Goal: Task Accomplishment & Management: Complete application form

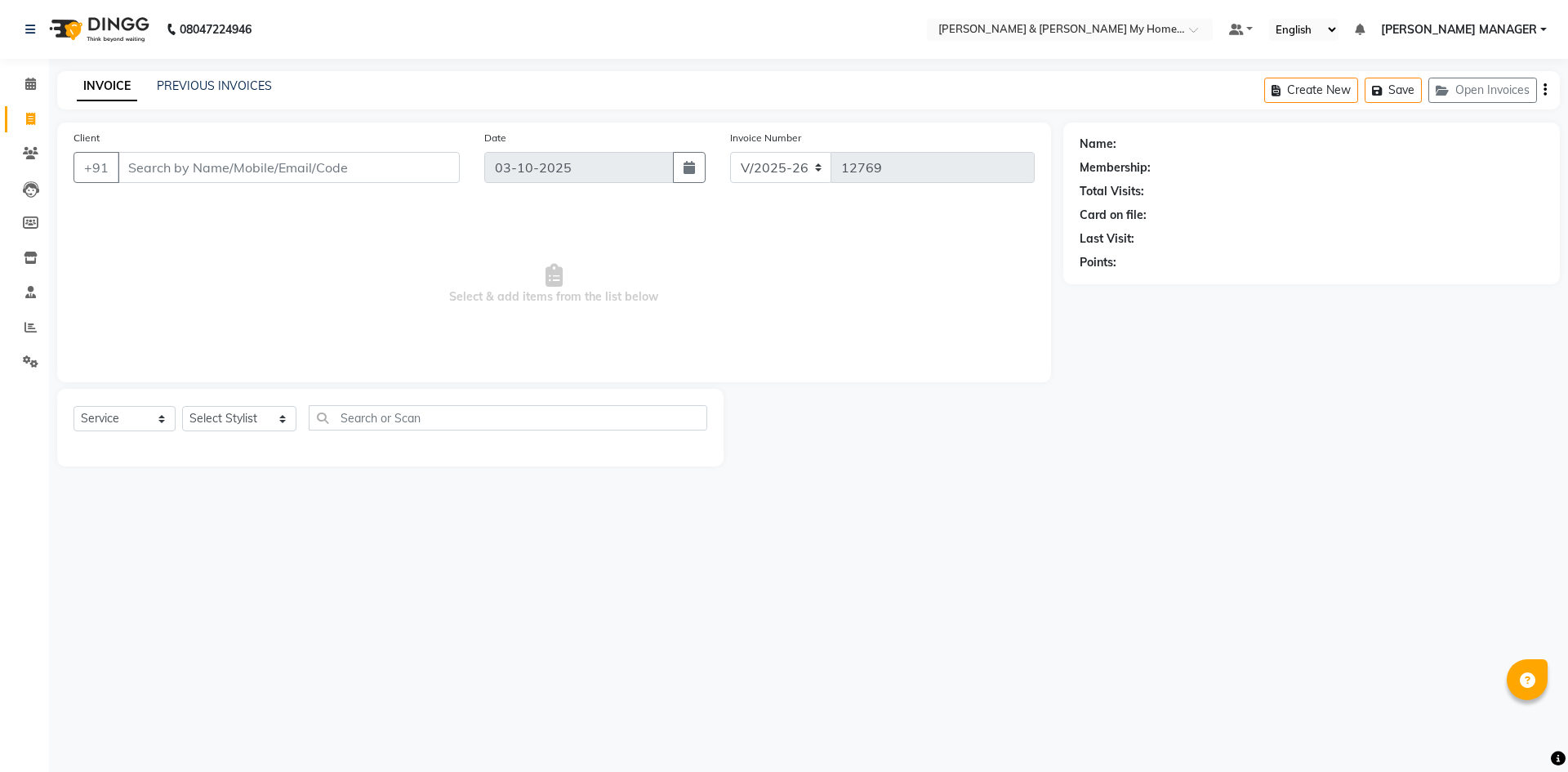
select select "8193"
select select "service"
select select "8193"
select select "service"
click at [160, 71] on div "INVOICE PREVIOUS INVOICES Create New Save Open Invoices" at bounding box center [808, 90] width 1503 height 39
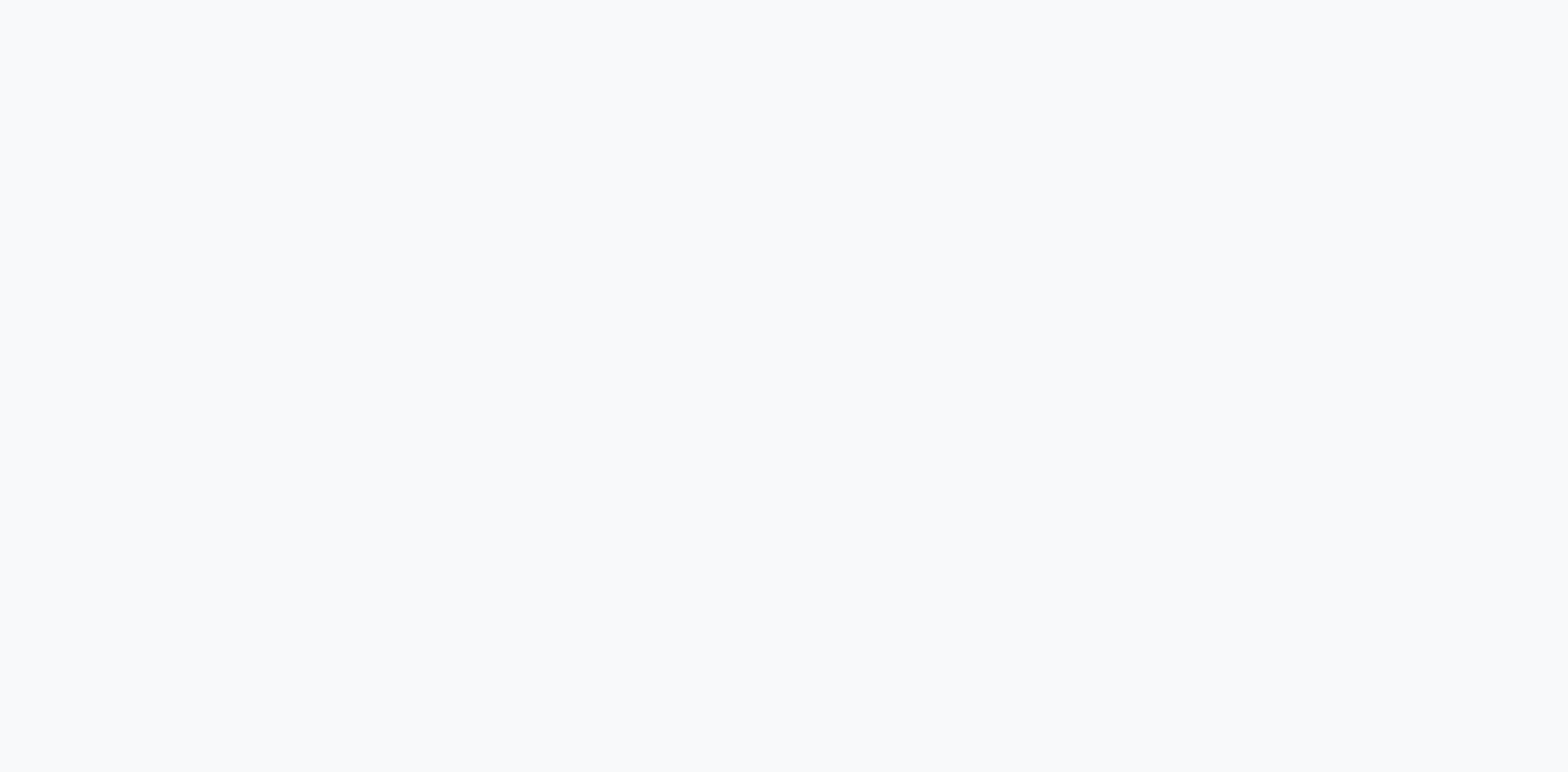
select select "8193"
select select "service"
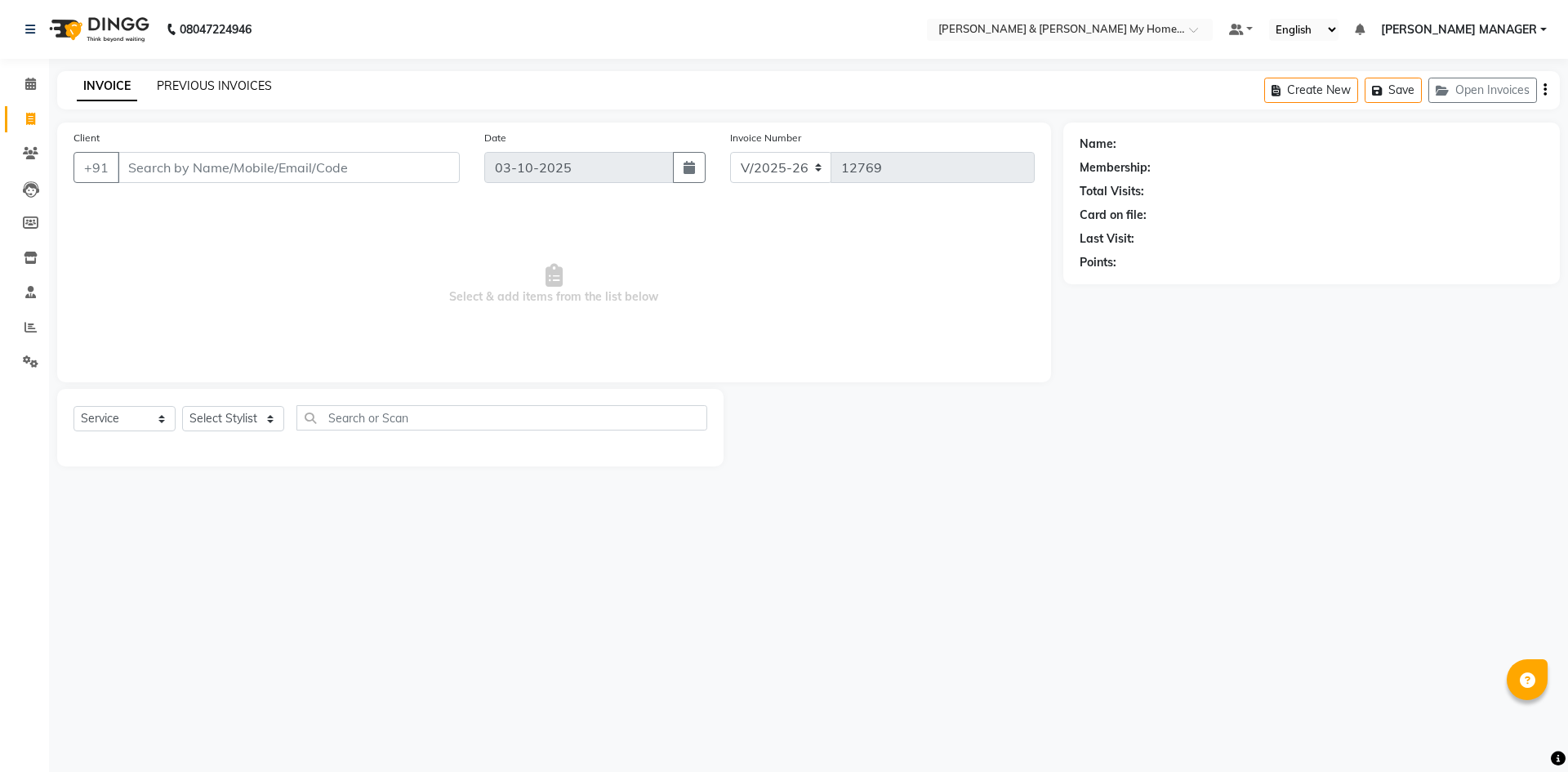
click at [199, 84] on link "PREVIOUS INVOICES" at bounding box center [215, 85] width 116 height 14
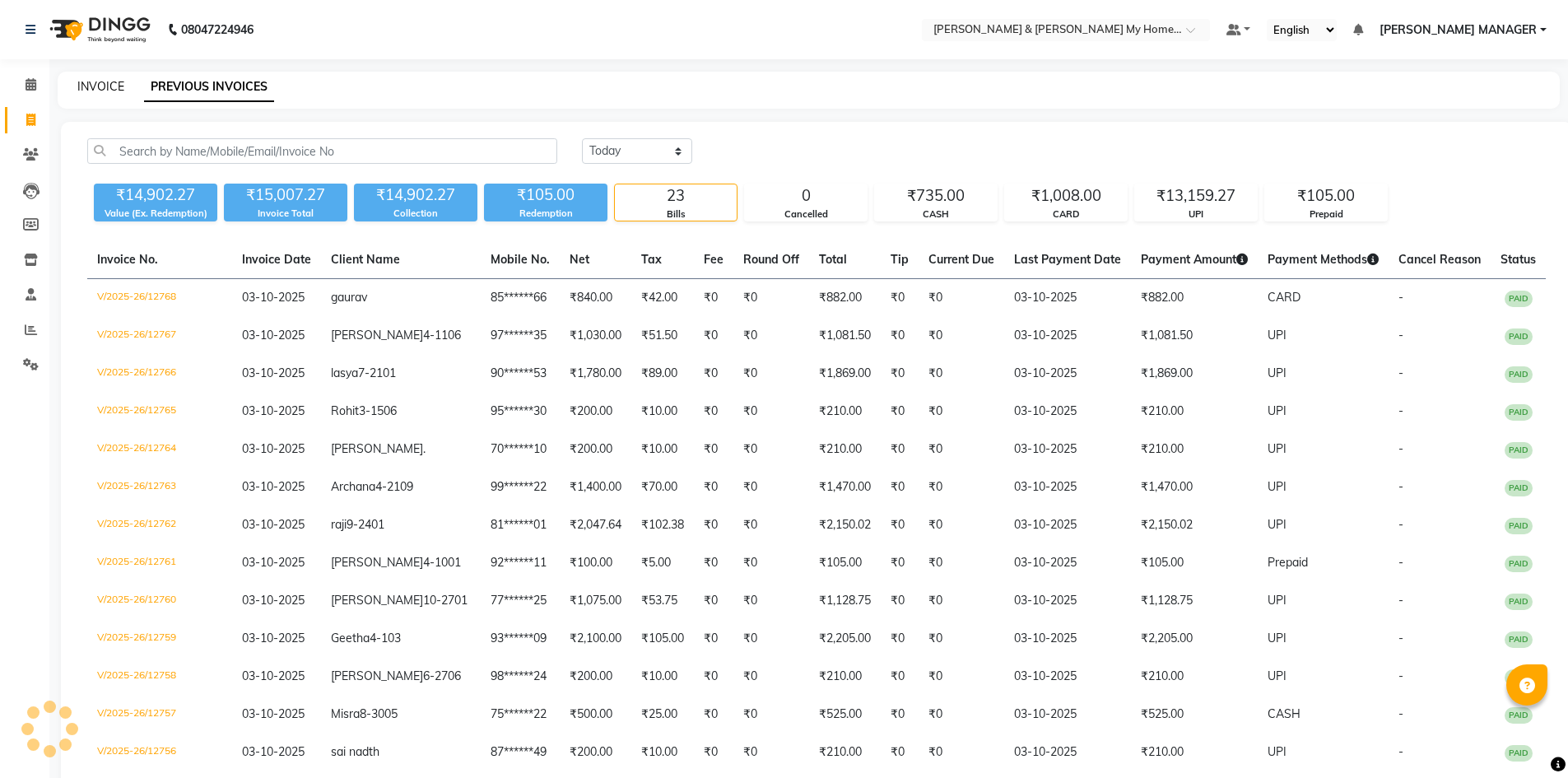
click at [100, 83] on link "INVOICE" at bounding box center [101, 85] width 47 height 15
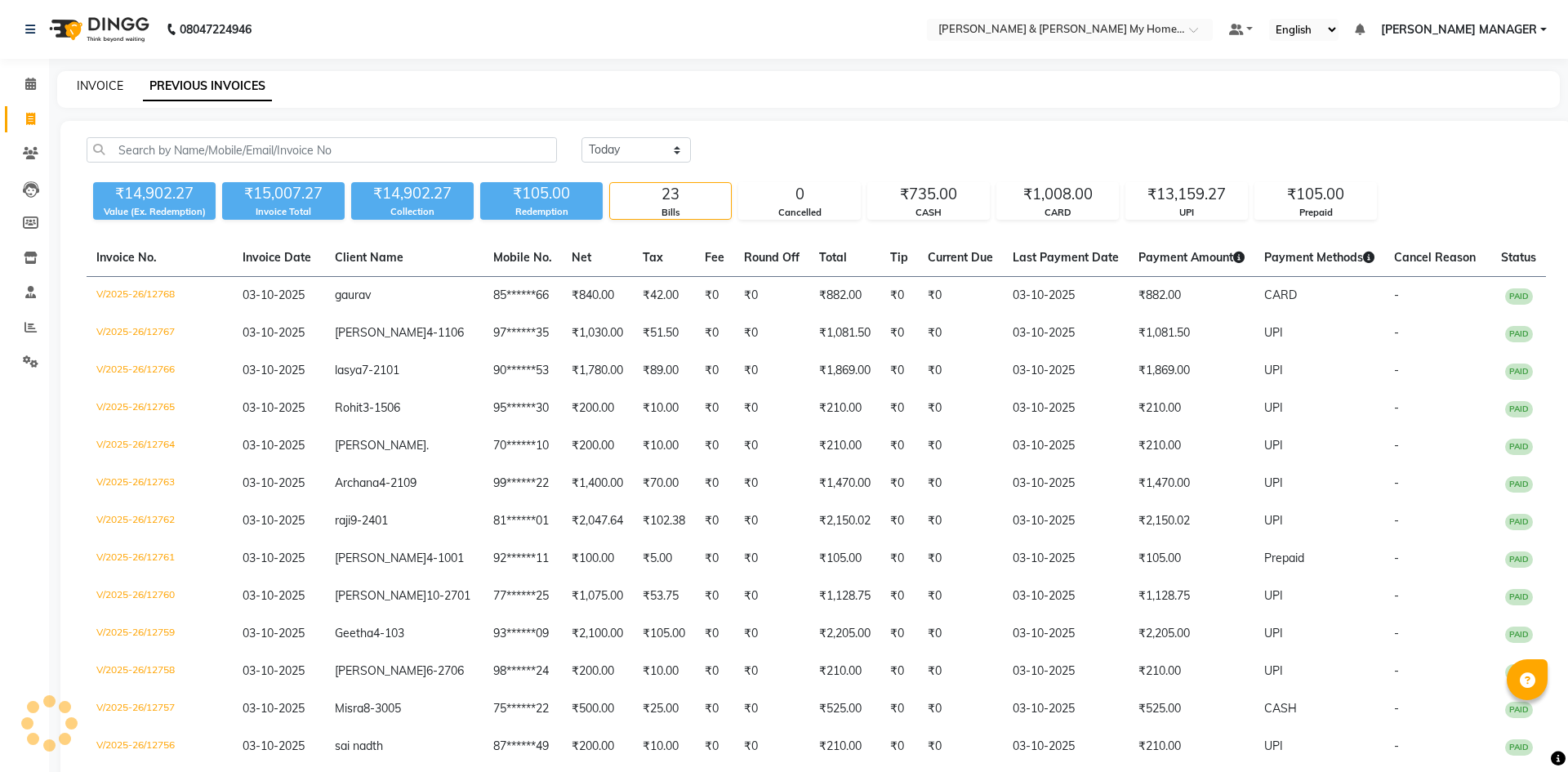
select select "8193"
select select "service"
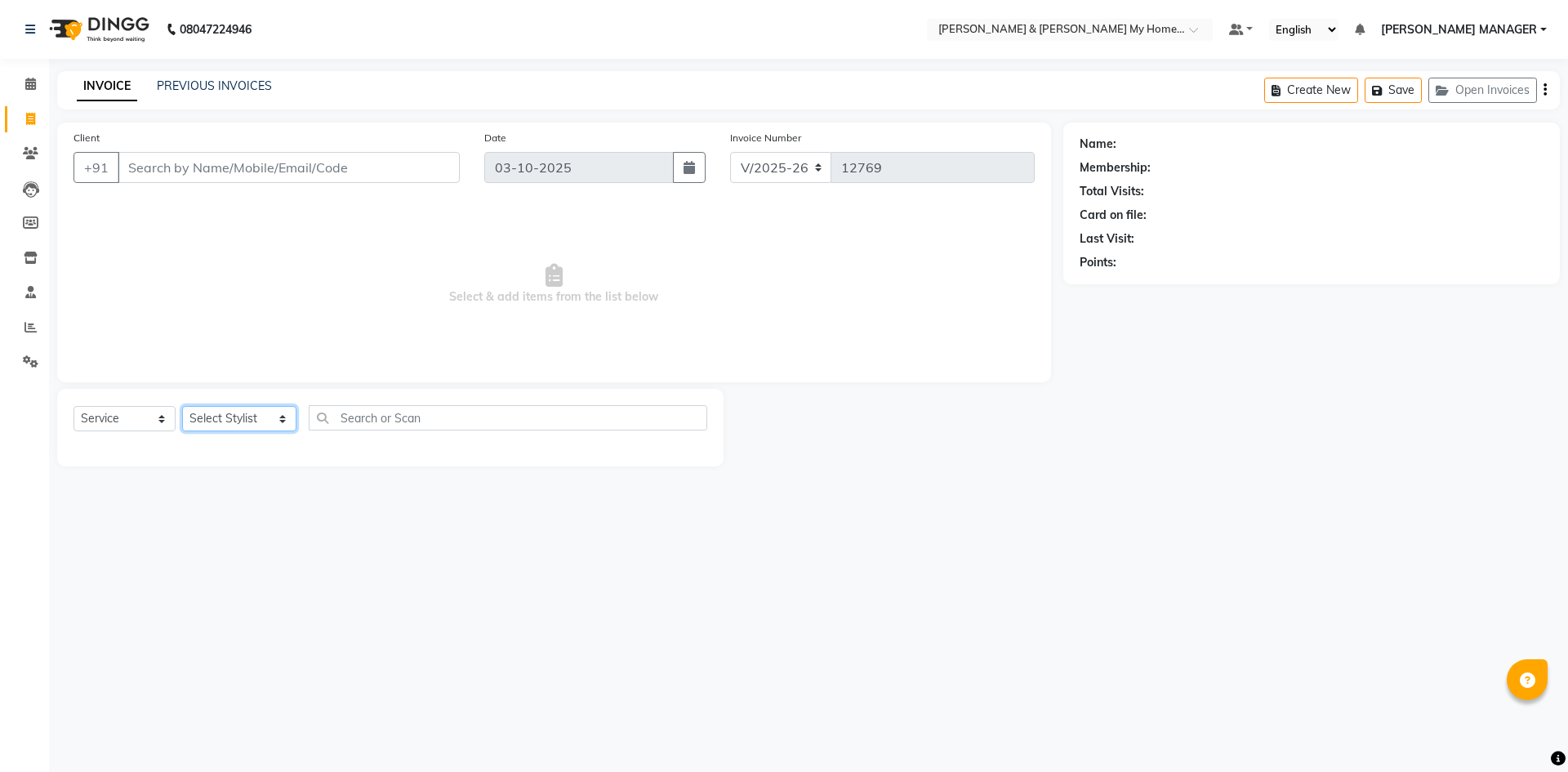
click at [263, 418] on select "Select Stylist Aarti Aarti [PERSON_NAME] Beauty [PERSON_NAME] Nail [PERSON_NAME…" at bounding box center [239, 419] width 115 height 25
select select "77830"
click at [182, 406] on select "Select Stylist Aarti Aarti [PERSON_NAME] Beauty [PERSON_NAME] Nail [PERSON_NAME…" at bounding box center [239, 419] width 115 height 25
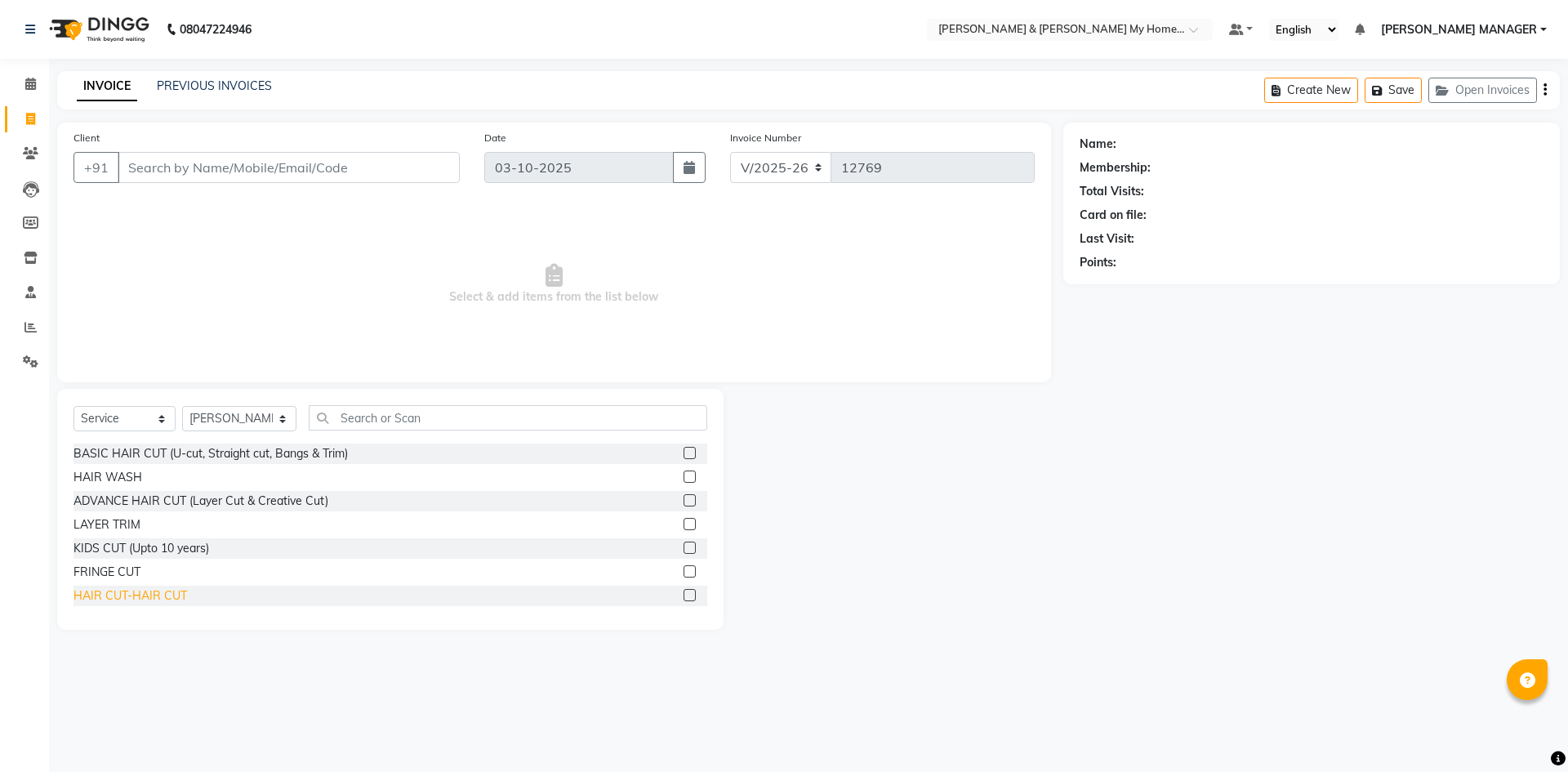
click at [145, 597] on div "HAIR CUT-HAIR CUT" at bounding box center [130, 596] width 114 height 17
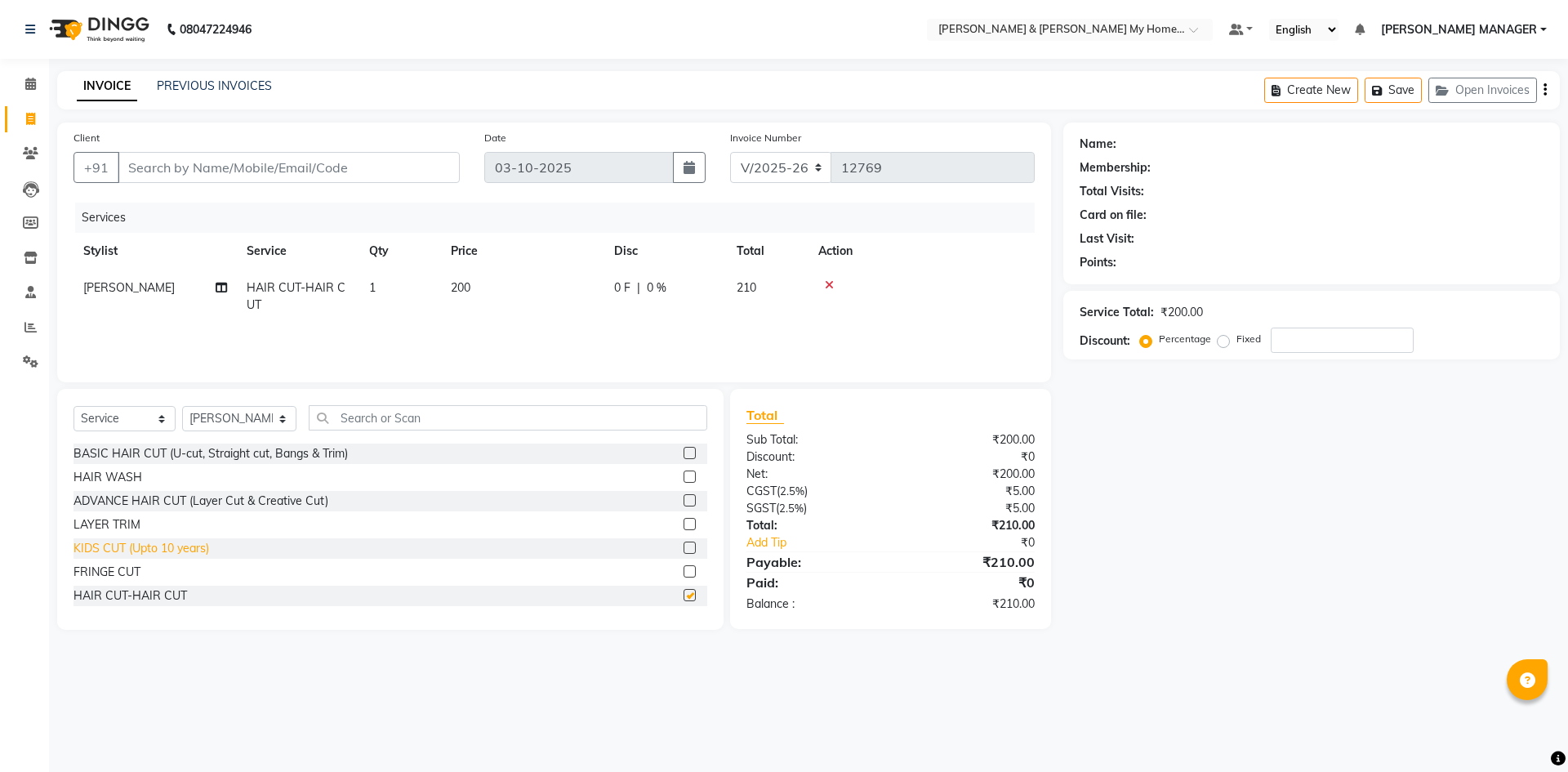
checkbox input "false"
click at [112, 476] on div "HAIR WASH" at bounding box center [107, 477] width 68 height 17
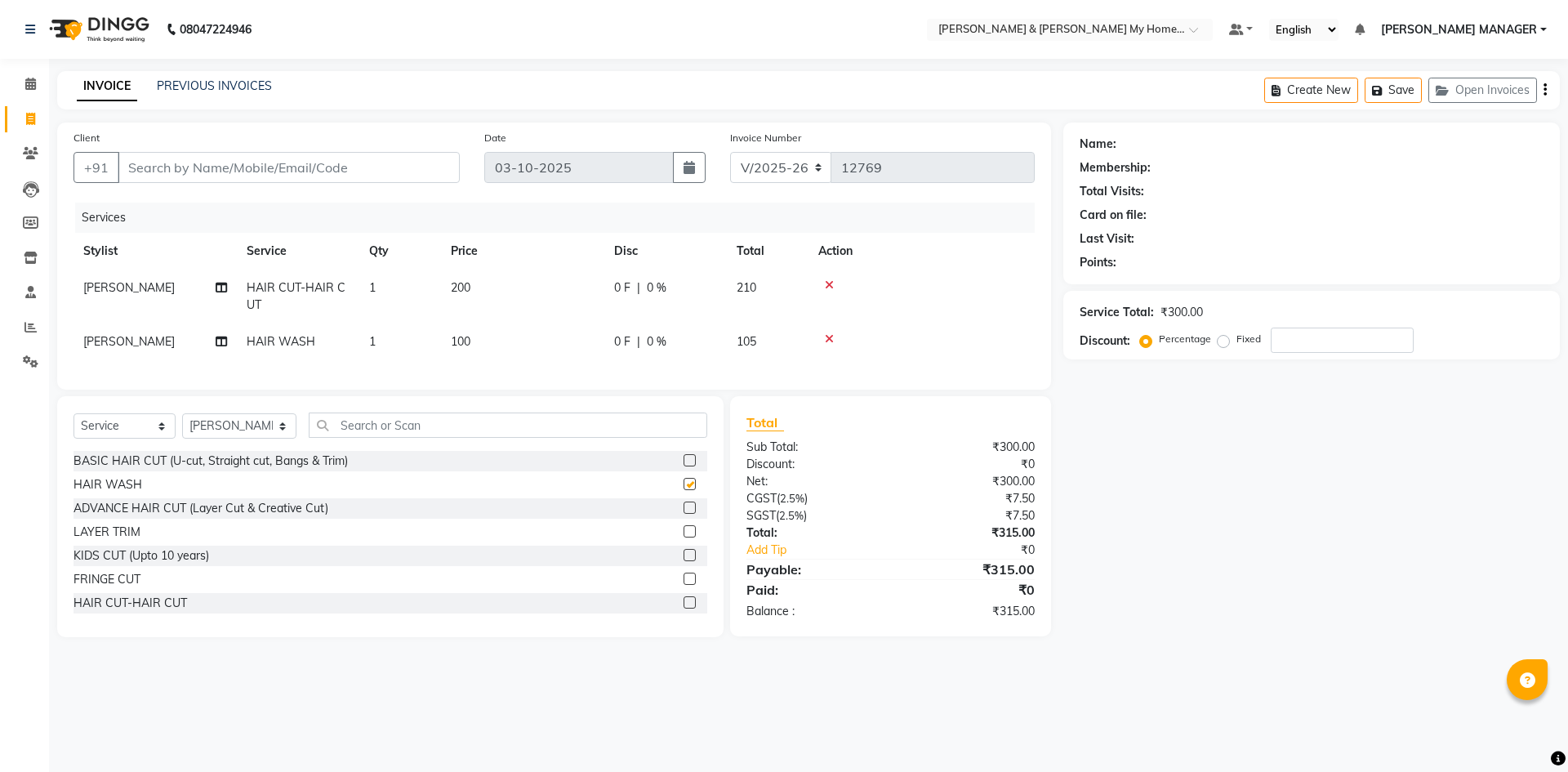
checkbox input "false"
click at [403, 438] on input "text" at bounding box center [508, 425] width 398 height 25
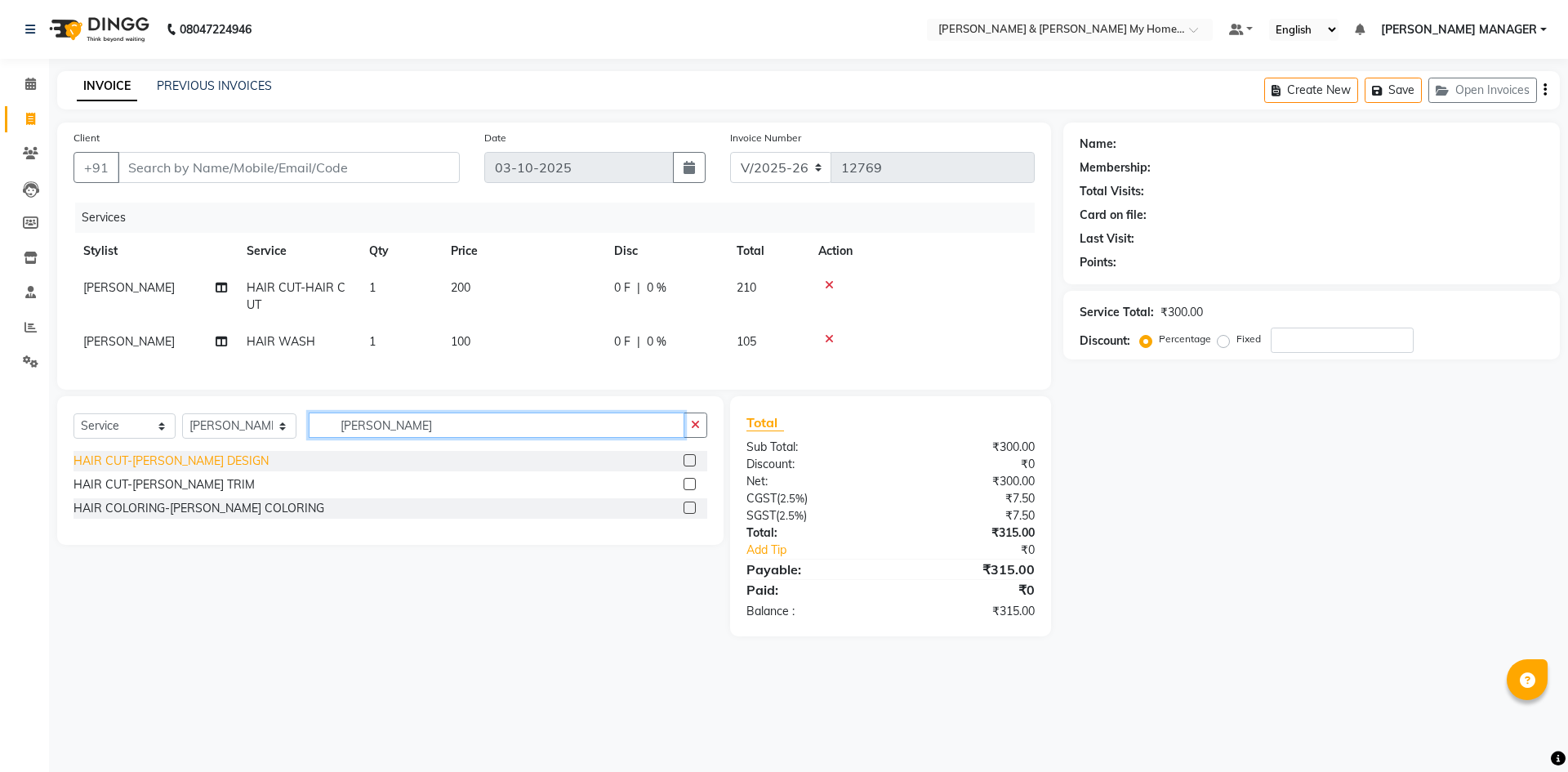
type input "beard"
click at [205, 470] on div "HAIR CUT-[PERSON_NAME] DESIGN" at bounding box center [170, 461] width 195 height 17
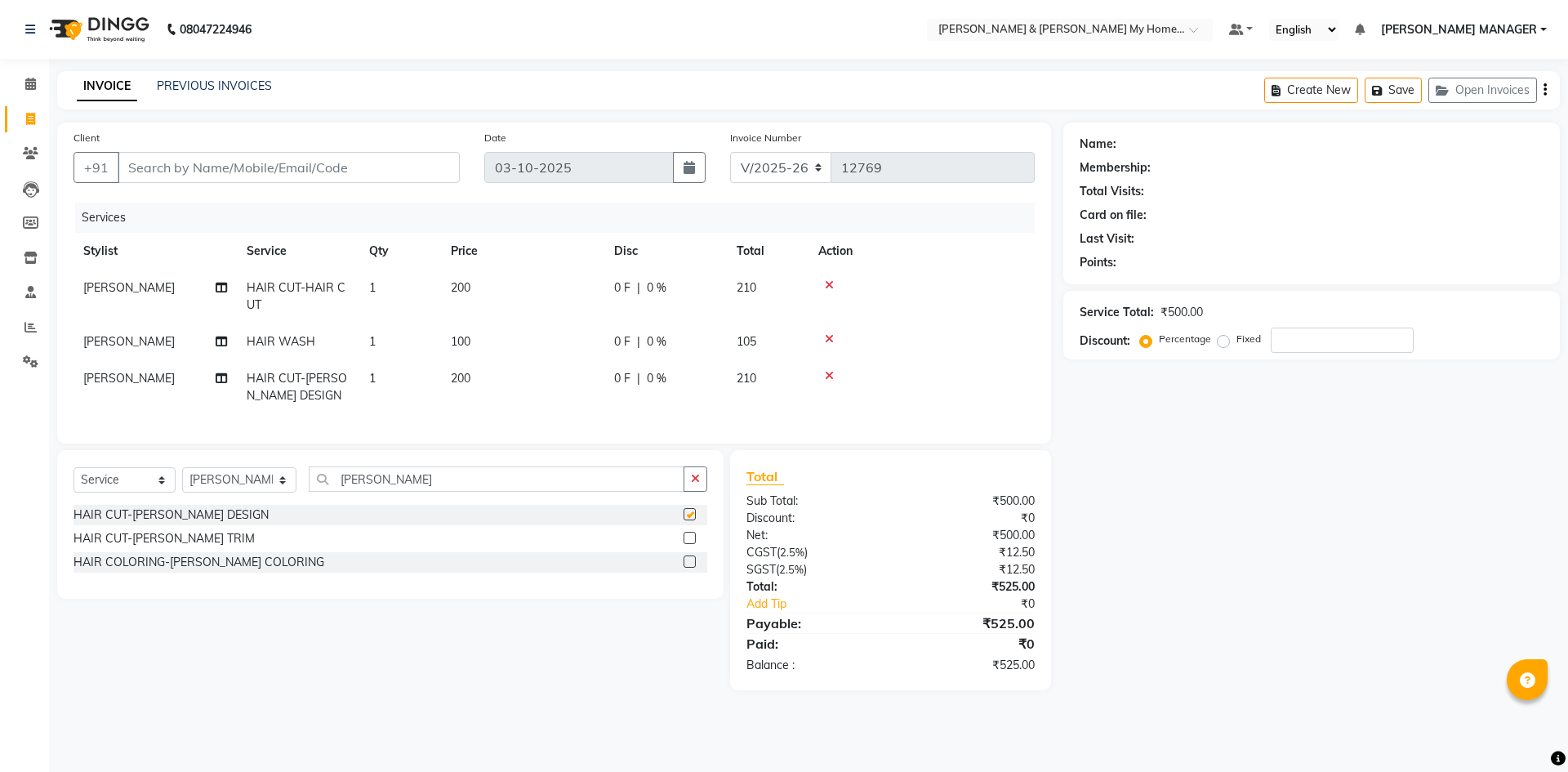
checkbox input "false"
click at [1229, 624] on div "Name: Membership: Total Visits: Card on file: Last Visit: Points: Service Total…" at bounding box center [1317, 406] width 508 height 568
click at [184, 173] on input "Client" at bounding box center [288, 167] width 342 height 31
type input "9"
type input "0"
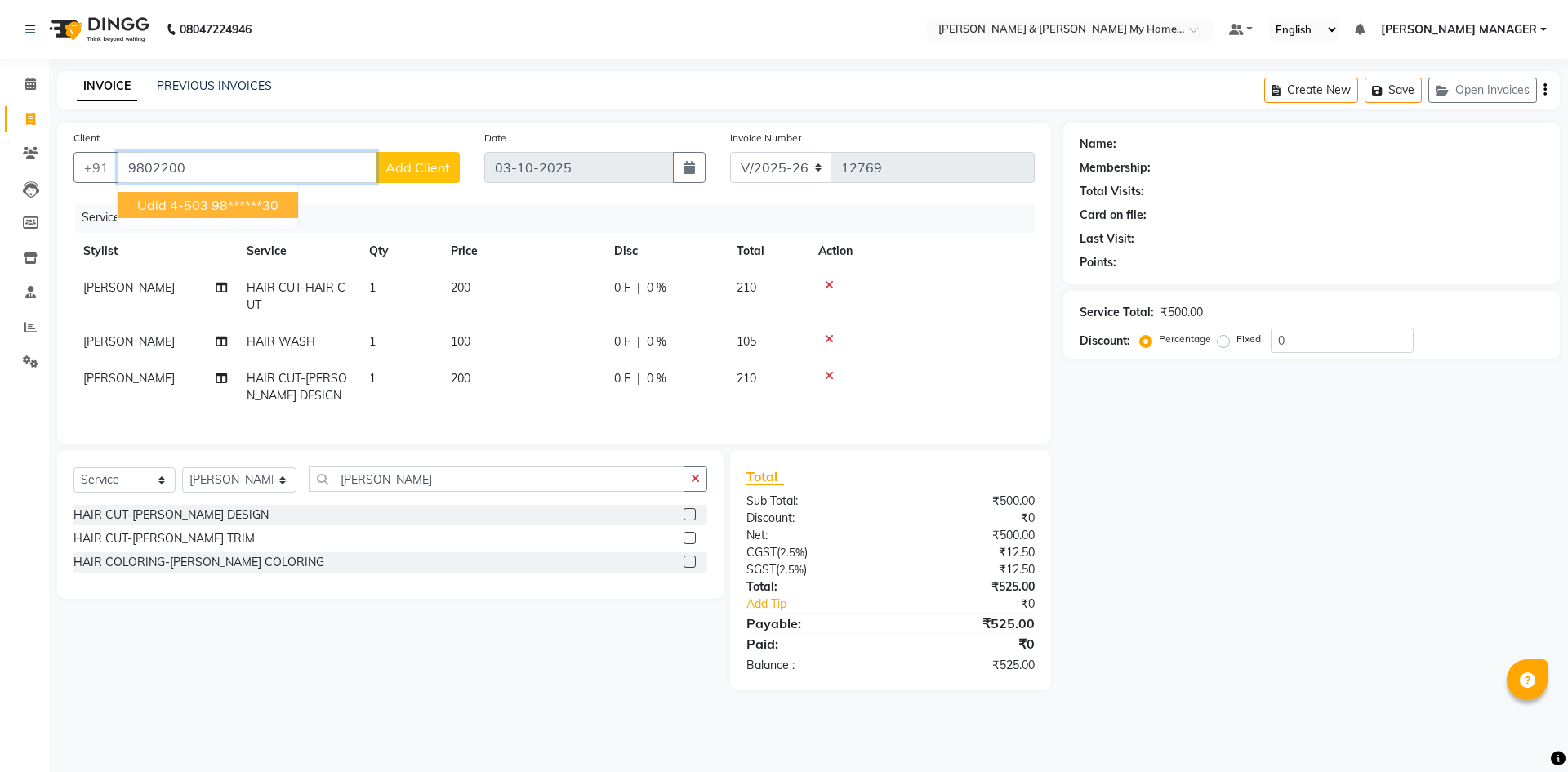
click at [186, 196] on button "udid 4-503 98******30" at bounding box center [207, 204] width 180 height 26
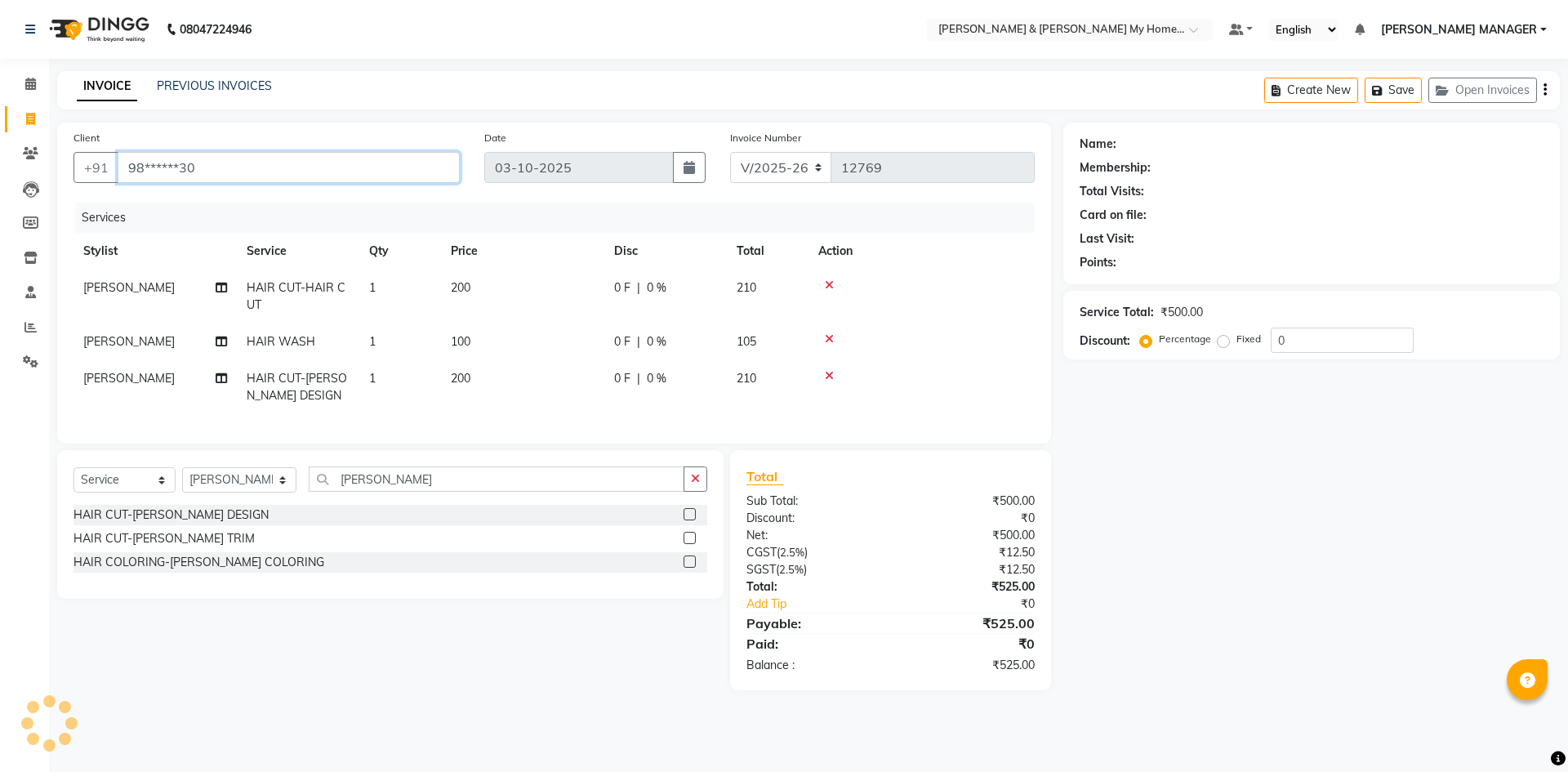
type input "98******30"
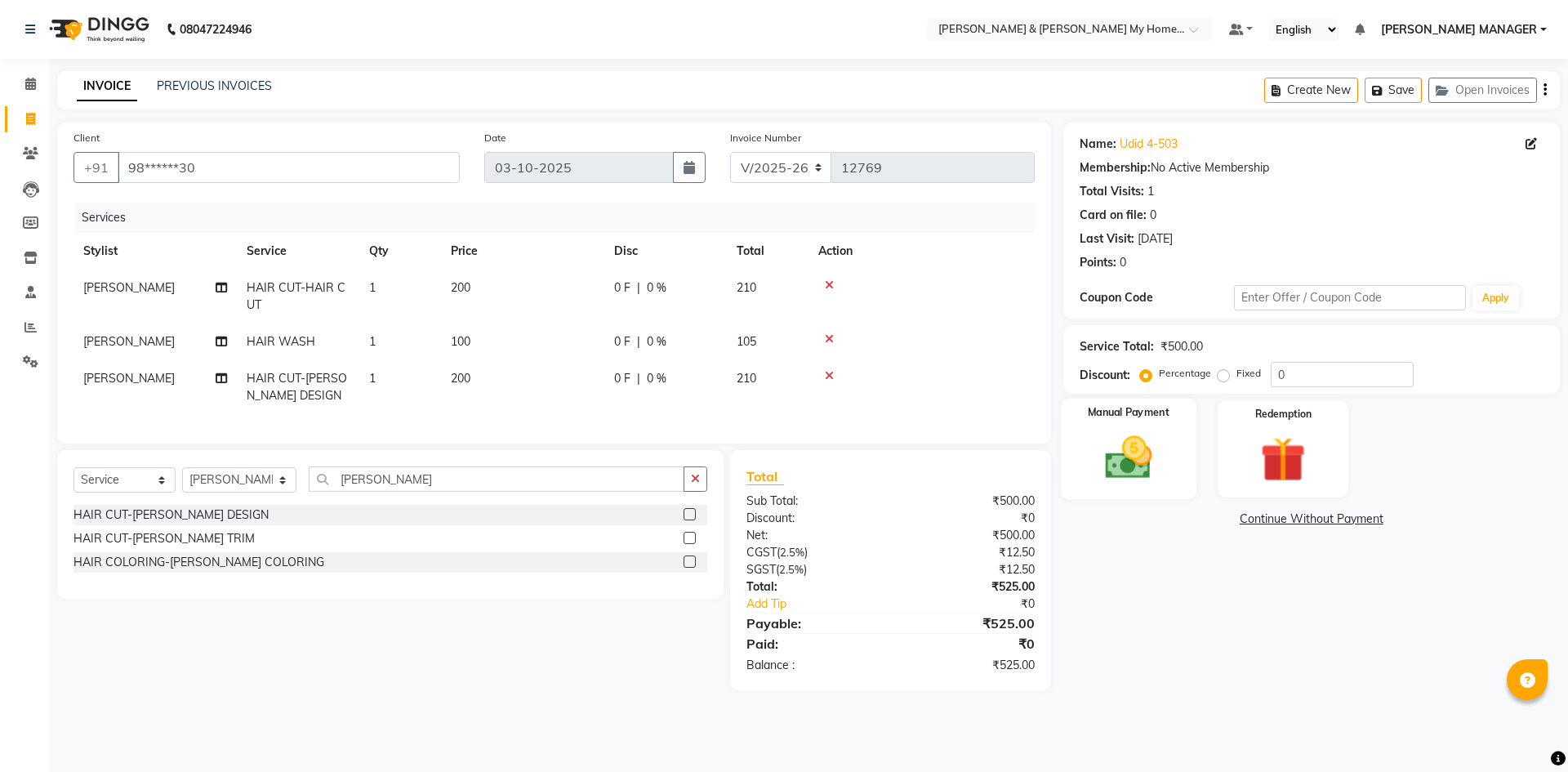
click at [1142, 457] on img at bounding box center [1127, 457] width 76 height 54
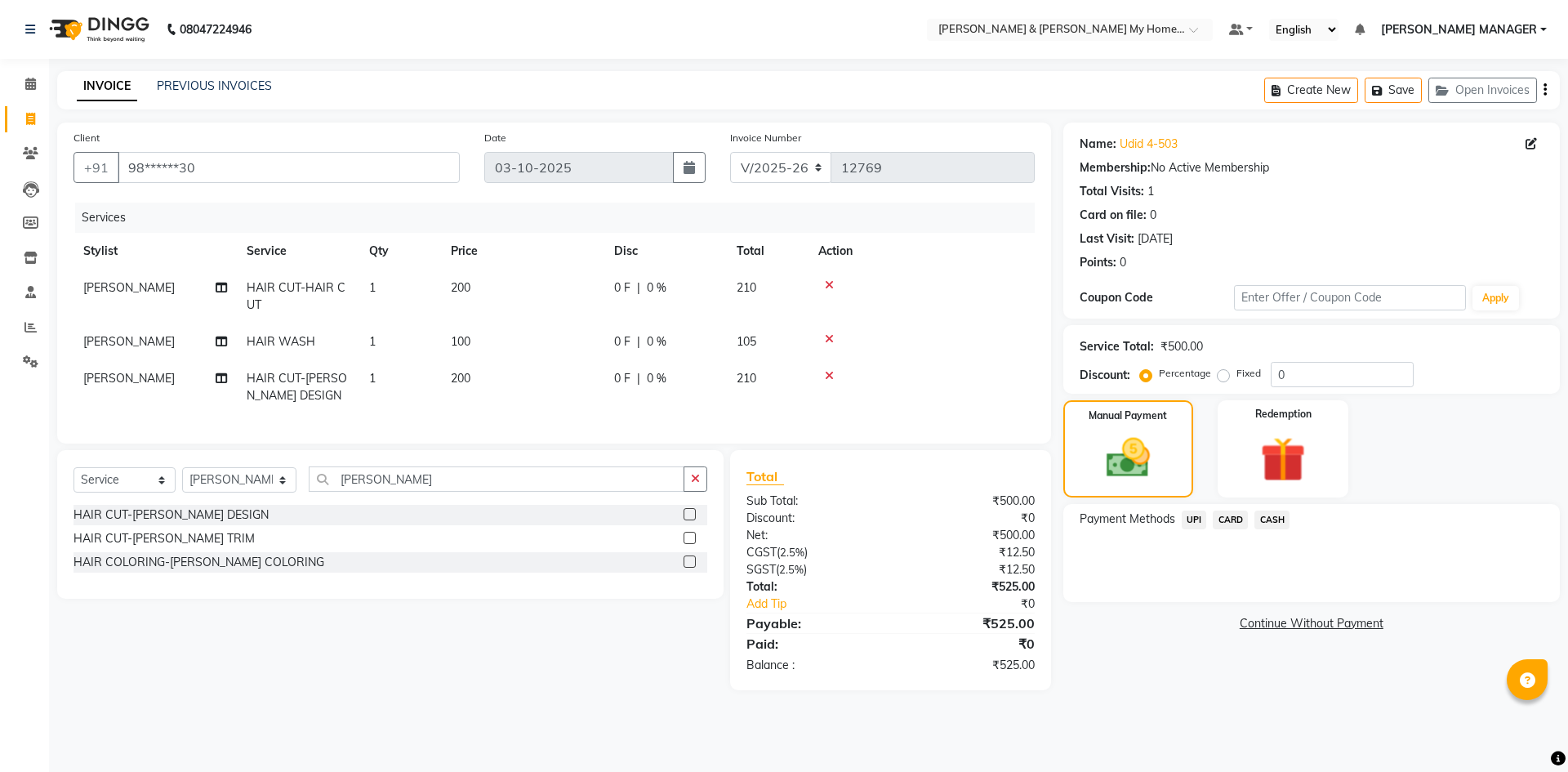
click at [1239, 518] on span "CARD" at bounding box center [1230, 520] width 35 height 19
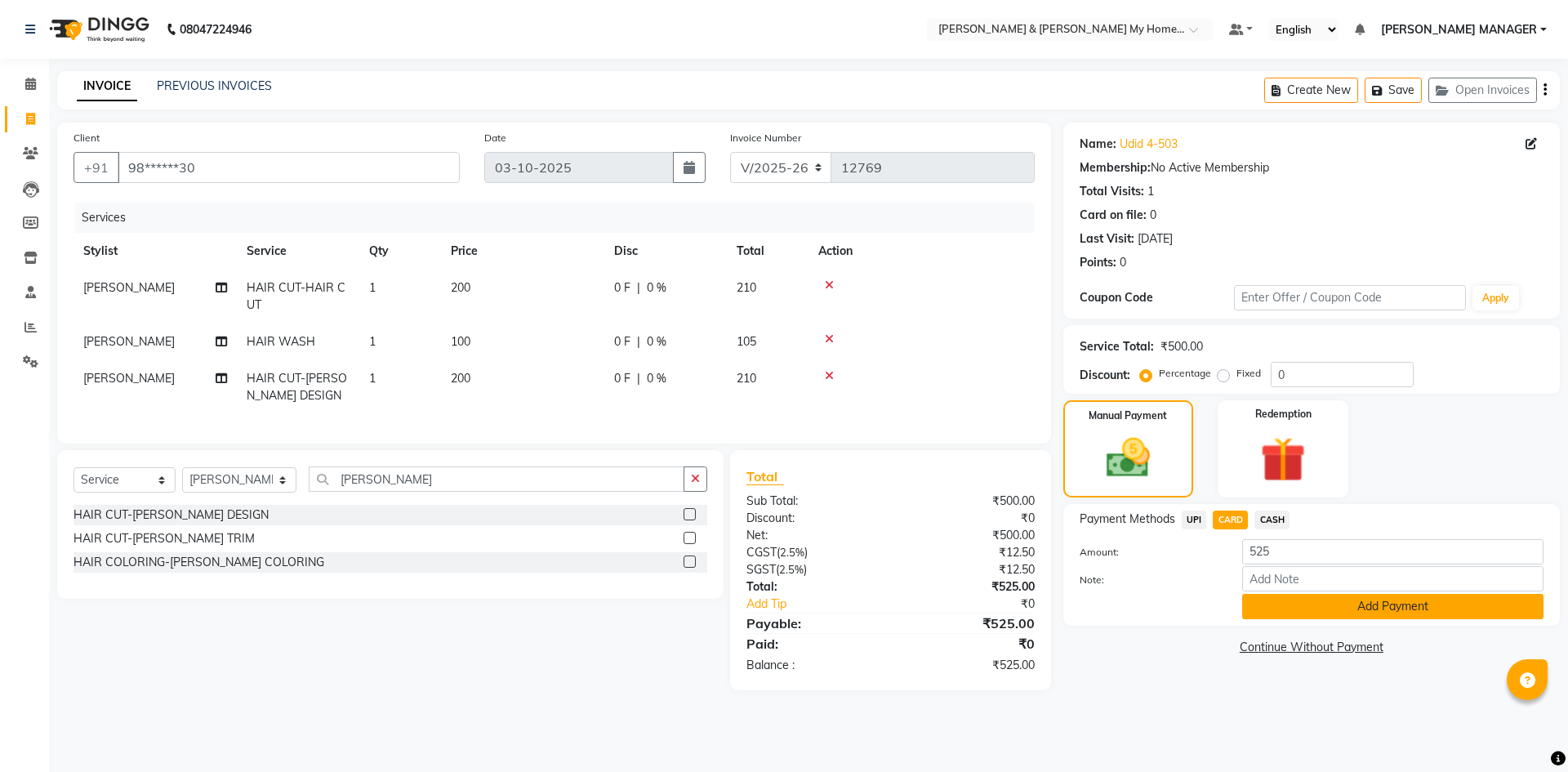
click at [1263, 605] on button "Add Payment" at bounding box center [1392, 606] width 301 height 25
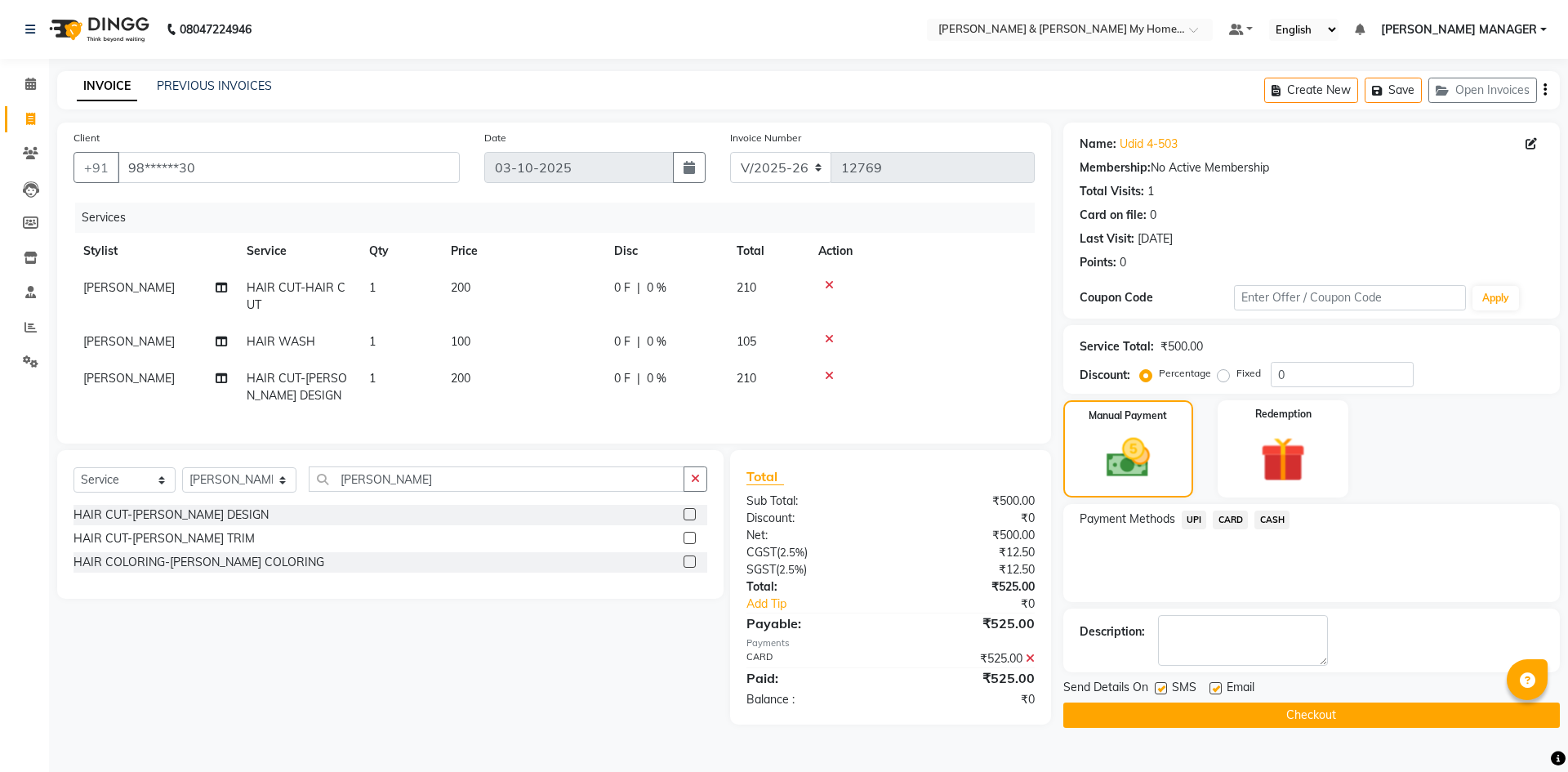
click at [1298, 722] on button "Checkout" at bounding box center [1311, 715] width 497 height 25
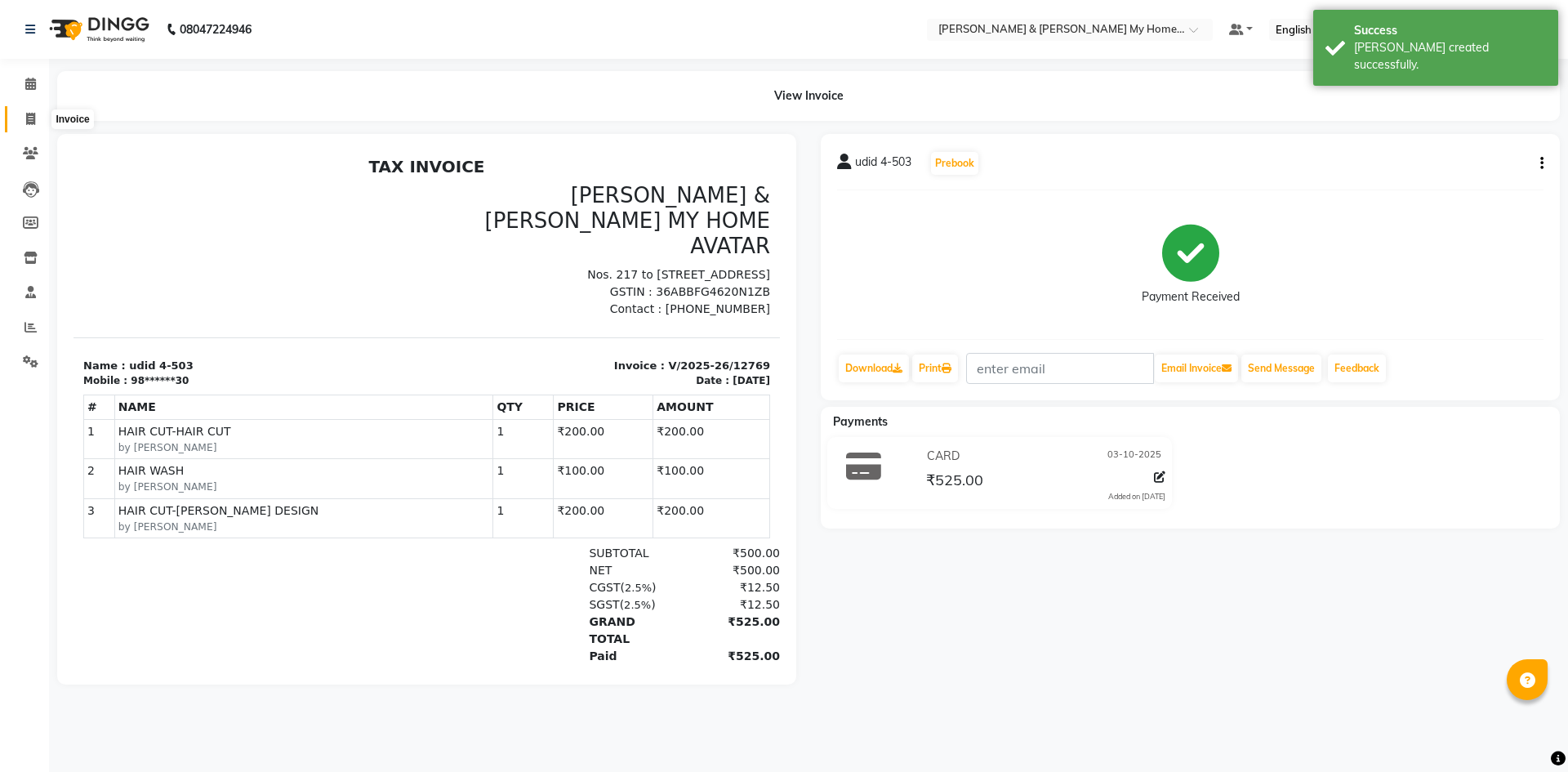
click at [35, 116] on icon at bounding box center [30, 118] width 9 height 13
select select "8193"
select select "service"
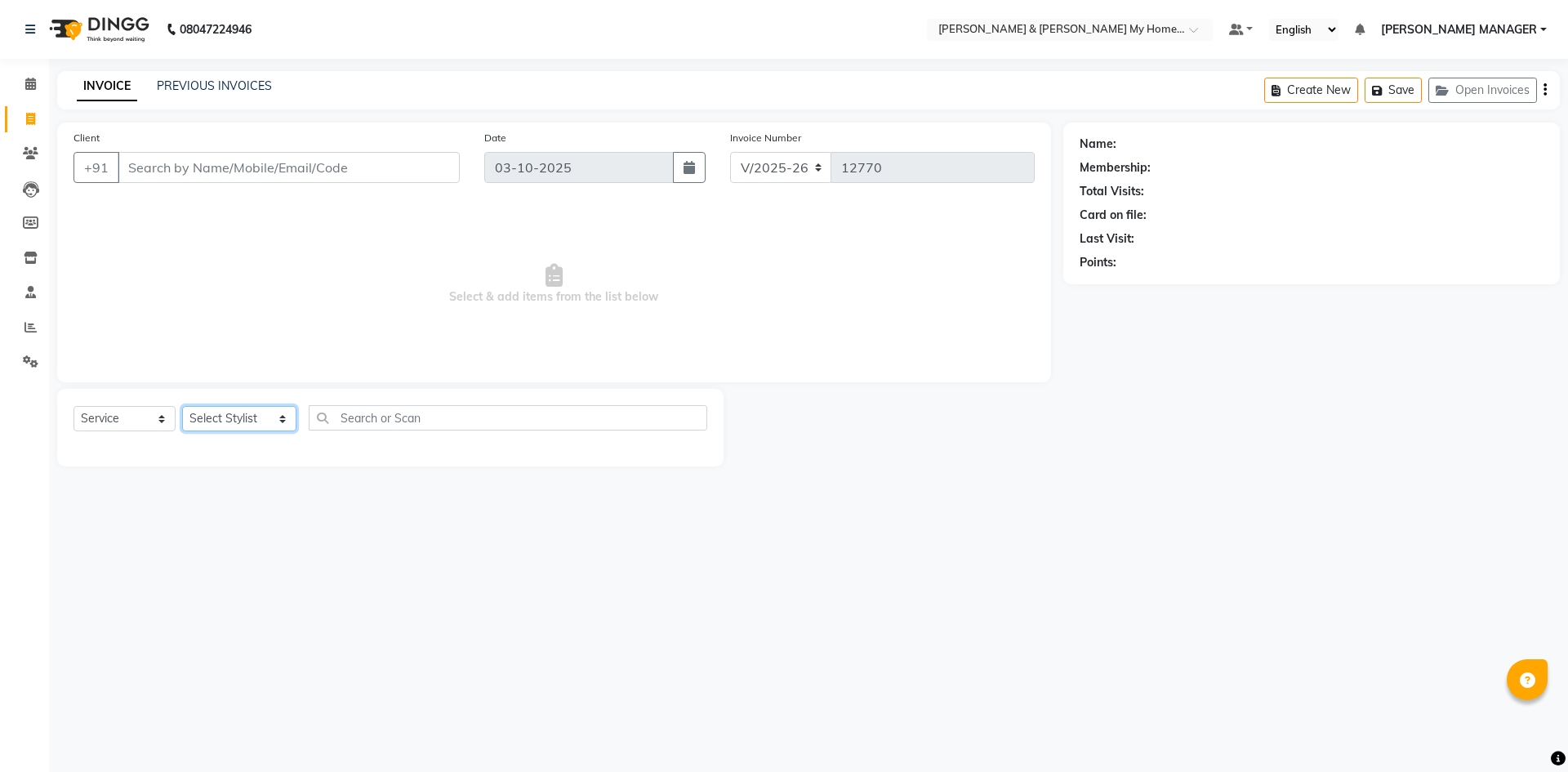
click at [224, 420] on select "Select Stylist Aarti Aarti [PERSON_NAME] Beauty [PERSON_NAME] Nail [PERSON_NAME…" at bounding box center [239, 419] width 115 height 25
select select "85313"
click at [182, 406] on select "Select Stylist Aarti Aarti [PERSON_NAME] Beauty [PERSON_NAME] Nail [PERSON_NAME…" at bounding box center [239, 419] width 115 height 25
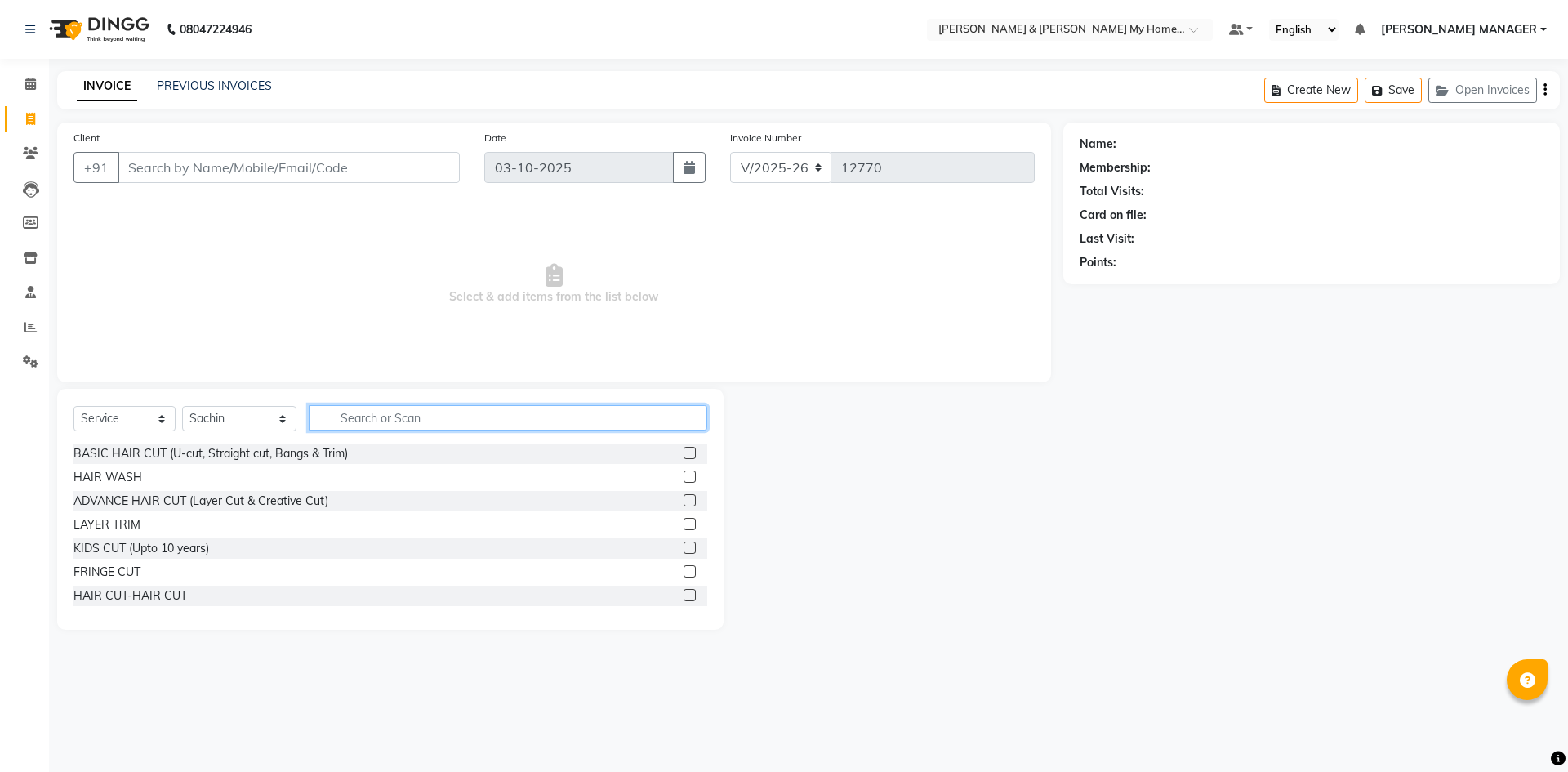
click at [350, 417] on input "text" at bounding box center [508, 418] width 398 height 25
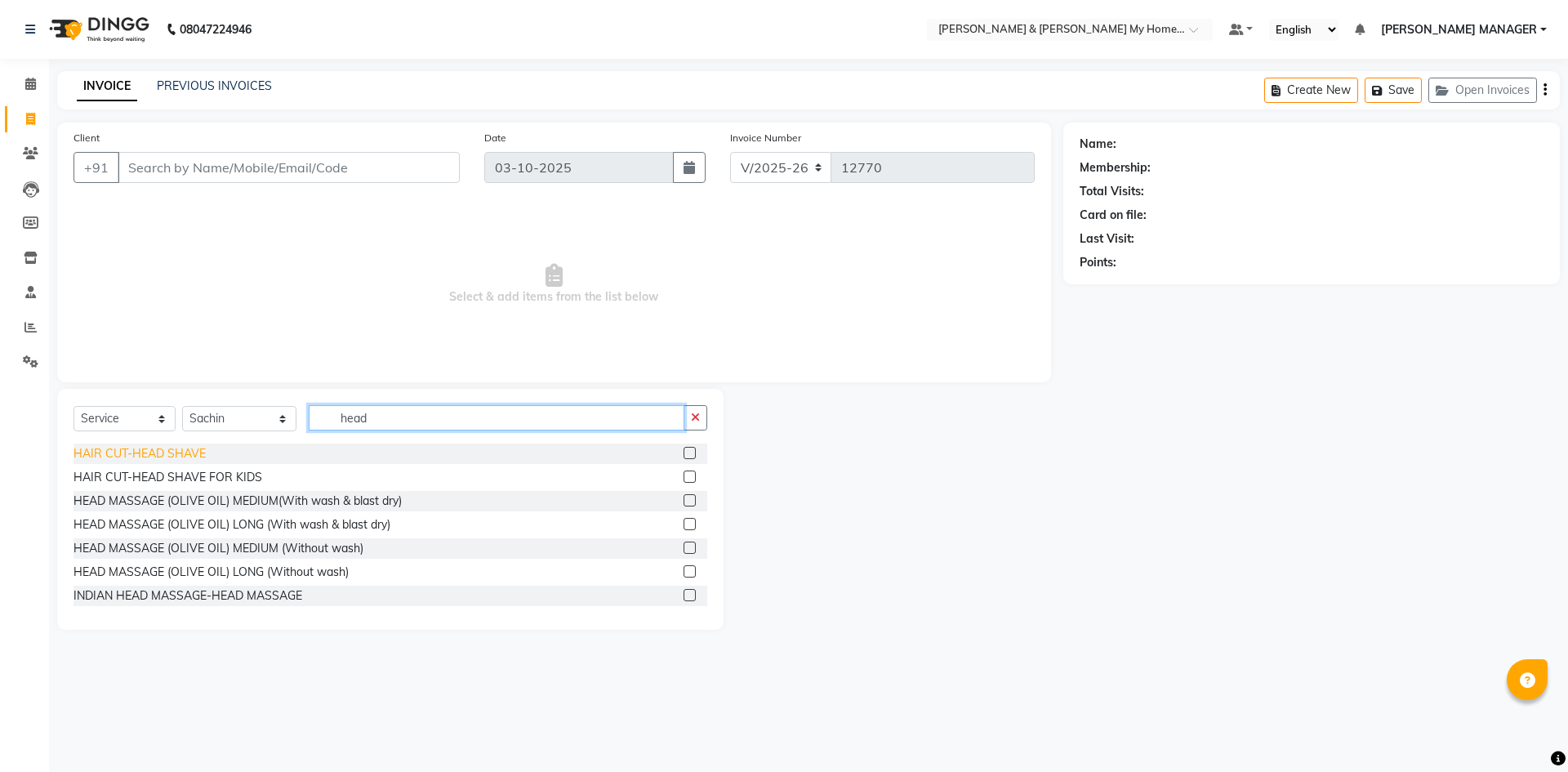
type input "head"
click at [175, 453] on div "HAIR CUT-HEAD SHAVE" at bounding box center [139, 453] width 132 height 17
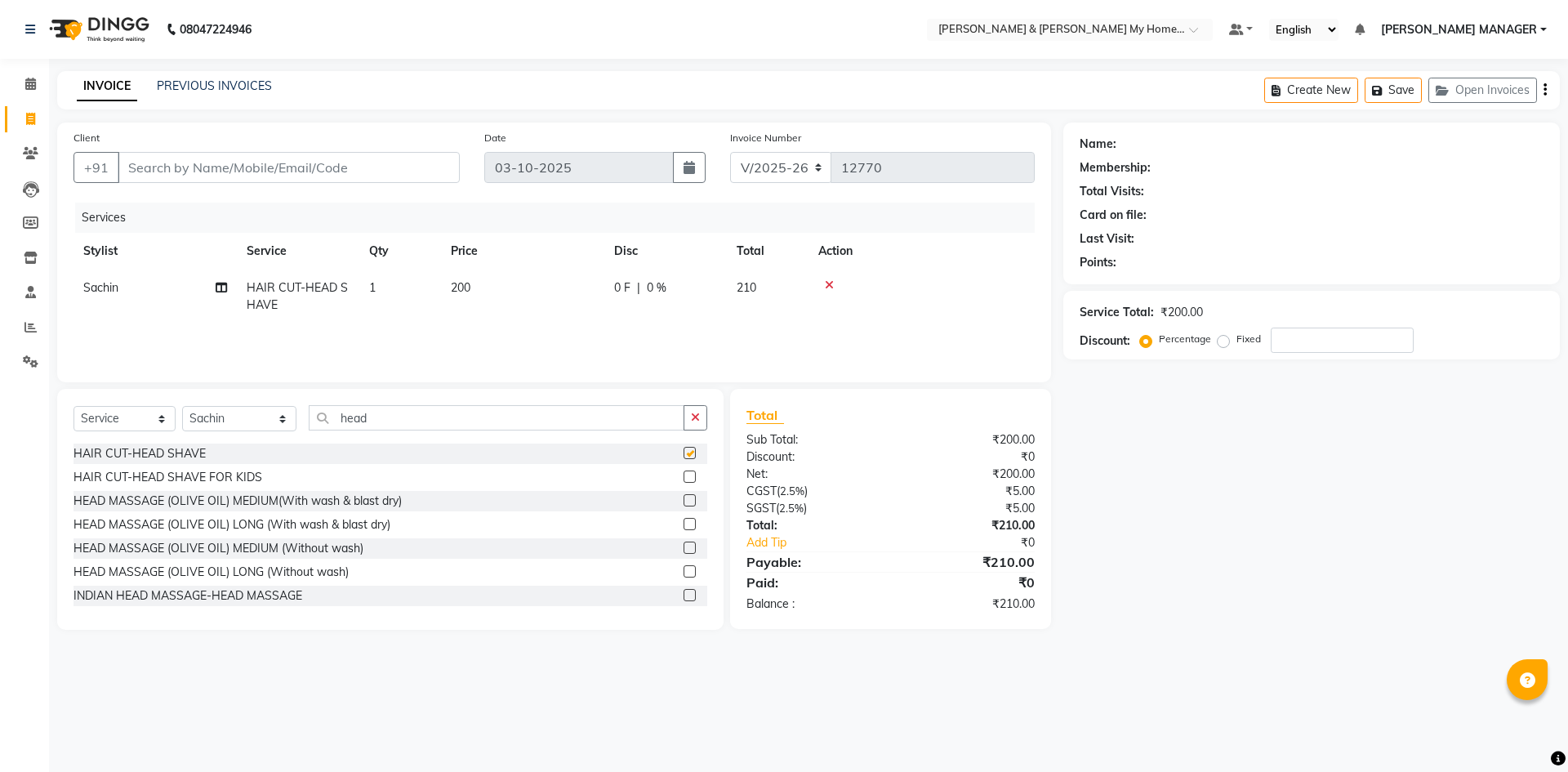
checkbox input "false"
drag, startPoint x: 347, startPoint y: 419, endPoint x: 150, endPoint y: 417, distance: 197.0
click at [151, 417] on div "Select Service Product Membership Package Voucher Prepaid Gift Card Select Styl…" at bounding box center [390, 425] width 633 height 39
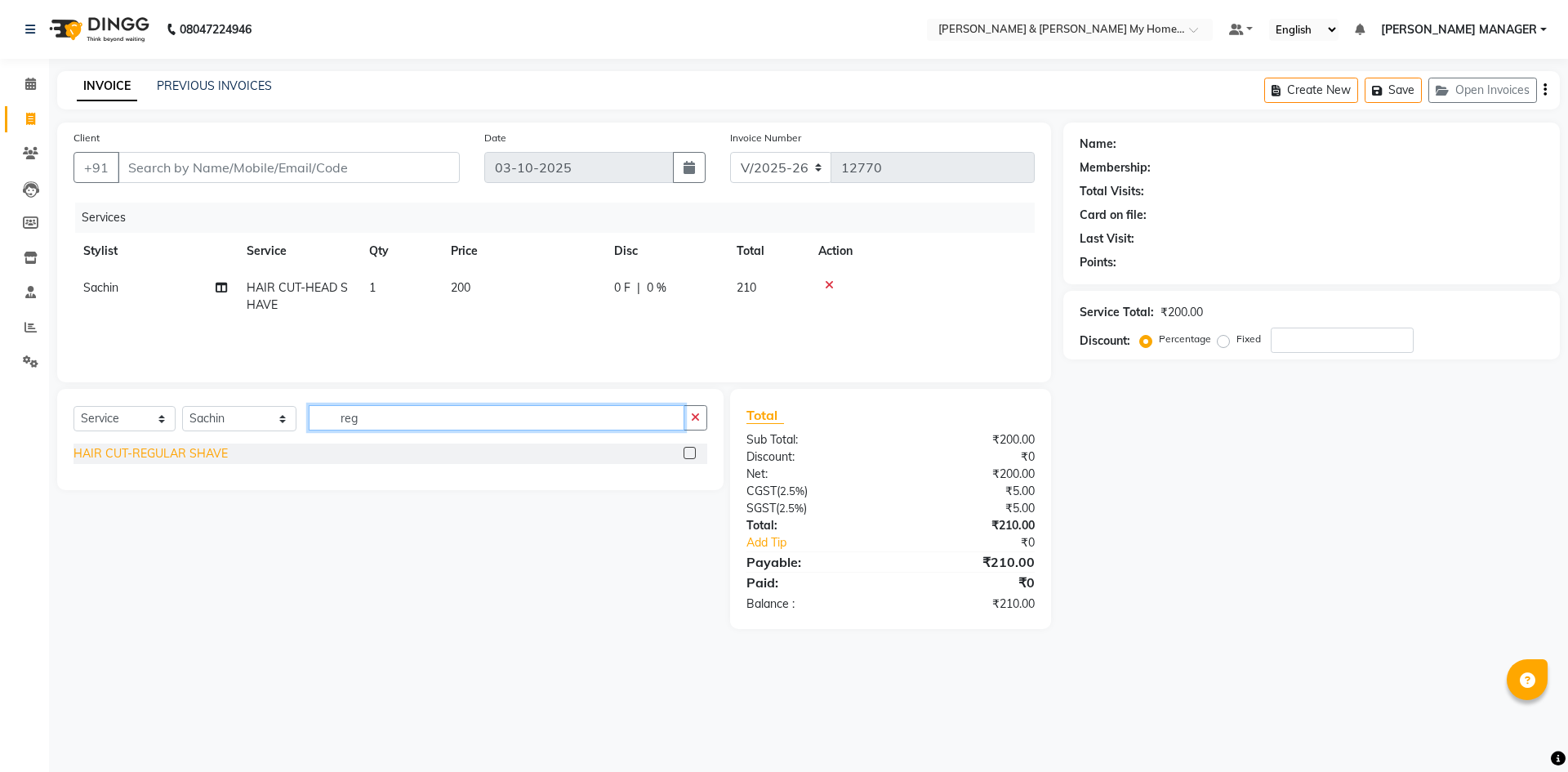
type input "reg"
click at [118, 453] on div "HAIR CUT-REGULAR SHAVE" at bounding box center [150, 453] width 154 height 17
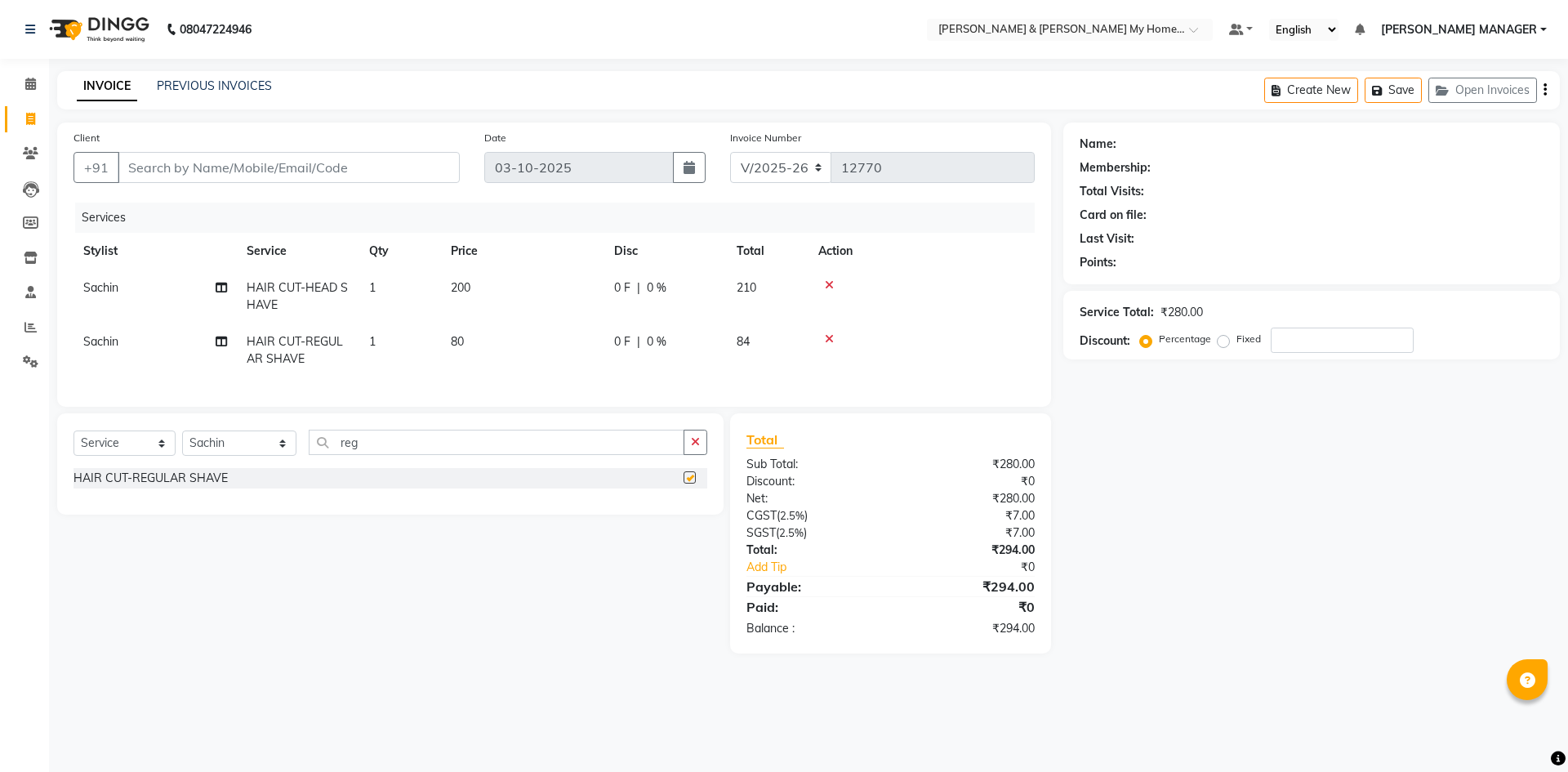
checkbox input "false"
click at [464, 342] on span "80" at bounding box center [457, 341] width 13 height 14
select select "85313"
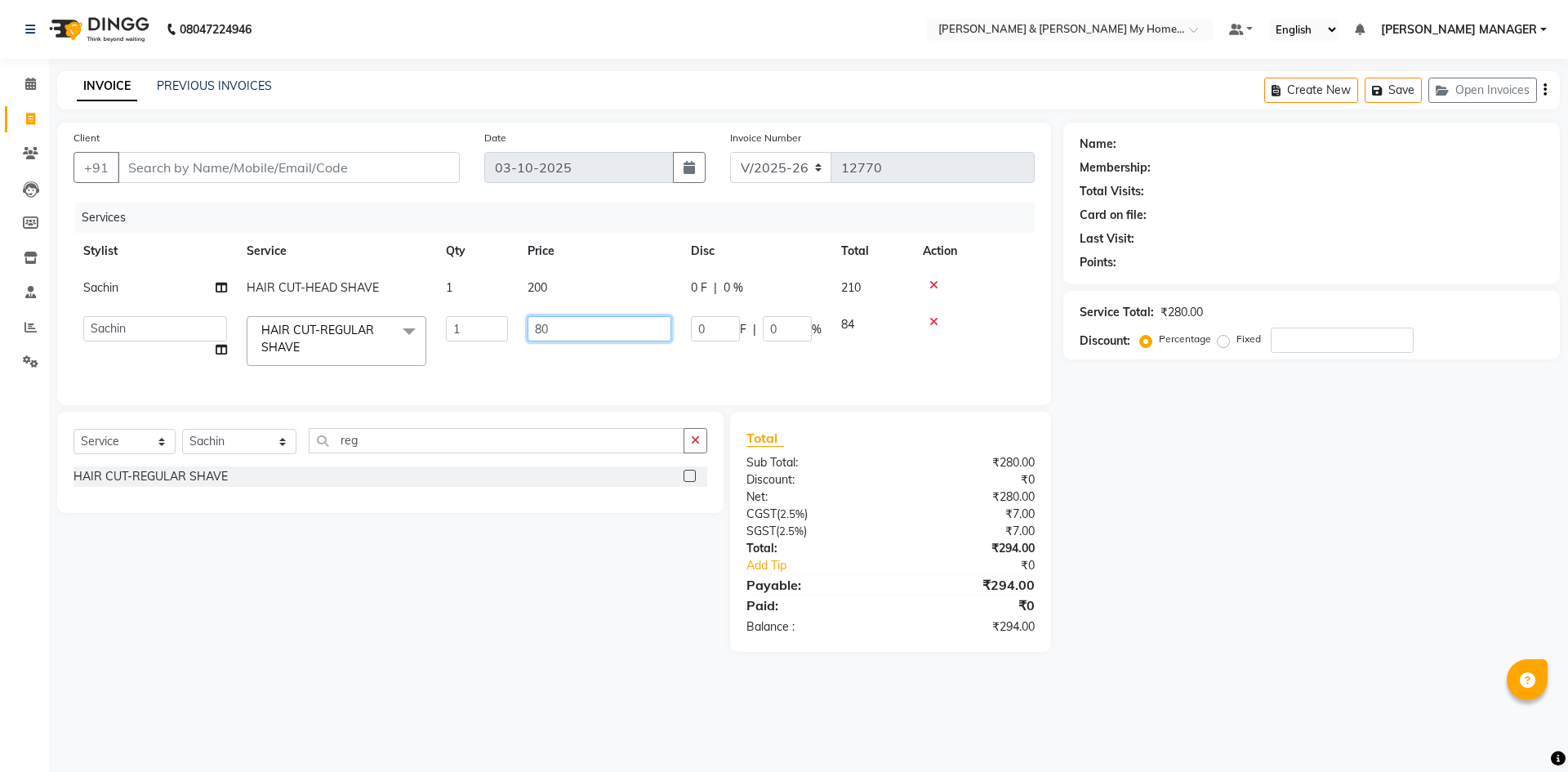
click at [443, 316] on tr "Aarti Aarti Beauty Akanksha Beauty akanksha Nail ALKA Ankitha ESHWAR gourav-new…" at bounding box center [553, 341] width 961 height 69
type input "10"
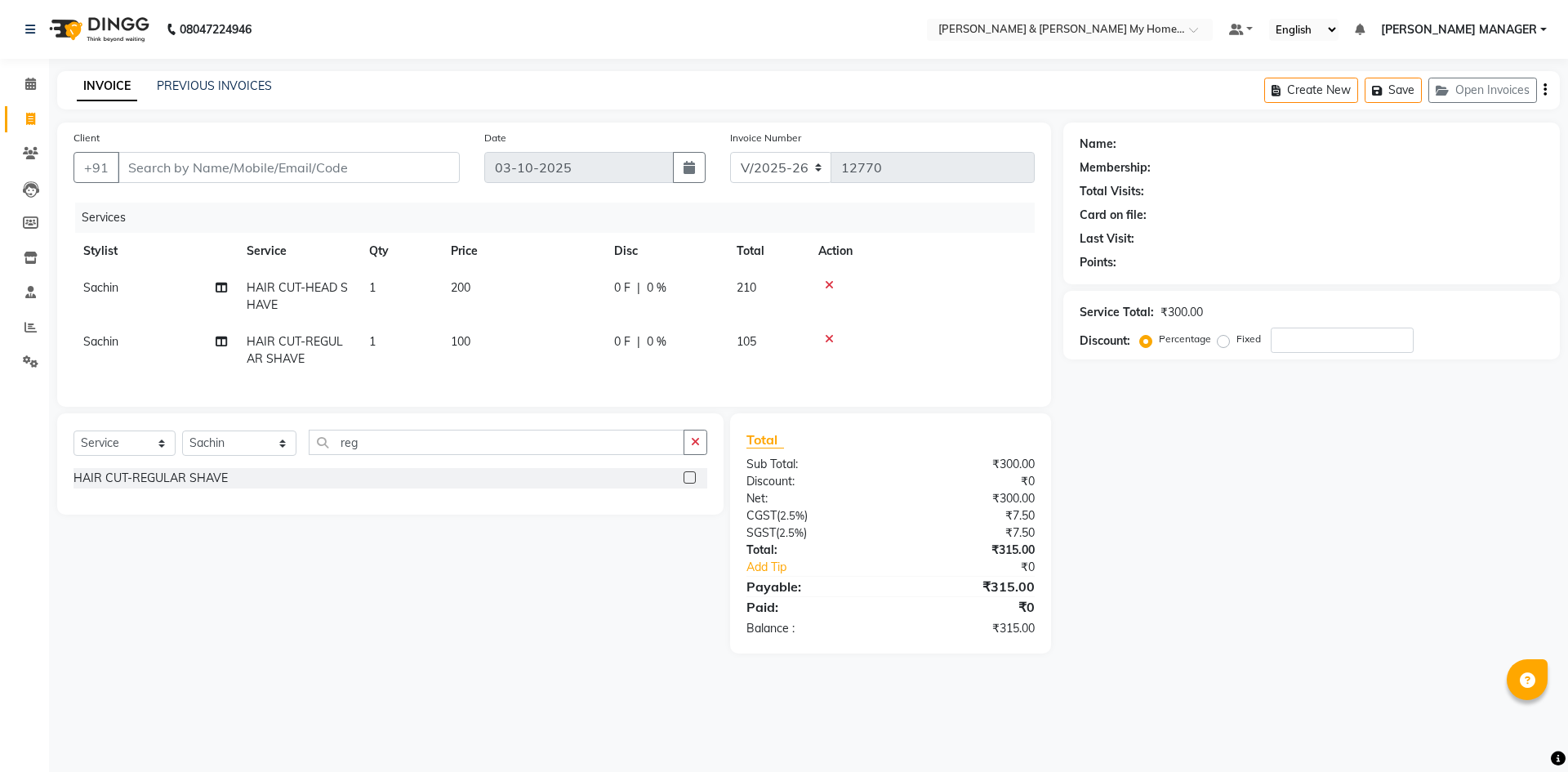
click at [1172, 616] on div "Name: Membership: Total Visits: Card on file: Last Visit: Points: Service Total…" at bounding box center [1317, 387] width 508 height 530
click at [182, 171] on input "Client" at bounding box center [288, 167] width 342 height 31
type input "h"
type input "0"
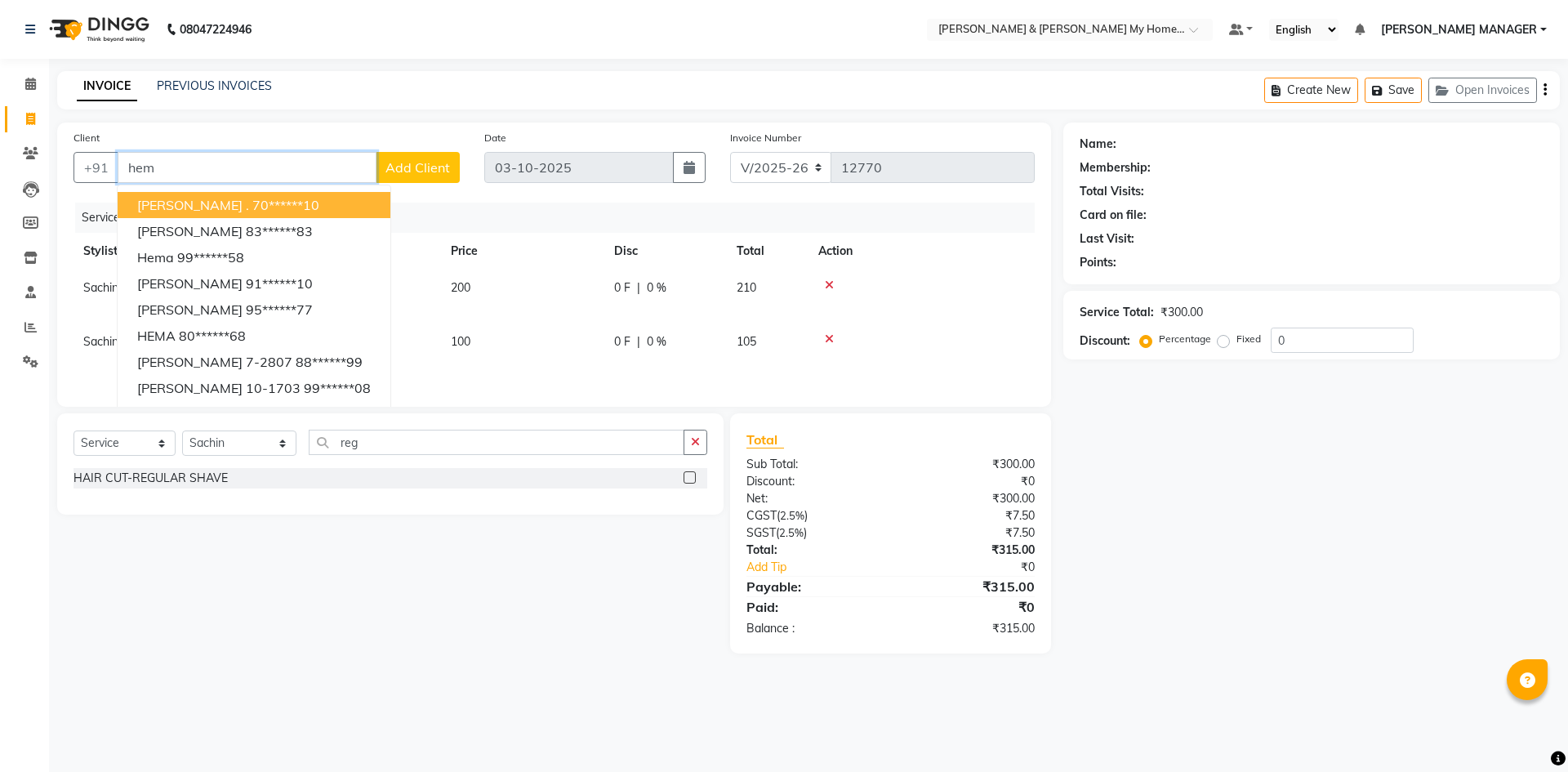
click at [252, 207] on ngb-highlight "70******10" at bounding box center [286, 204] width 67 height 16
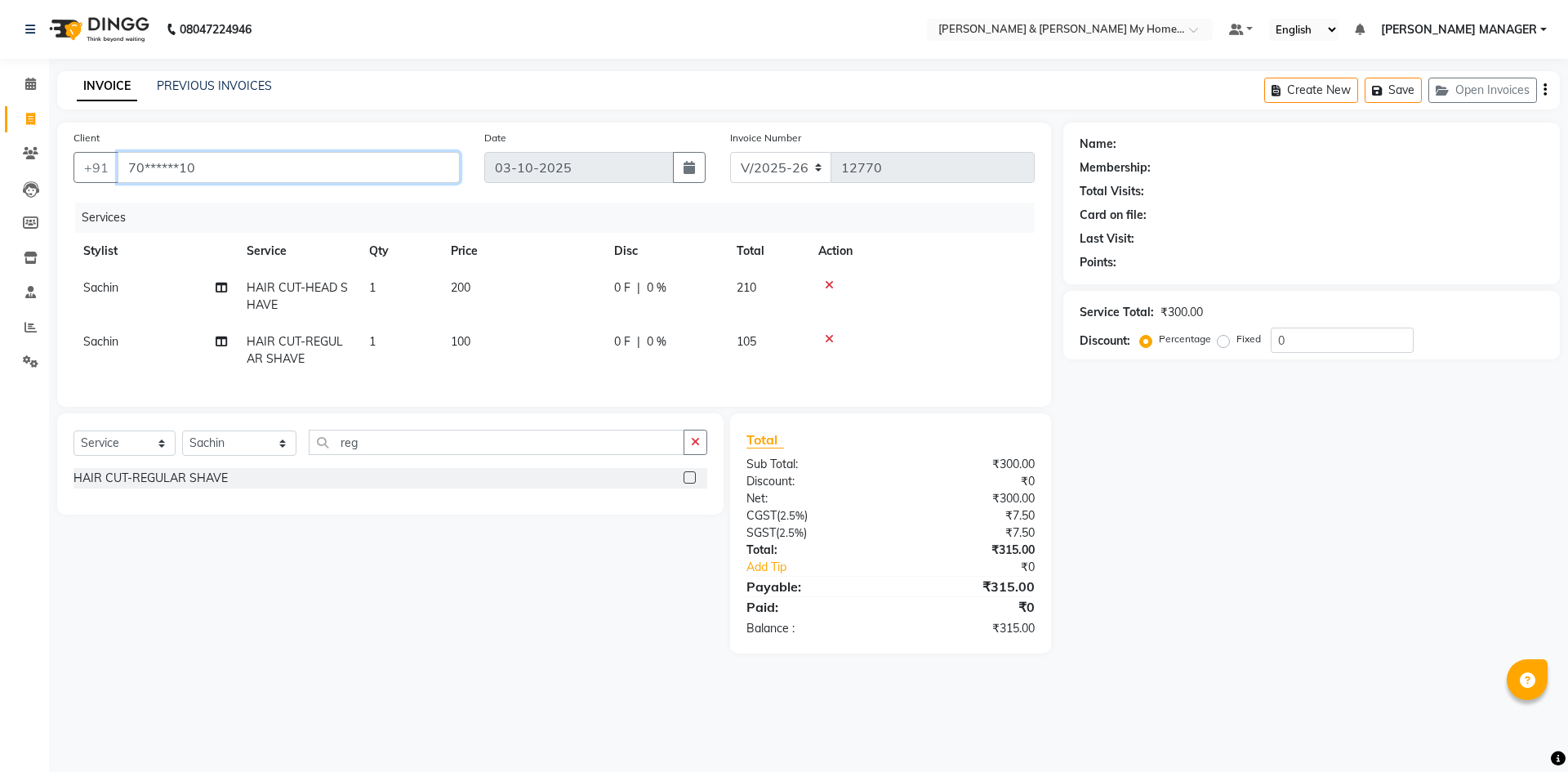
type input "70******10"
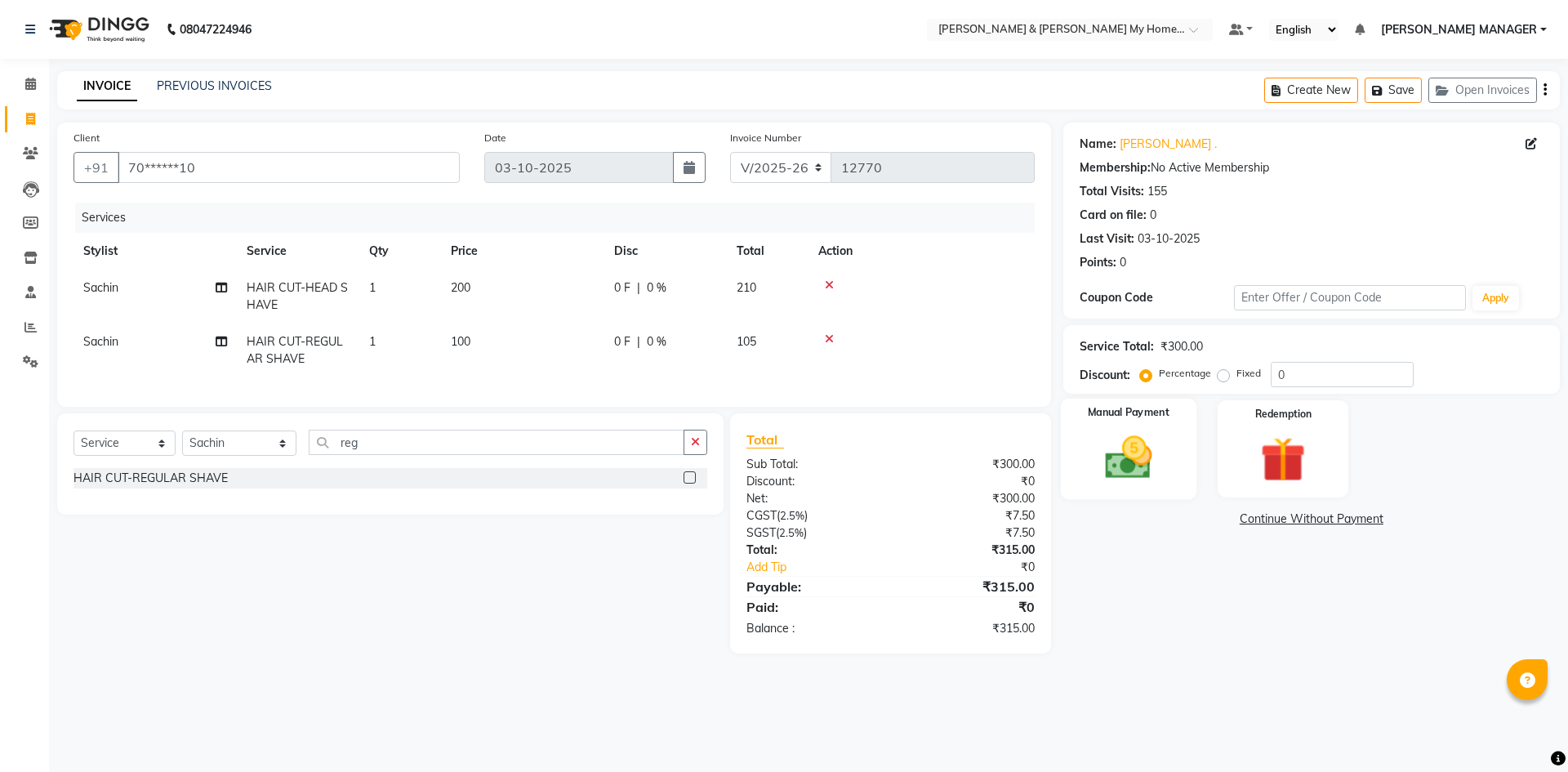
click at [1127, 466] on img at bounding box center [1127, 457] width 76 height 54
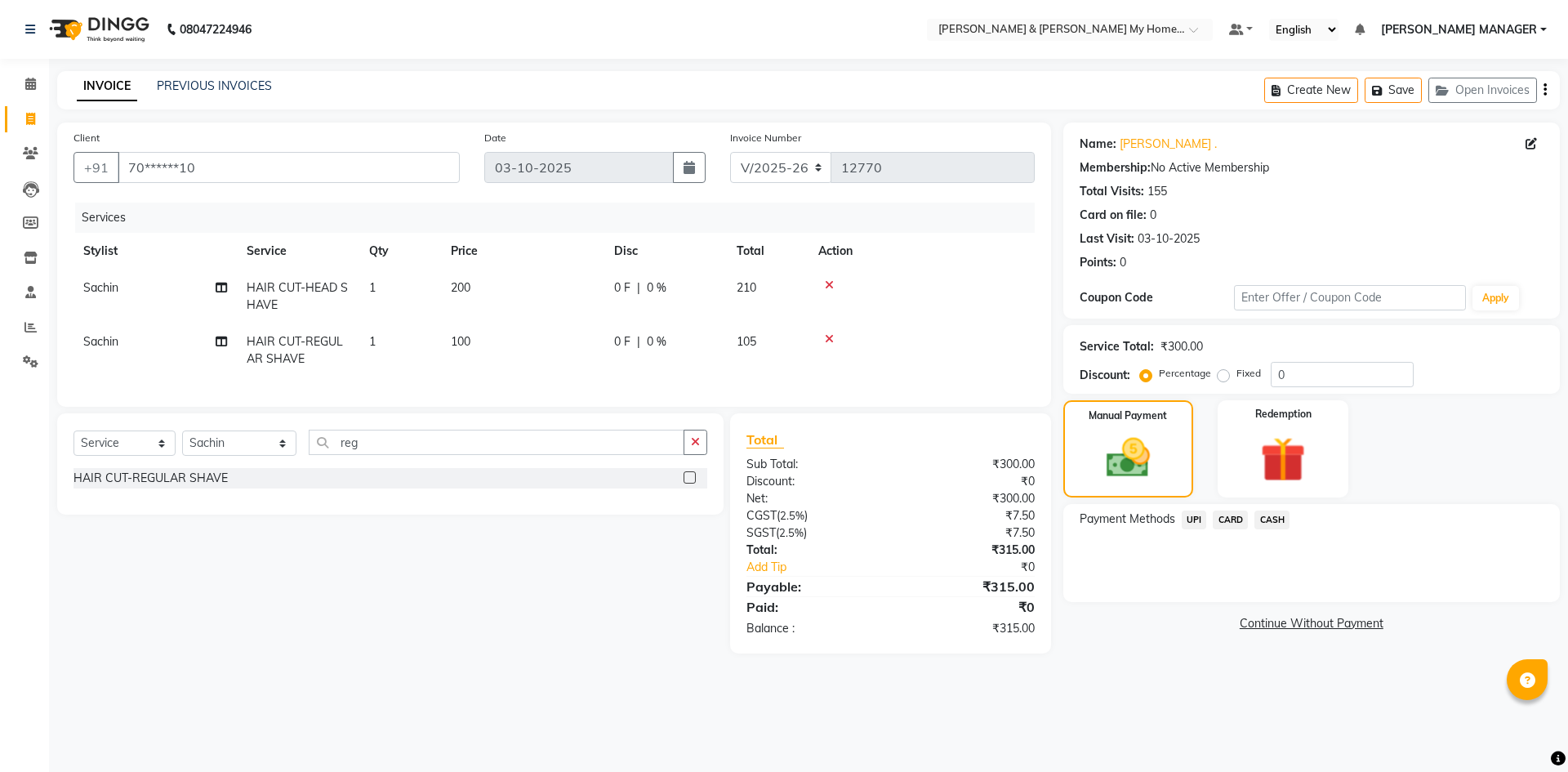
click at [1200, 518] on span "UPI" at bounding box center [1194, 520] width 25 height 19
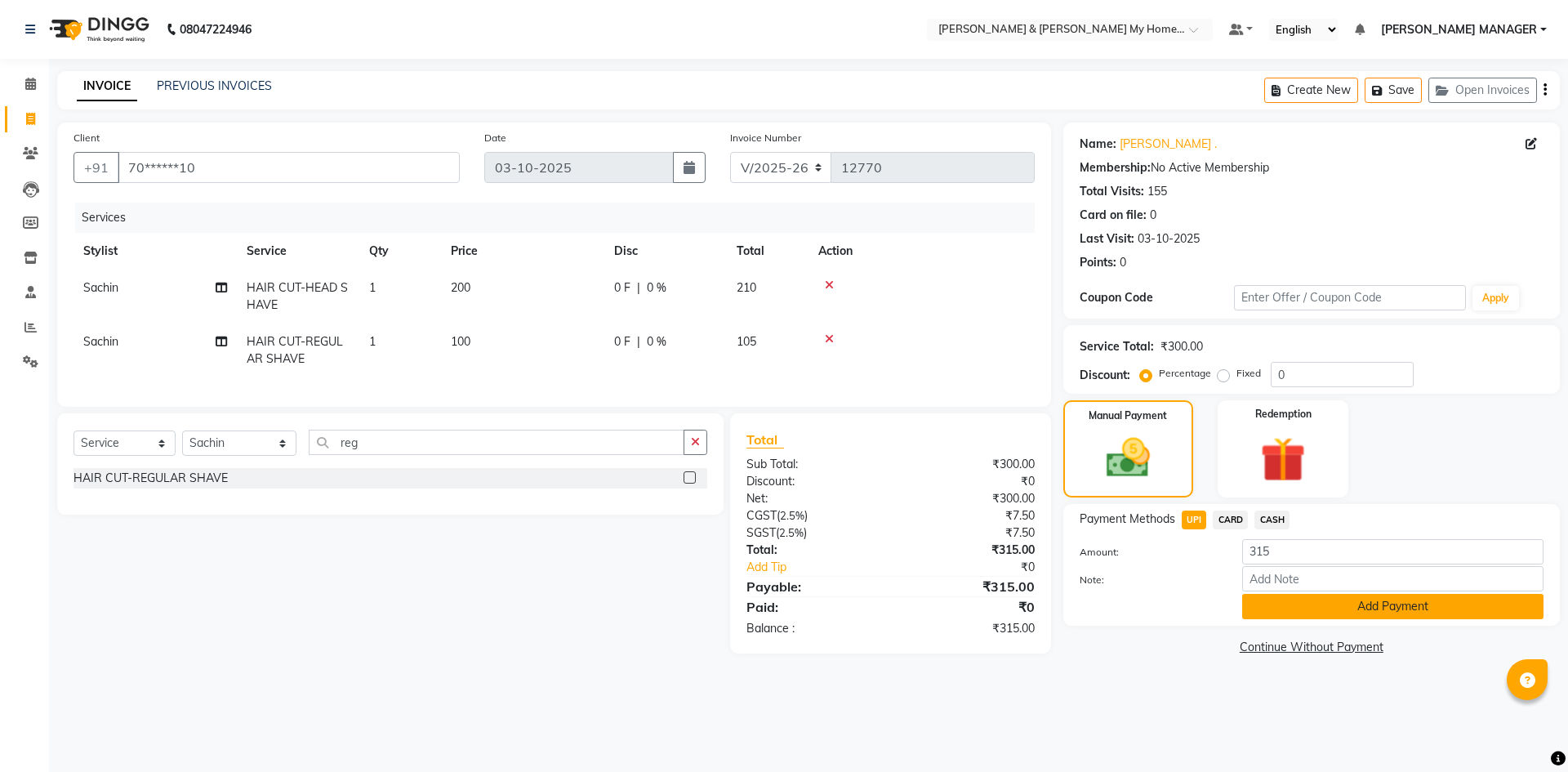
click at [1361, 608] on button "Add Payment" at bounding box center [1392, 606] width 301 height 25
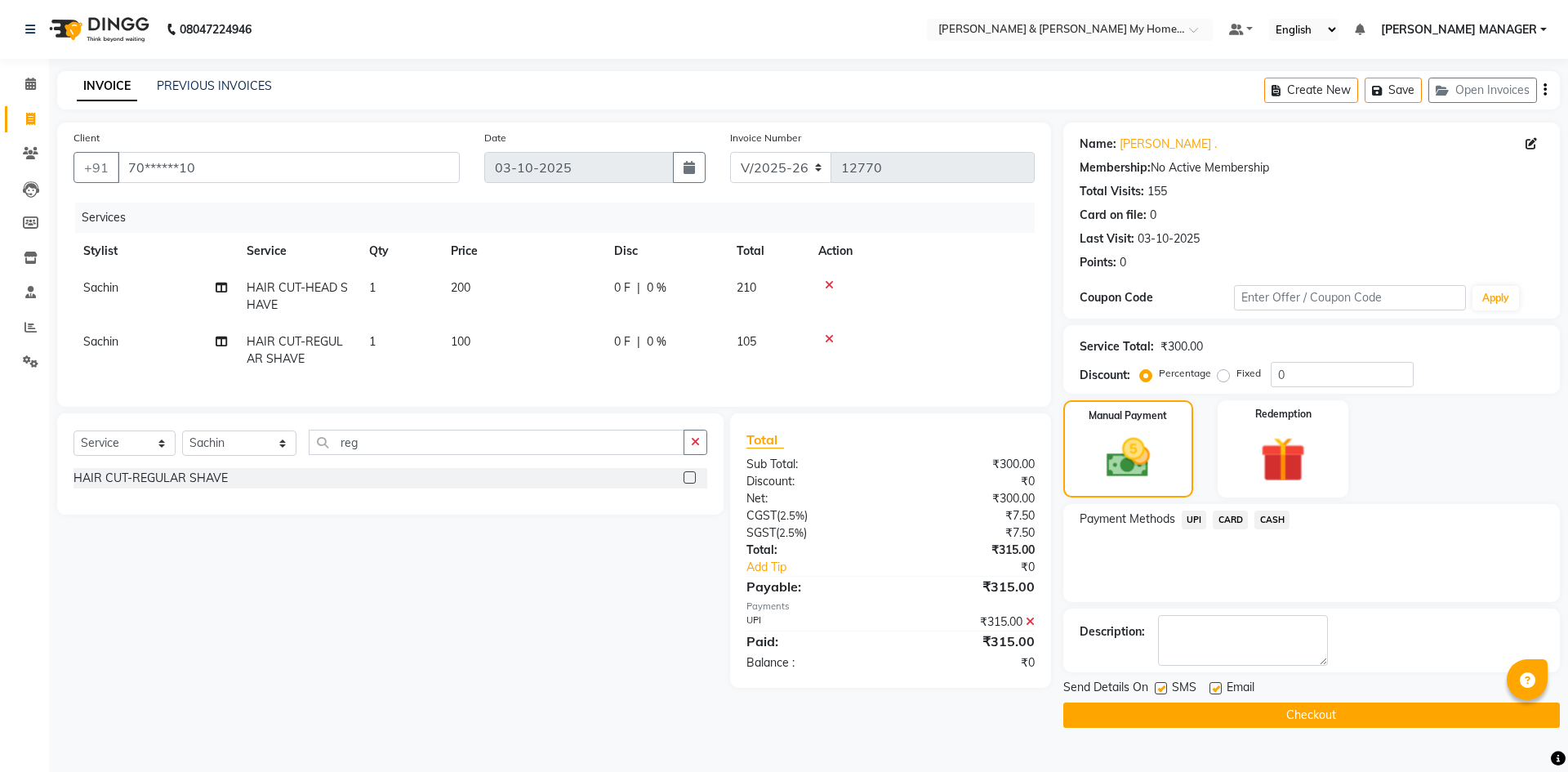
click at [1338, 718] on button "Checkout" at bounding box center [1311, 715] width 497 height 25
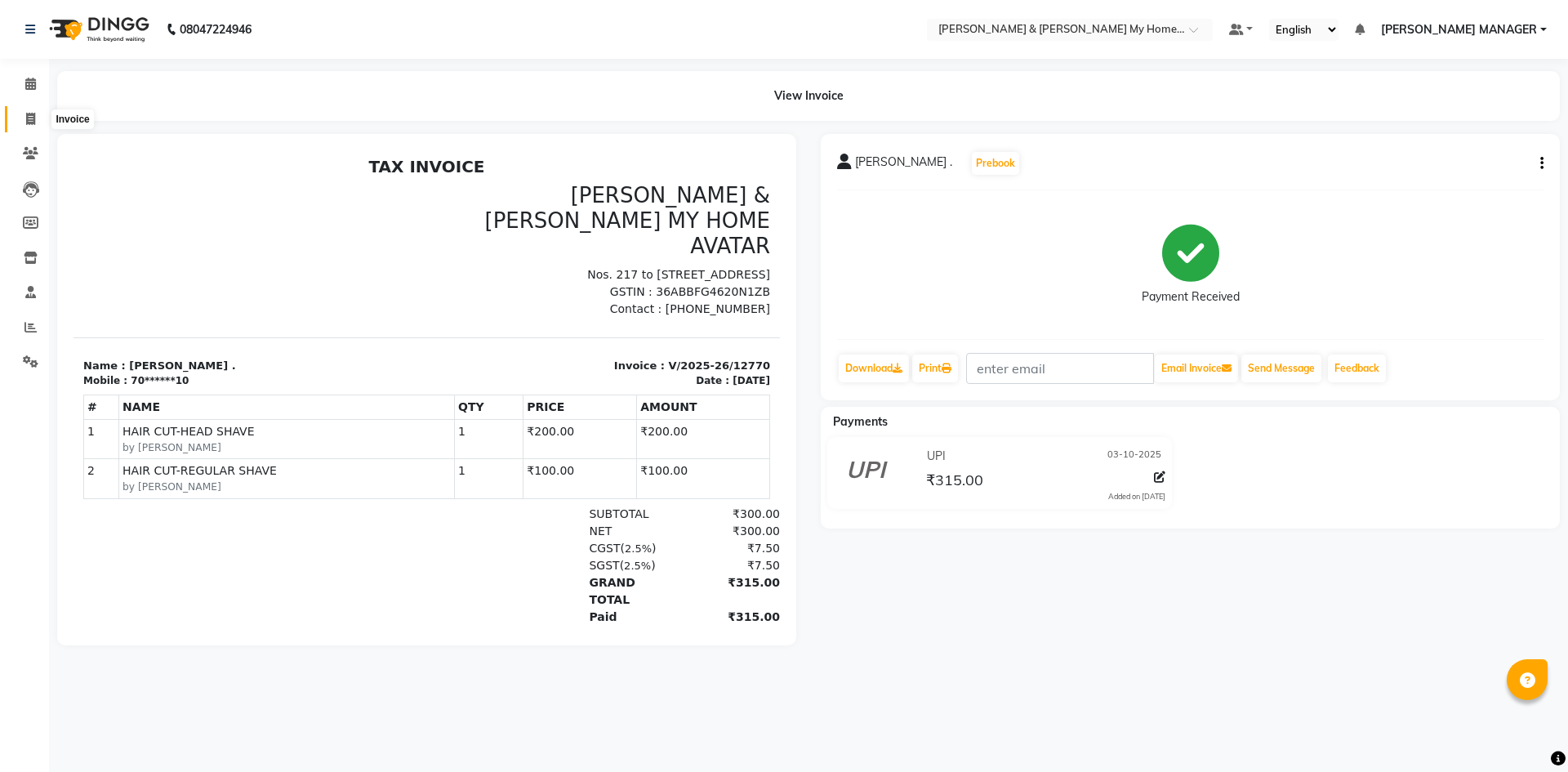
click at [34, 116] on icon at bounding box center [30, 118] width 9 height 13
select select "service"
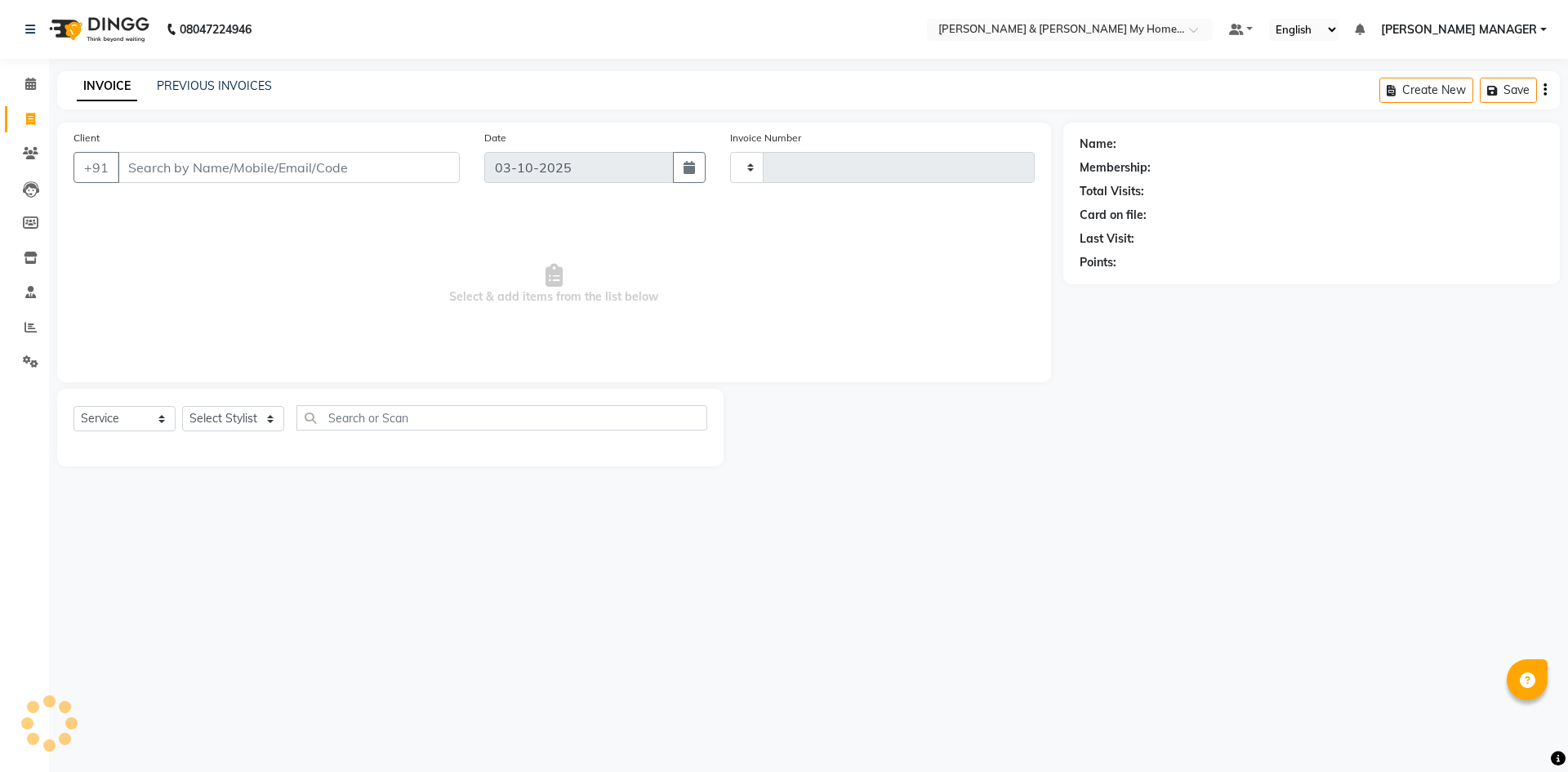
type input "12772"
select select "8193"
paste input "9502535893"
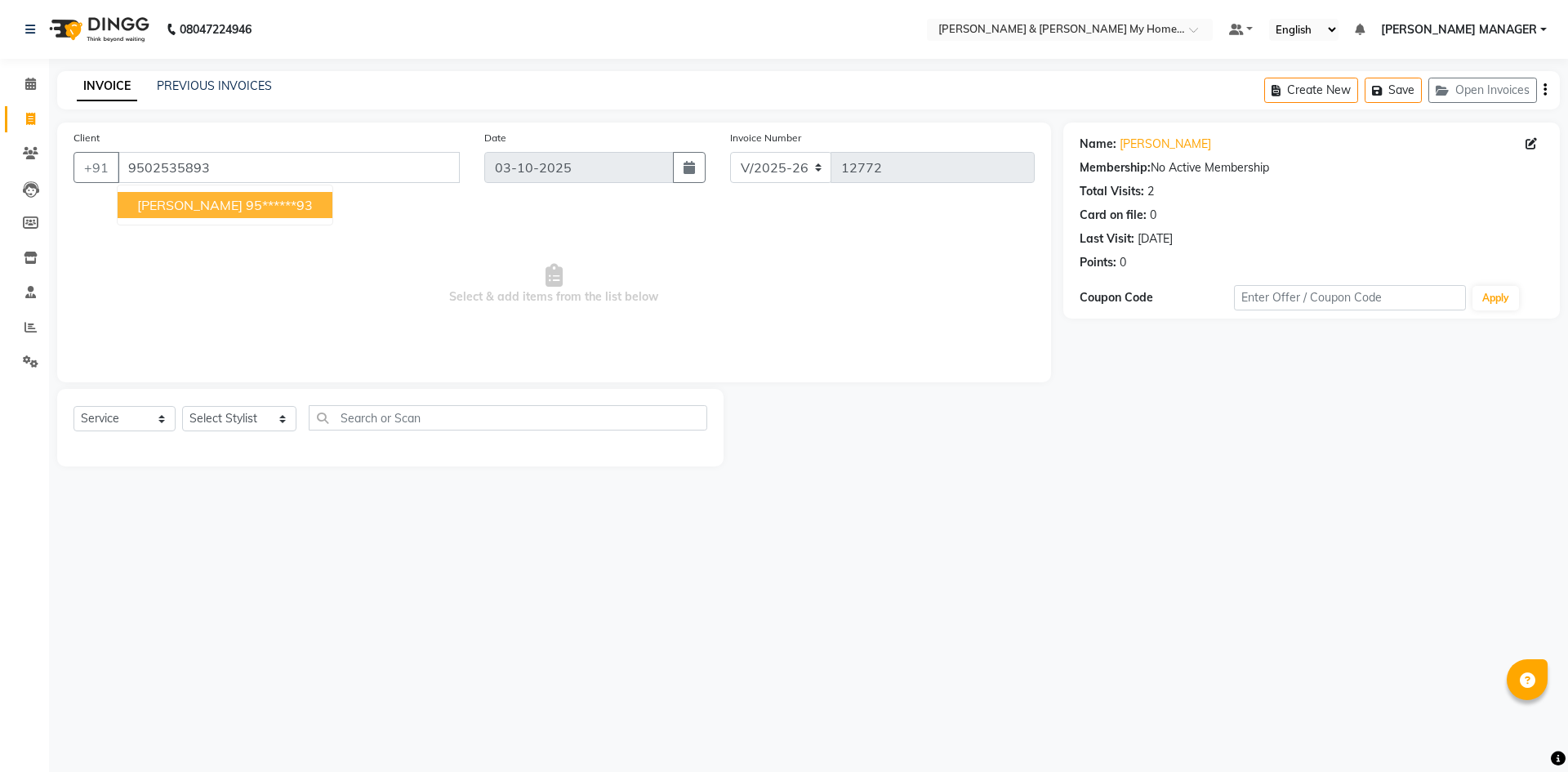
click at [213, 210] on span "Jaynath Reddy" at bounding box center [190, 204] width 105 height 16
type input "95******93"
click at [220, 412] on select "Select Stylist Aarti Aarti [PERSON_NAME] Beauty [PERSON_NAME] Nail [PERSON_NAME…" at bounding box center [239, 419] width 115 height 25
select select "77284"
click at [182, 406] on select "Select Stylist Aarti Aarti [PERSON_NAME] Beauty [PERSON_NAME] Nail [PERSON_NAME…" at bounding box center [239, 419] width 115 height 25
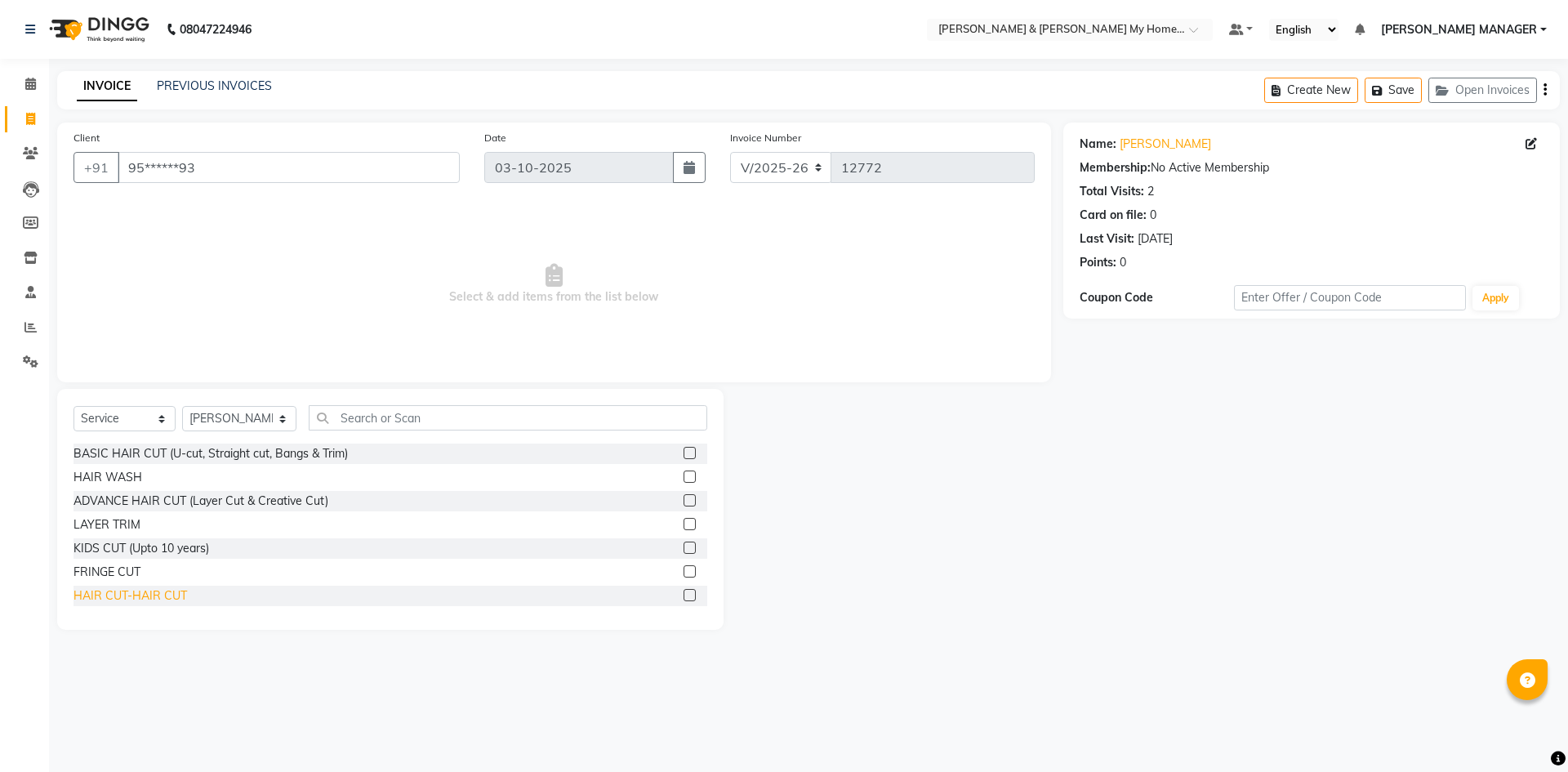
click at [167, 594] on div "HAIR CUT-HAIR CUT" at bounding box center [130, 596] width 114 height 17
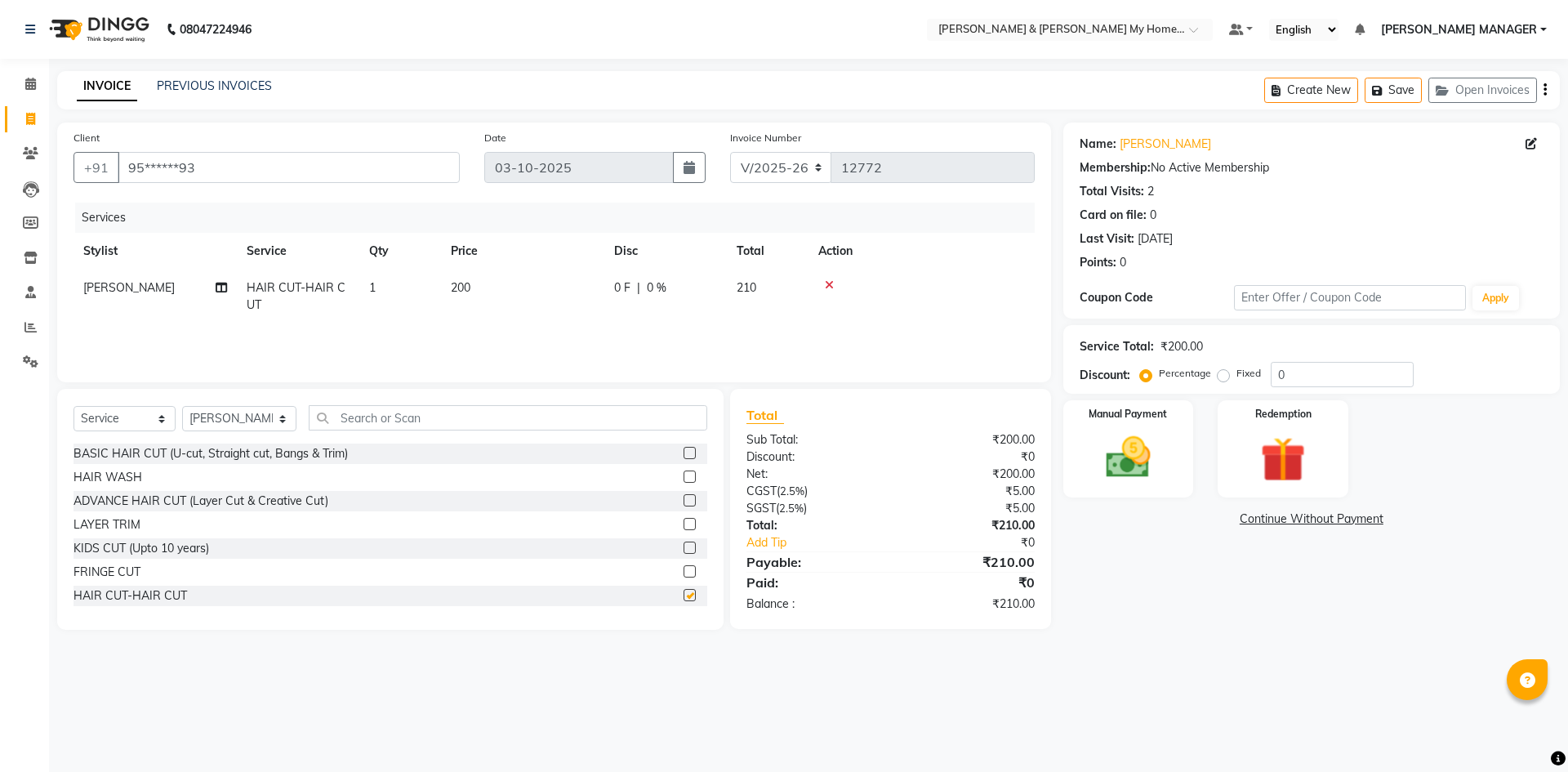
checkbox input "false"
click at [1118, 466] on img at bounding box center [1127, 457] width 76 height 54
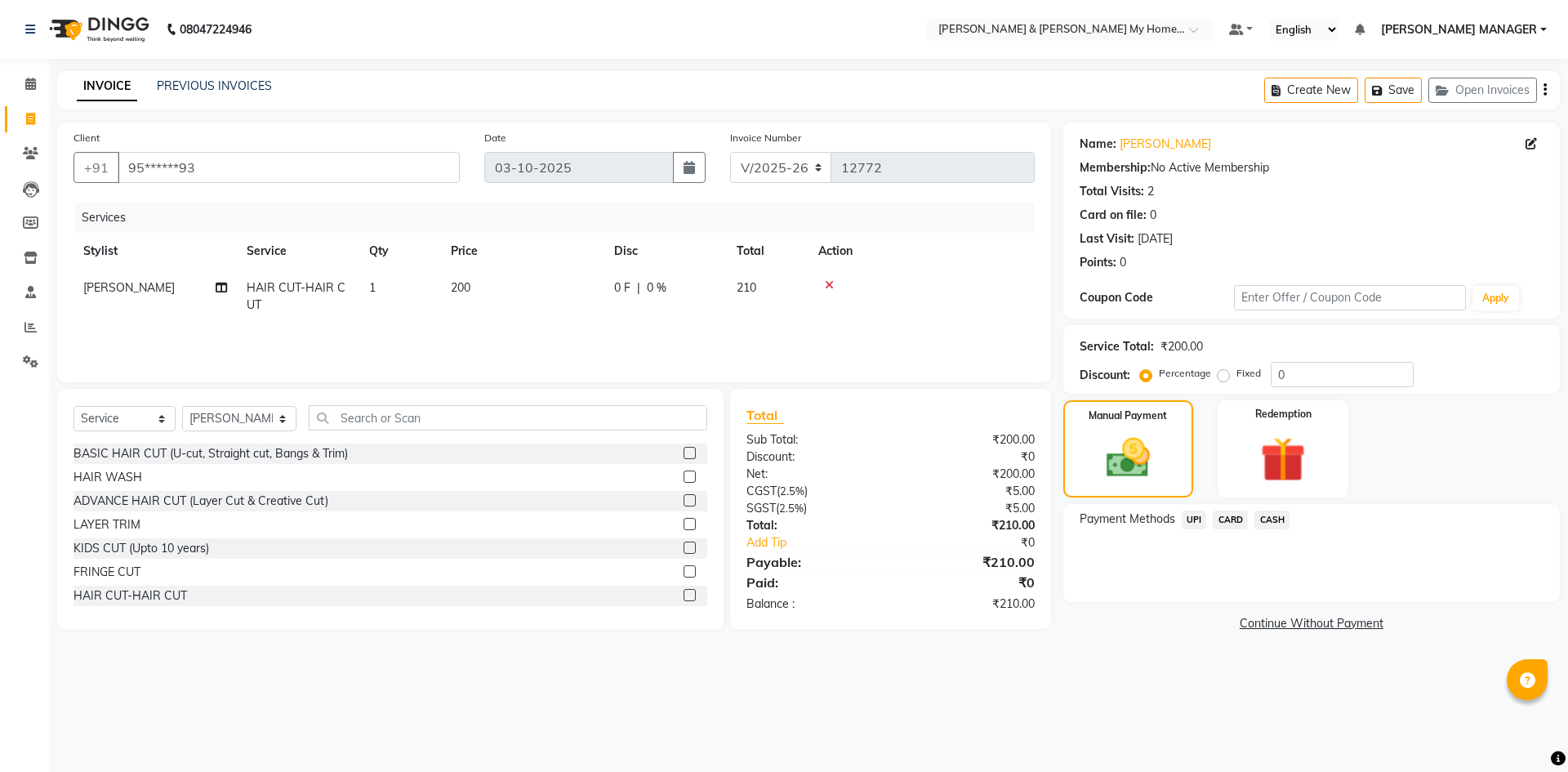
click at [1198, 518] on span "UPI" at bounding box center [1194, 520] width 25 height 19
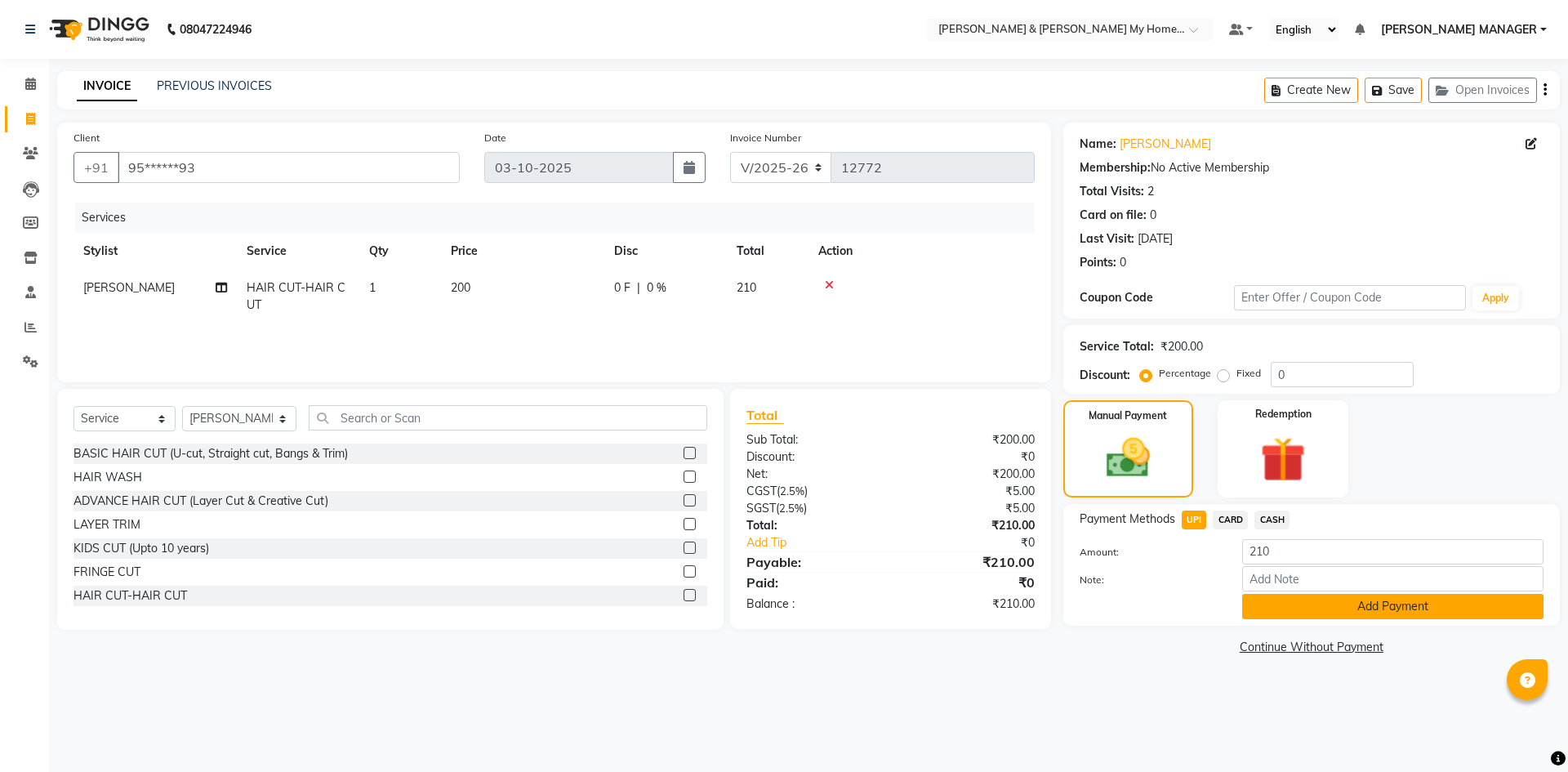
click at [1265, 605] on button "Add Payment" at bounding box center [1392, 606] width 301 height 25
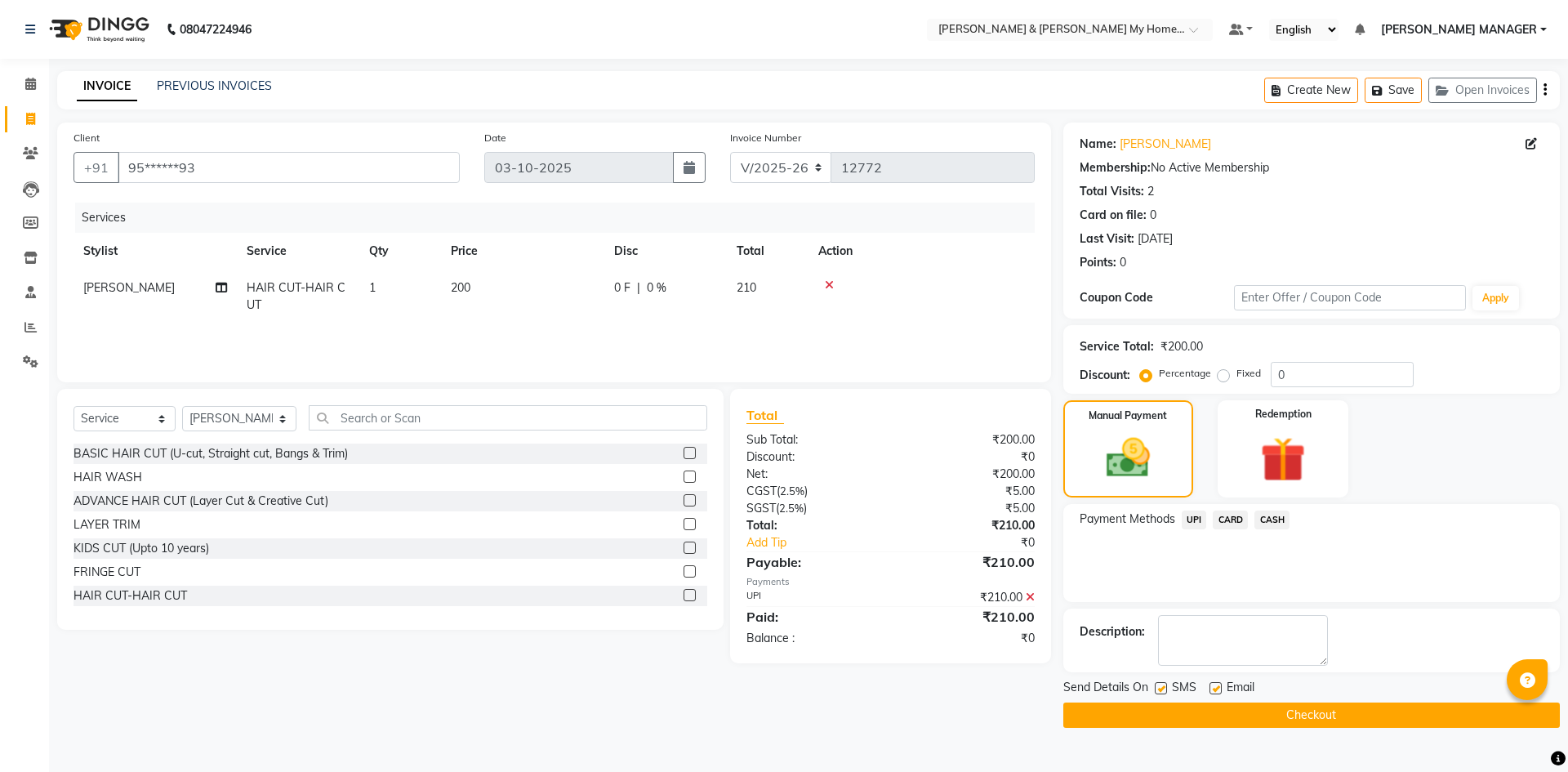
drag, startPoint x: 1291, startPoint y: 717, endPoint x: 1292, endPoint y: 727, distance: 10.0
click at [1291, 718] on button "Checkout" at bounding box center [1311, 715] width 497 height 25
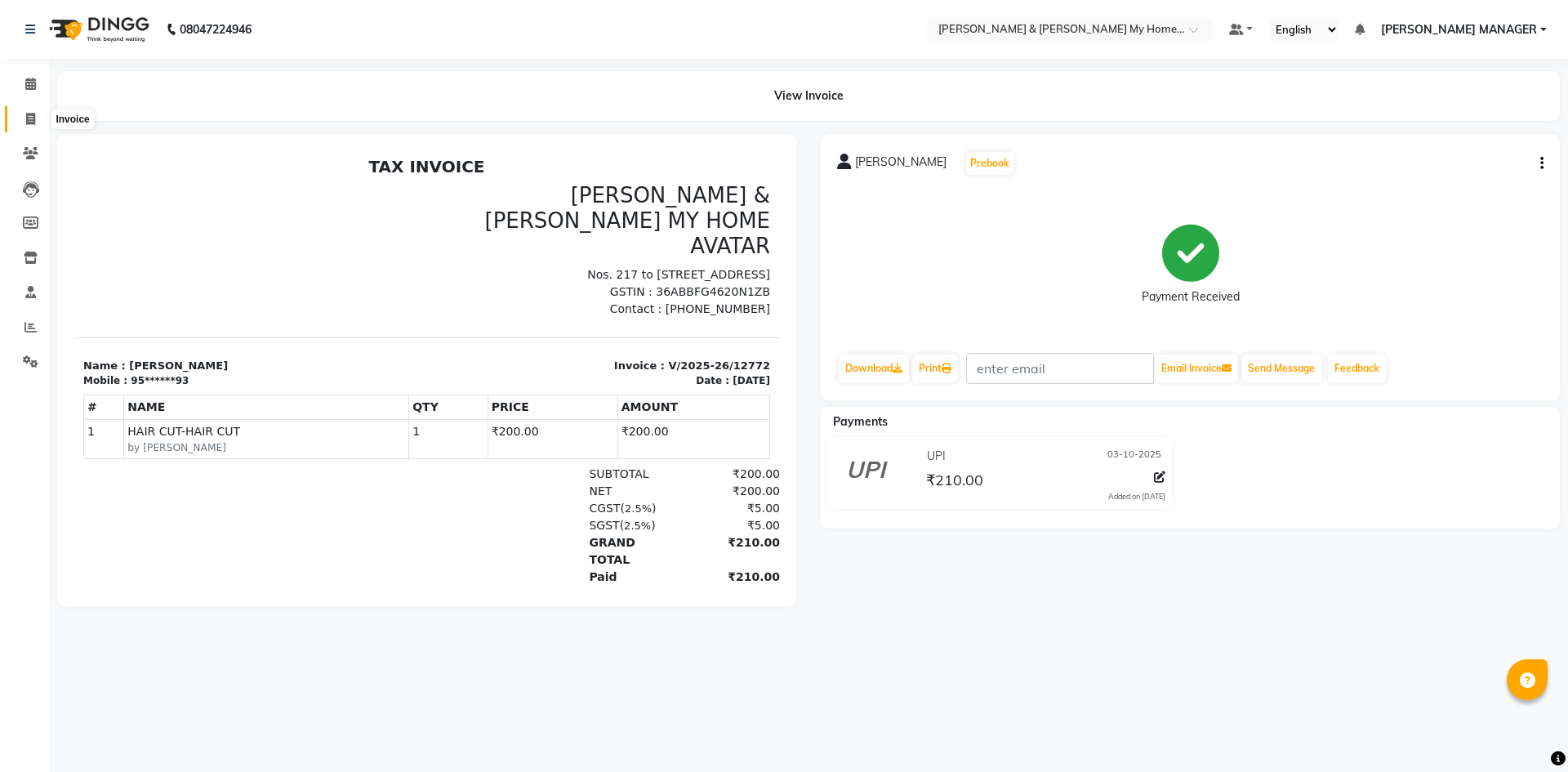
click at [34, 116] on icon at bounding box center [30, 118] width 9 height 13
select select "8193"
select select "service"
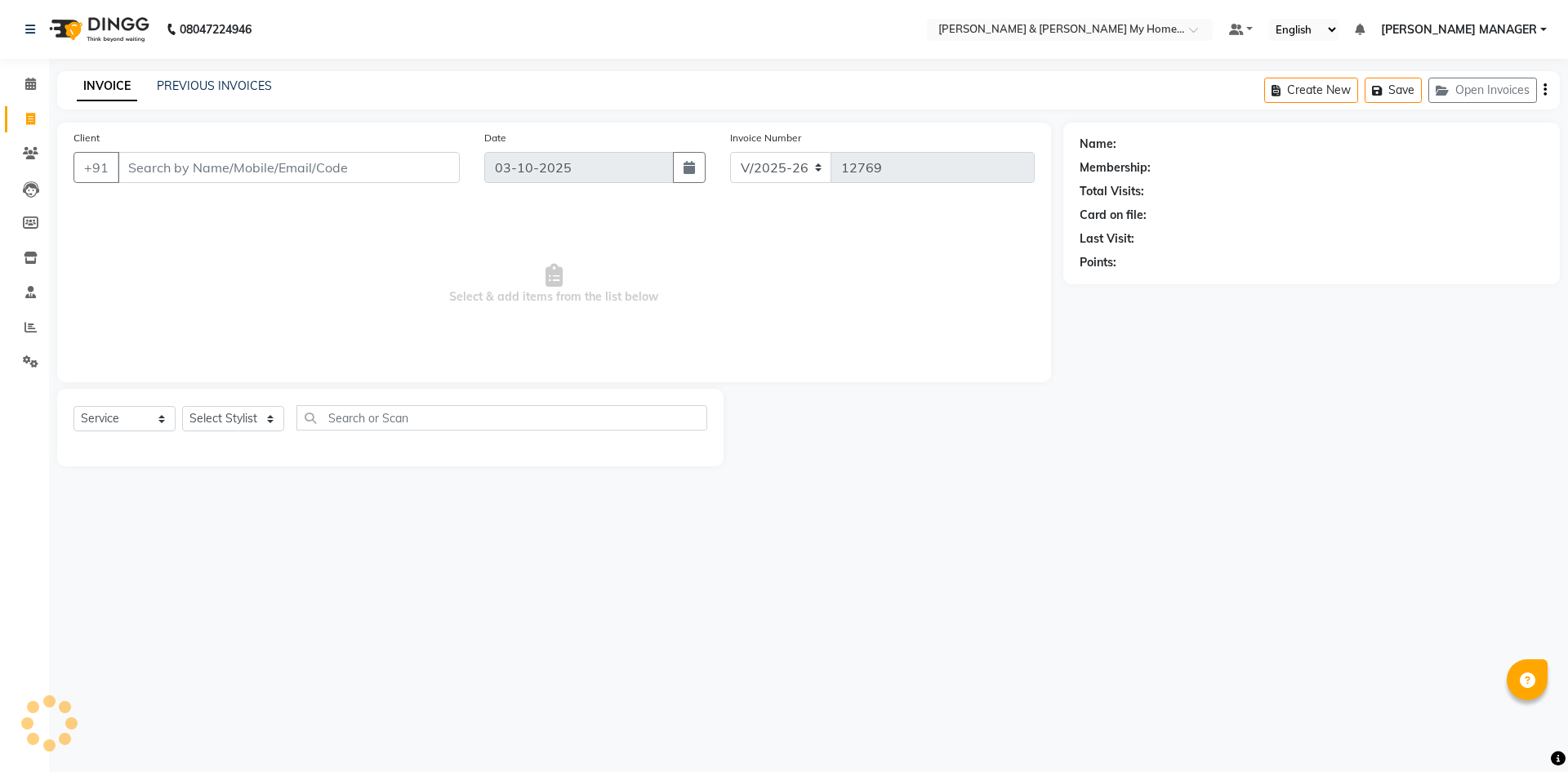
select select "8193"
select select "service"
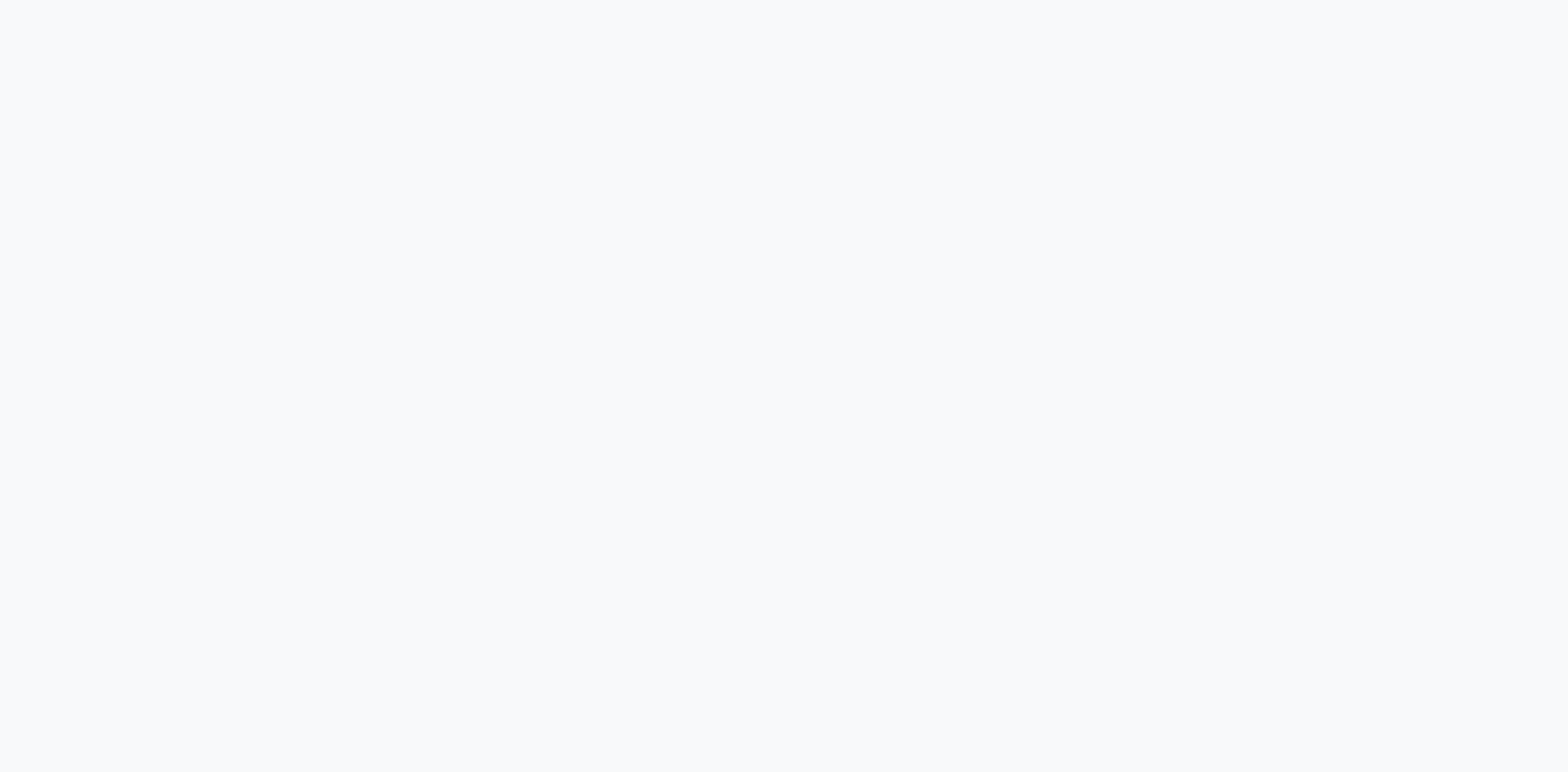
select select "8193"
select select "service"
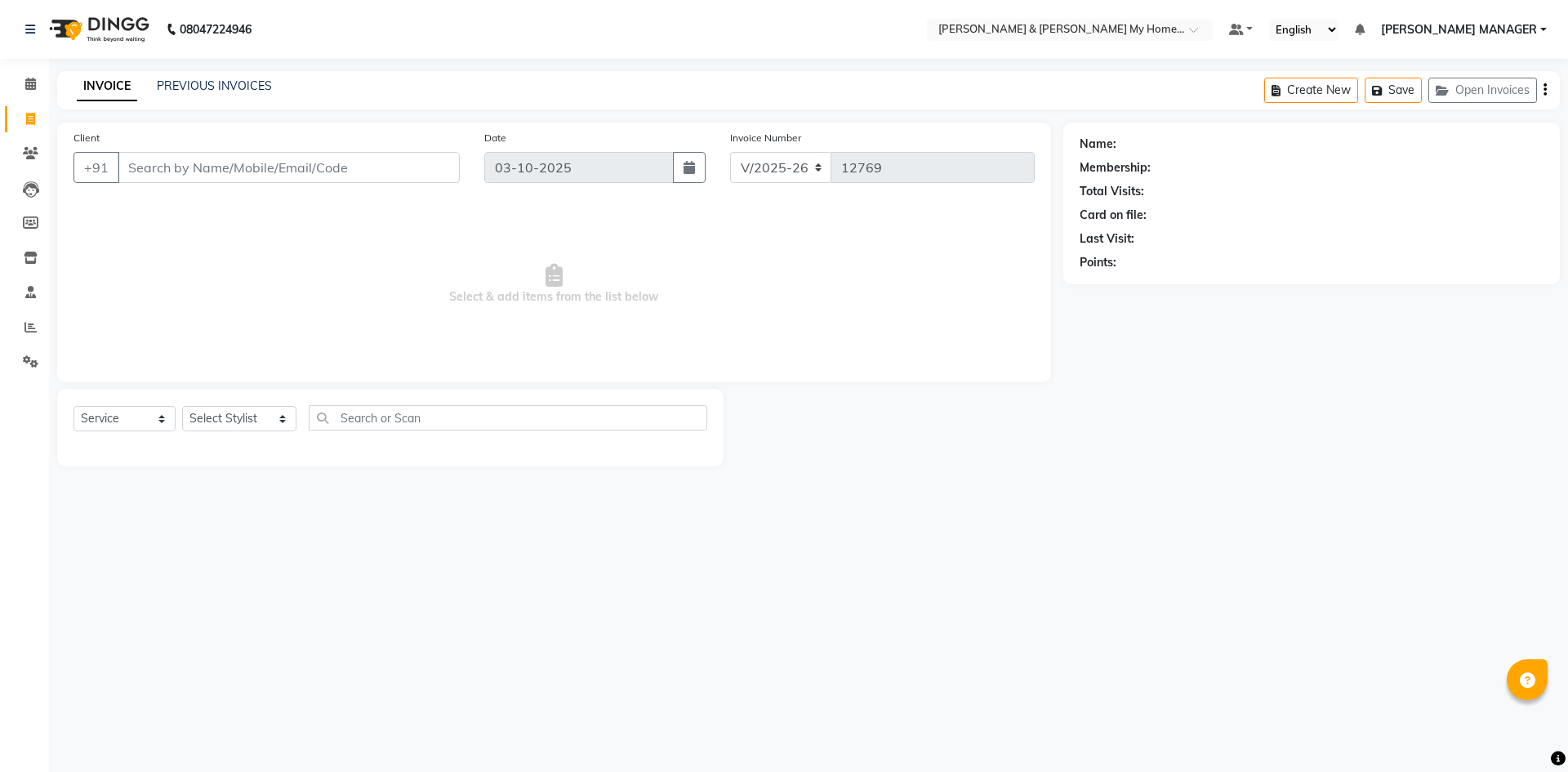
select select "8193"
select select "service"
click at [240, 421] on select "Select Stylist Aarti Aarti [PERSON_NAME] Beauty [PERSON_NAME] Nail [PERSON_NAME…" at bounding box center [239, 419] width 115 height 25
select select "87484"
click at [182, 406] on select "Select Stylist Aarti Aarti [PERSON_NAME] Beauty [PERSON_NAME] Nail [PERSON_NAME…" at bounding box center [239, 419] width 115 height 25
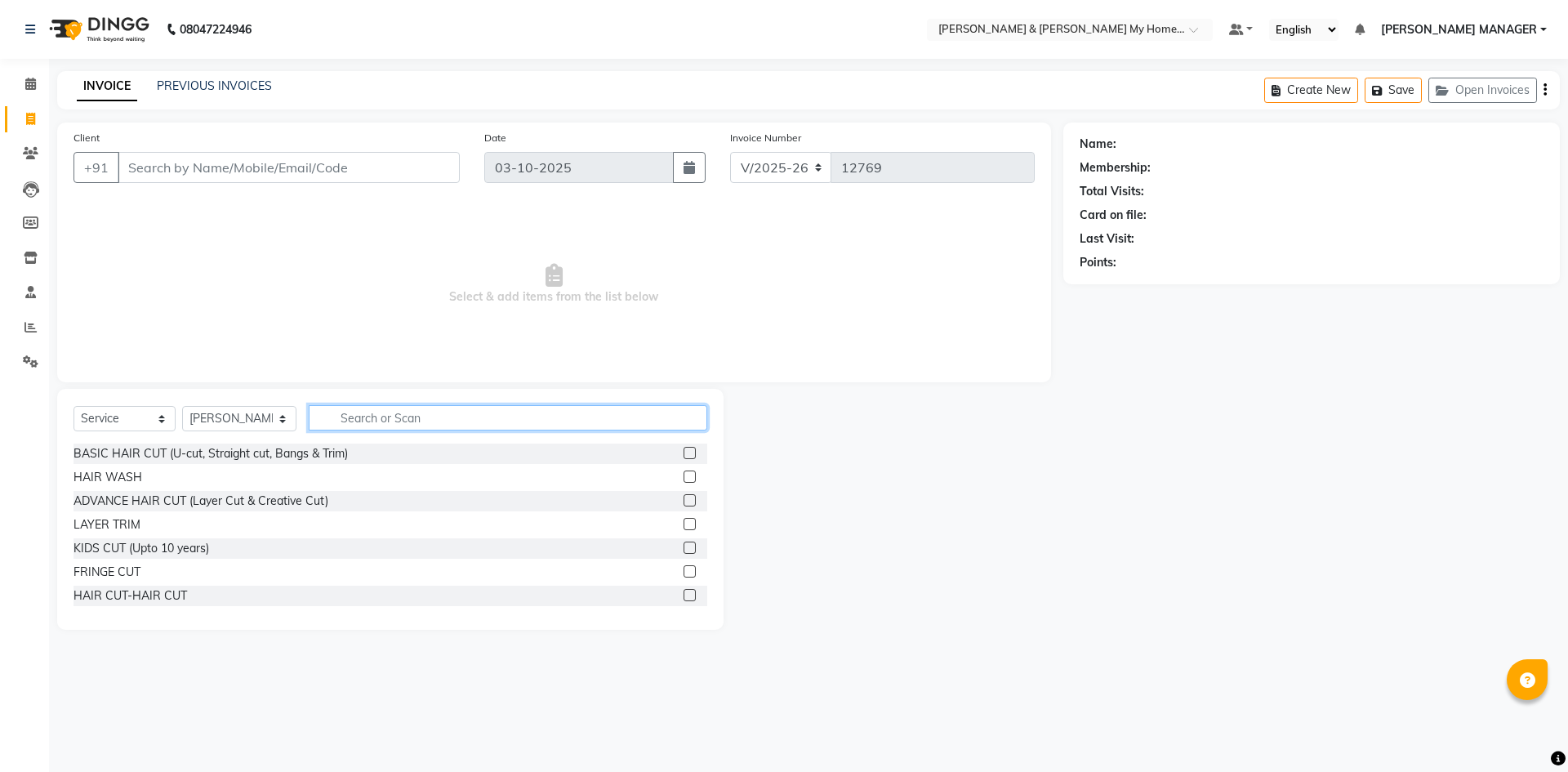
click at [377, 423] on input "text" at bounding box center [508, 418] width 398 height 25
click at [297, 495] on div "ADVANCE HAIR CUT (Layer Cut & Creative Cut)" at bounding box center [200, 502] width 255 height 17
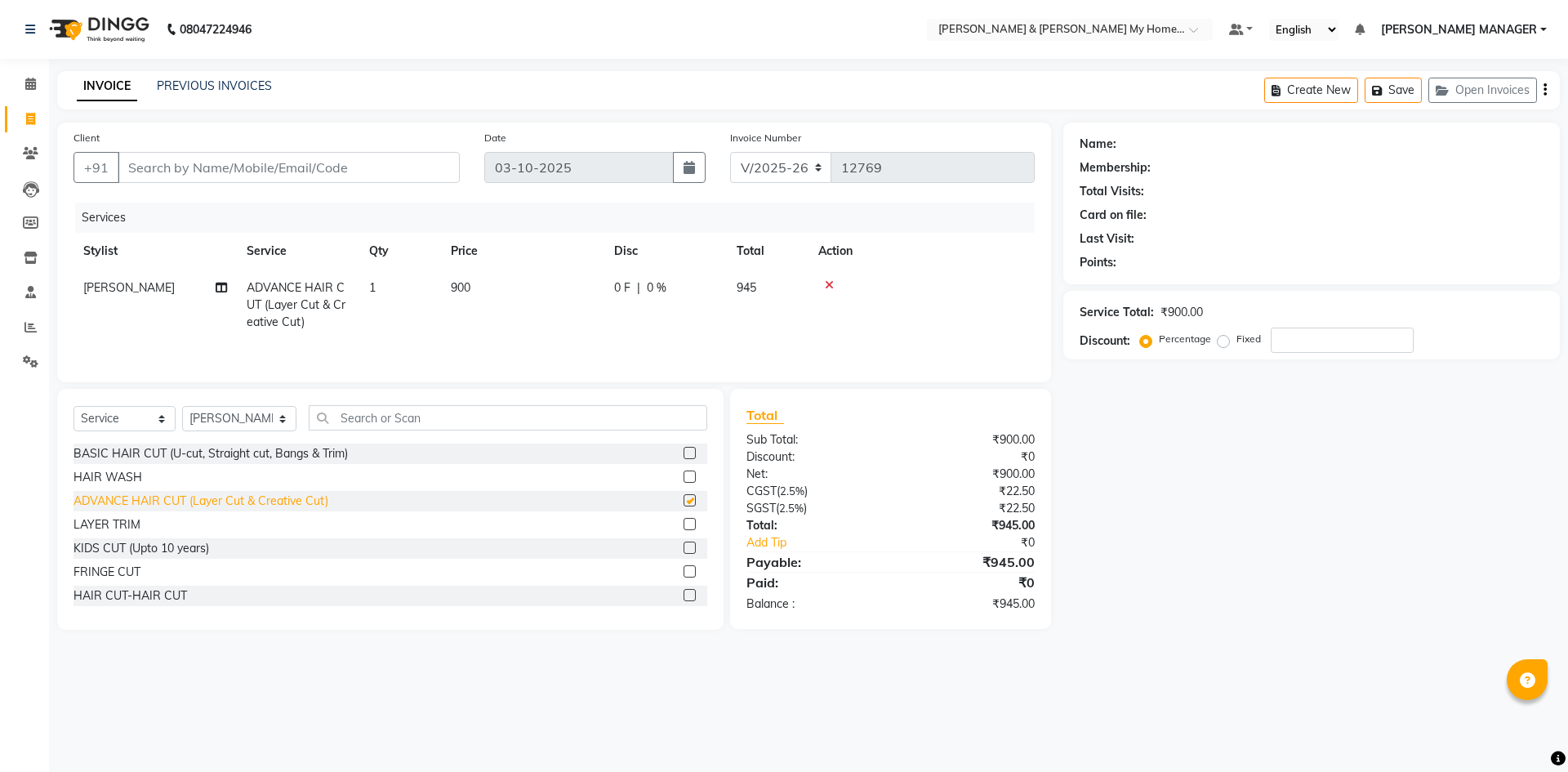
checkbox input "false"
click at [248, 419] on select "Select Stylist Aarti Aarti [PERSON_NAME] Beauty [PERSON_NAME] Nail [PERSON_NAME…" at bounding box center [239, 419] width 115 height 25
select select "93474"
click at [182, 406] on select "Select Stylist Aarti Aarti [PERSON_NAME] Beauty [PERSON_NAME] Nail [PERSON_NAME…" at bounding box center [239, 419] width 115 height 25
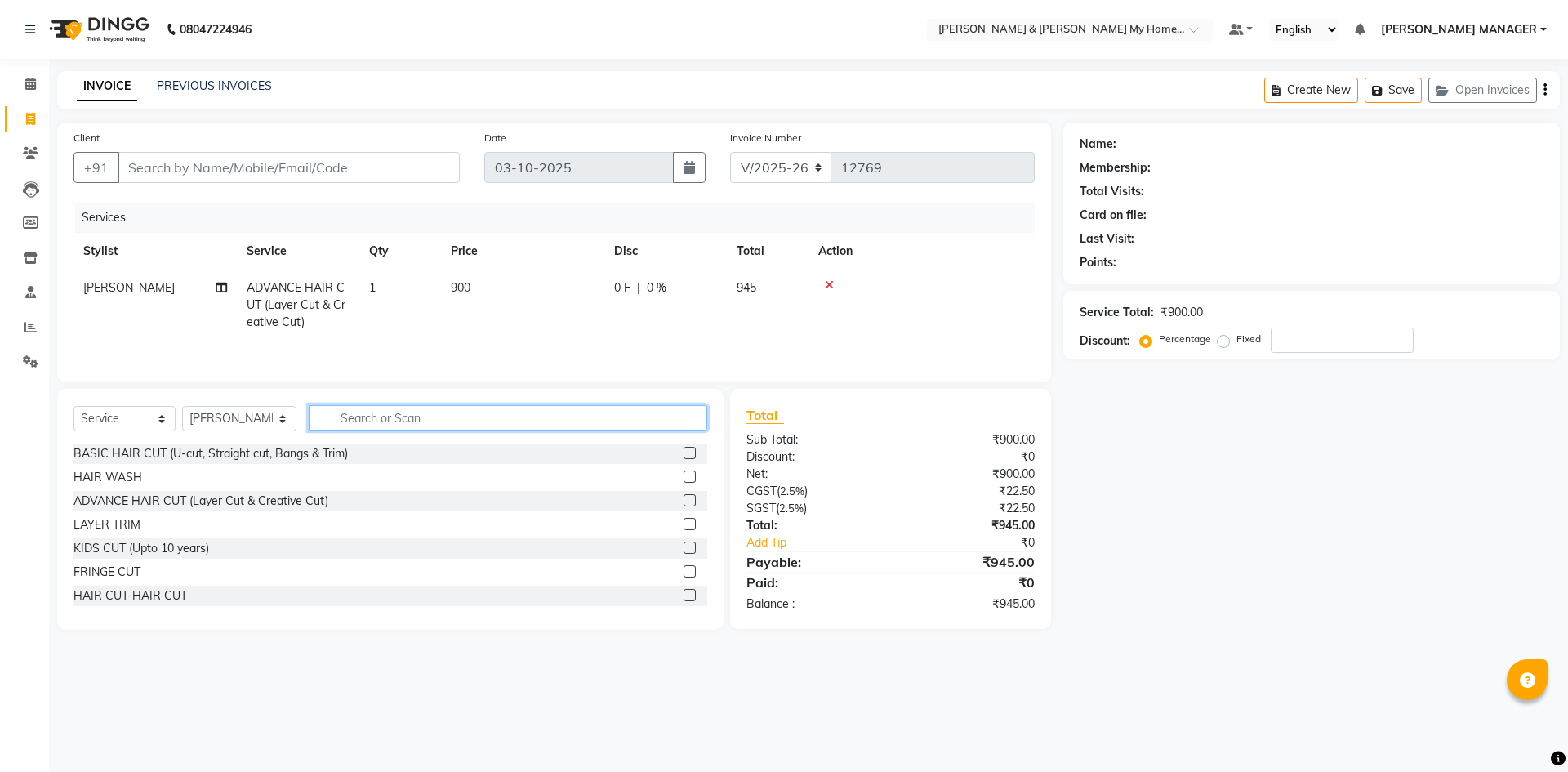
click at [358, 417] on input "text" at bounding box center [508, 418] width 398 height 25
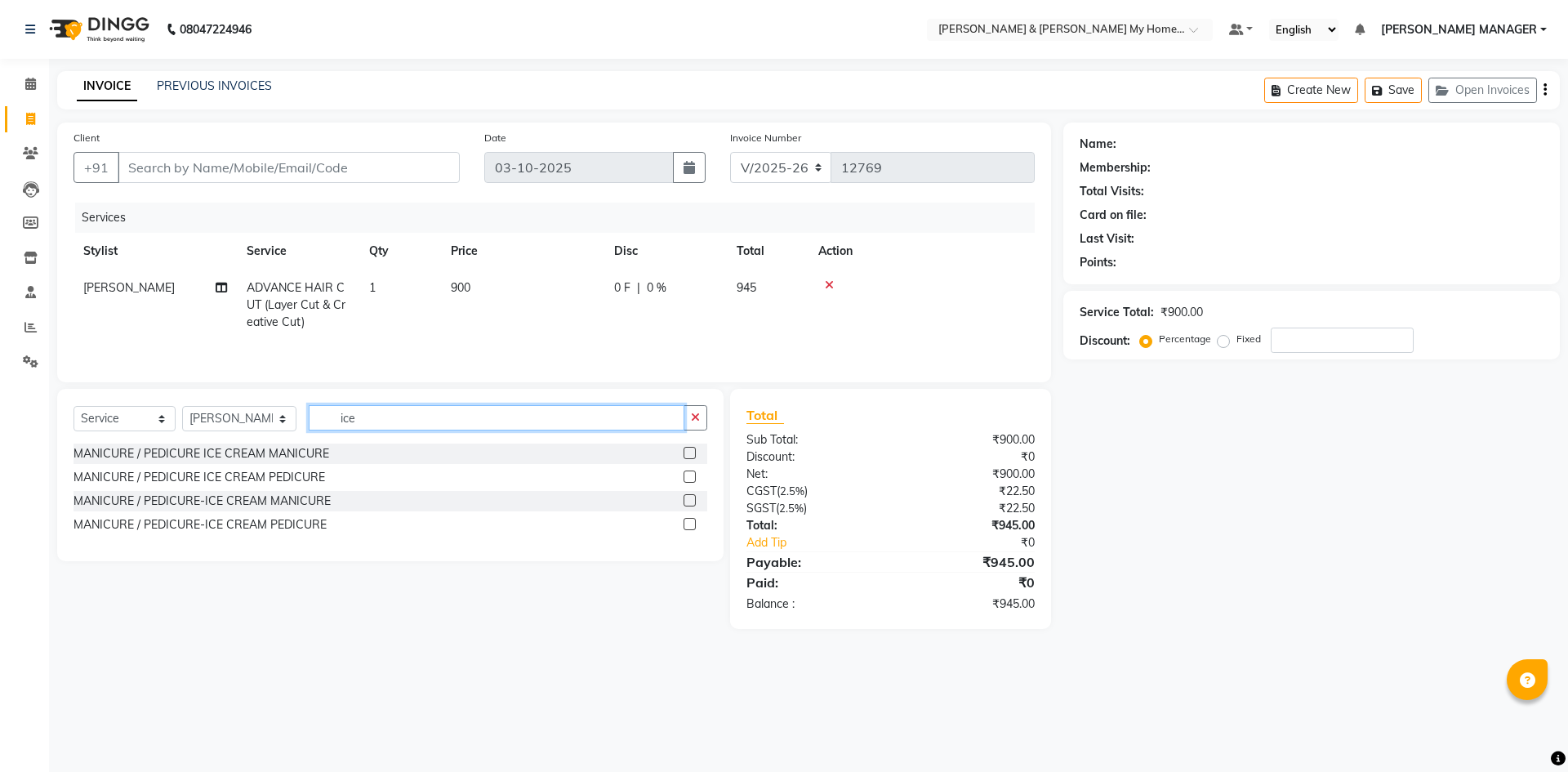
type input "ice"
click at [303, 444] on div "MANICURE / PEDICURE ICE CREAM MANICURE" at bounding box center [390, 453] width 633 height 20
click at [303, 452] on div "MANICURE / PEDICURE ICE CREAM MANICURE" at bounding box center [201, 453] width 256 height 17
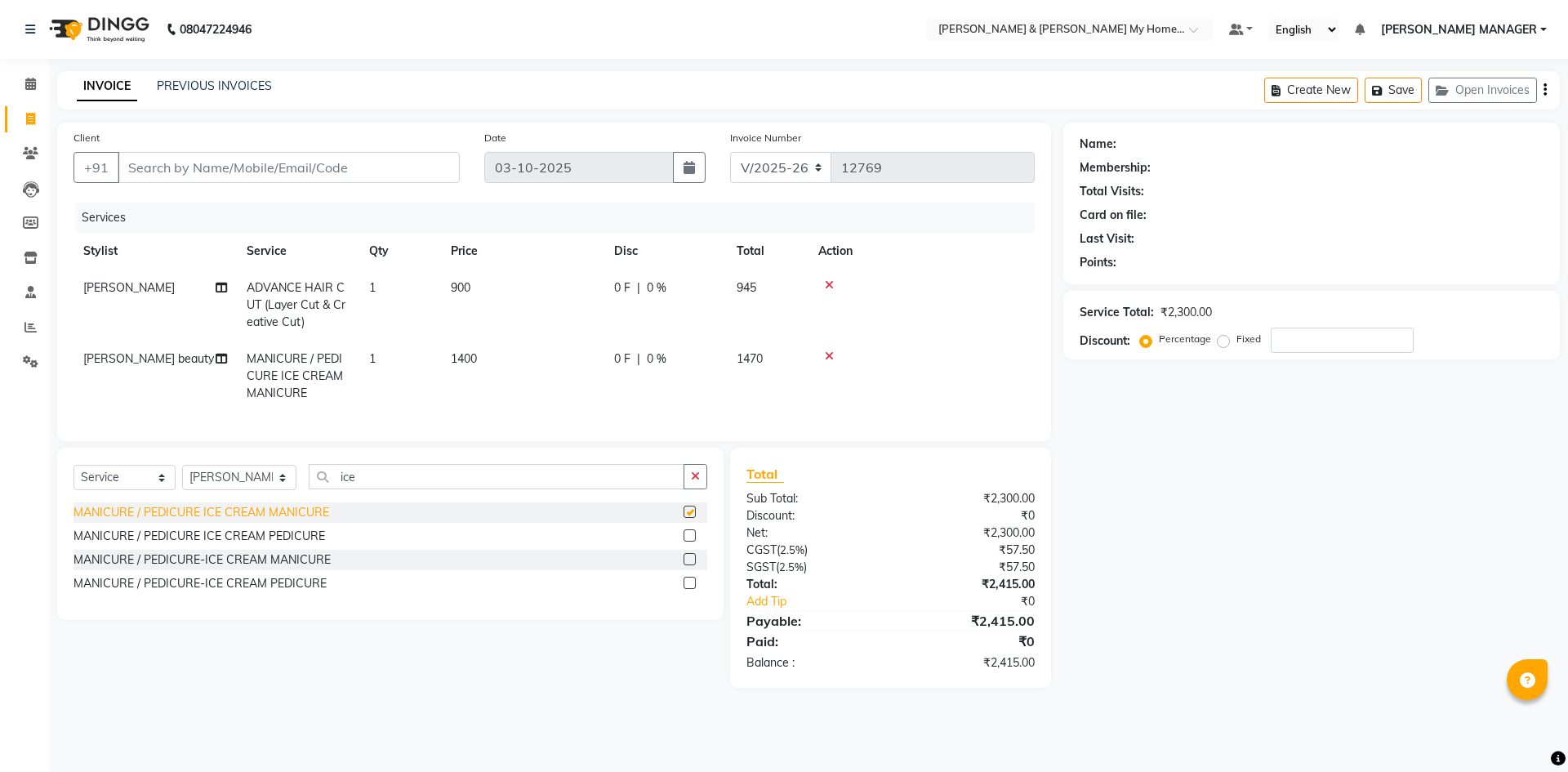
checkbox input "false"
click at [1034, 476] on div "Total Sub Total: ₹2,300.00 Discount: ₹0 Net: ₹2,300.00 CGST ( 2.5% ) ₹57.50 SGS…" at bounding box center [889, 567] width 321 height 240
click at [257, 168] on input "Client" at bounding box center [288, 167] width 342 height 31
type input "7"
type input "0"
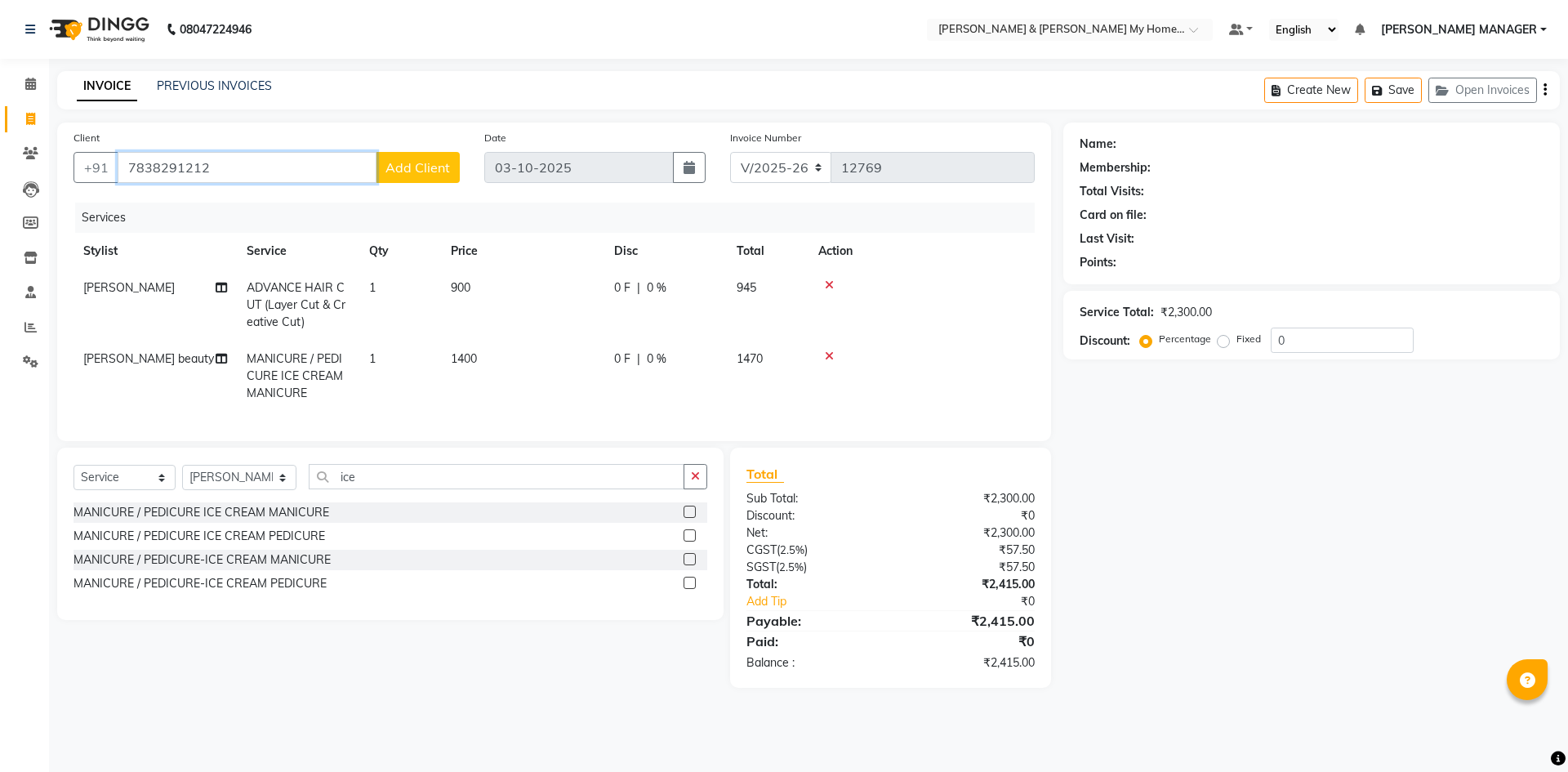
type input "7838291212"
click at [427, 163] on span "Add Client" at bounding box center [417, 167] width 64 height 16
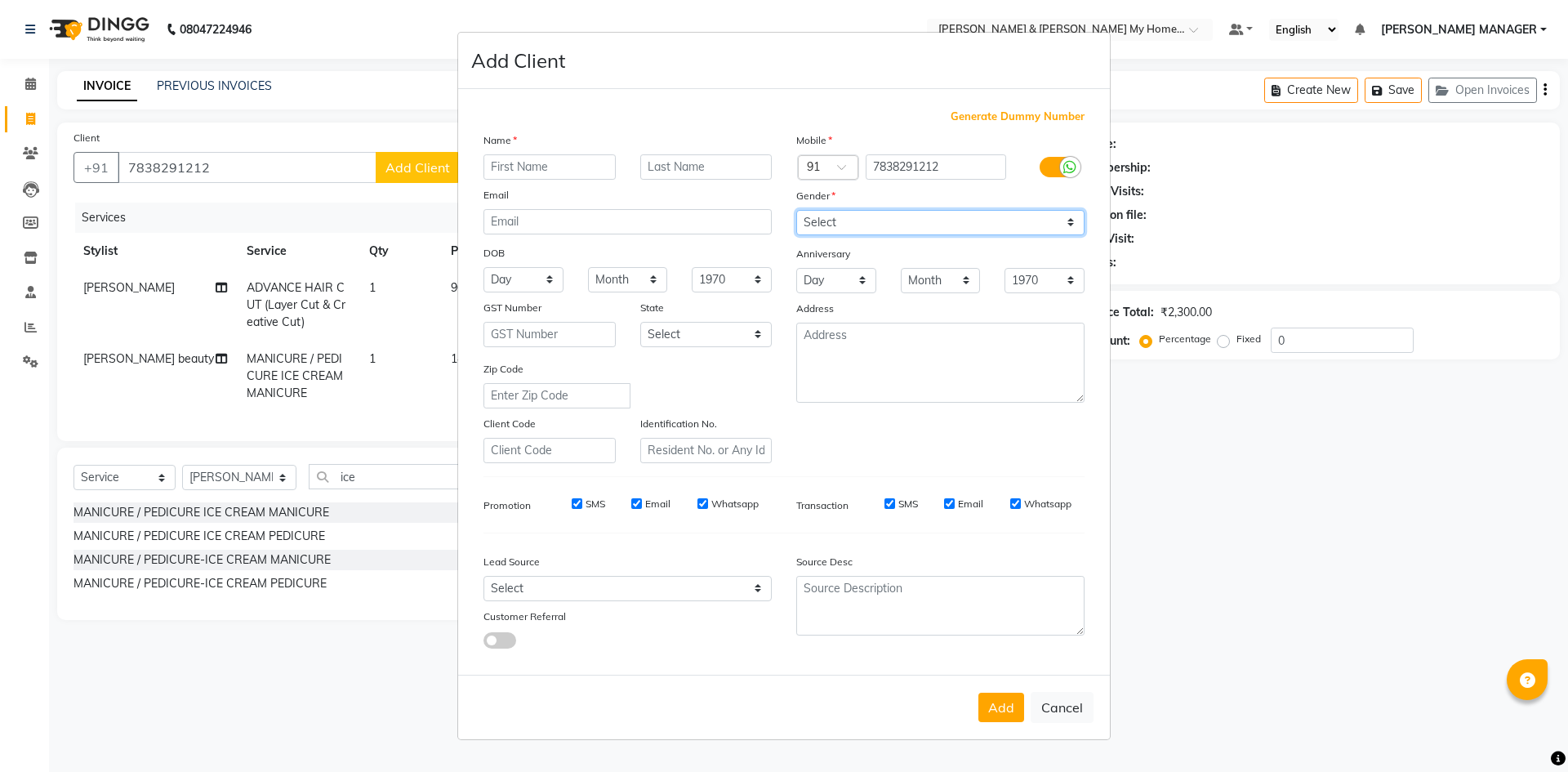
click at [846, 226] on select "Select Male Female Other Prefer Not To Say" at bounding box center [939, 222] width 288 height 25
select select "female"
click at [796, 210] on select "Select Male Female Other Prefer Not To Say" at bounding box center [939, 222] width 288 height 25
click at [552, 165] on input "text" at bounding box center [549, 167] width 132 height 25
click at [501, 162] on input "Sriti" at bounding box center [549, 167] width 132 height 25
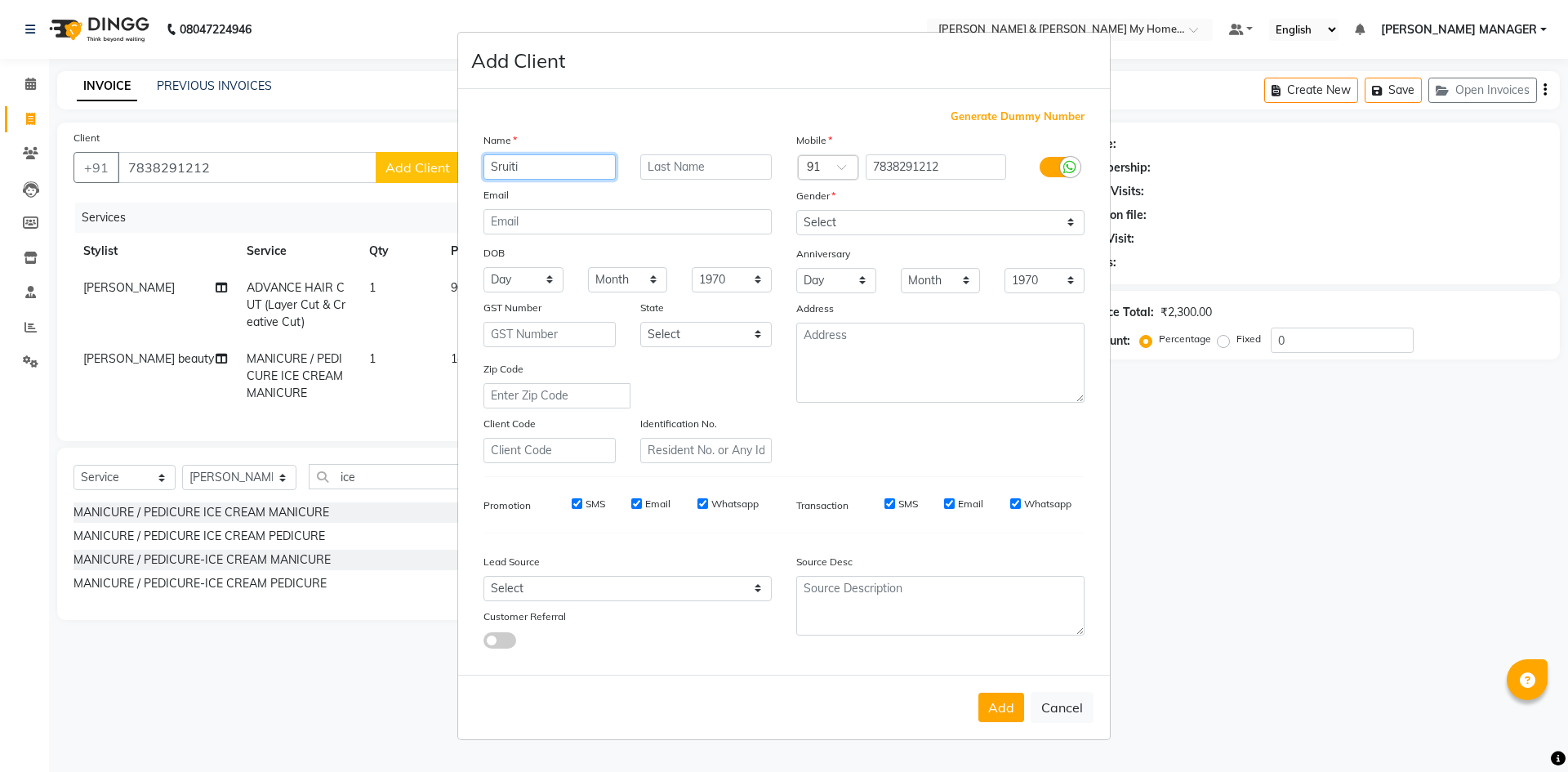
click at [513, 166] on input "Sruiti" at bounding box center [549, 167] width 132 height 25
type input "Sruti"
click at [1009, 702] on button "Add" at bounding box center [1001, 707] width 46 height 30
type input "78******12"
select select
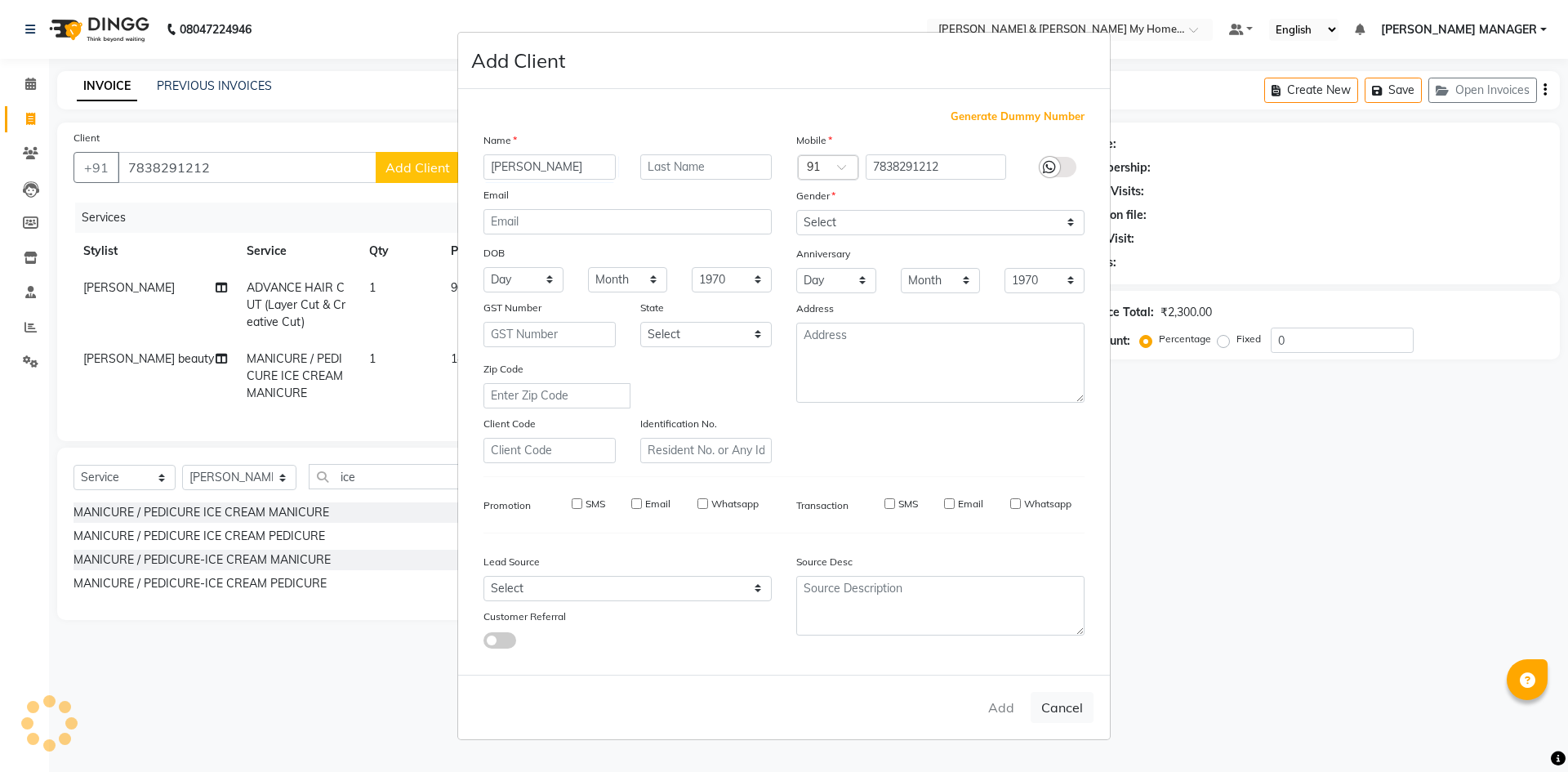
select select
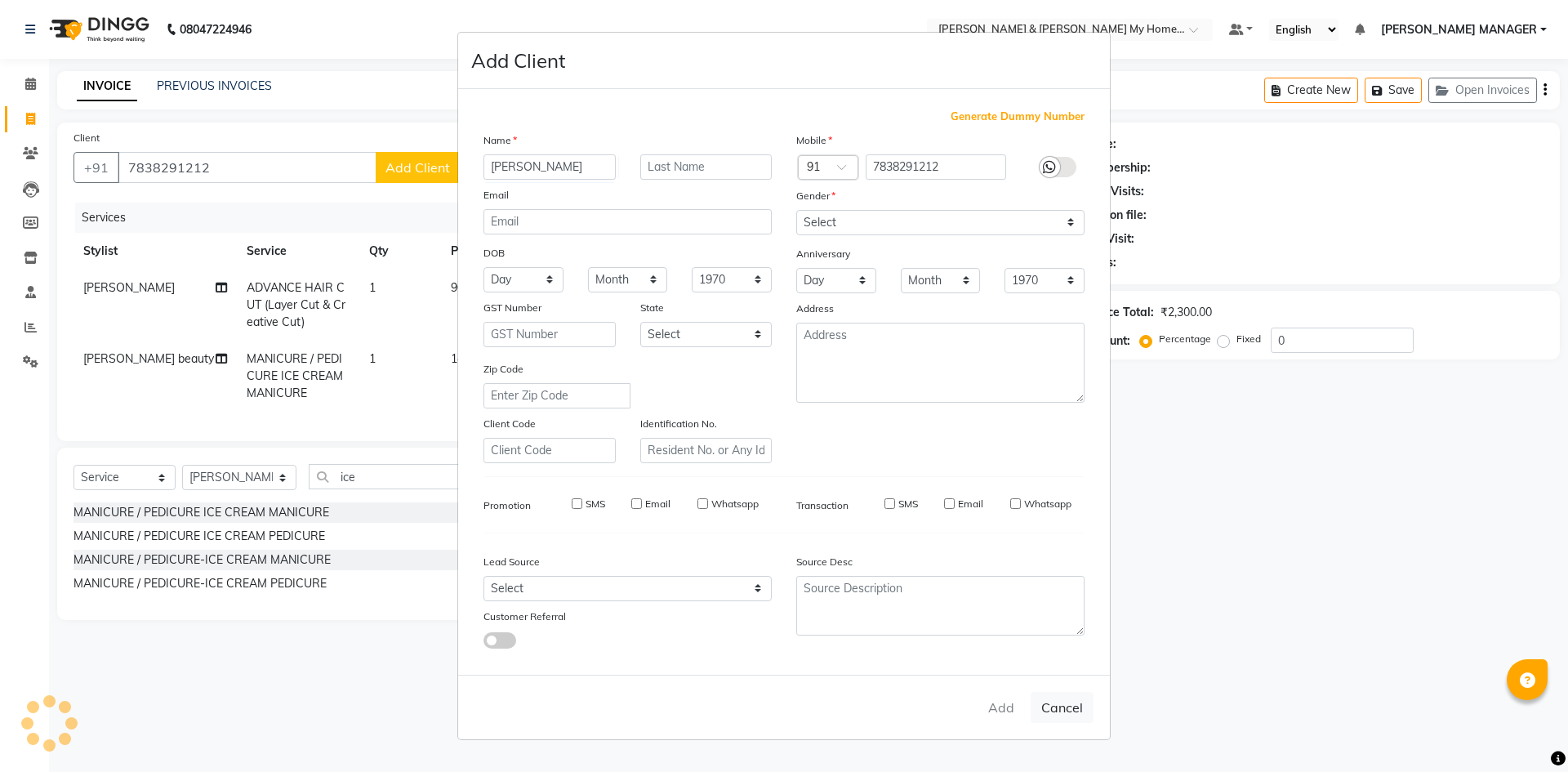
select select
checkbox input "false"
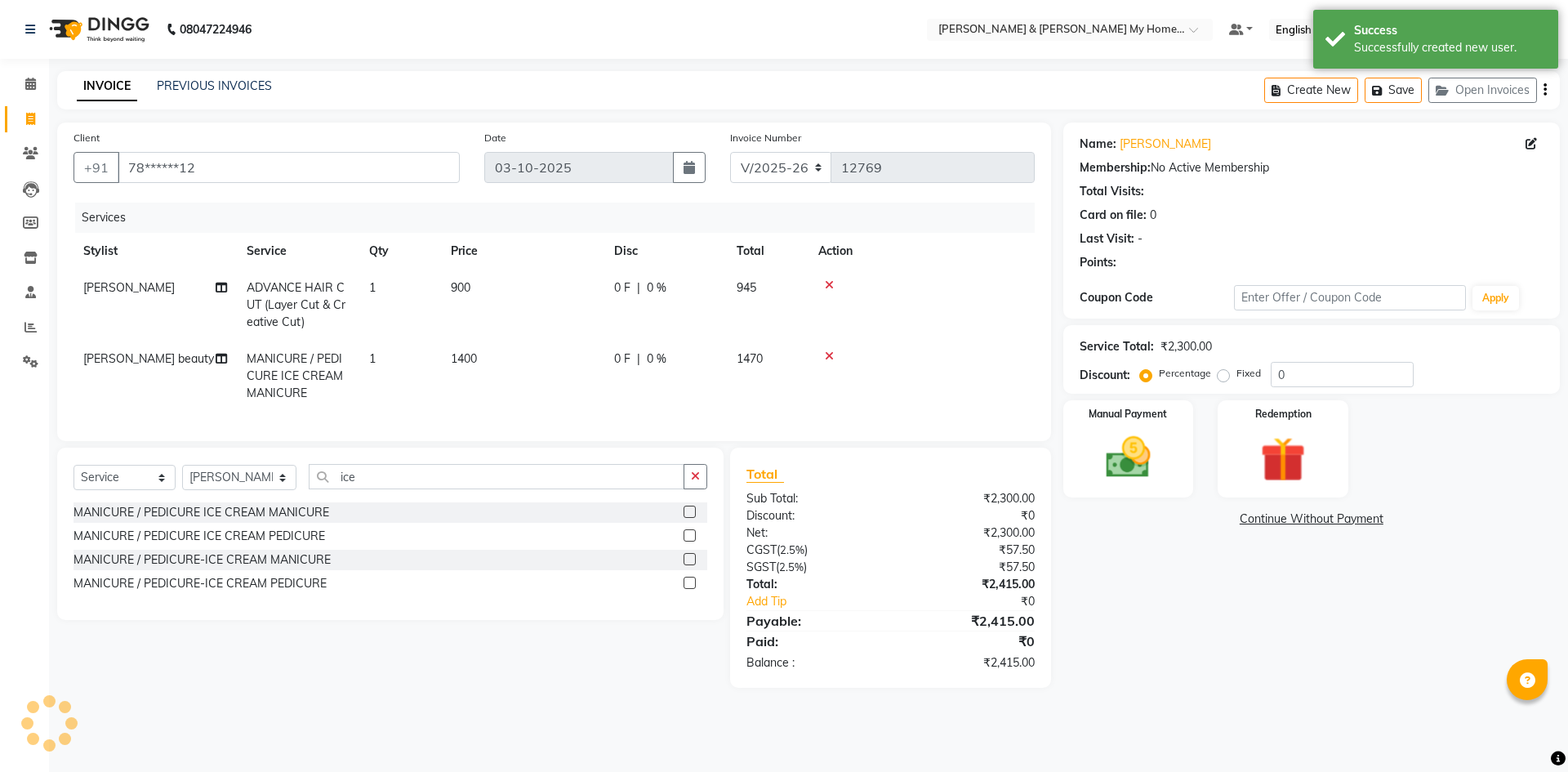
click at [455, 358] on span "1400" at bounding box center [463, 358] width 26 height 14
select select "93474"
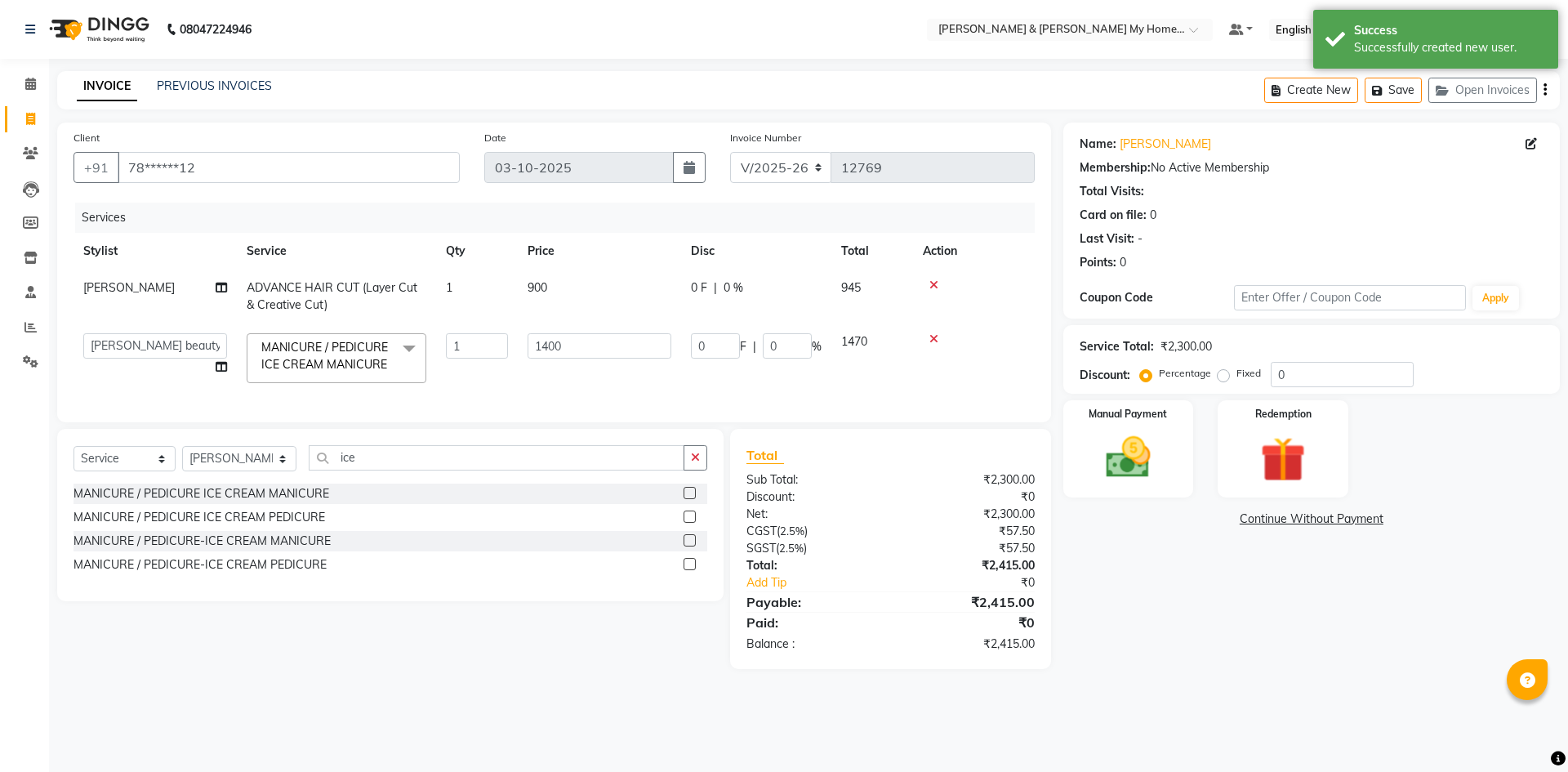
click at [533, 287] on span "900" at bounding box center [537, 287] width 19 height 14
select select "87484"
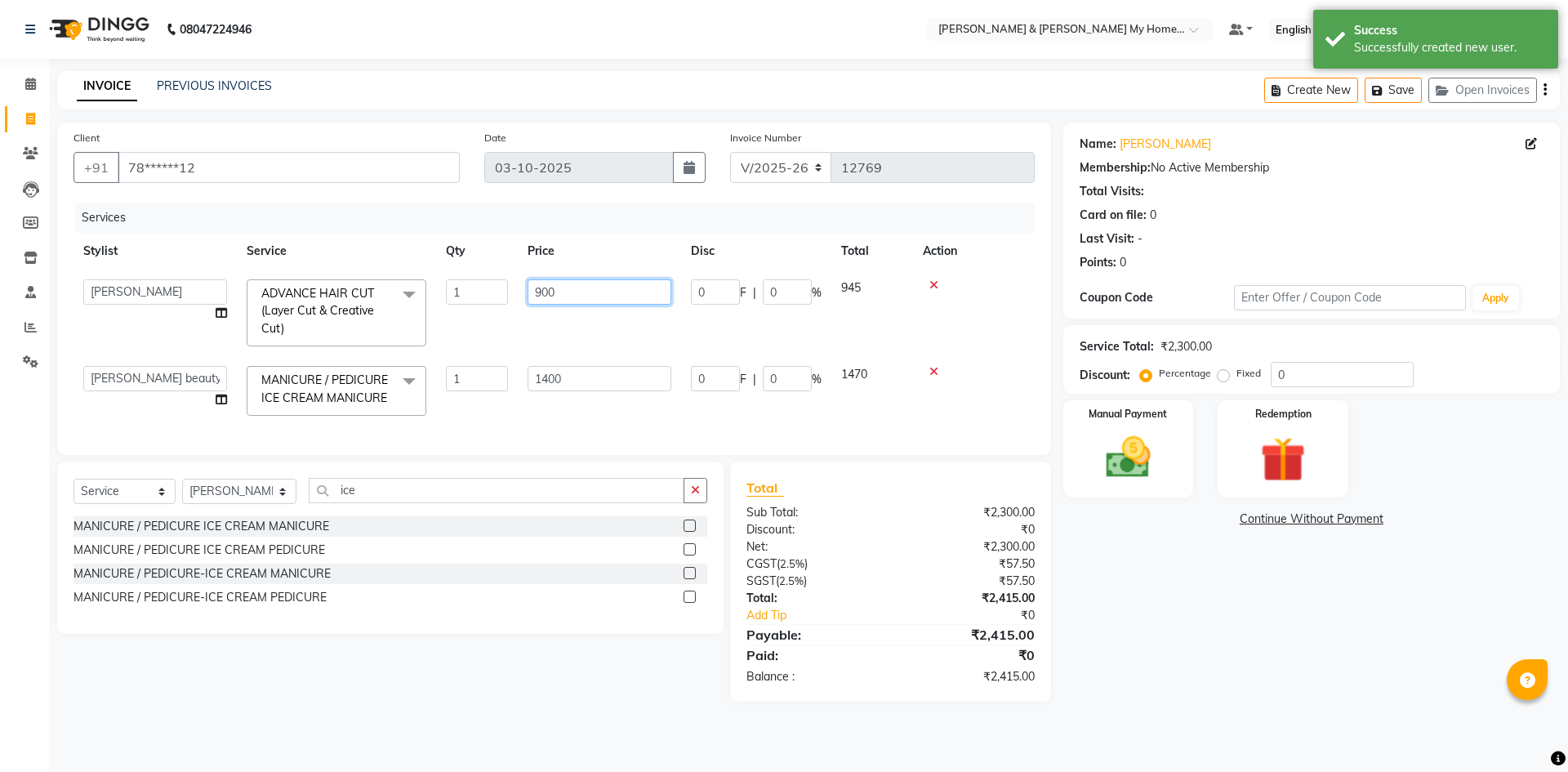
drag, startPoint x: 609, startPoint y: 291, endPoint x: 312, endPoint y: 245, distance: 300.5
click at [327, 256] on table "Stylist Service Qty Price Disc Total Action Aarti Aarti Beauty Akanksha Beauty …" at bounding box center [553, 329] width 961 height 193
type input "600"
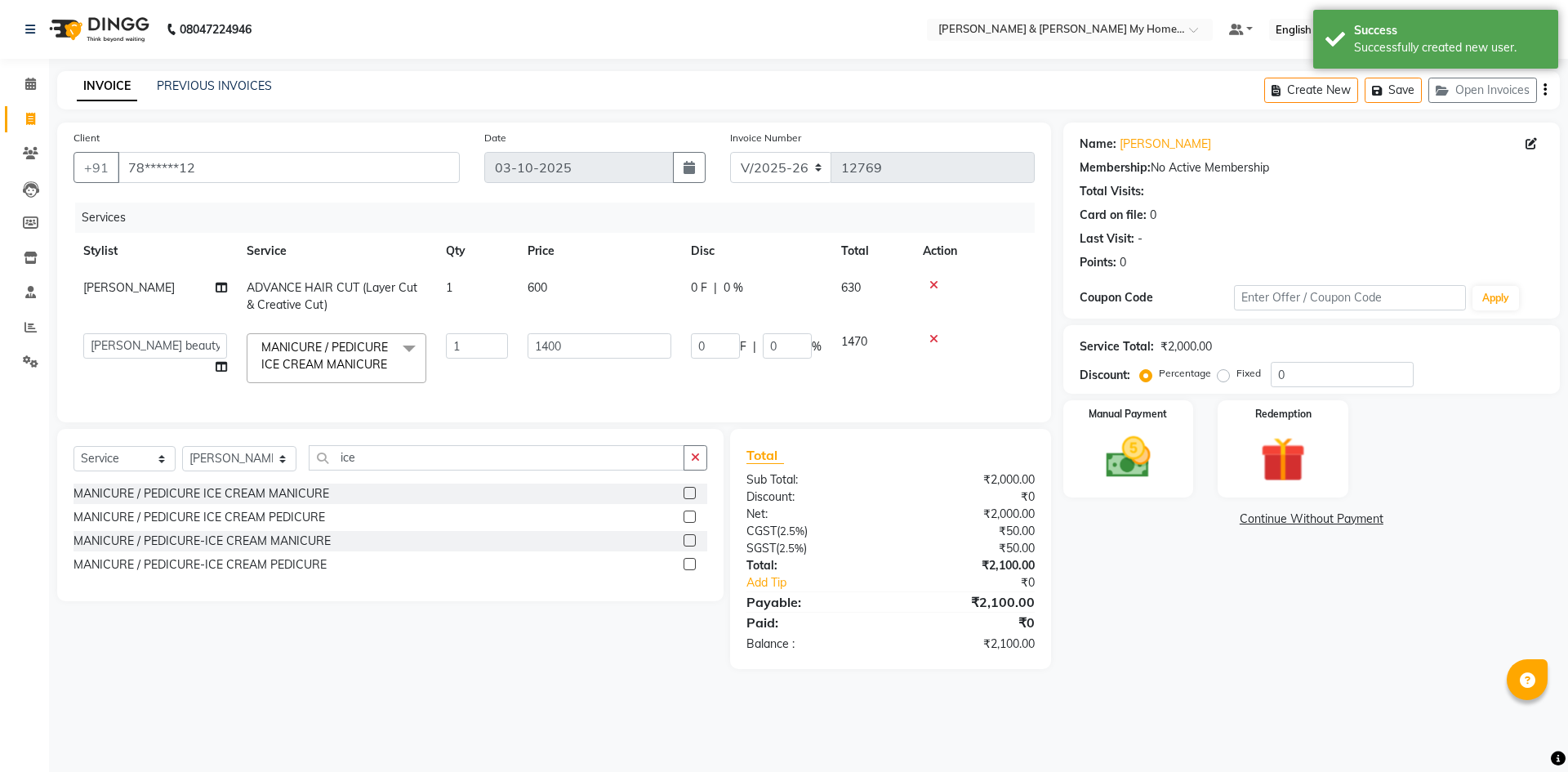
click at [599, 682] on main "INVOICE PREVIOUS INVOICES Create New Save Open Invoices Client +91 78******12 D…" at bounding box center [809, 382] width 1519 height 622
click at [1255, 656] on div "Name: Sruti Membership: No Active Membership Total Visits: Card on file: 0 Last…" at bounding box center [1317, 395] width 508 height 546
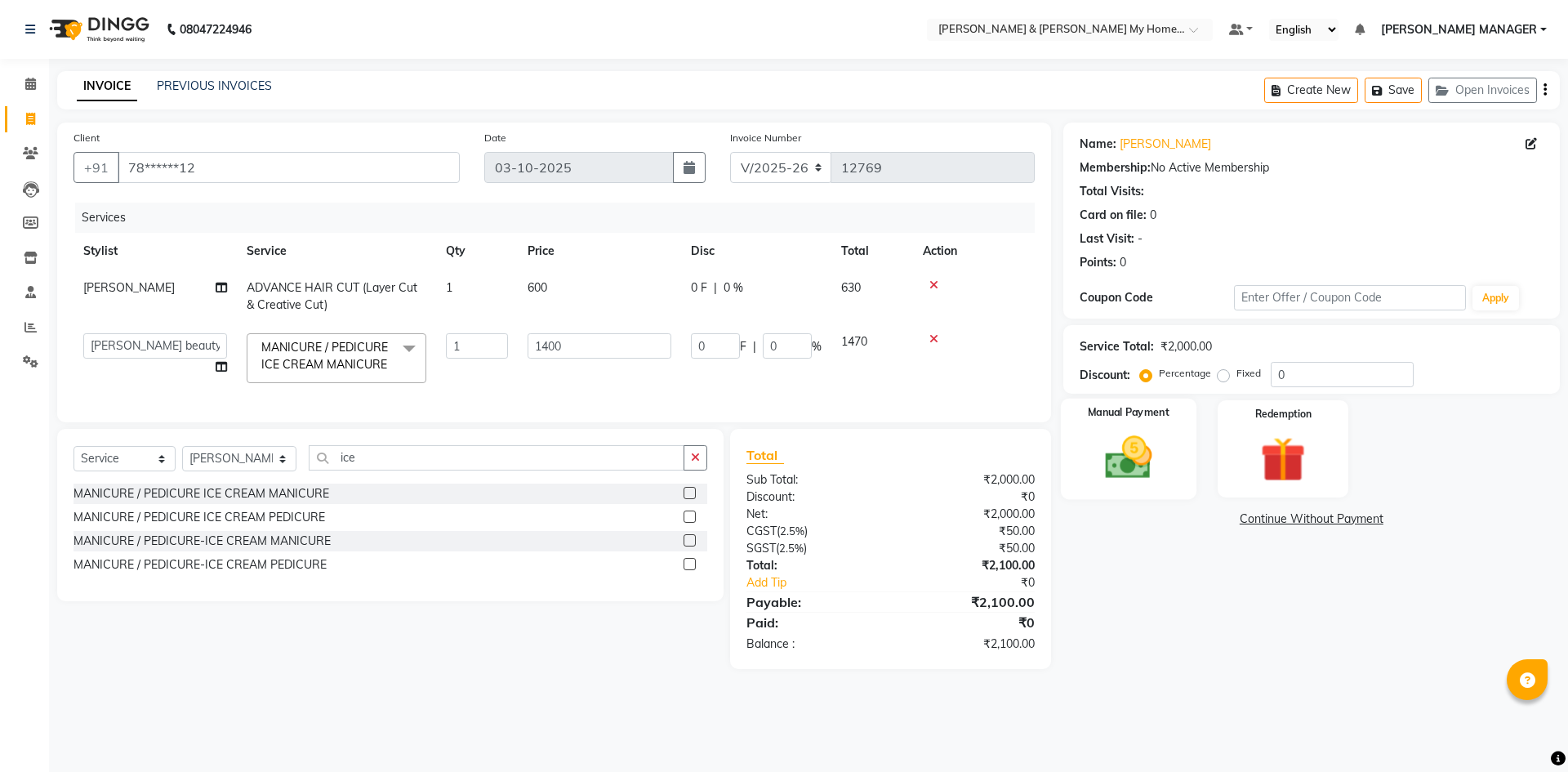
click at [1148, 455] on img at bounding box center [1127, 457] width 76 height 54
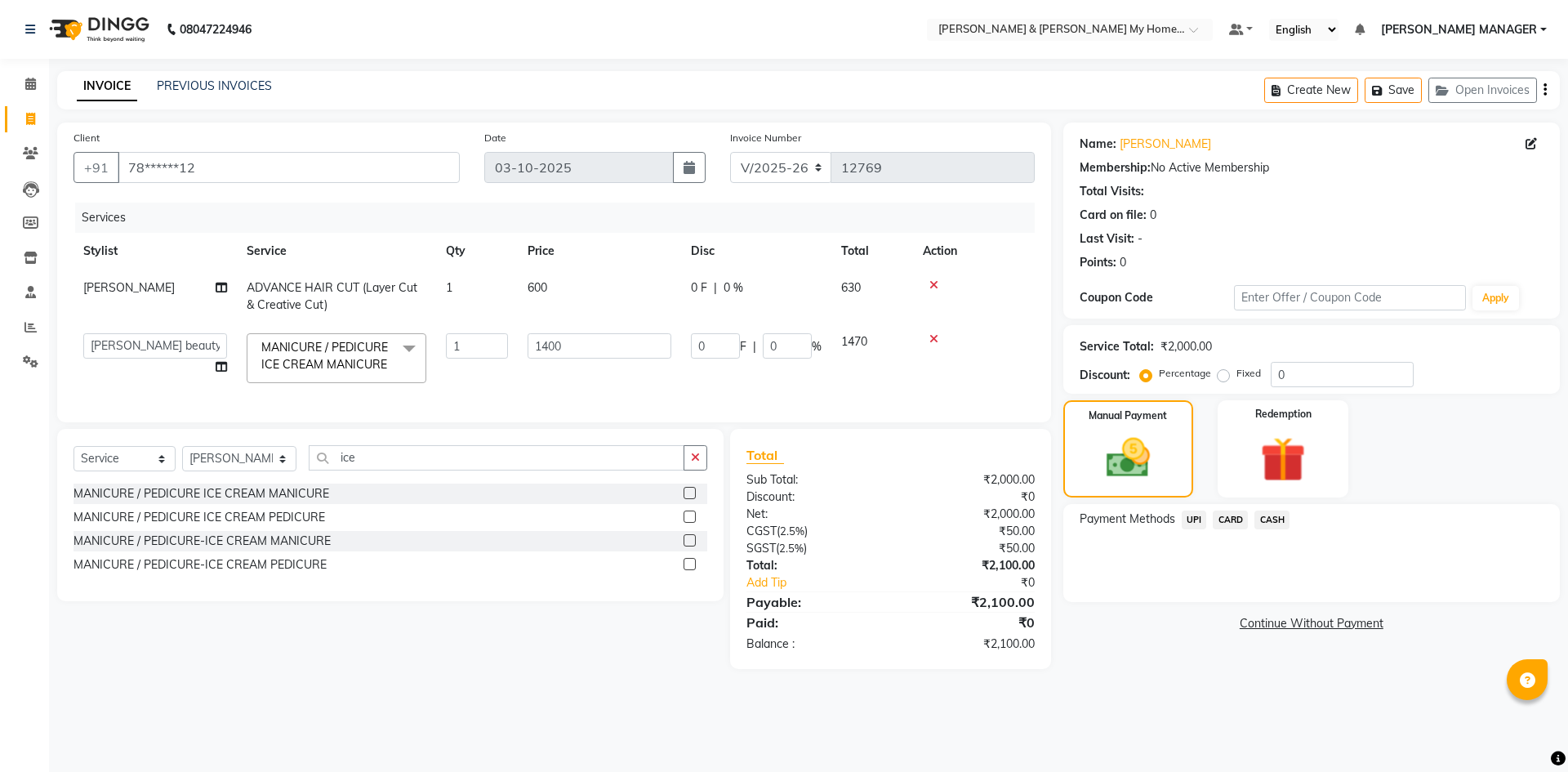
drag, startPoint x: 1181, startPoint y: 517, endPoint x: 1198, endPoint y: 530, distance: 21.4
click at [1183, 517] on span "UPI" at bounding box center [1194, 520] width 25 height 19
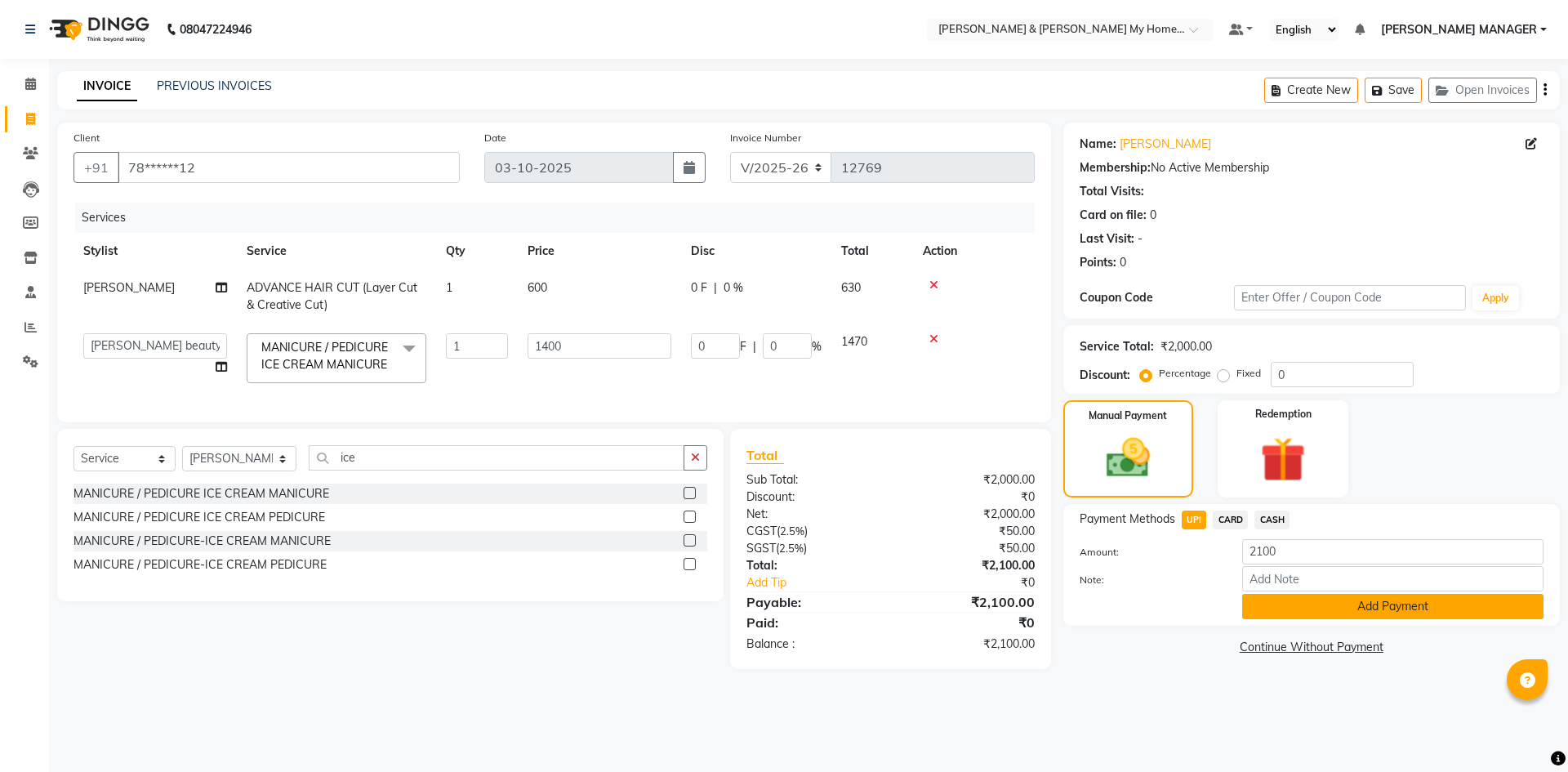
click at [1316, 605] on button "Add Payment" at bounding box center [1392, 606] width 301 height 25
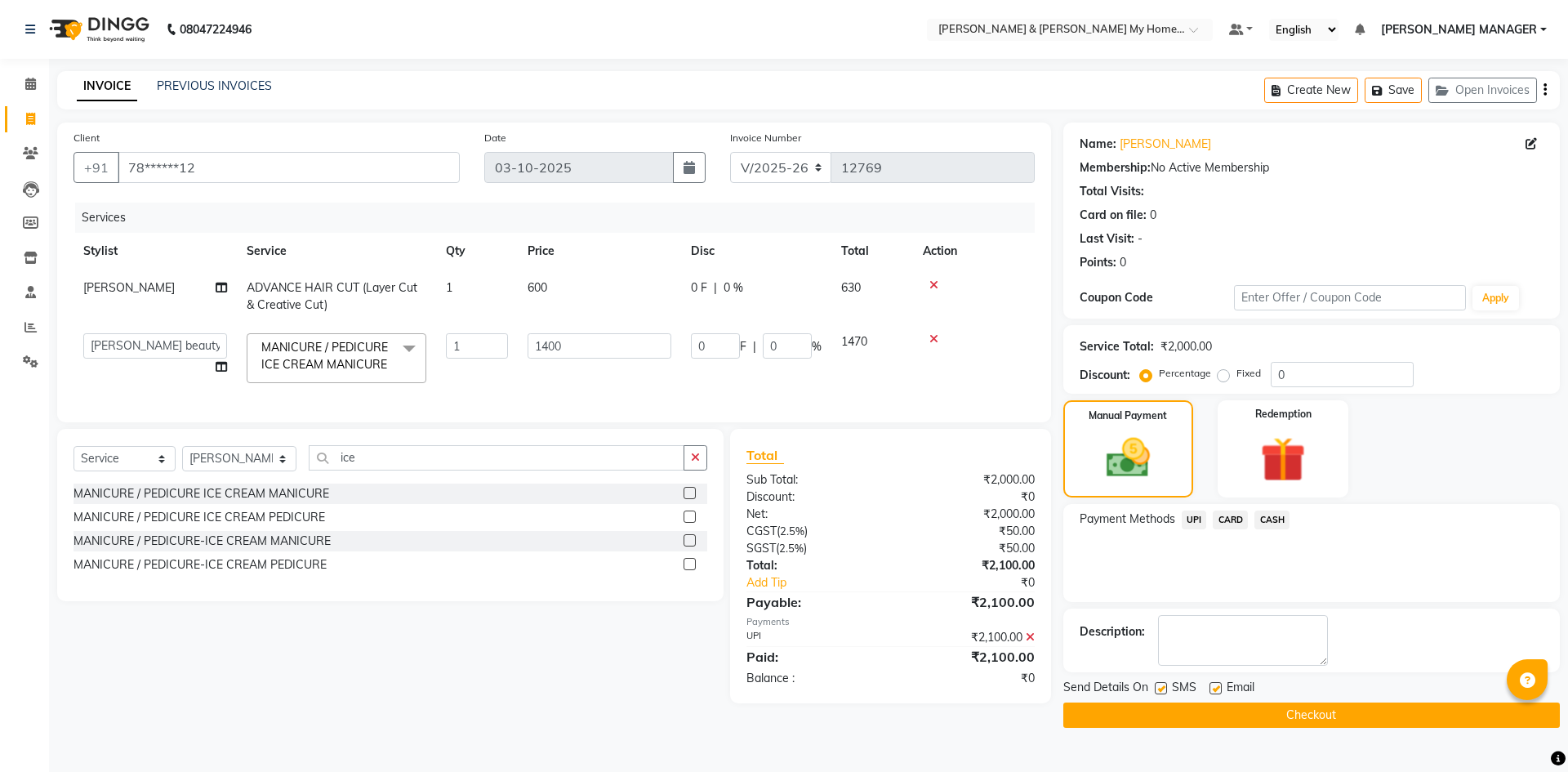
click at [1334, 688] on div "Send Details On SMS Email" at bounding box center [1311, 688] width 497 height 20
click at [1327, 714] on button "Checkout" at bounding box center [1311, 715] width 497 height 25
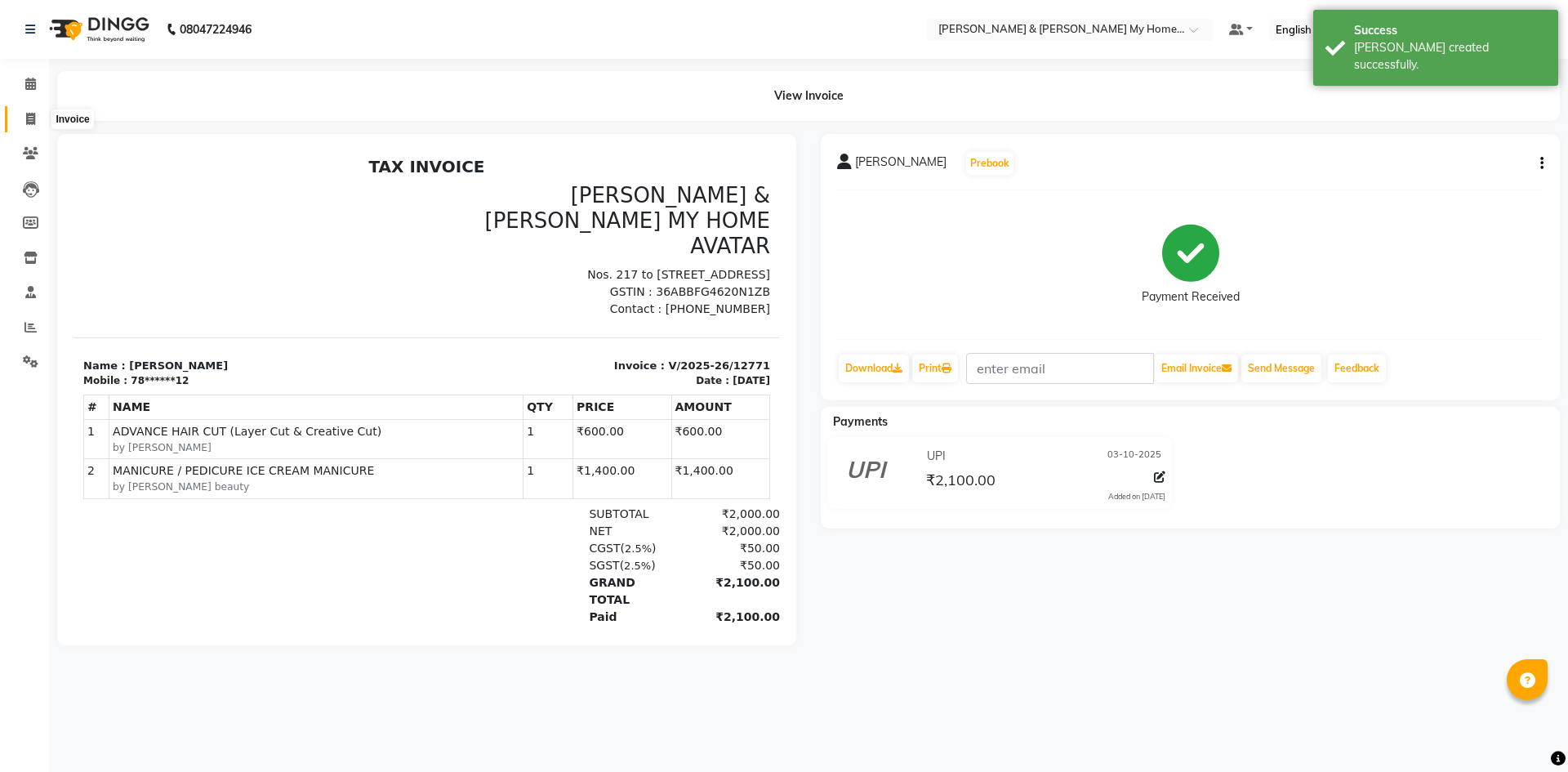
click at [33, 116] on icon at bounding box center [30, 118] width 9 height 13
select select "service"
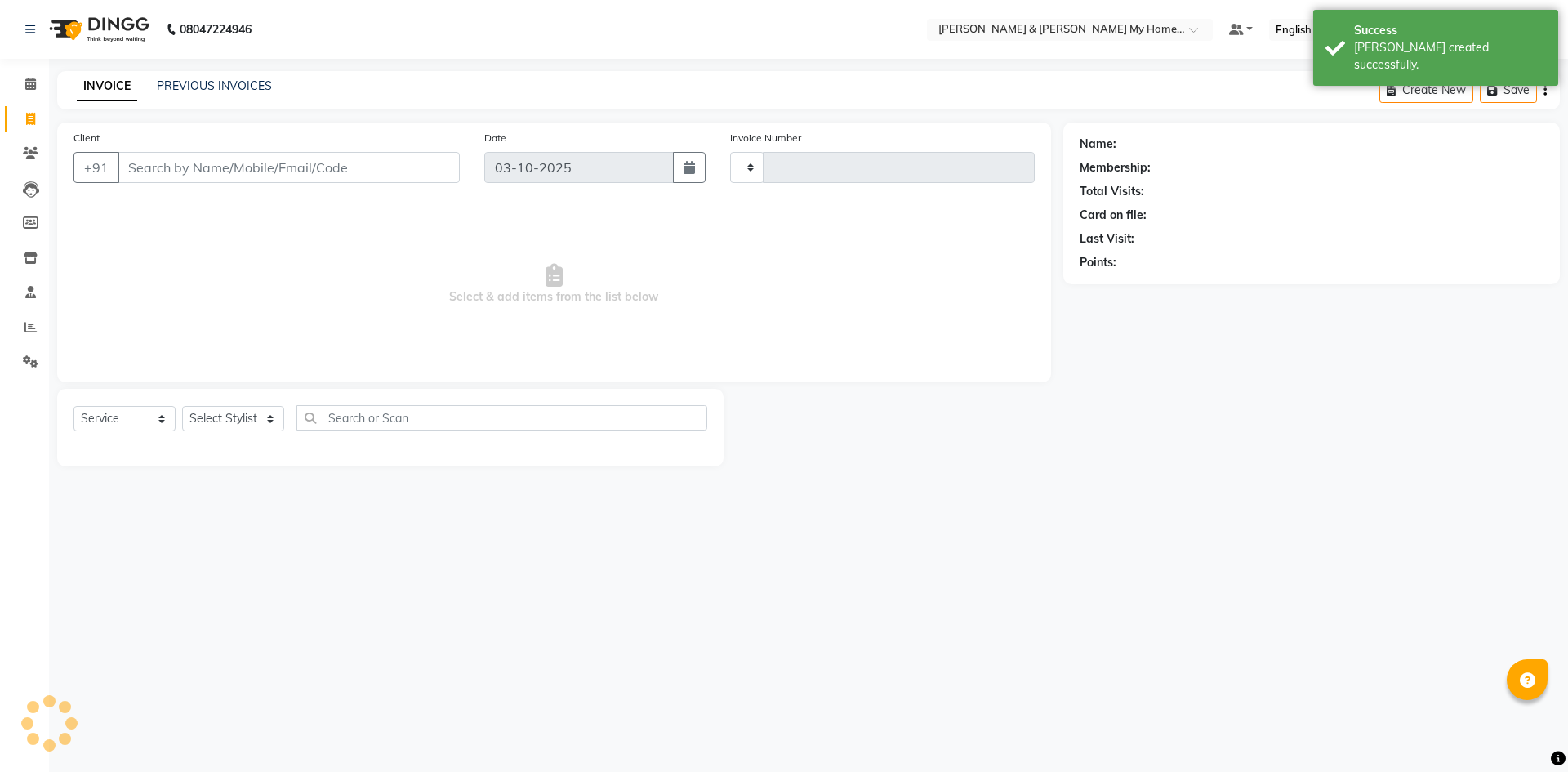
type input "12772"
select select "8193"
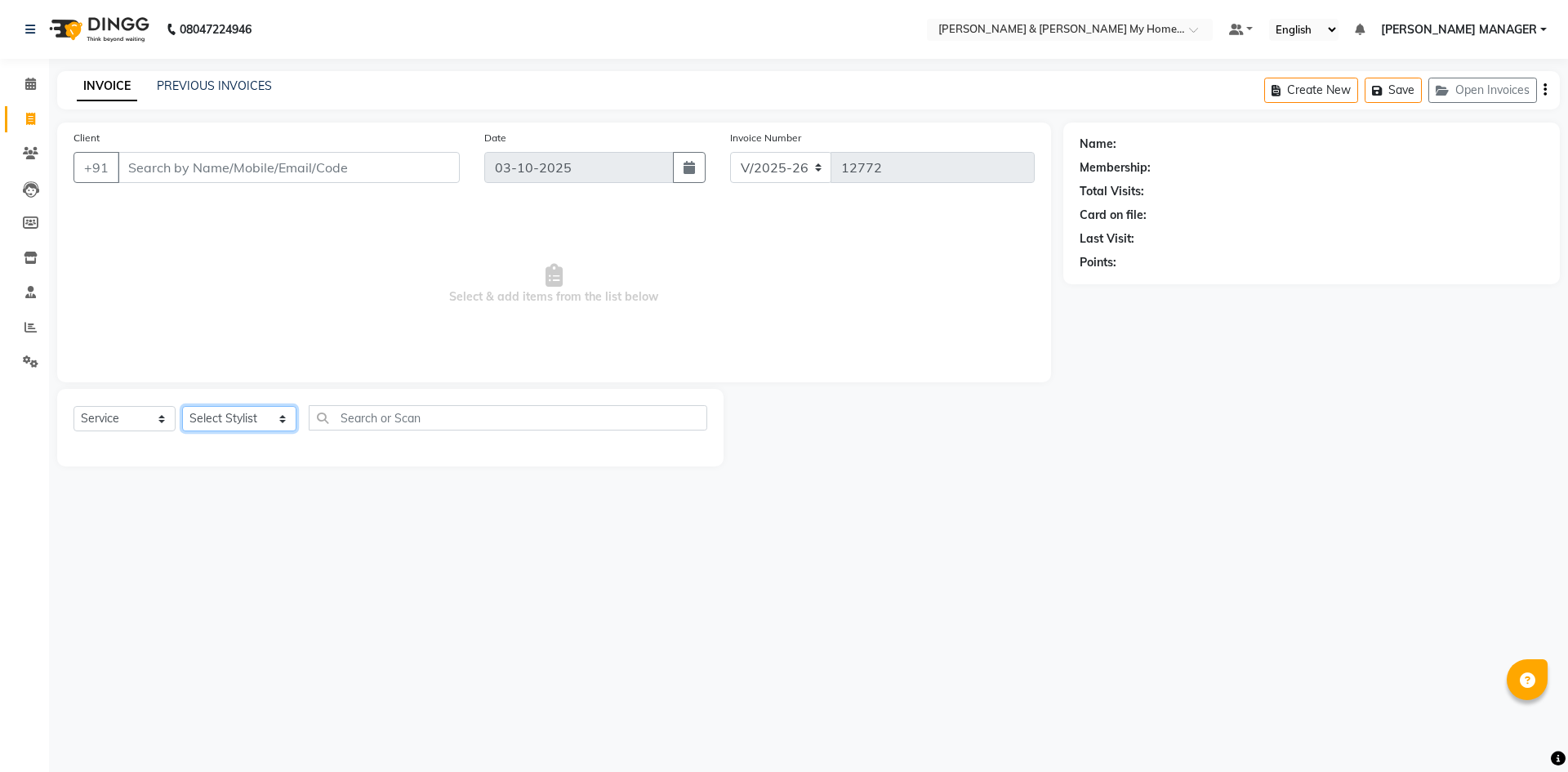
click at [226, 421] on select "Select Stylist Aarti Aarti [PERSON_NAME] Beauty [PERSON_NAME] Nail [PERSON_NAME…" at bounding box center [239, 419] width 115 height 25
select select "93474"
click at [182, 406] on select "Select Stylist Aarti Aarti [PERSON_NAME] Beauty [PERSON_NAME] Nail [PERSON_NAME…" at bounding box center [239, 419] width 115 height 25
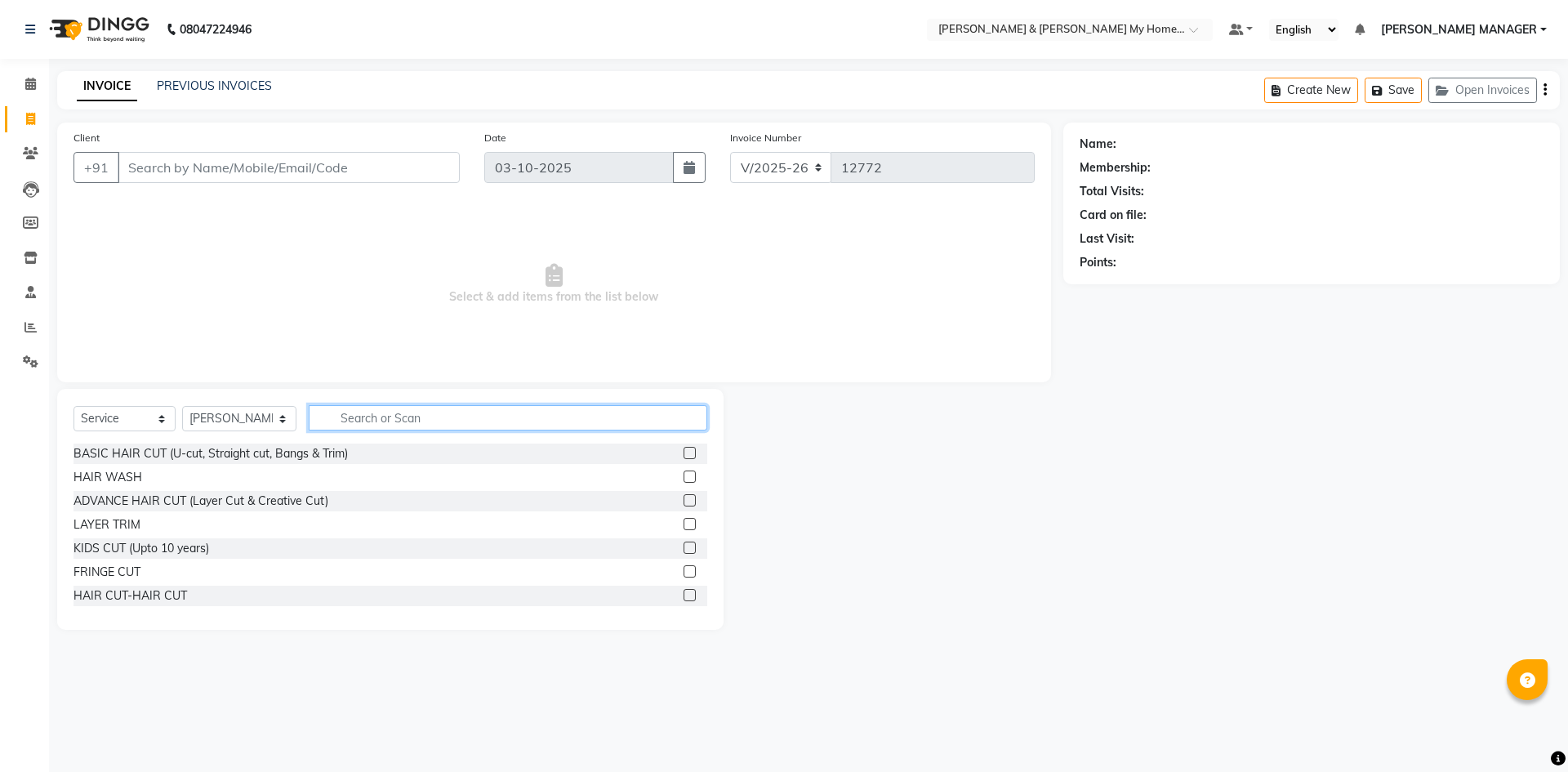
click at [361, 427] on input "text" at bounding box center [508, 418] width 398 height 25
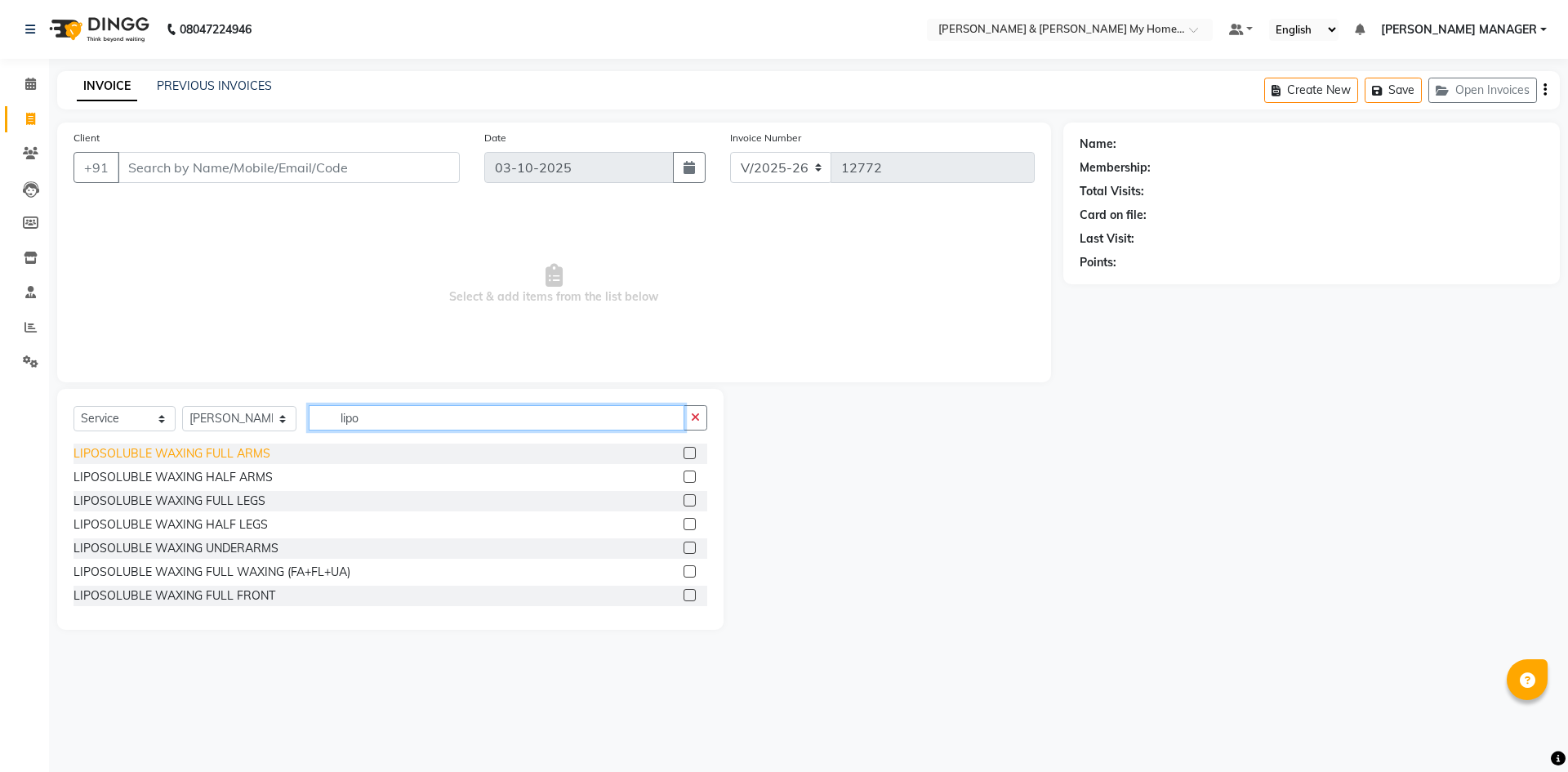
type input "lipo"
click at [234, 457] on div "LIPOSOLUBLE WAXING FULL ARMS" at bounding box center [171, 453] width 196 height 17
checkbox input "false"
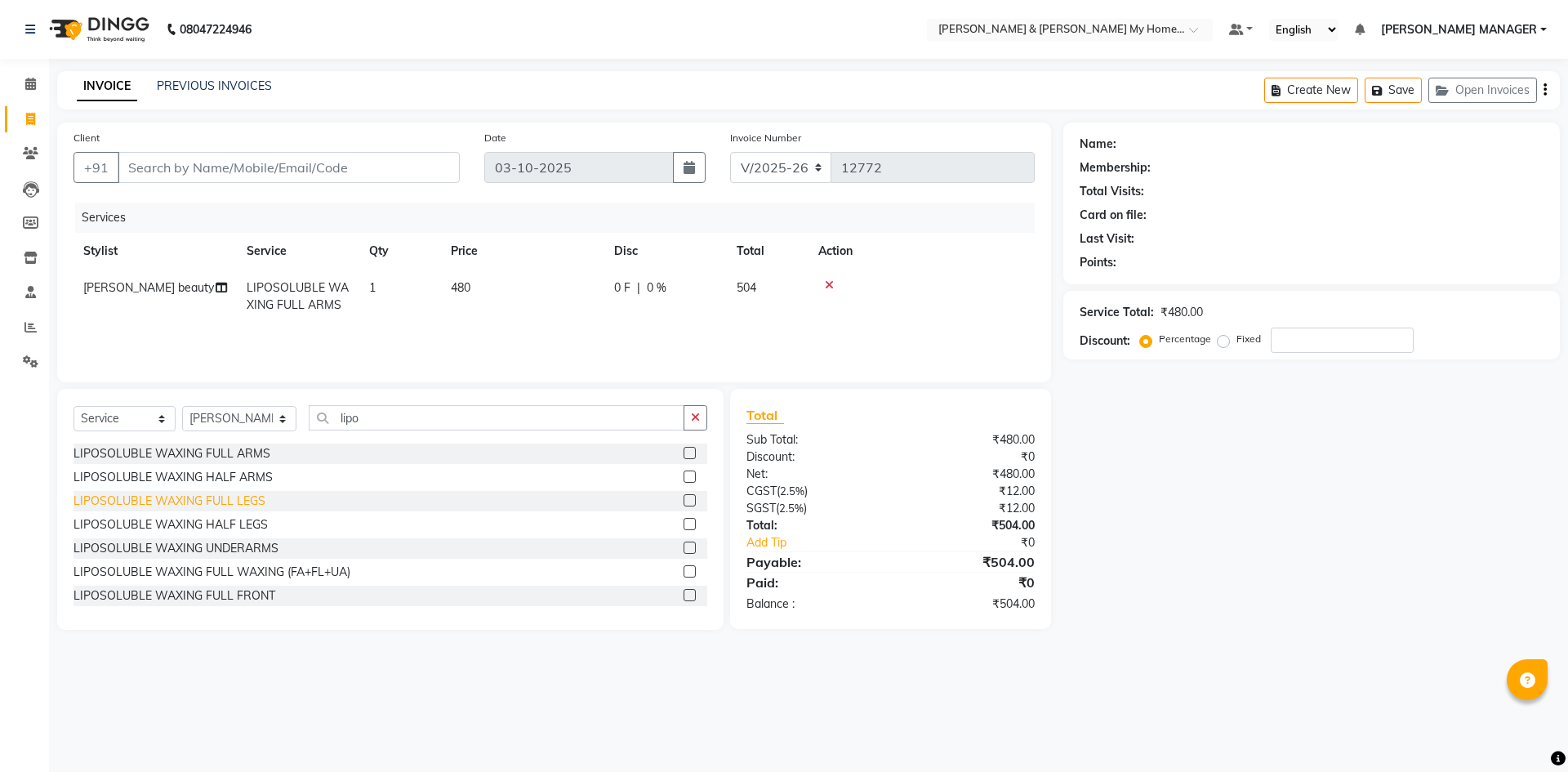
click at [237, 502] on div "LIPOSOLUBLE WAXING FULL LEGS" at bounding box center [168, 502] width 192 height 17
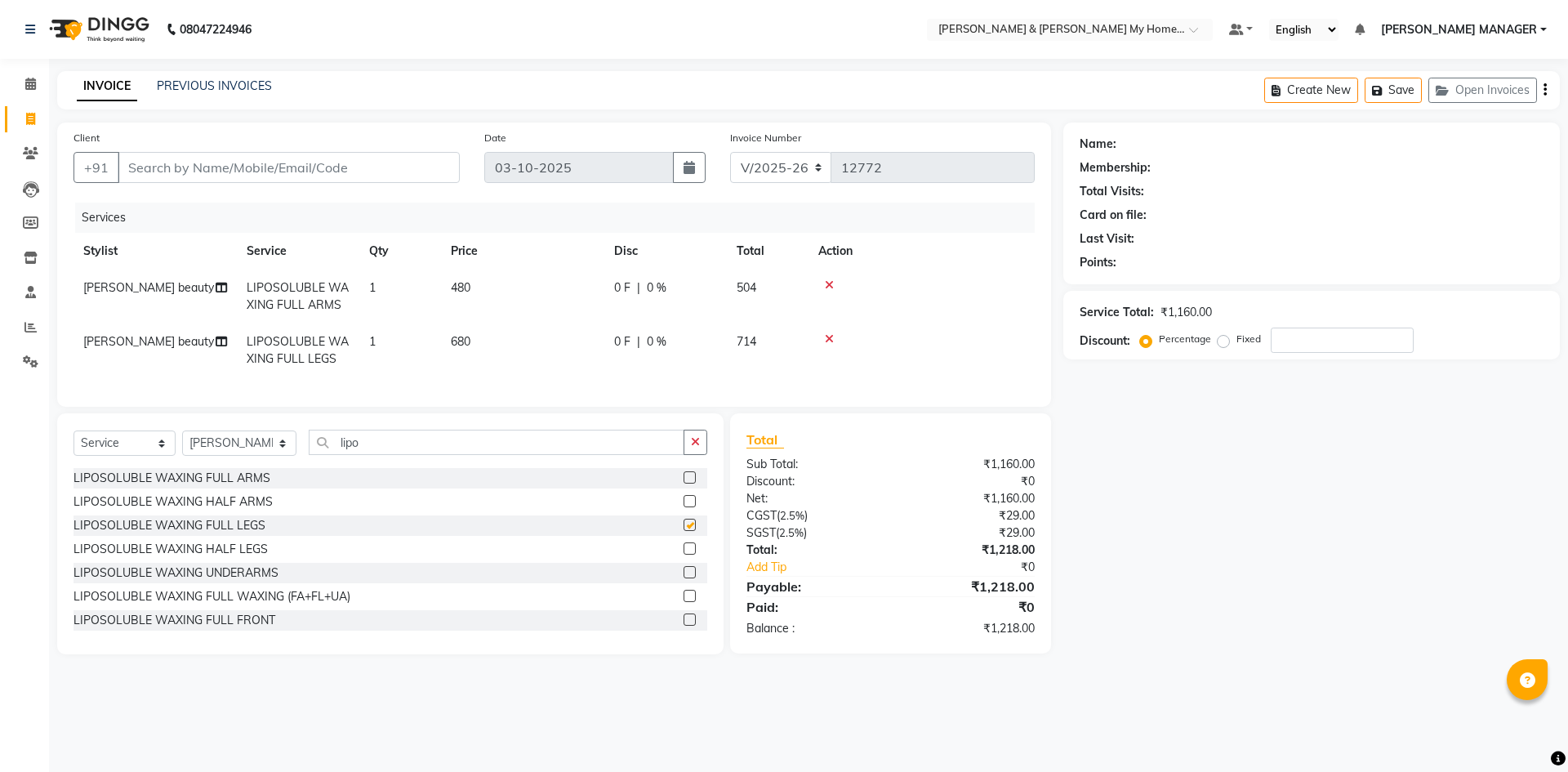
checkbox input "false"
drag, startPoint x: 316, startPoint y: 444, endPoint x: 218, endPoint y: 368, distance: 124.0
click at [243, 399] on div "Client +91 Date 03-10-2025 Invoice Number V/2025 V/2025-26 12772 Services Styli…" at bounding box center [554, 388] width 1018 height 531
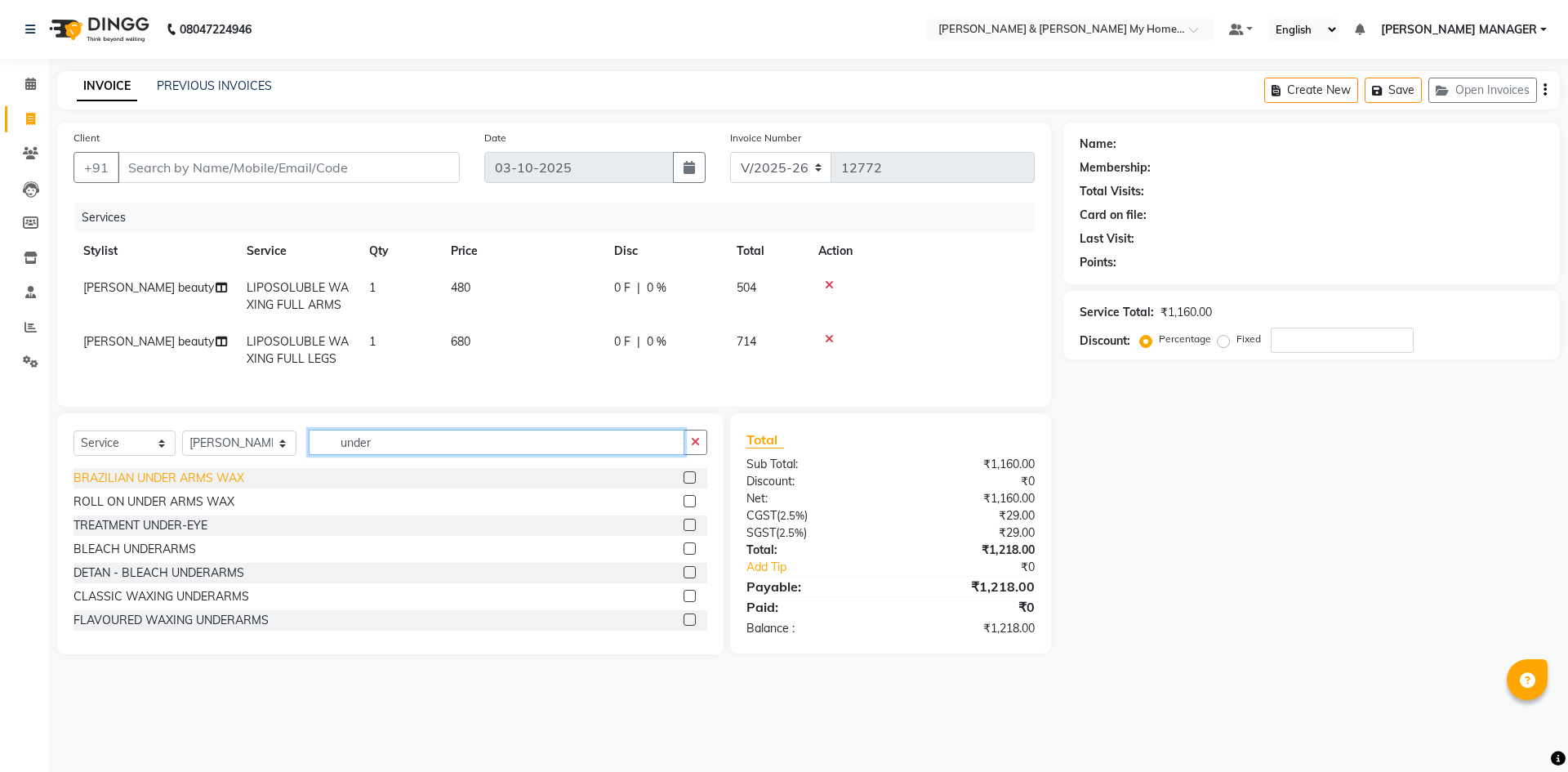
type input "under"
click at [177, 487] on div "BRAZILIAN UNDER ARMS WAX" at bounding box center [158, 478] width 170 height 17
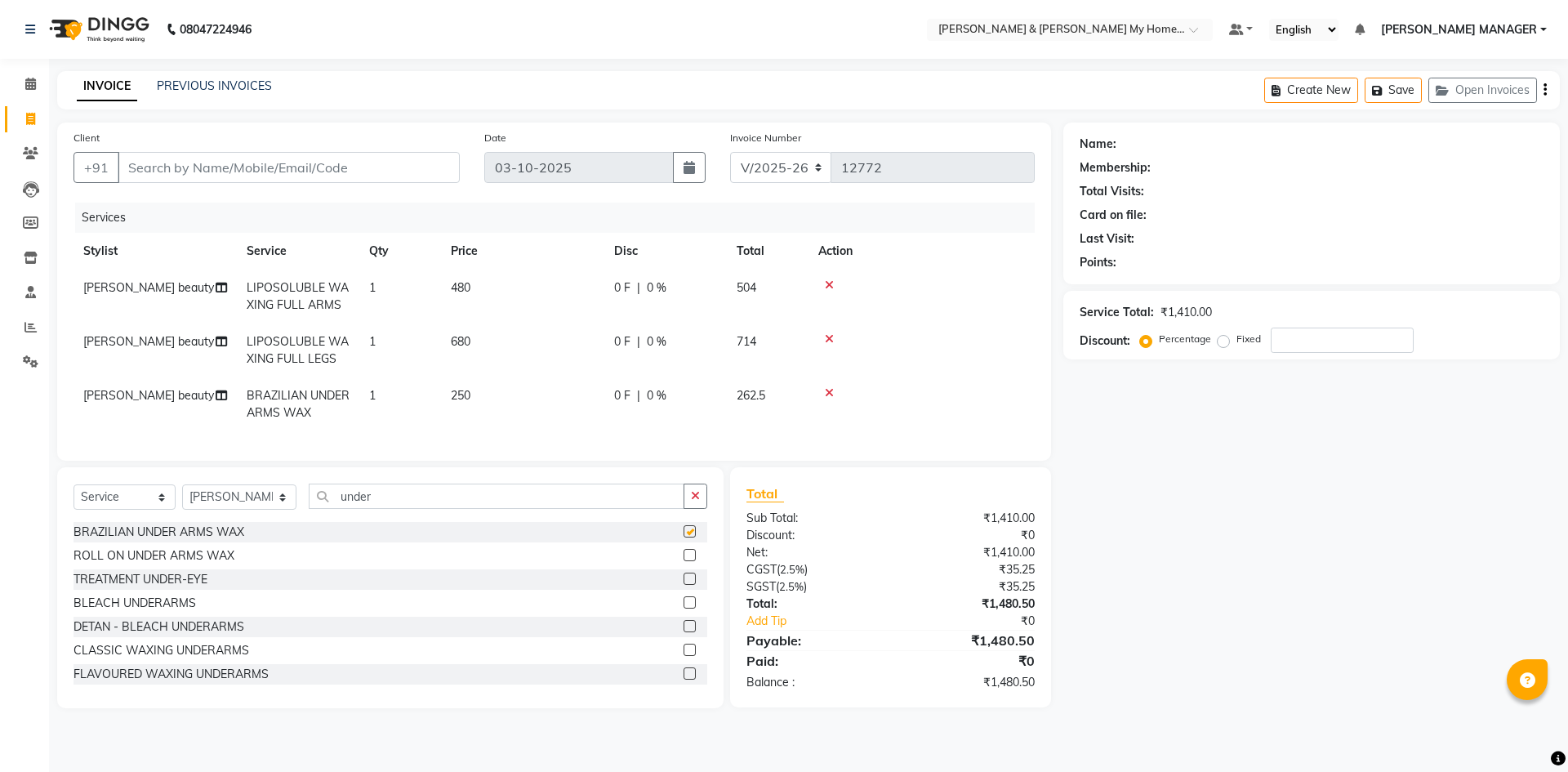
checkbox input "false"
drag, startPoint x: 201, startPoint y: 497, endPoint x: 0, endPoint y: 454, distance: 205.5
click at [10, 465] on app-home "08047224946 Select Location × Toni & Guy My Home Avatar, Rajendranagar Default …" at bounding box center [784, 366] width 1568 height 733
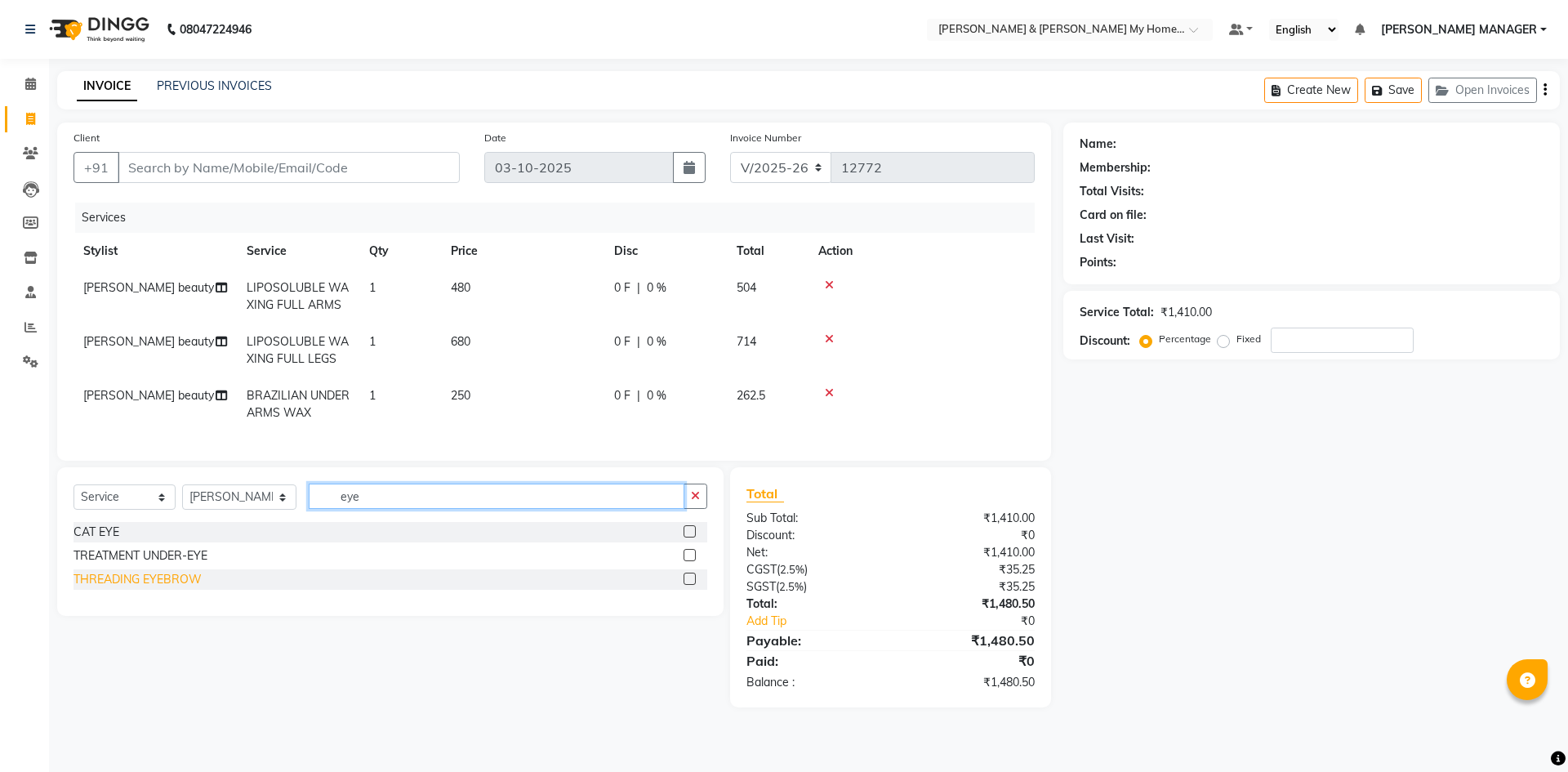
type input "eye"
click at [105, 588] on div "THREADING EYEBROW" at bounding box center [137, 579] width 128 height 17
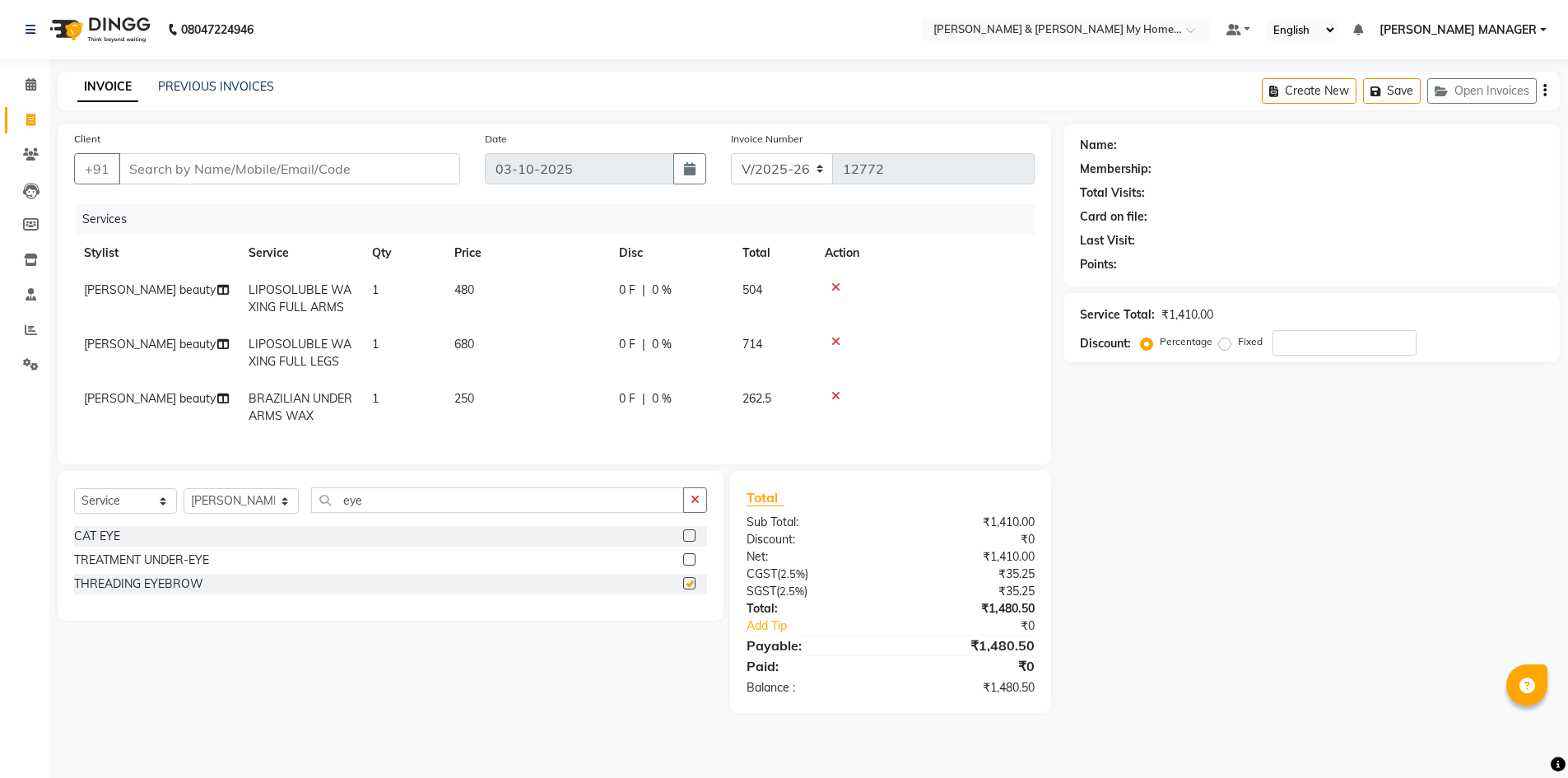
checkbox input "false"
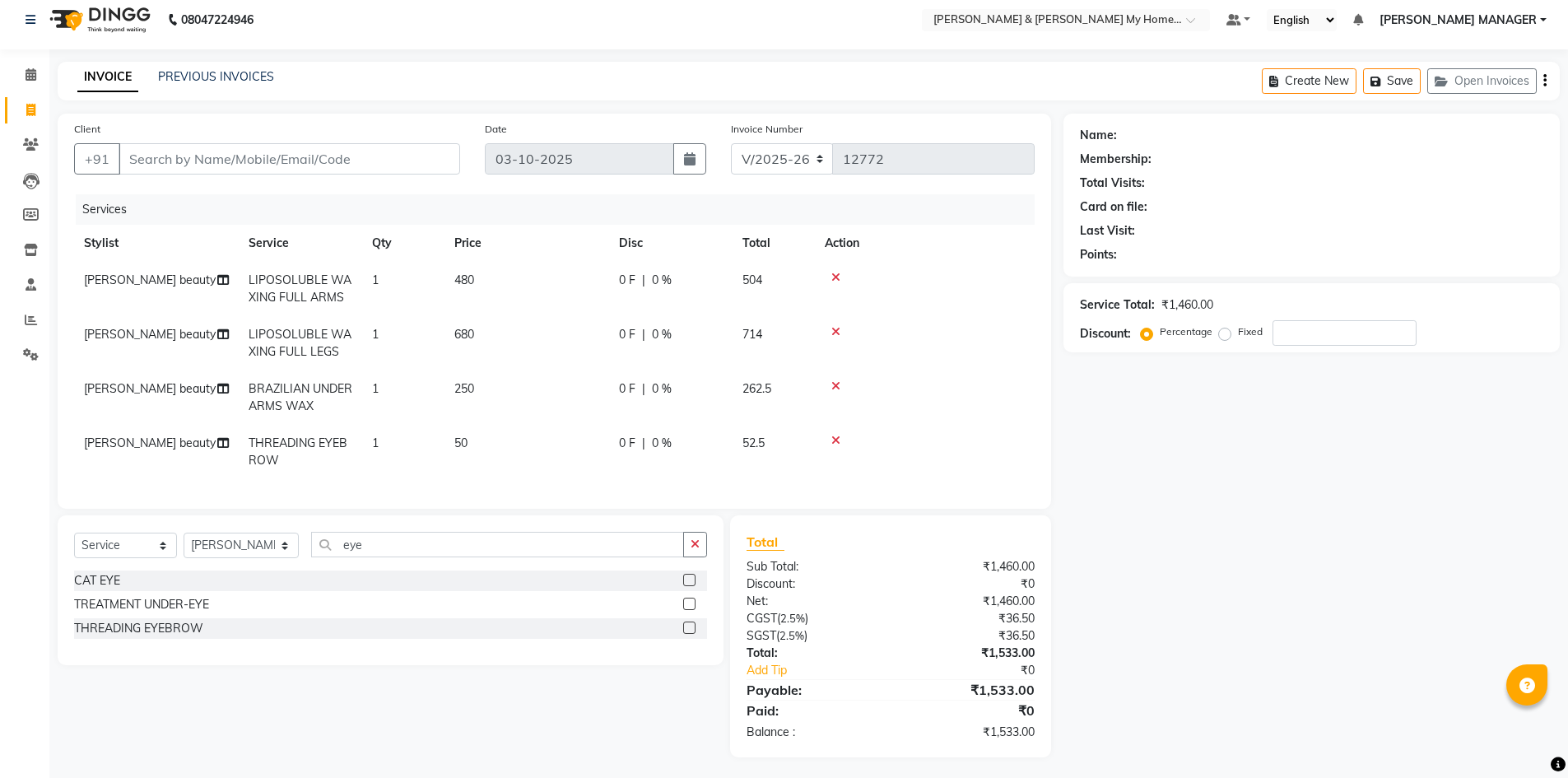
scroll to position [26, 0]
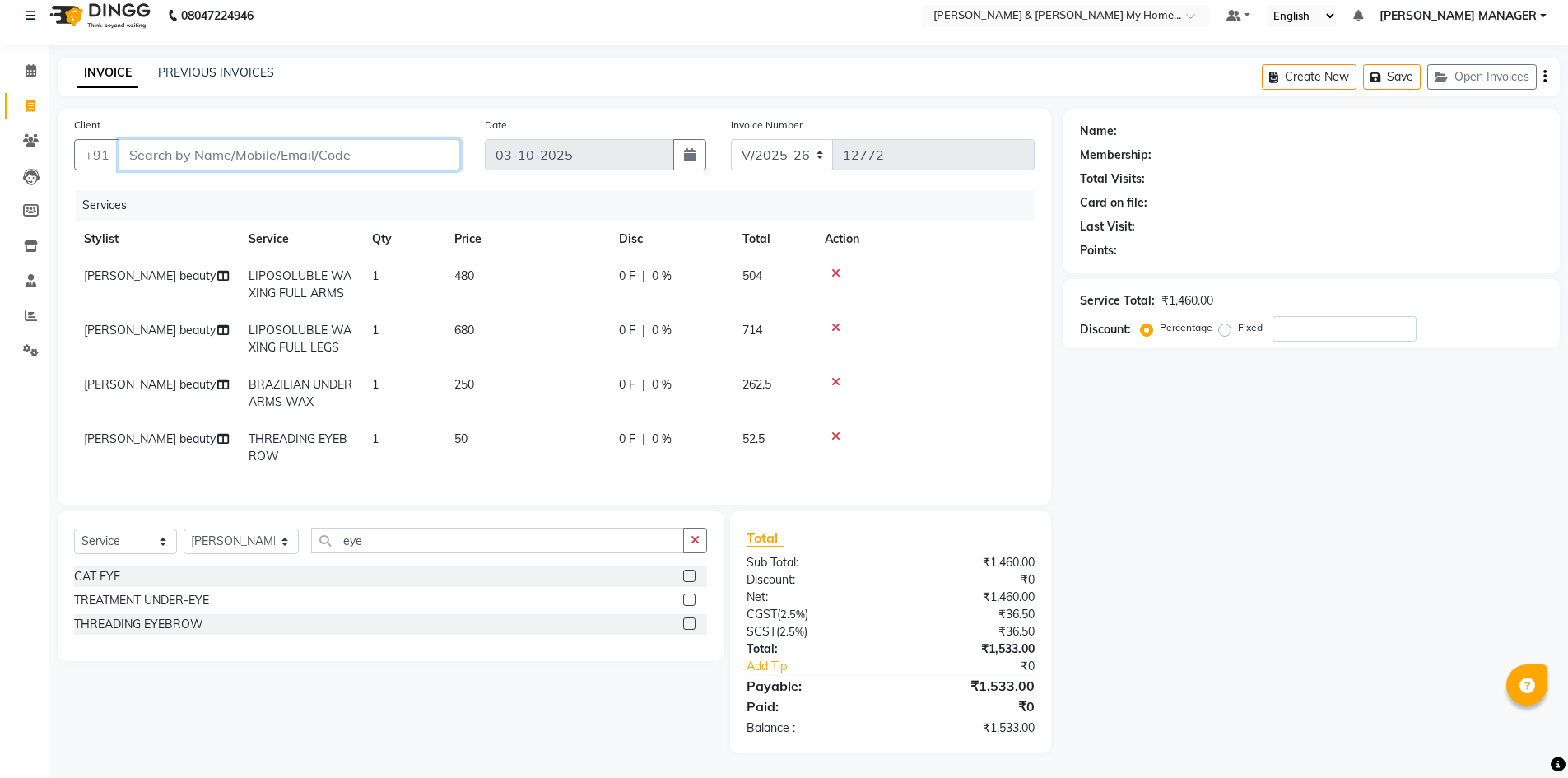
click at [188, 143] on input "Client" at bounding box center [289, 154] width 342 height 31
type input "9"
type input "0"
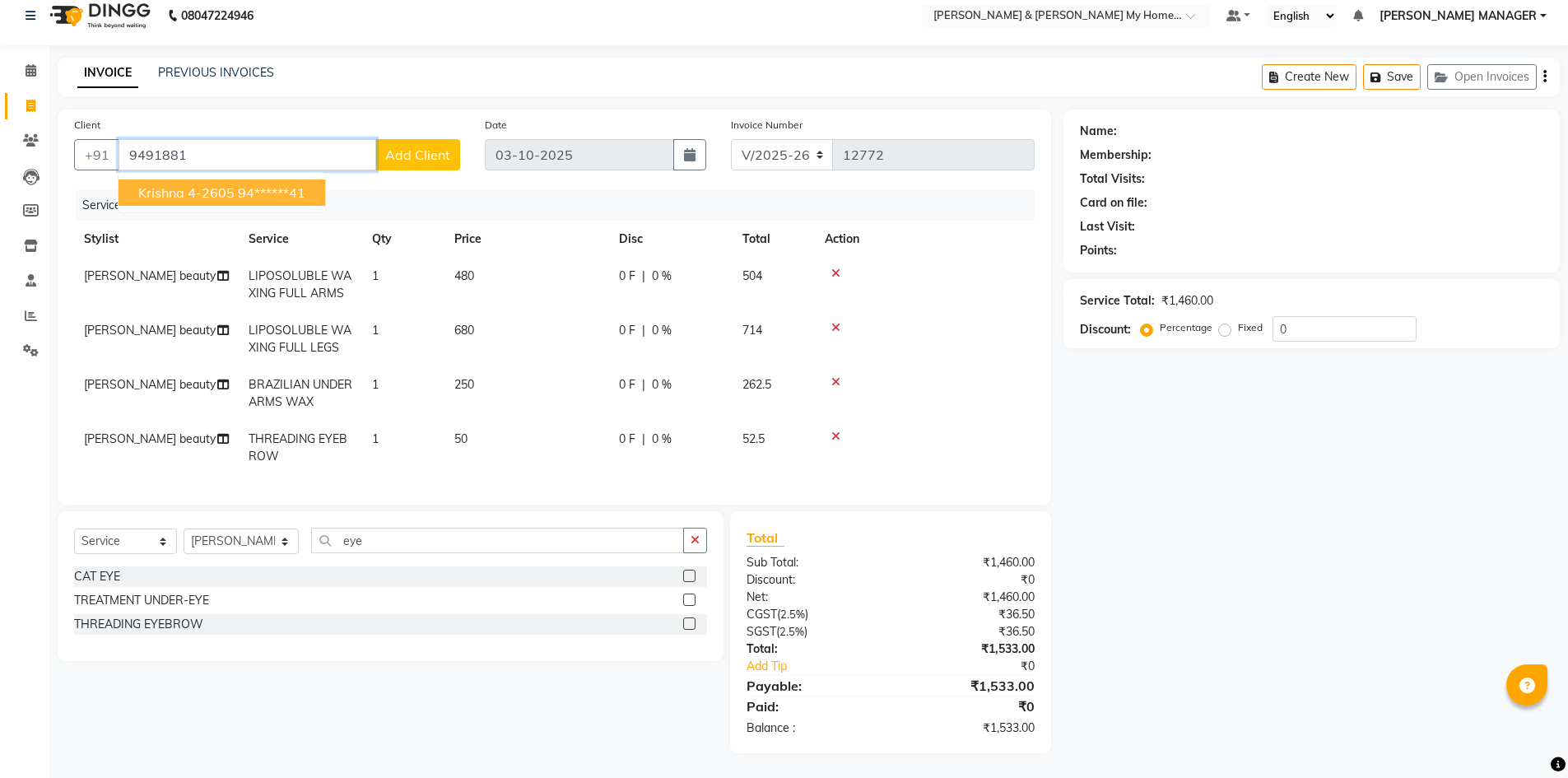
click at [216, 184] on span "Krishna 4-2605" at bounding box center [186, 192] width 96 height 16
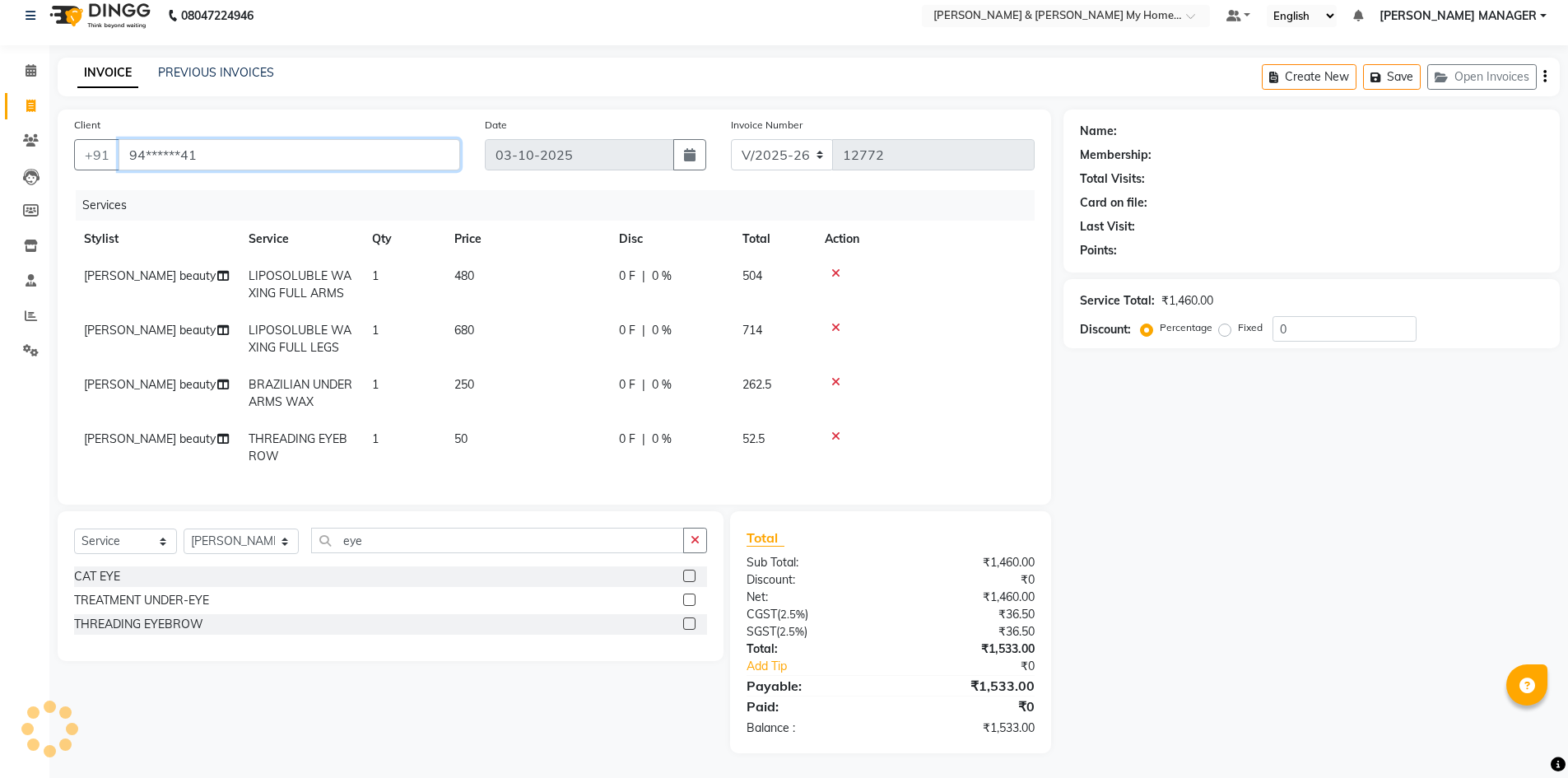
type input "94******41"
click at [1183, 637] on div "Name: Membership: Total Visits: Card on file: Last Visit: Points: Service Total…" at bounding box center [1318, 431] width 508 height 643
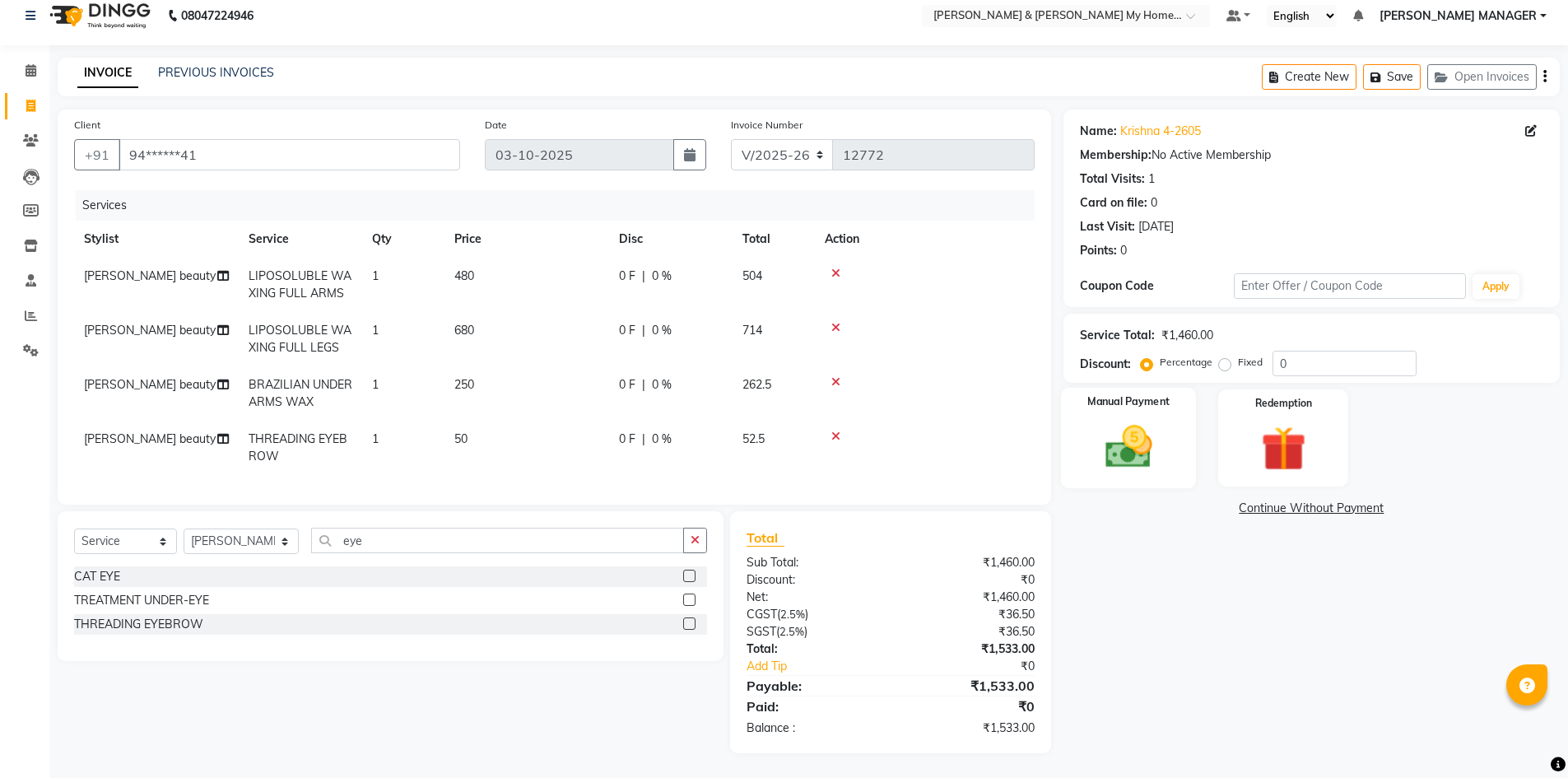
click at [1123, 446] on img at bounding box center [1128, 446] width 76 height 53
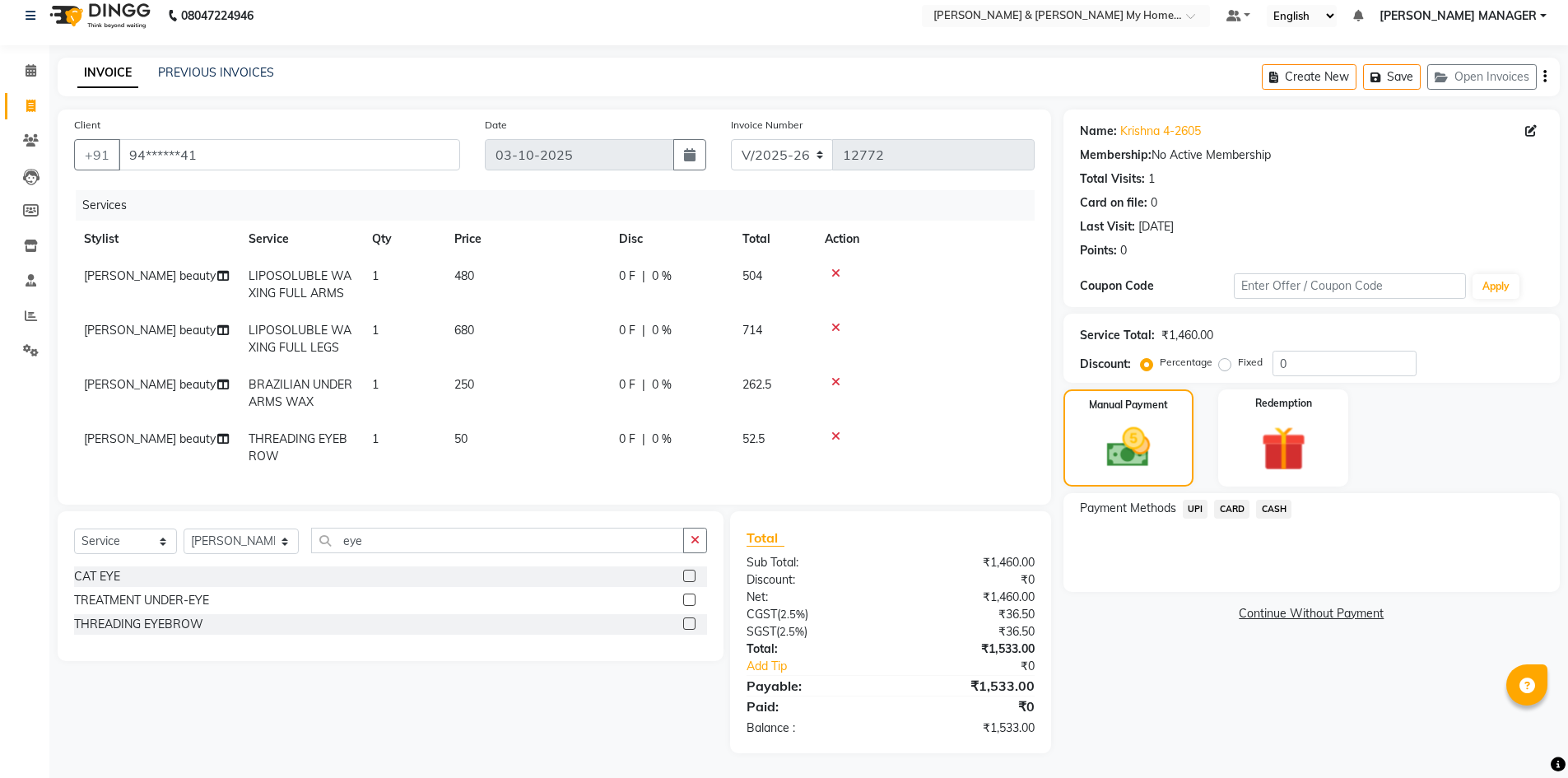
click at [1192, 500] on span "UPI" at bounding box center [1195, 509] width 25 height 19
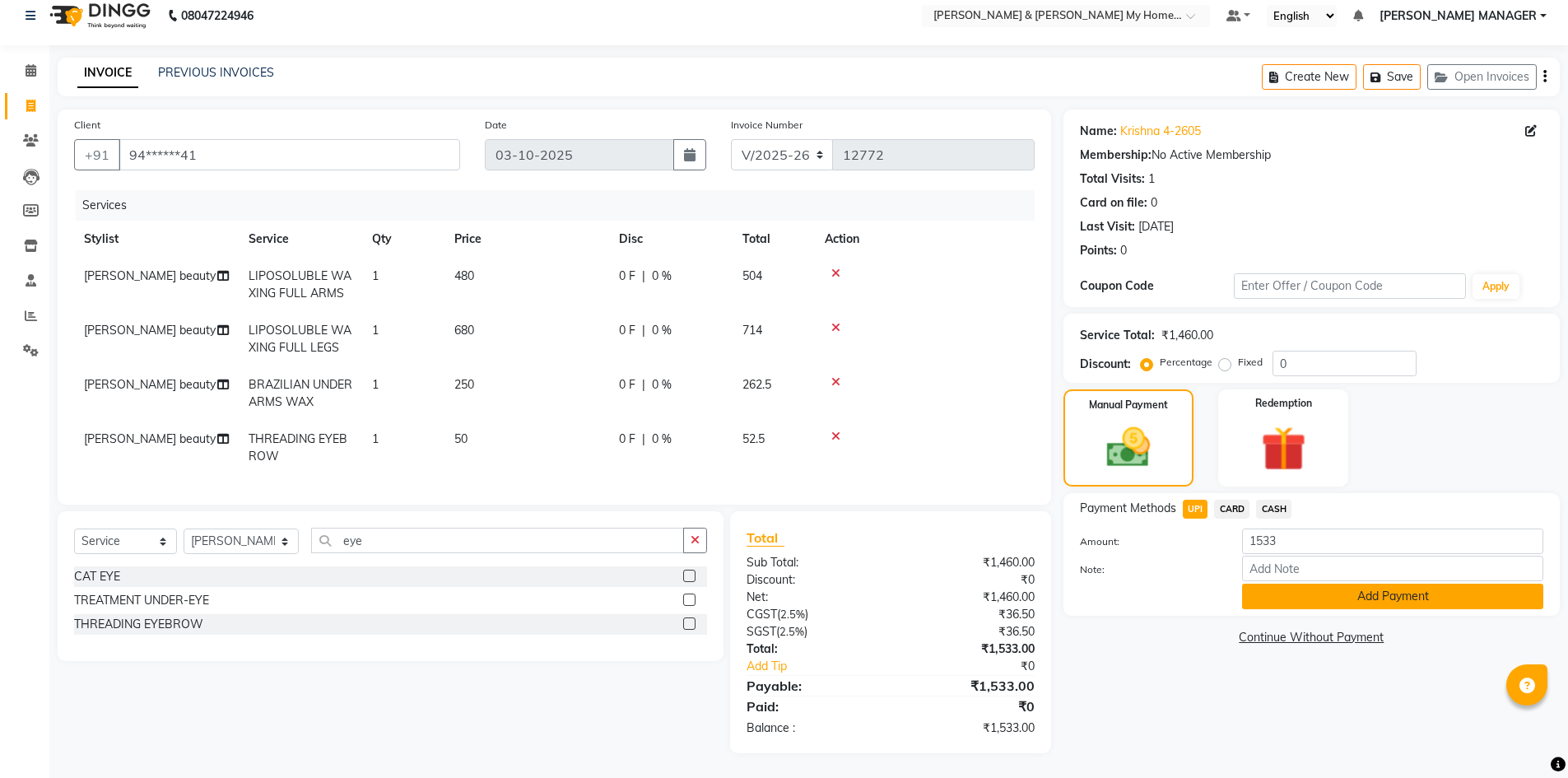
click at [1337, 588] on button "Add Payment" at bounding box center [1392, 596] width 301 height 25
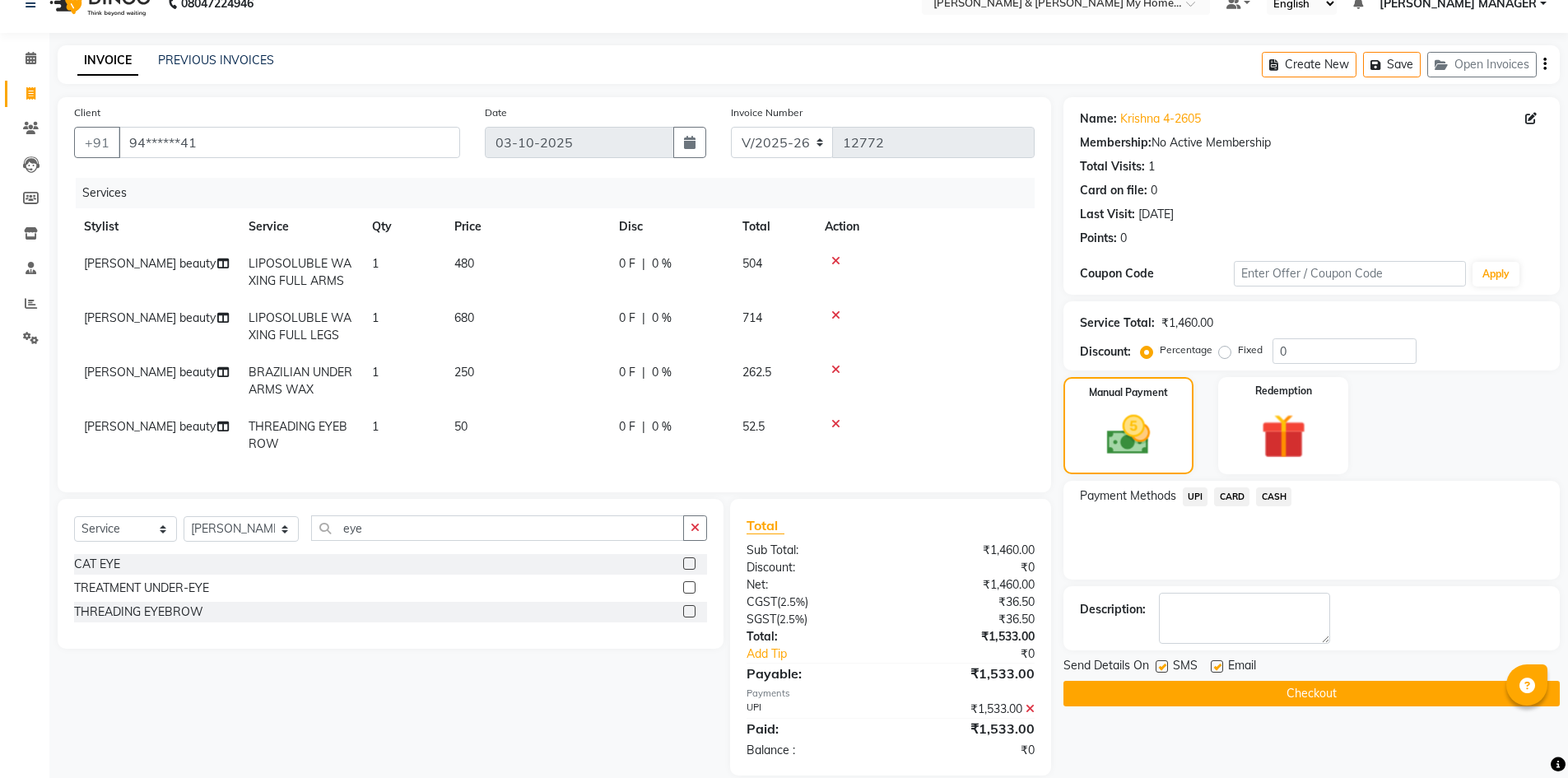
click at [1306, 696] on button "Checkout" at bounding box center [1312, 694] width 497 height 25
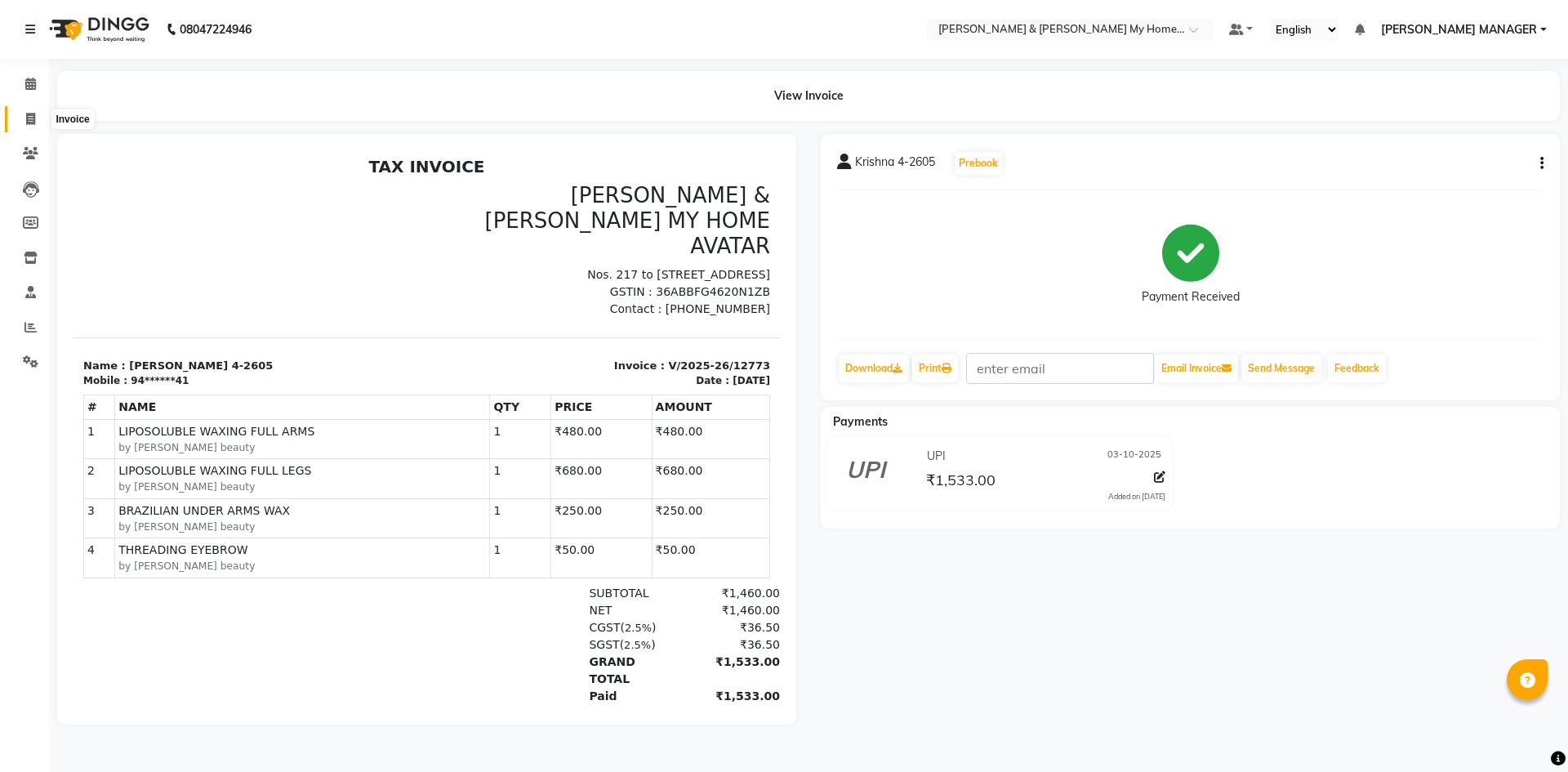
click at [36, 119] on span at bounding box center [31, 120] width 29 height 19
select select "service"
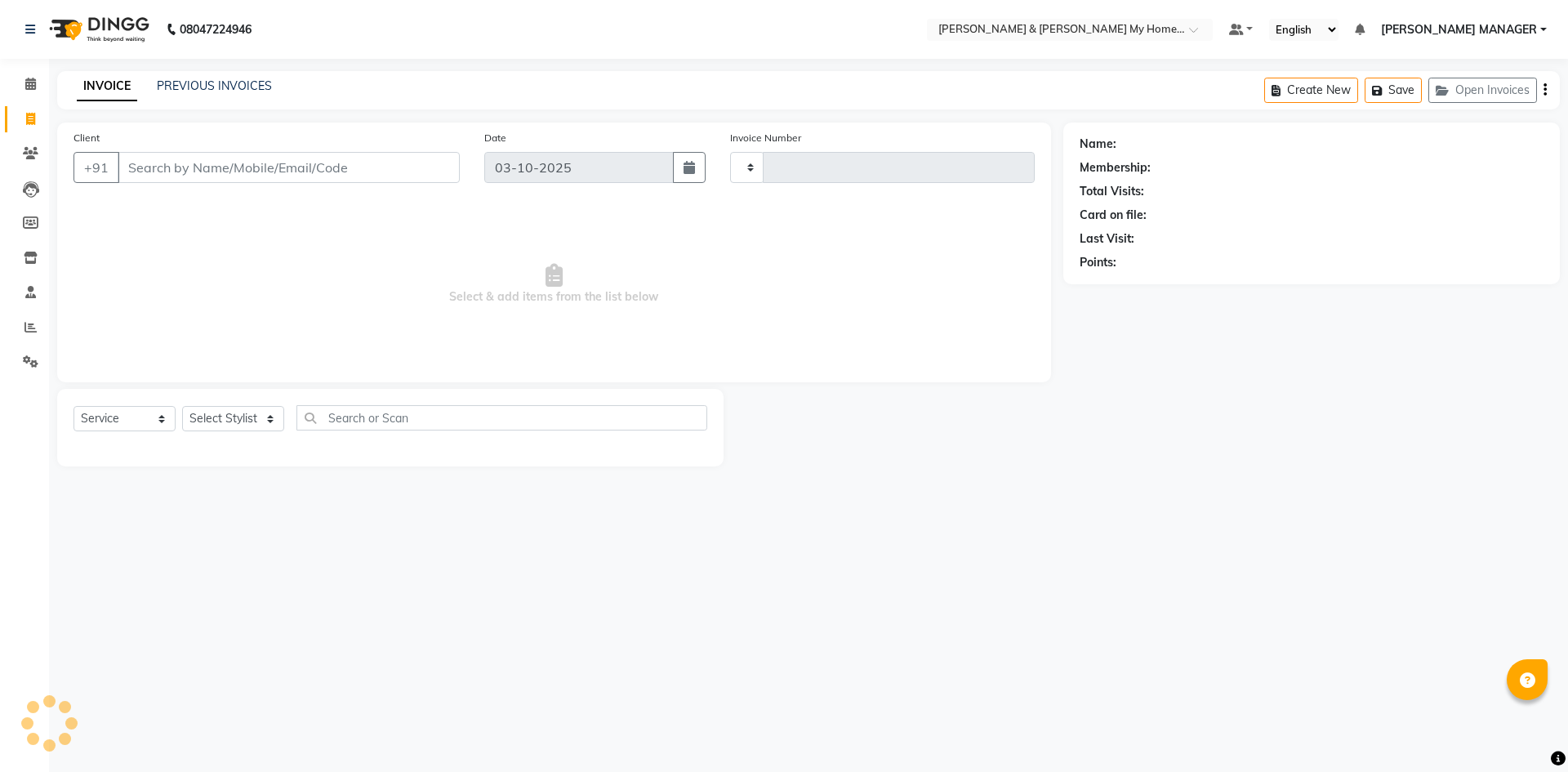
type input "12774"
select select "8193"
click at [238, 170] on input "Client" at bounding box center [288, 167] width 342 height 31
click at [227, 166] on input "Client" at bounding box center [288, 167] width 342 height 31
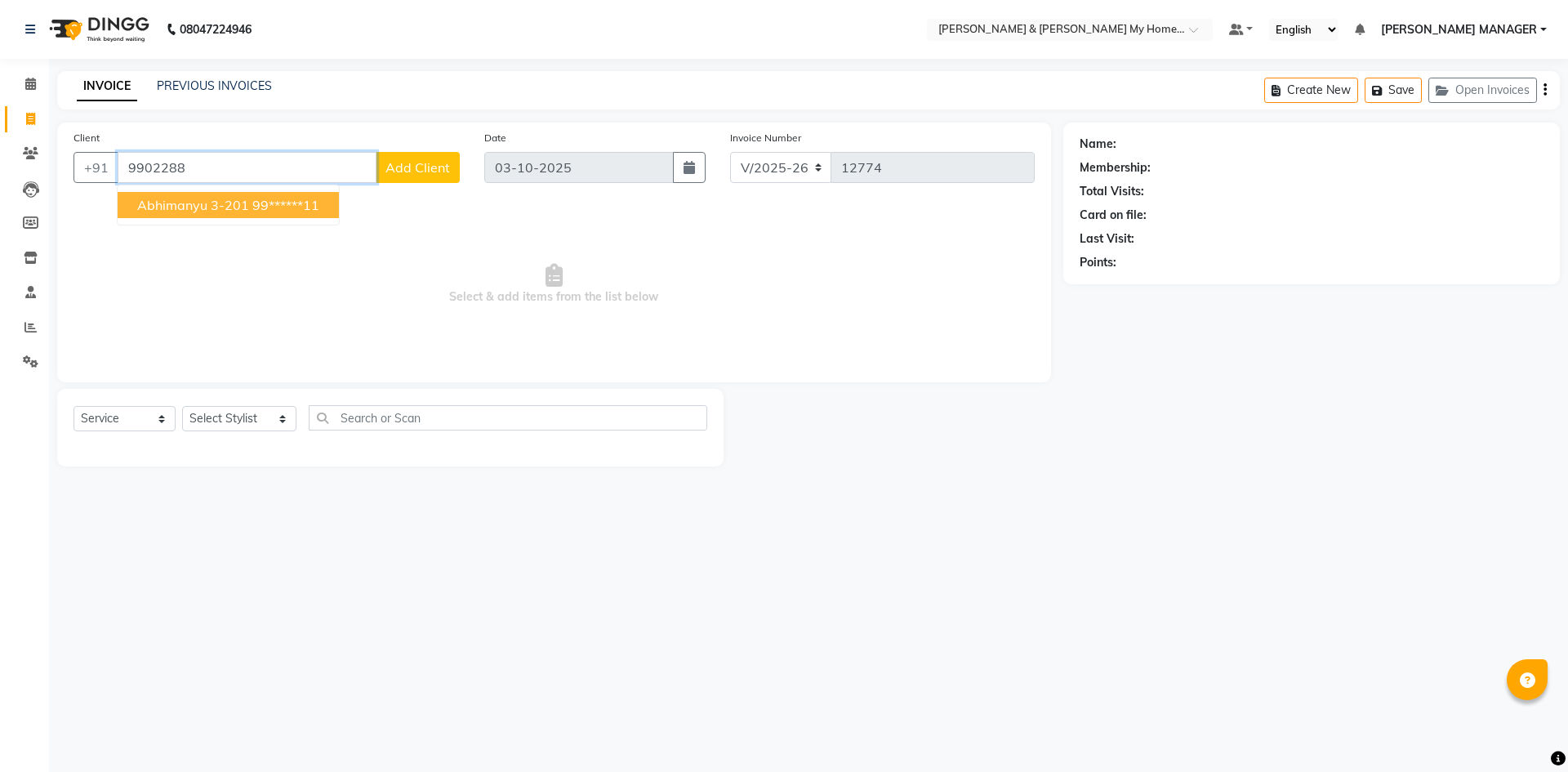
click at [243, 196] on button "abhimanyu 3-201 99******11" at bounding box center [228, 204] width 221 height 26
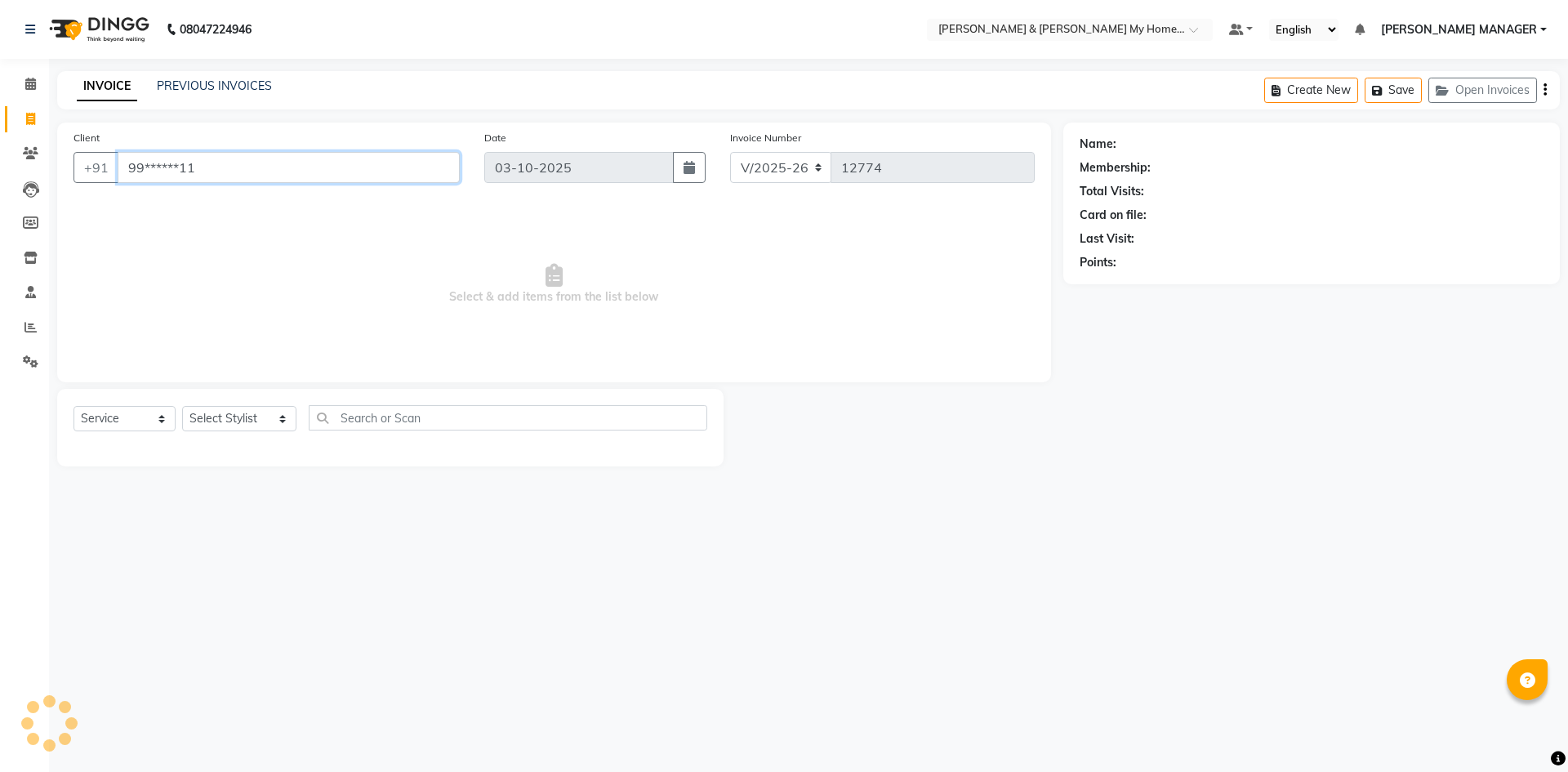
type input "99******11"
click at [242, 413] on select "Select Stylist Aarti Aarti [PERSON_NAME] Beauty [PERSON_NAME] Nail [PERSON_NAME…" at bounding box center [239, 419] width 115 height 25
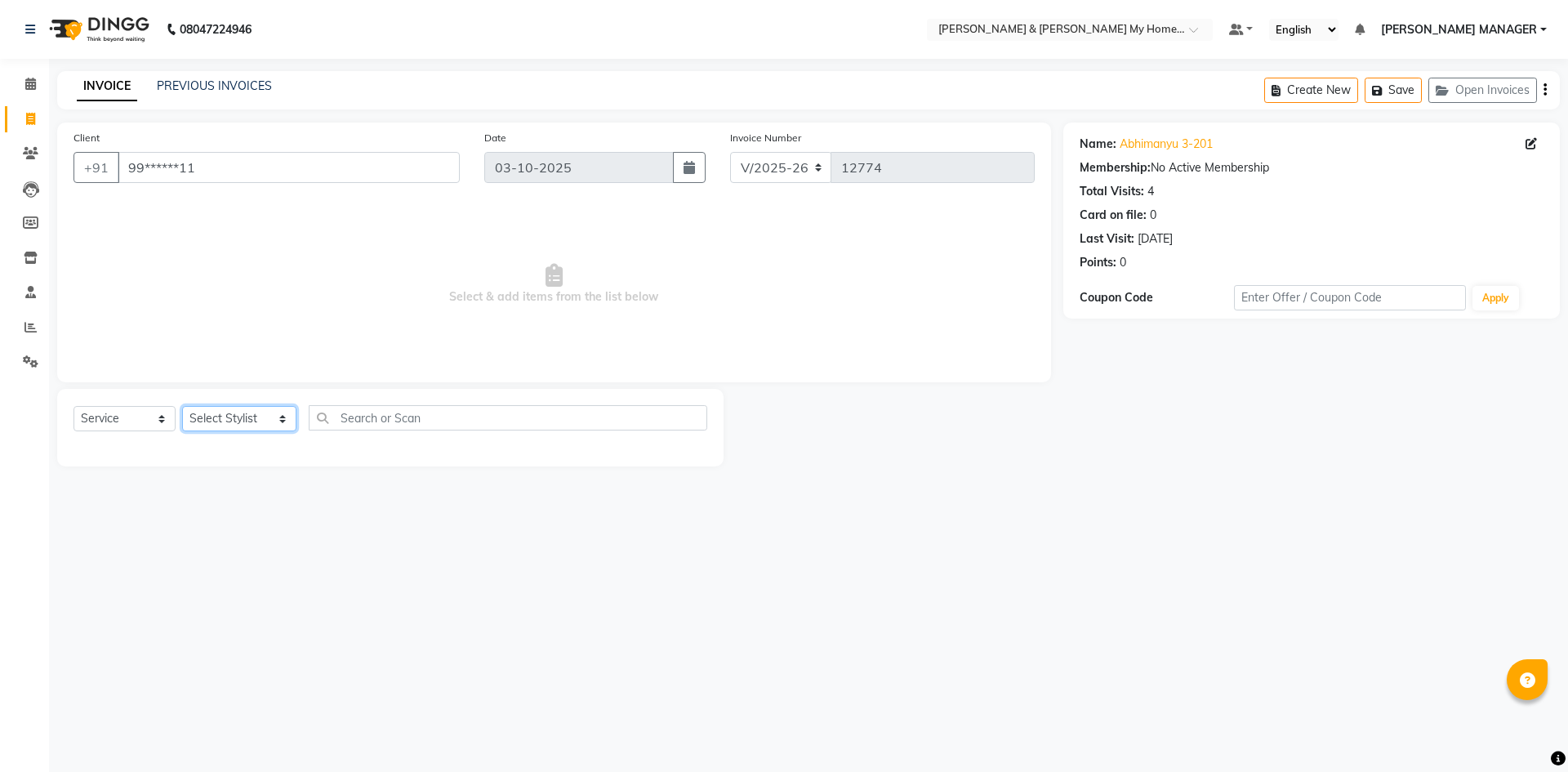
select select "92042"
click at [182, 406] on select "Select Stylist Aarti Aarti [PERSON_NAME] Beauty [PERSON_NAME] Nail [PERSON_NAME…" at bounding box center [239, 419] width 115 height 25
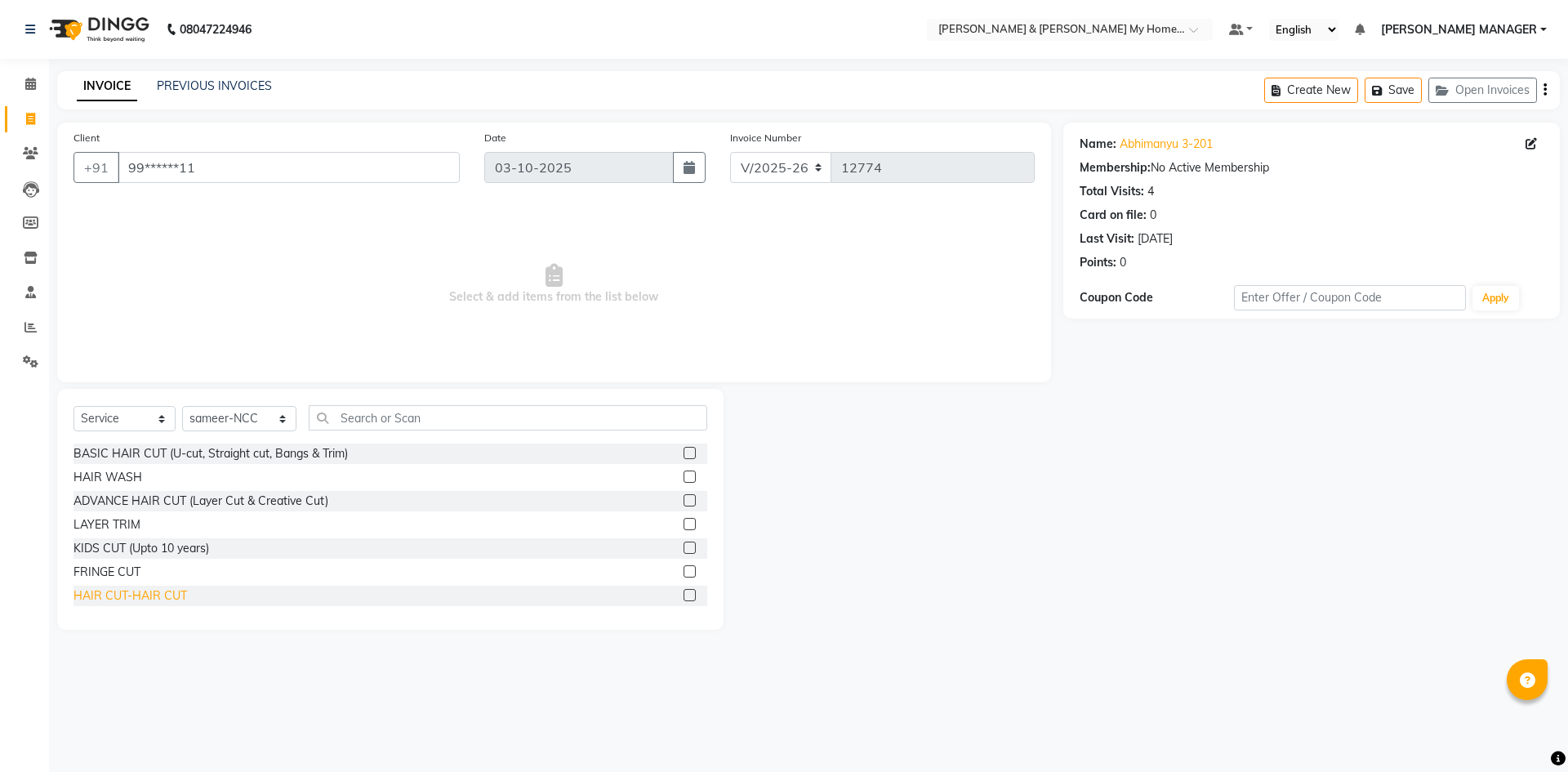
click at [161, 594] on div "HAIR CUT-HAIR CUT" at bounding box center [130, 596] width 114 height 17
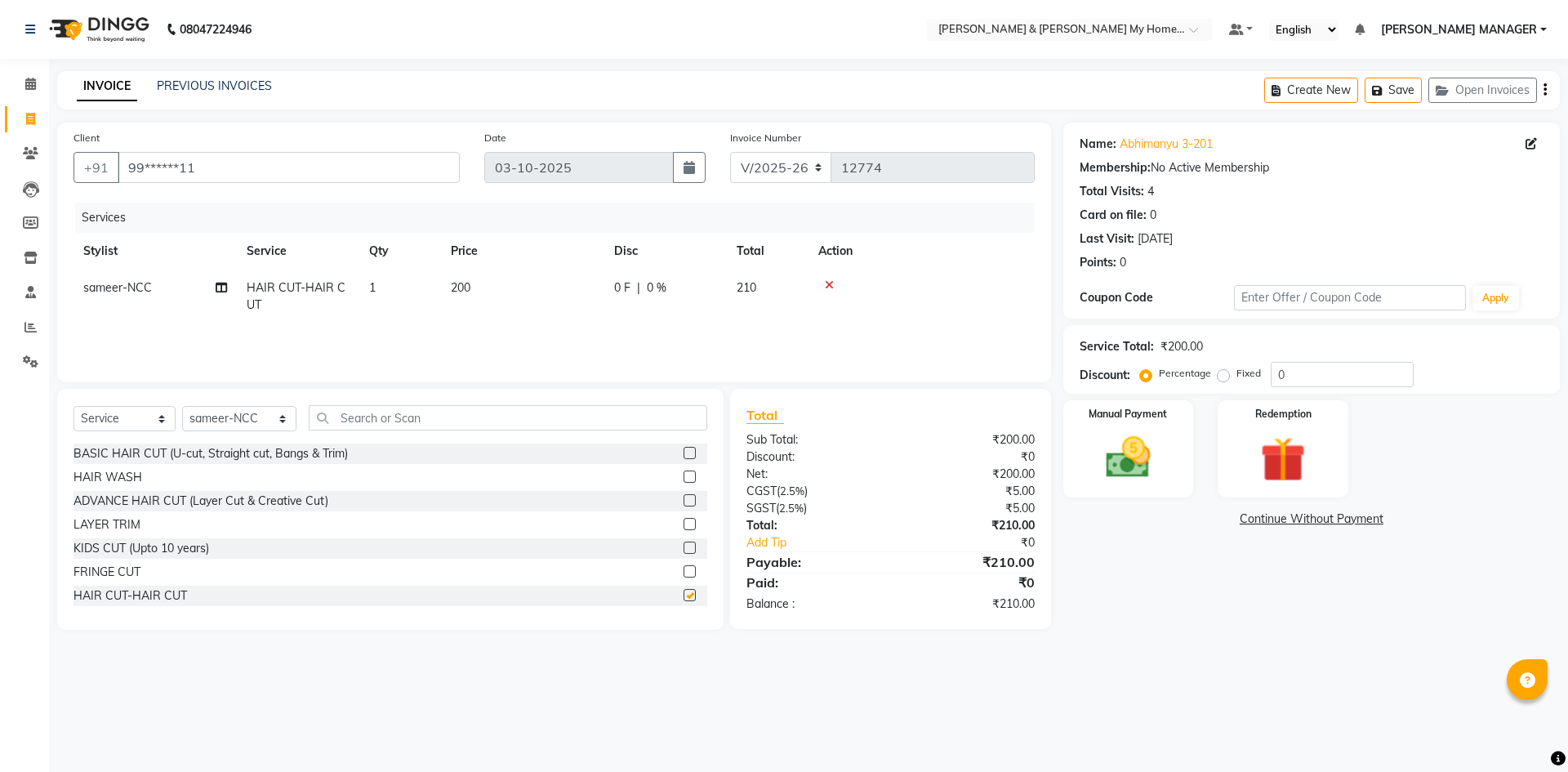
checkbox input "false"
click at [1127, 460] on img at bounding box center [1127, 457] width 76 height 54
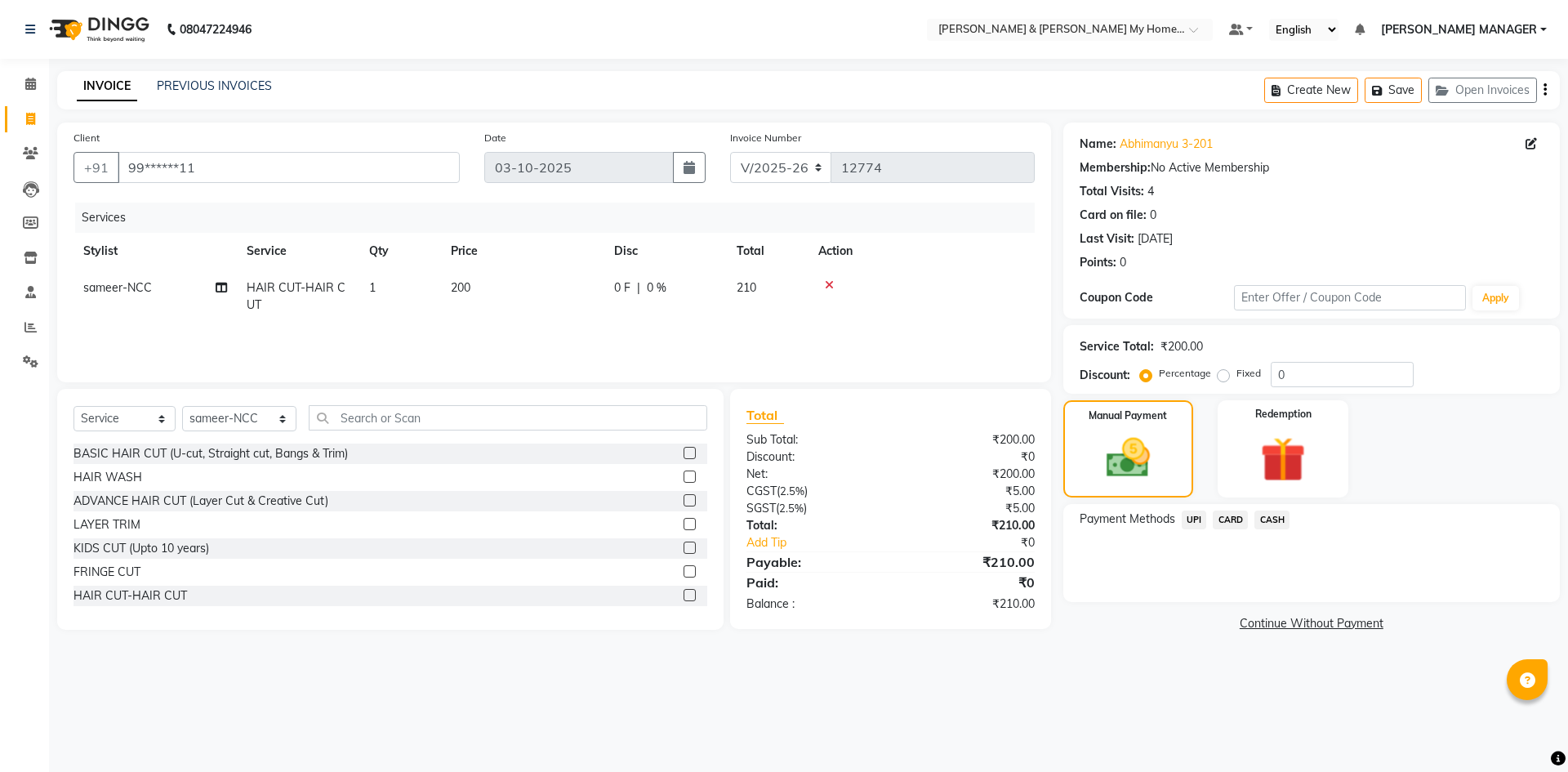
click at [1196, 522] on span "UPI" at bounding box center [1194, 520] width 25 height 19
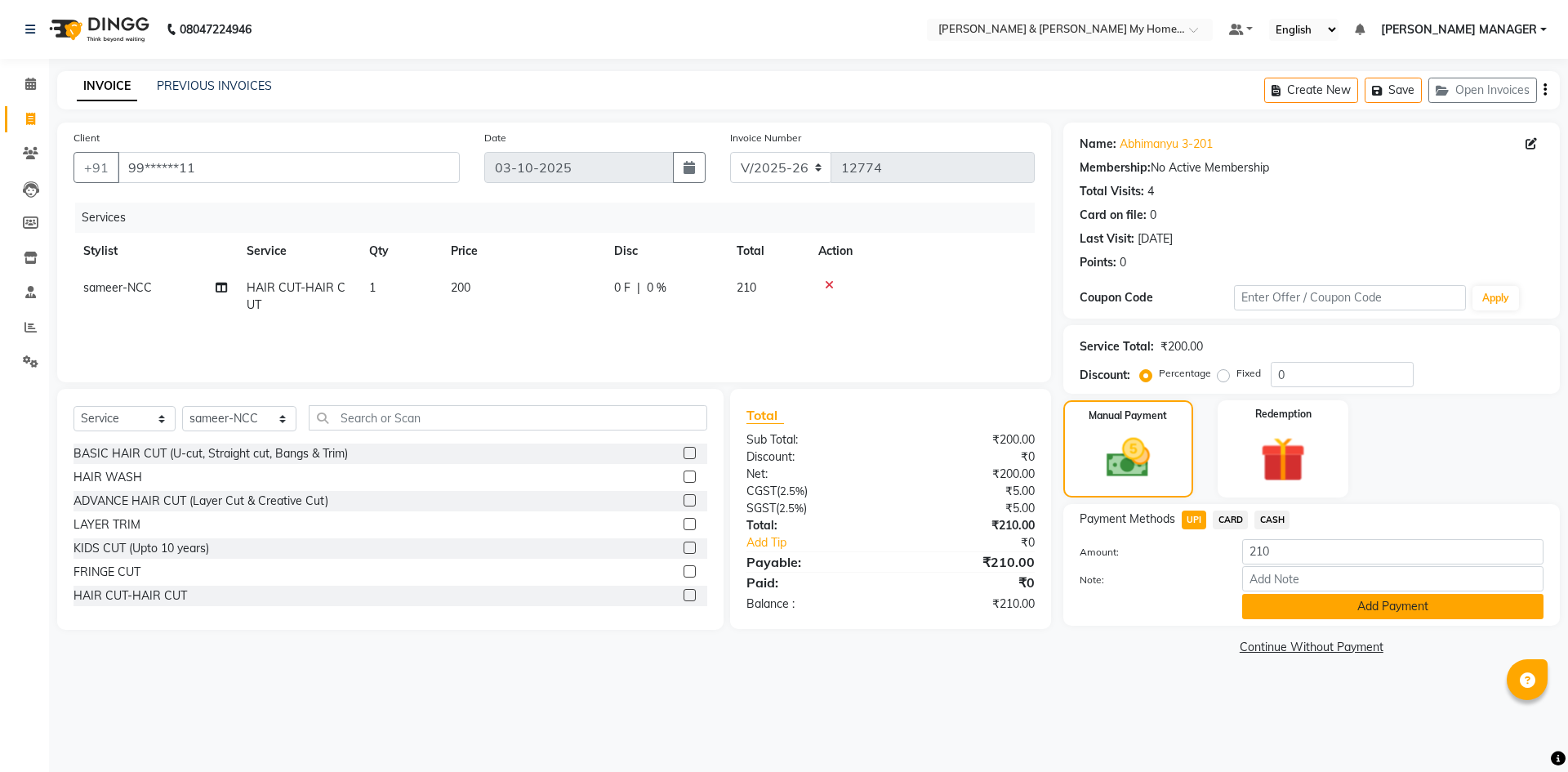
click at [1275, 609] on button "Add Payment" at bounding box center [1392, 606] width 301 height 25
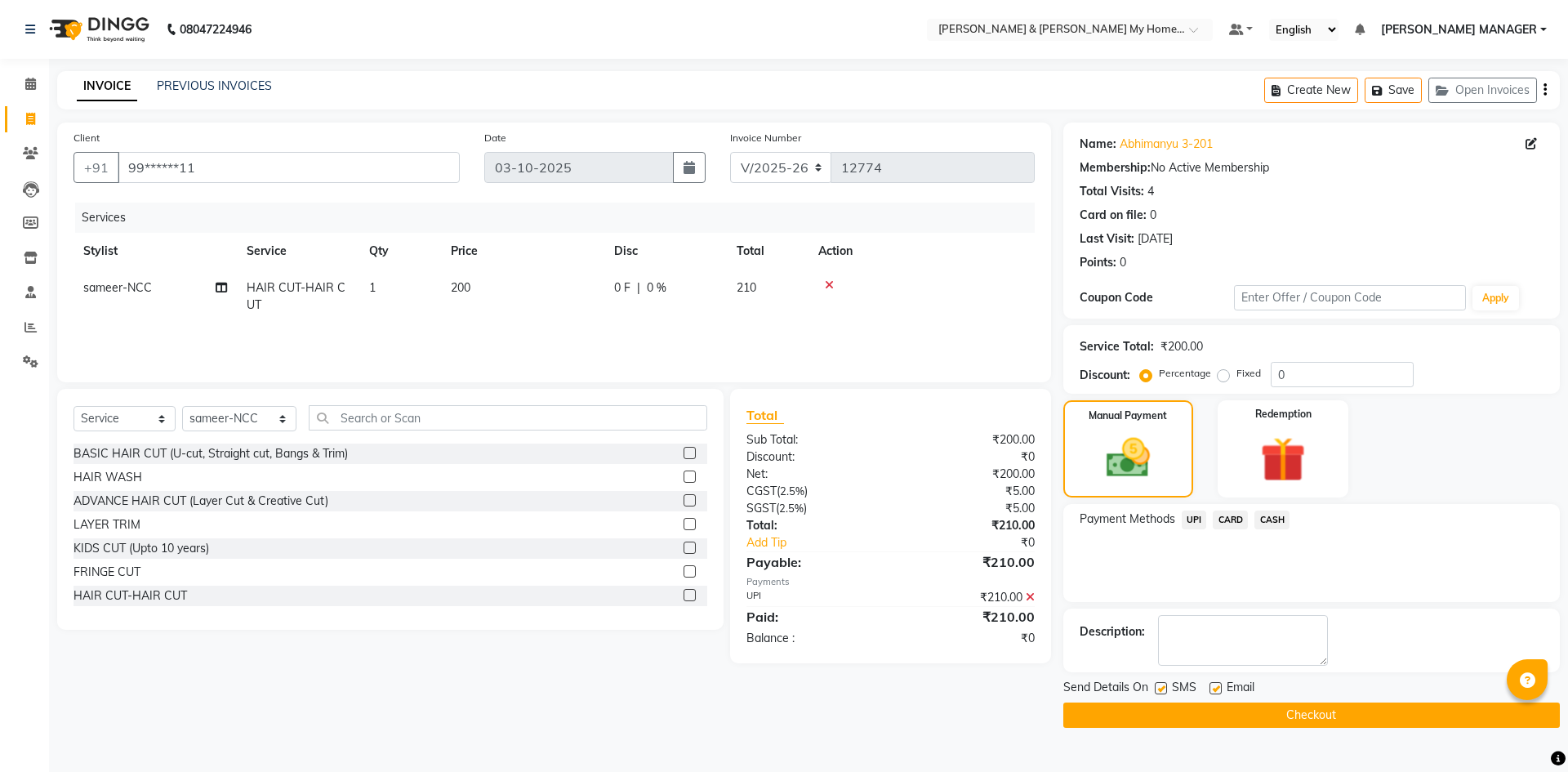
click at [1233, 707] on button "Checkout" at bounding box center [1311, 715] width 497 height 25
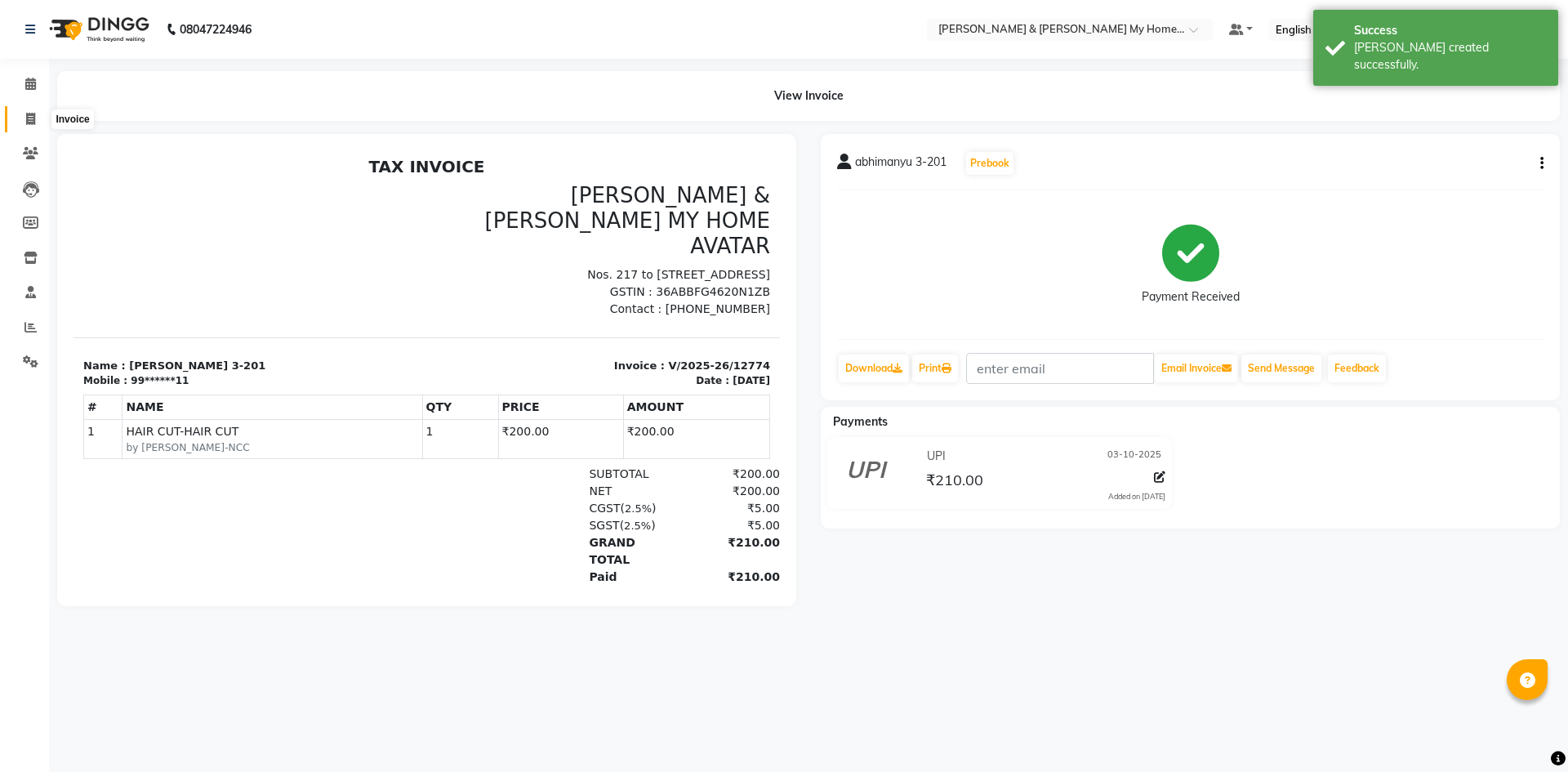
click at [25, 111] on span at bounding box center [31, 120] width 29 height 19
select select "service"
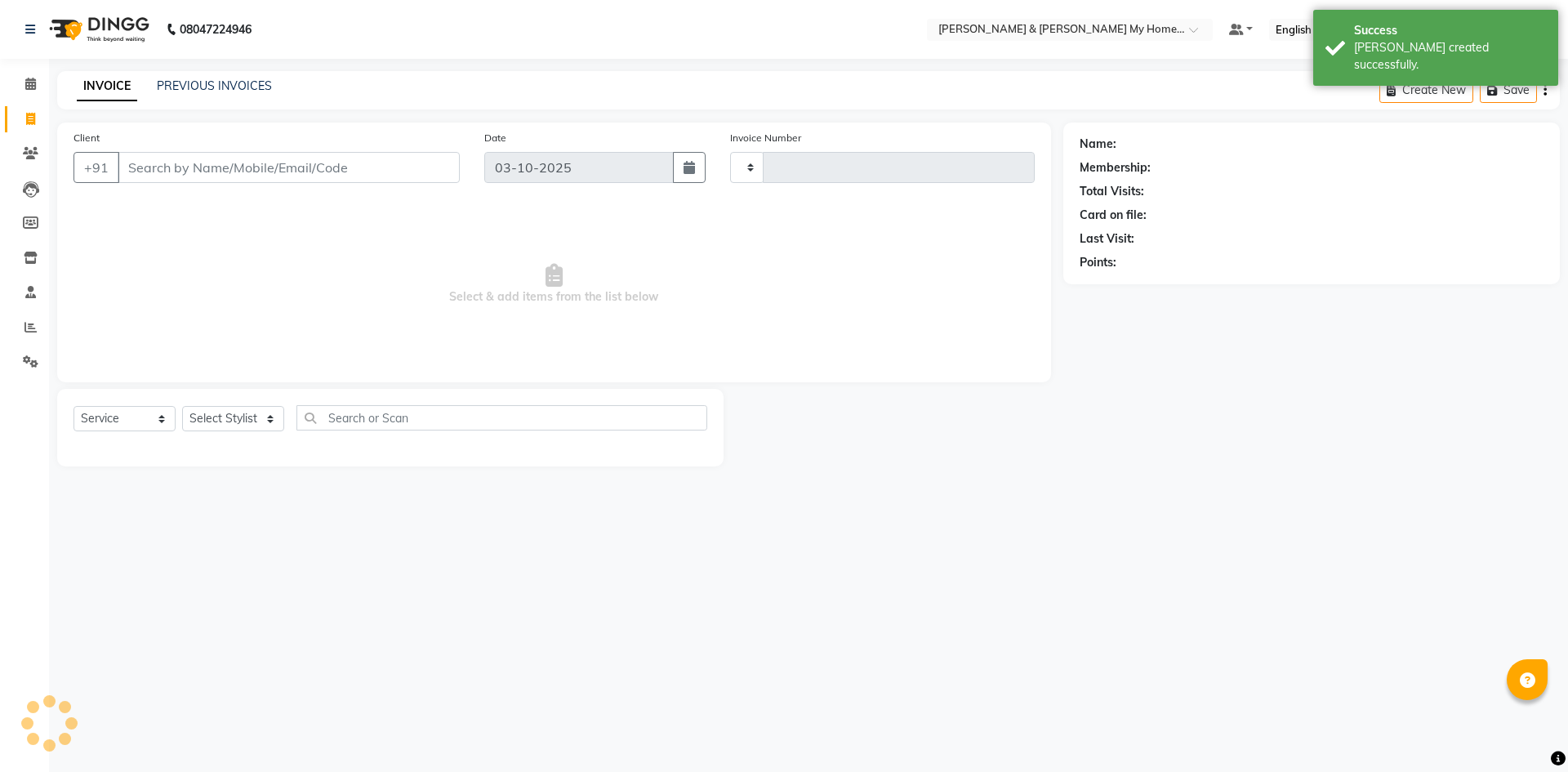
type input "12775"
select select "8193"
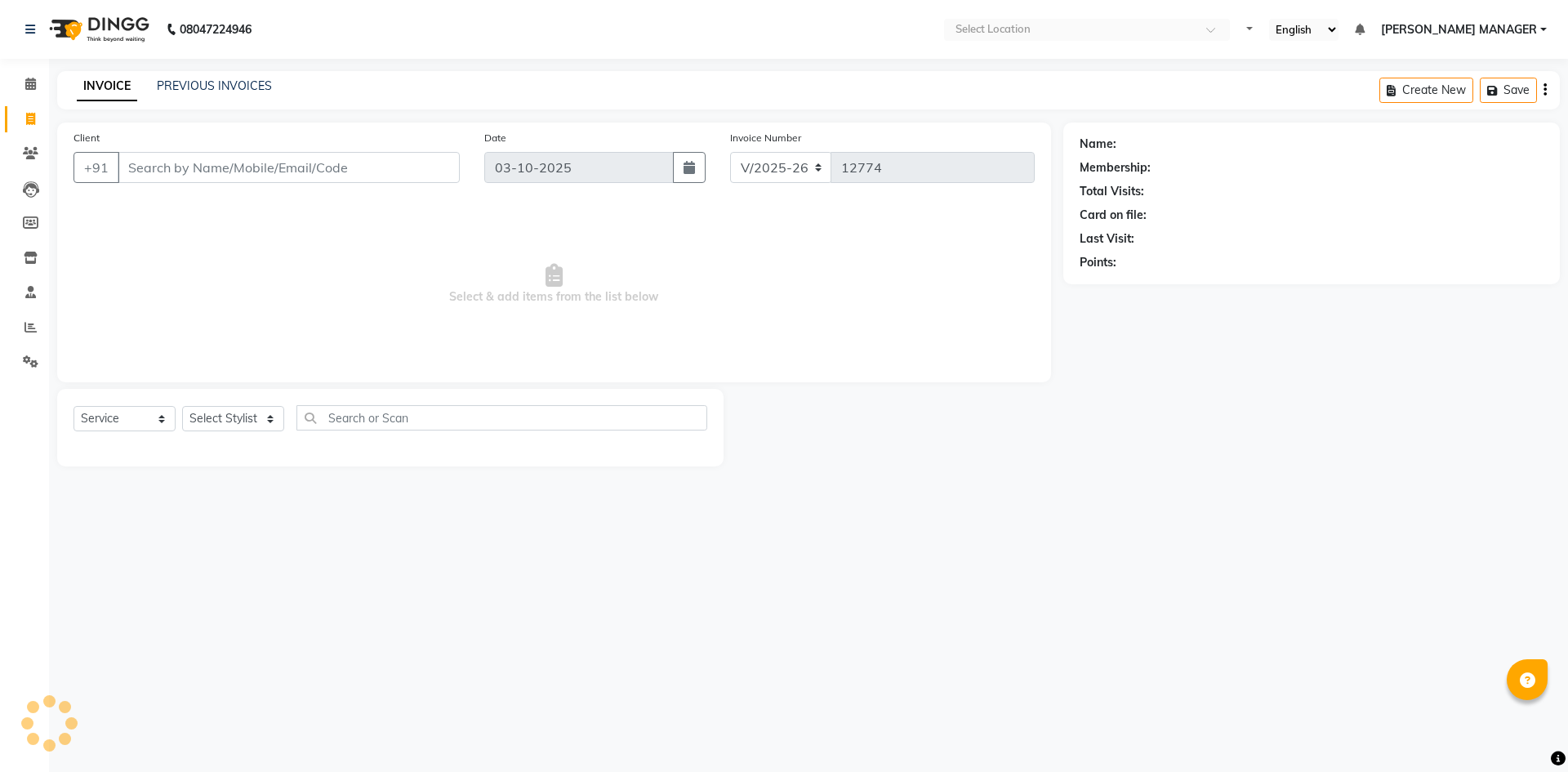
select select "8193"
select select "service"
click at [211, 87] on link "PREVIOUS INVOICES" at bounding box center [215, 85] width 116 height 14
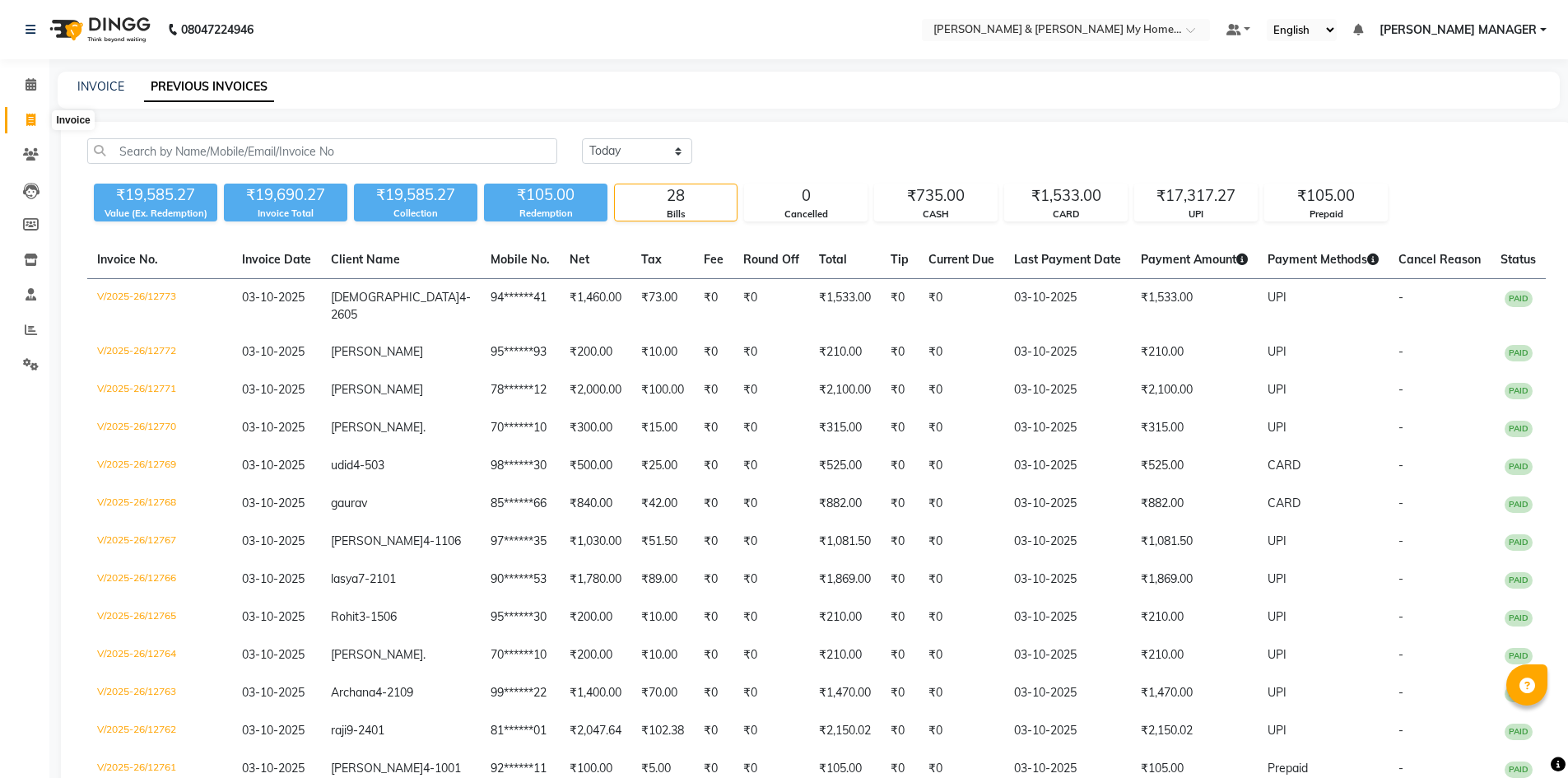
click at [26, 123] on icon at bounding box center [30, 119] width 9 height 13
select select "service"
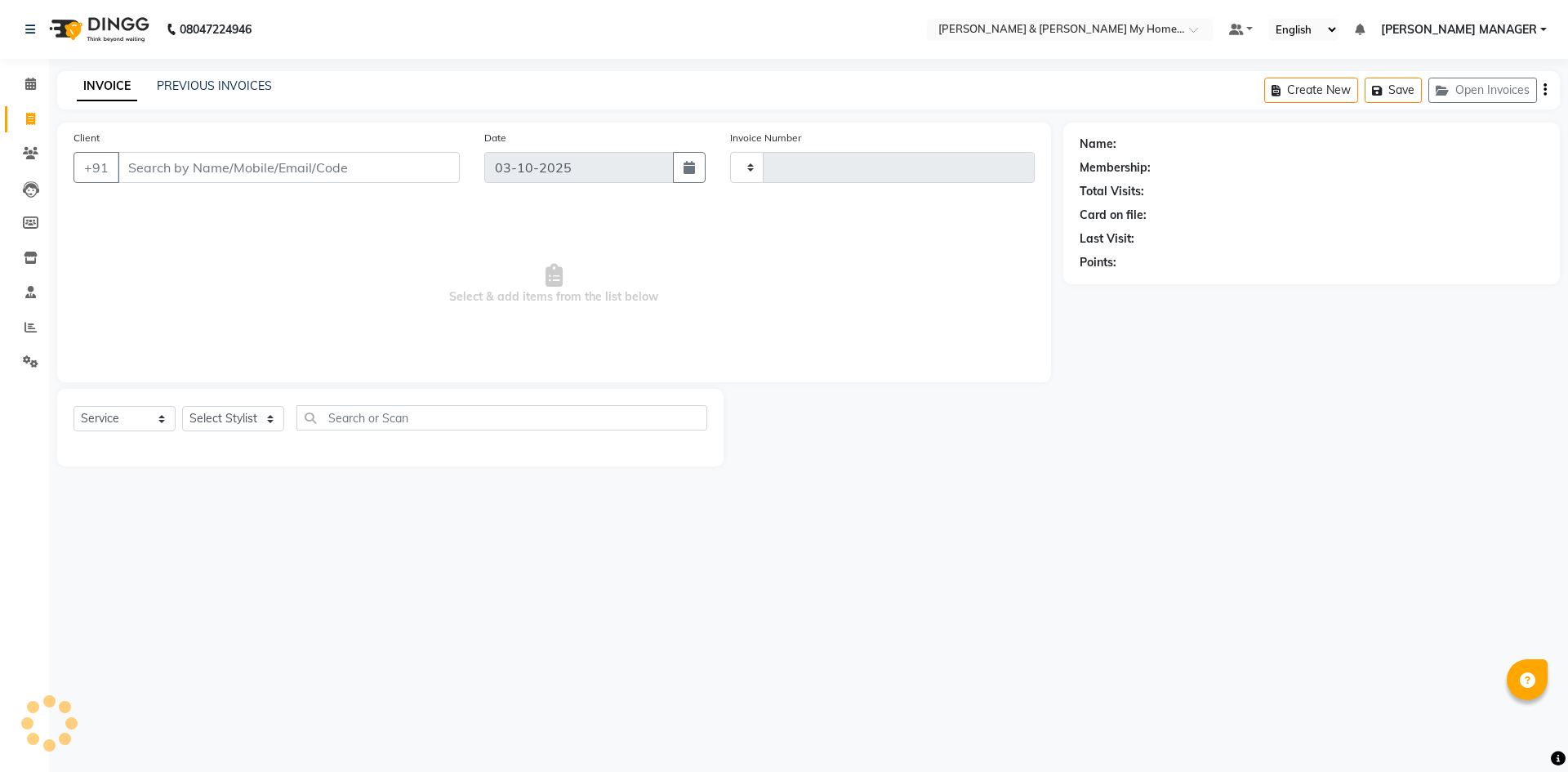
type input "12774"
select select "8193"
click at [220, 423] on select "Select Stylist Aarti Aarti [PERSON_NAME] Beauty [PERSON_NAME] Nail [PERSON_NAME…" at bounding box center [239, 419] width 115 height 25
select select "77830"
click at [182, 406] on select "Select Stylist Aarti Aarti [PERSON_NAME] Beauty [PERSON_NAME] Nail [PERSON_NAME…" at bounding box center [239, 419] width 115 height 25
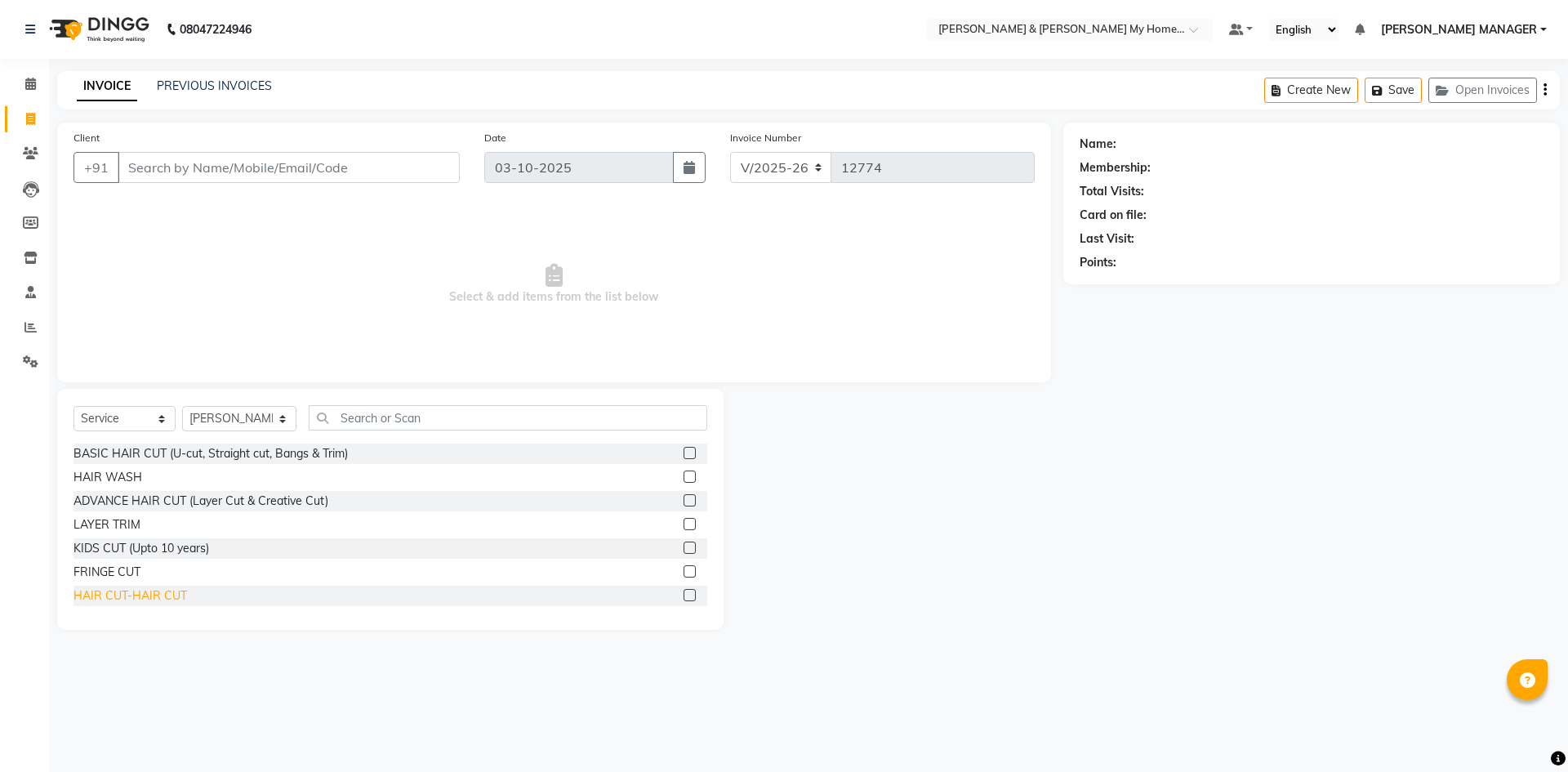
click at [168, 595] on div "HAIR CUT-HAIR CUT" at bounding box center [130, 596] width 114 height 17
checkbox input "false"
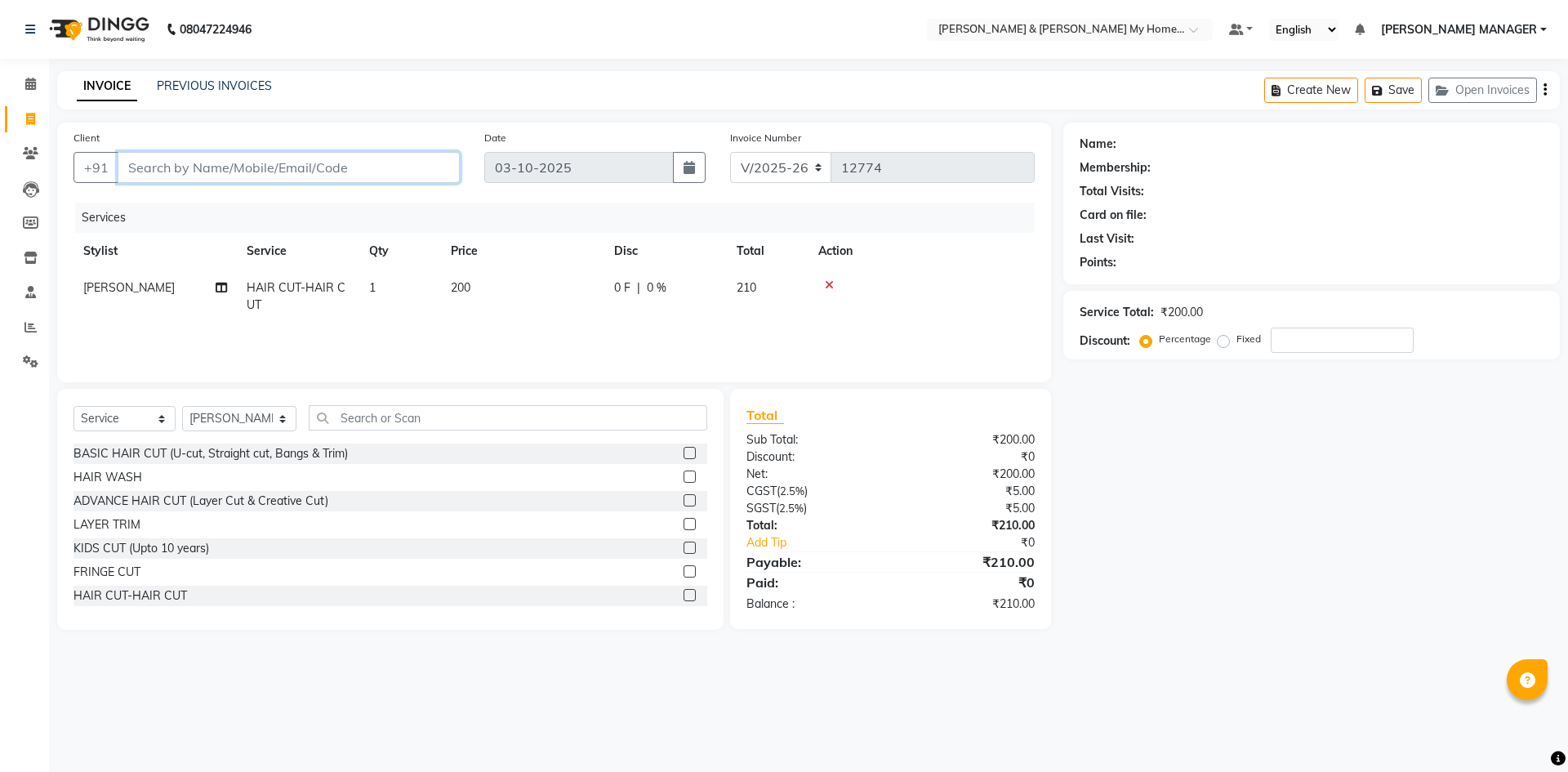
click at [197, 167] on input "Client" at bounding box center [288, 167] width 342 height 31
type input "9"
type input "0"
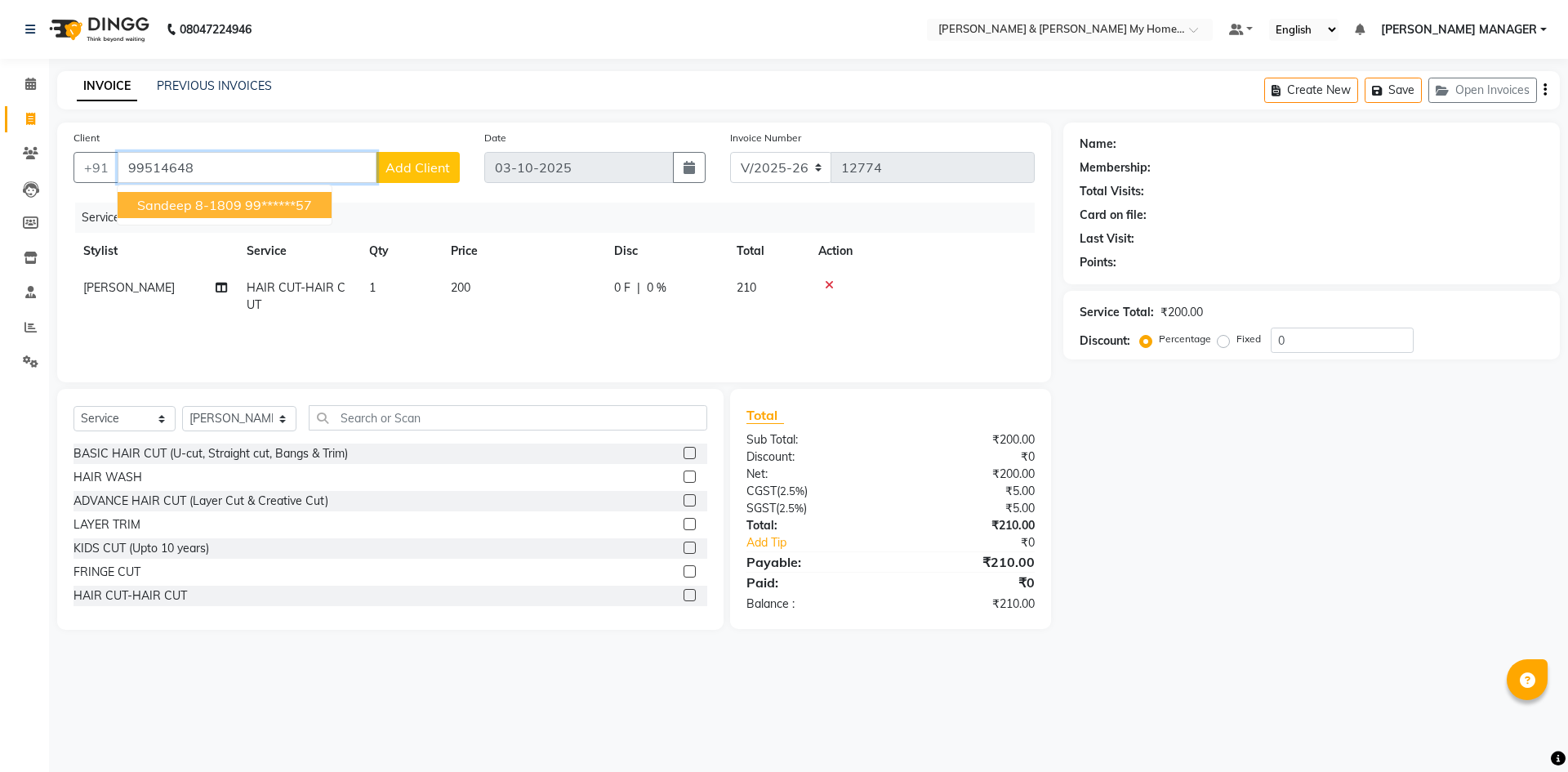
click at [214, 203] on span "sandeep 8-1809" at bounding box center [190, 204] width 105 height 16
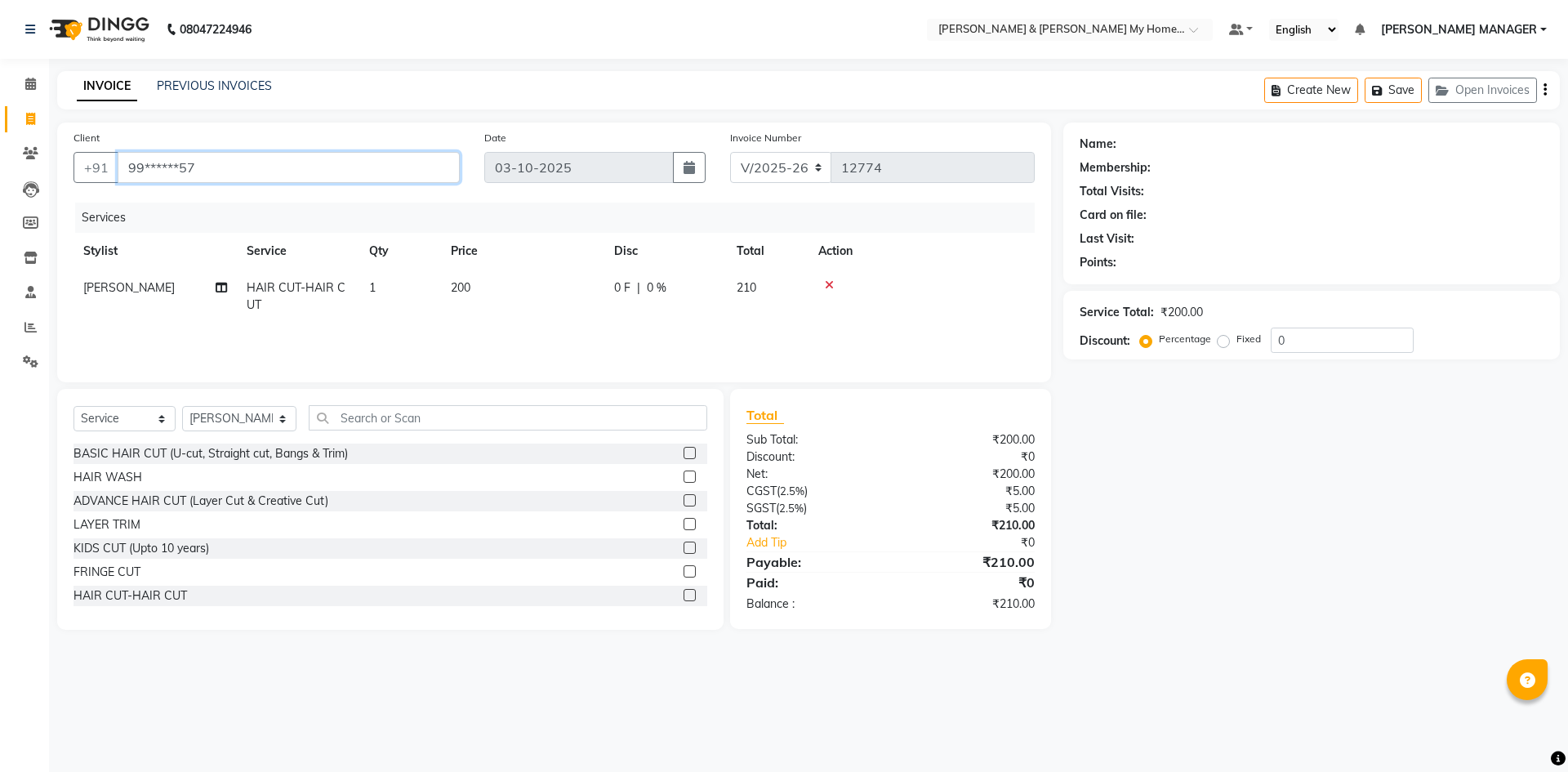
type input "99******57"
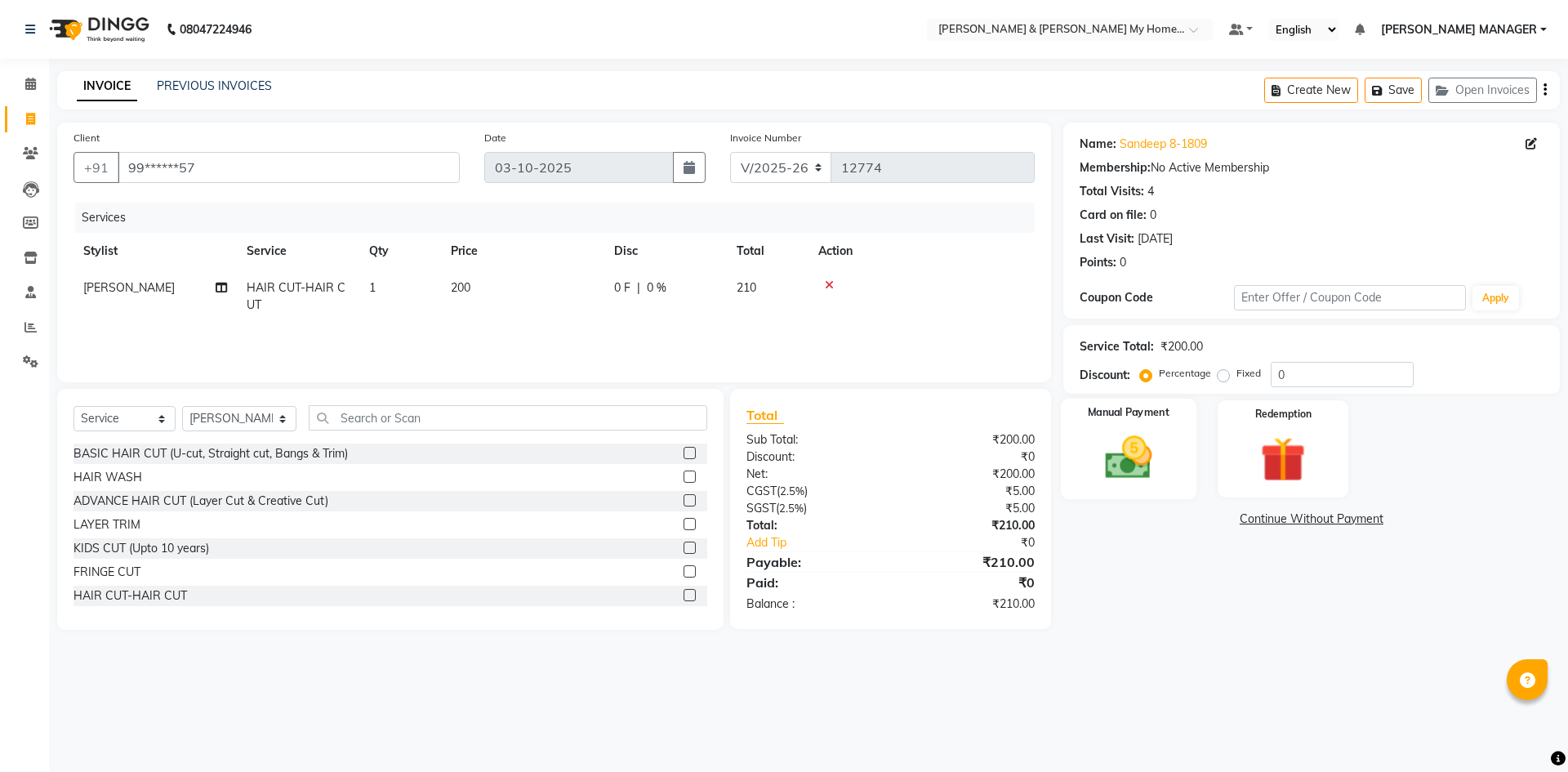
click at [1140, 466] on img at bounding box center [1127, 457] width 76 height 54
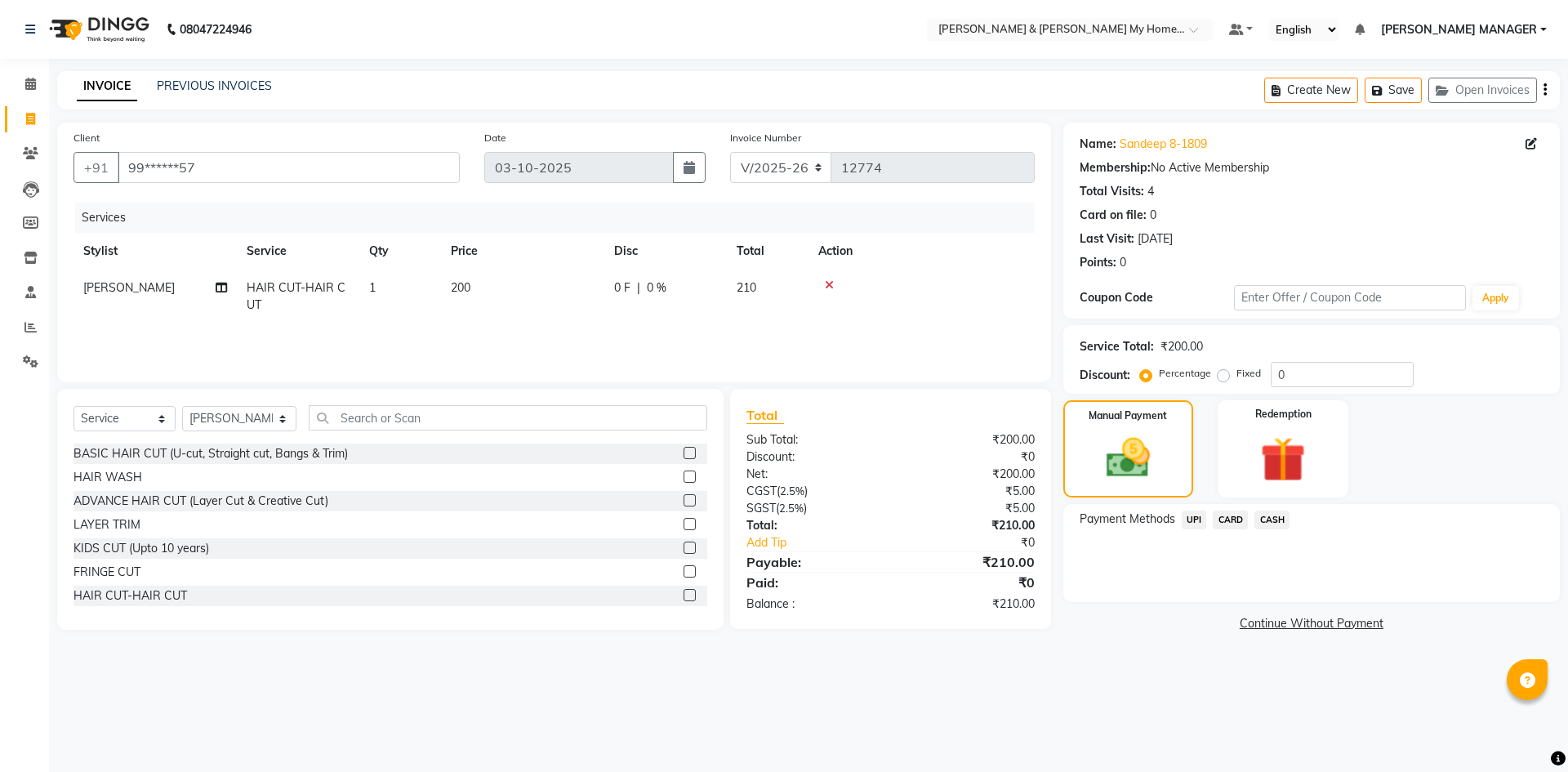
click at [1224, 519] on span "CARD" at bounding box center [1230, 520] width 35 height 19
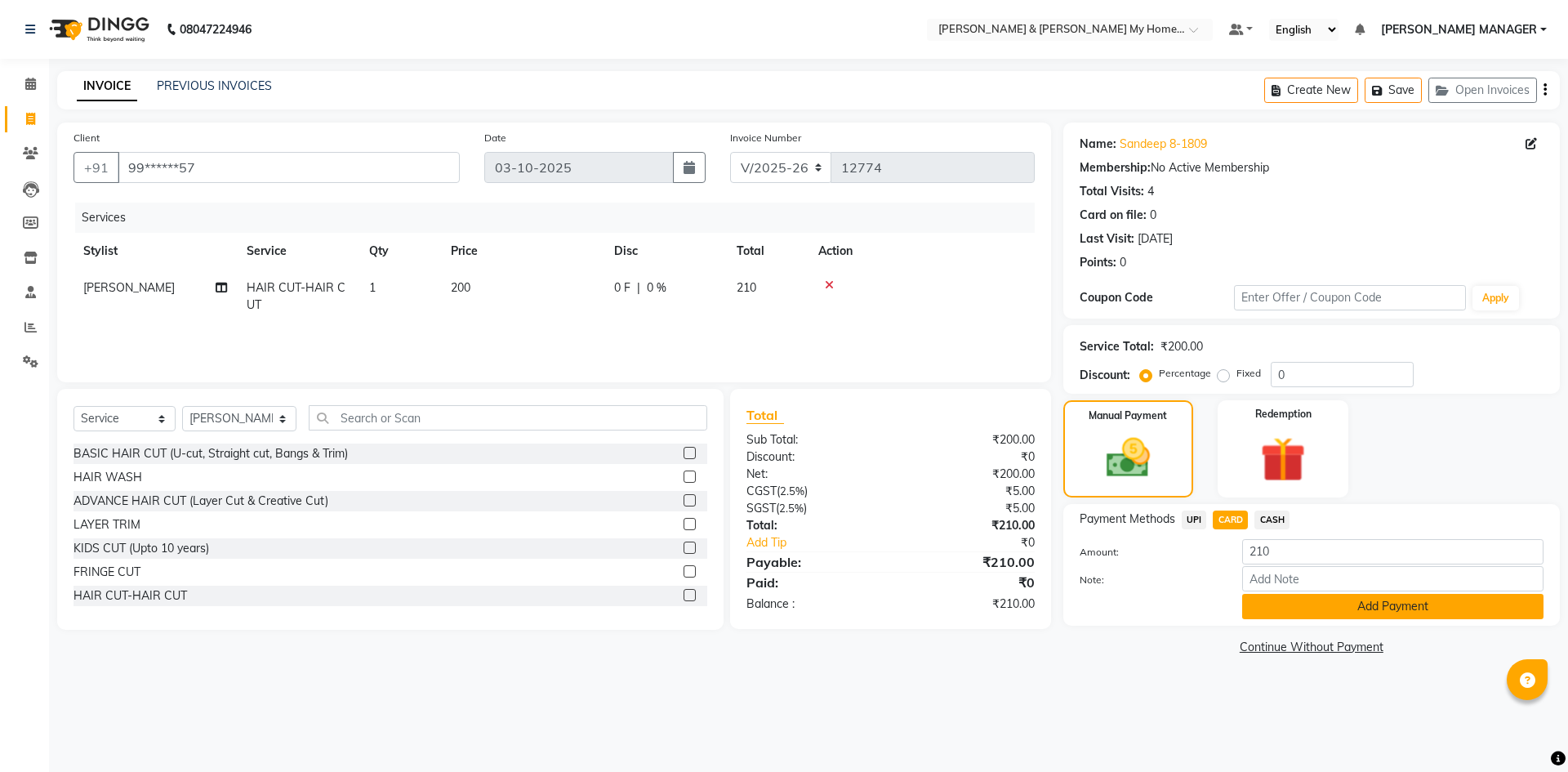
click at [1272, 618] on button "Add Payment" at bounding box center [1392, 606] width 301 height 25
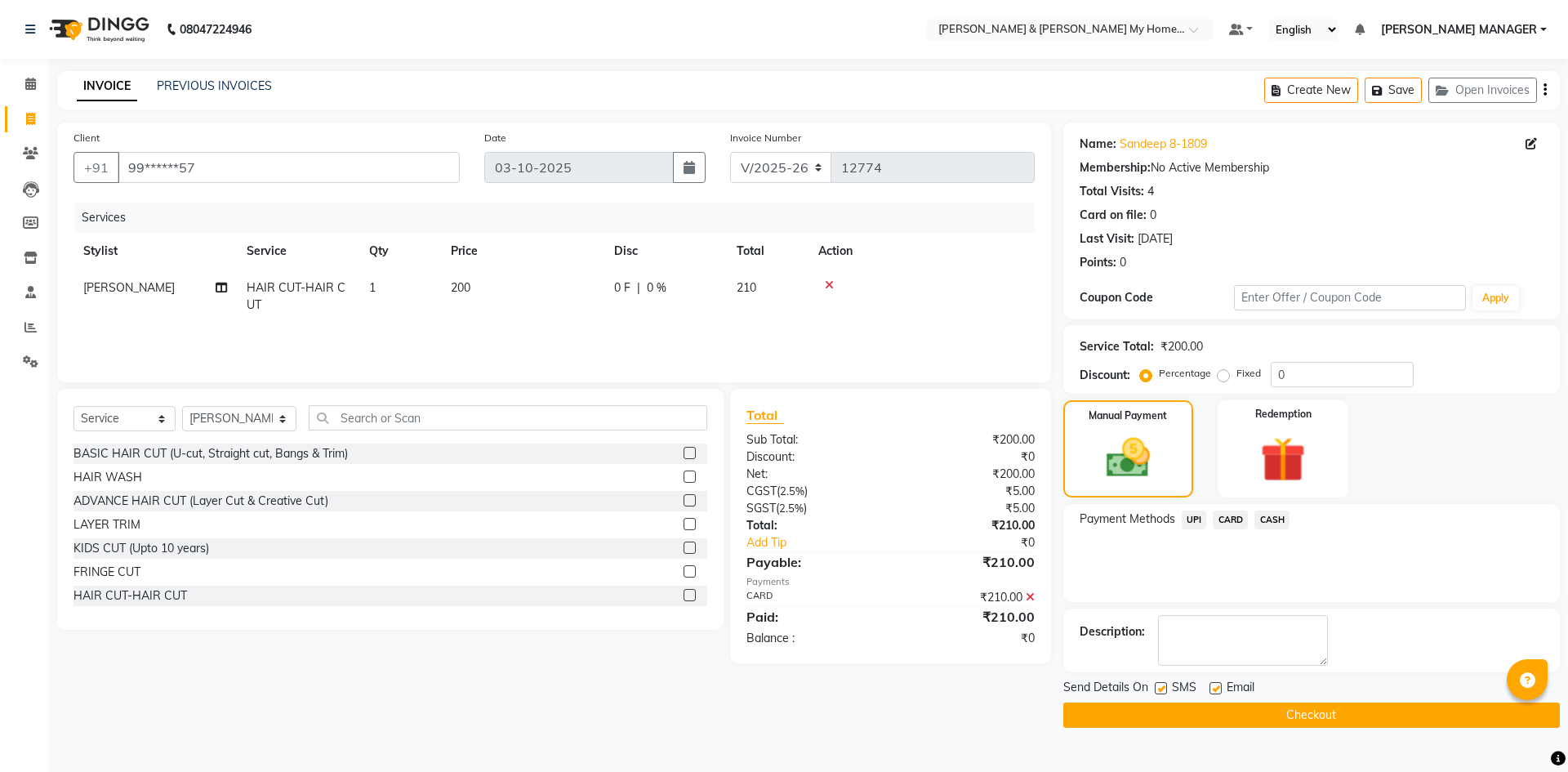
click at [1278, 708] on button "Checkout" at bounding box center [1311, 715] width 497 height 25
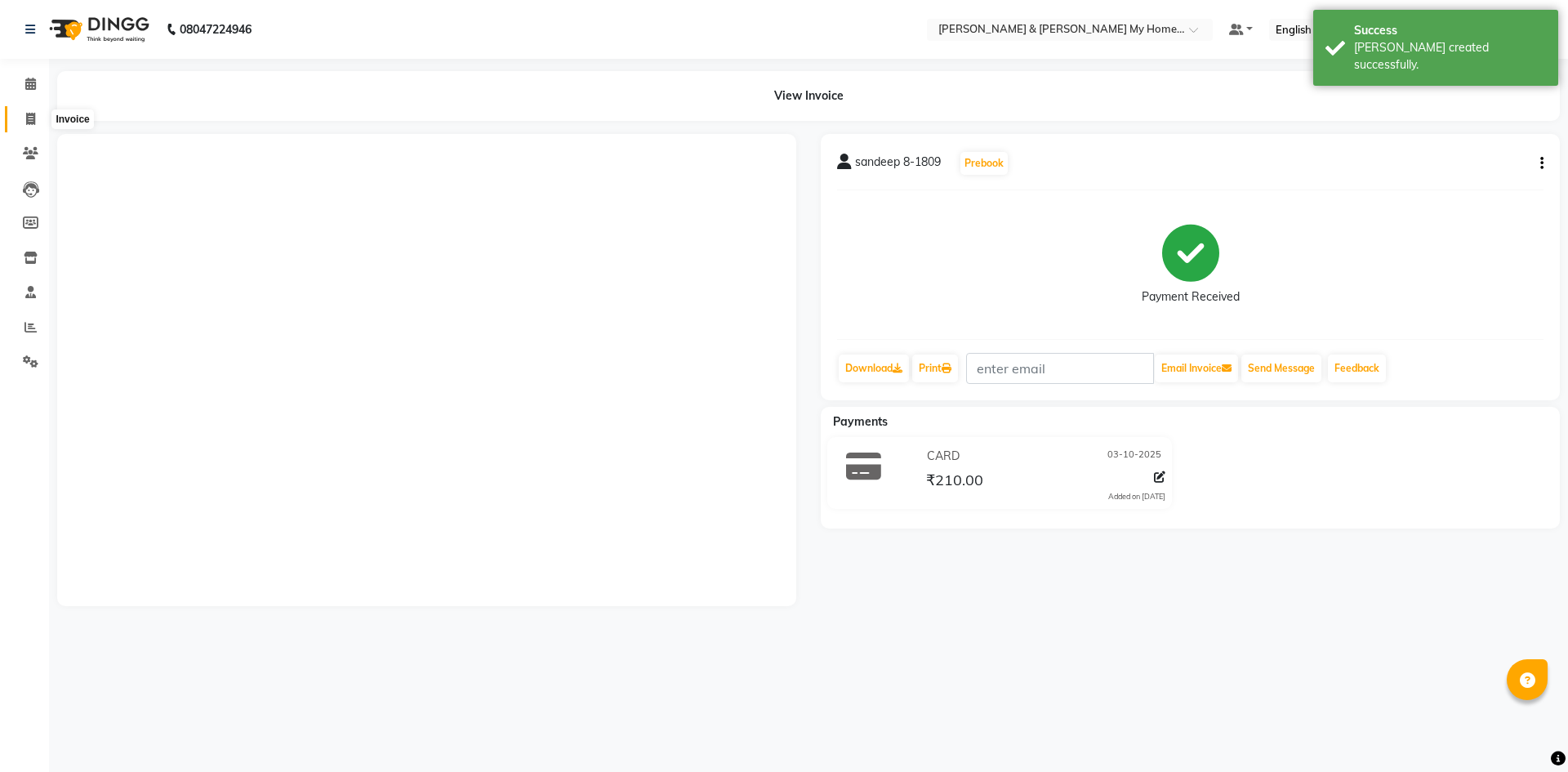
click at [21, 116] on span at bounding box center [31, 120] width 29 height 19
select select "8193"
select select "service"
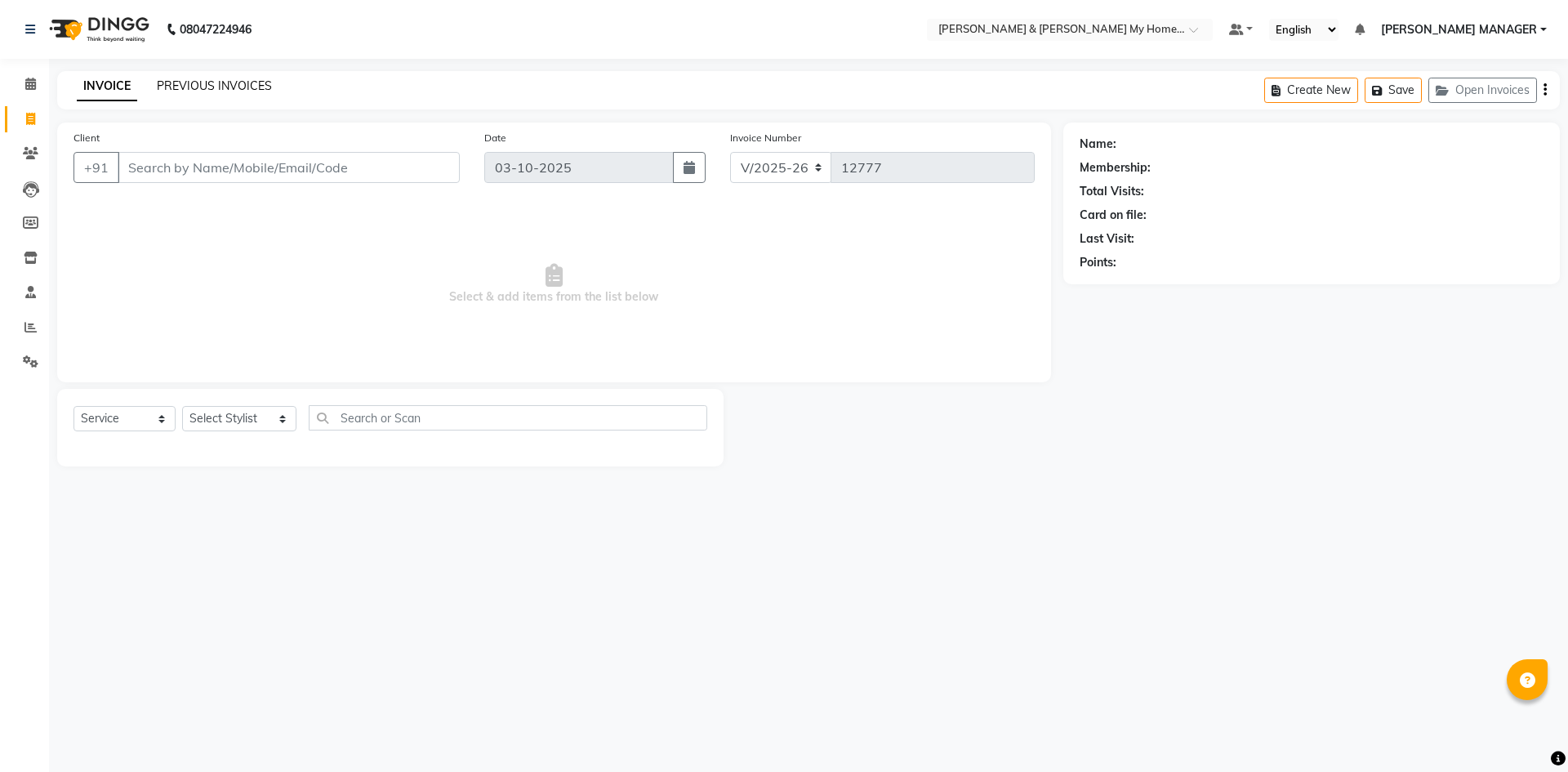
click at [184, 86] on link "PREVIOUS INVOICES" at bounding box center [215, 85] width 116 height 14
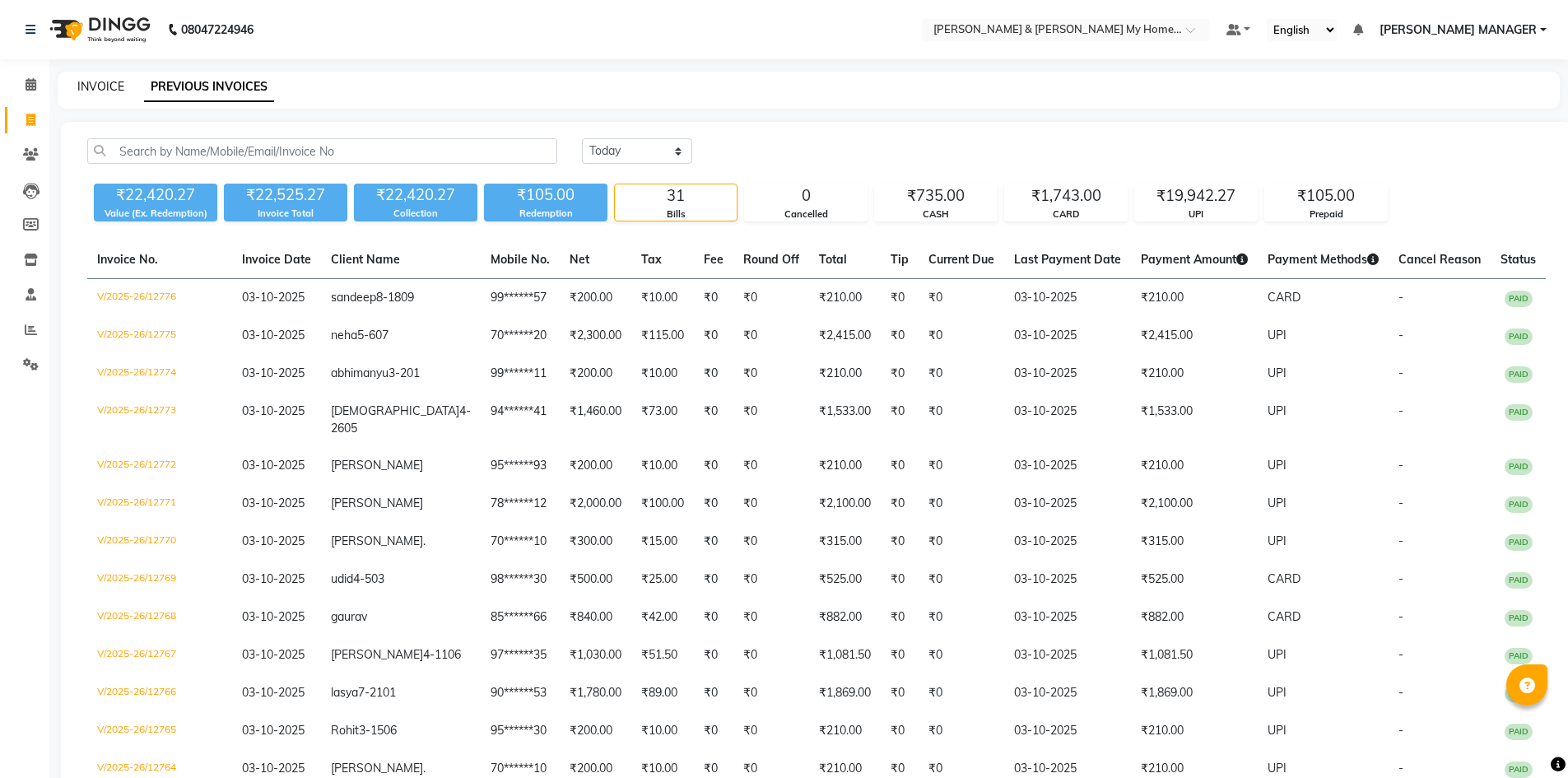
click at [99, 83] on link "INVOICE" at bounding box center [101, 85] width 47 height 15
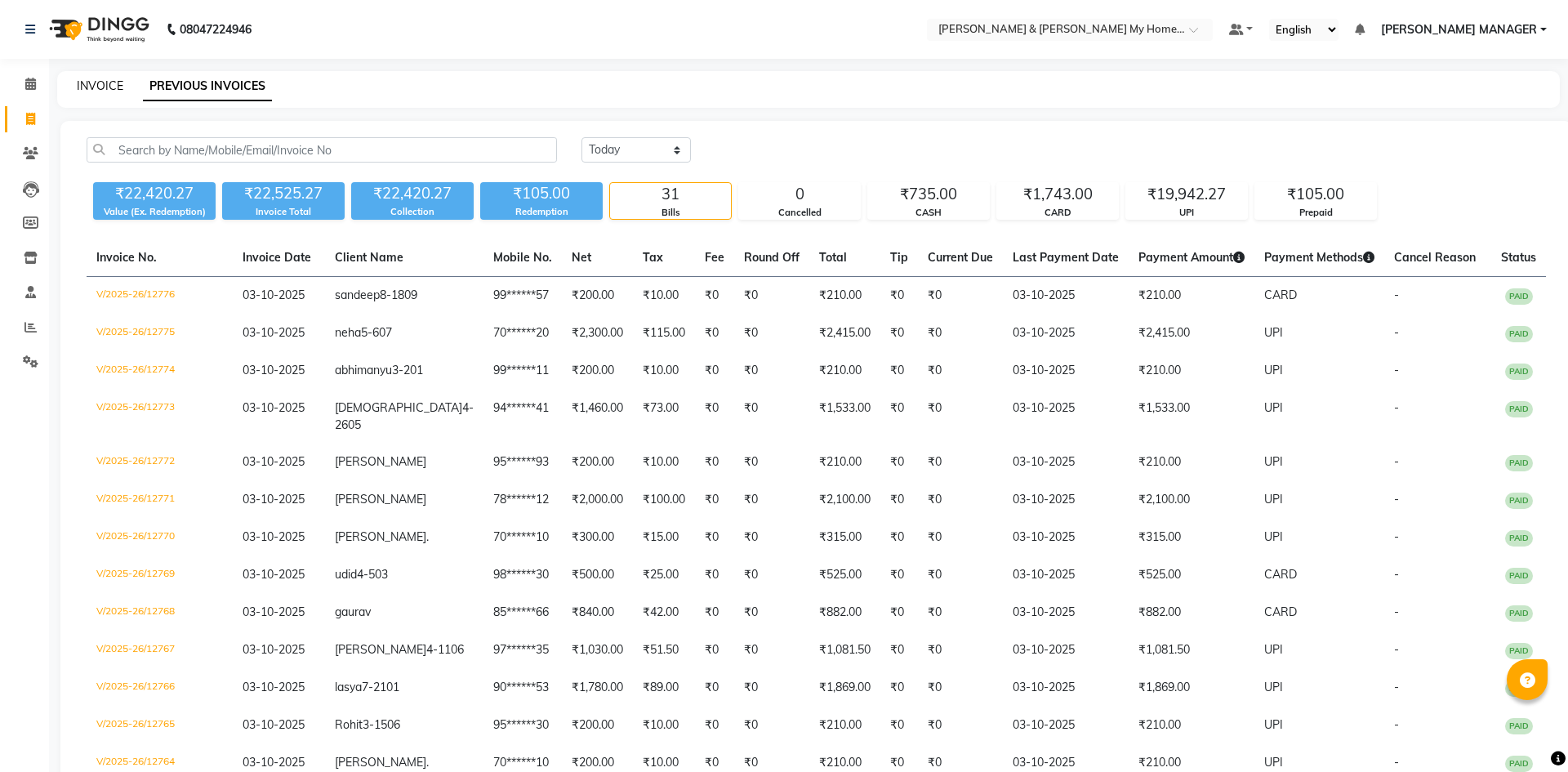
select select "8193"
select select "service"
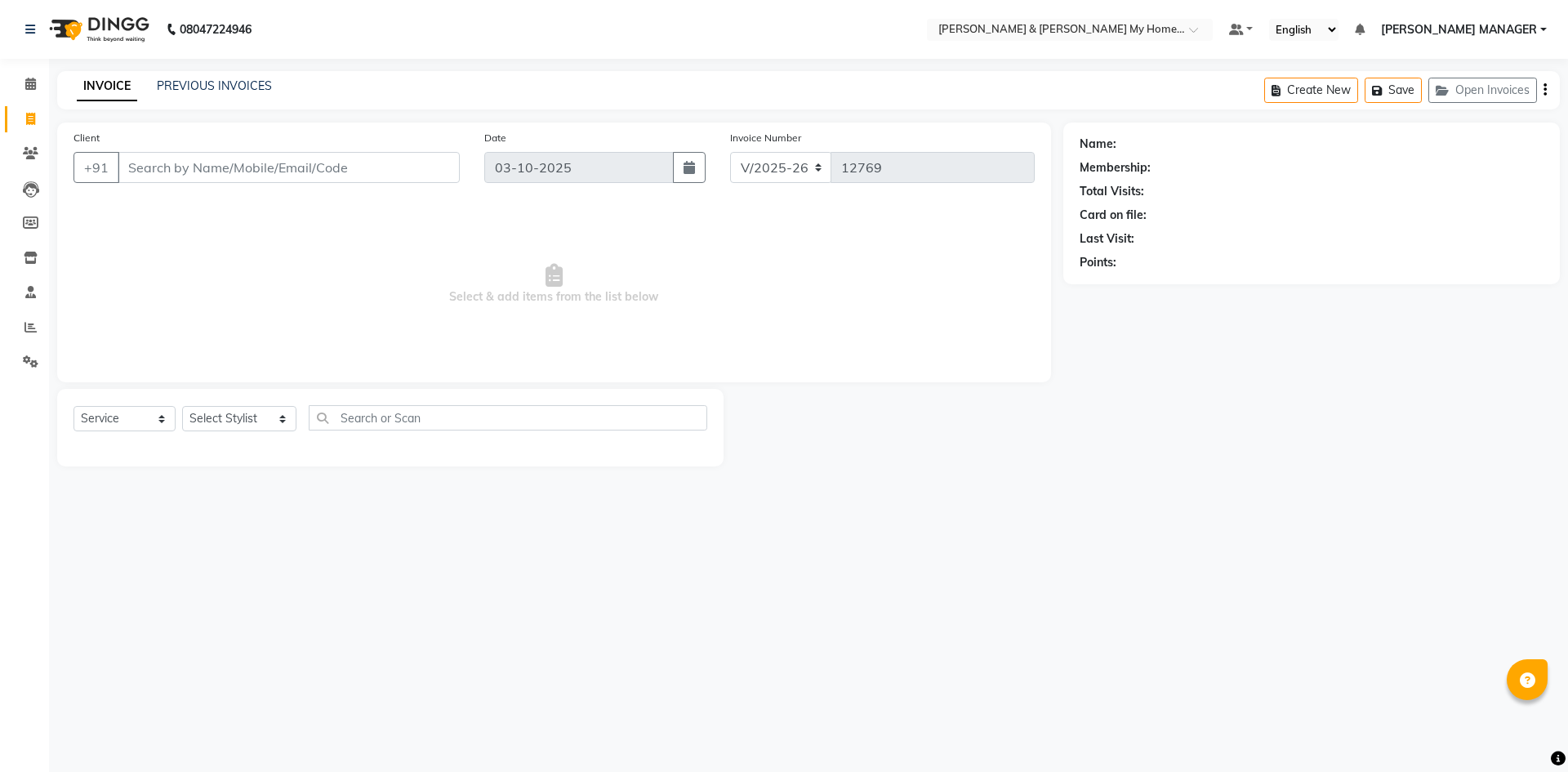
select select "8193"
select select "service"
click at [180, 173] on input "Client" at bounding box center [288, 167] width 342 height 31
click at [150, 174] on input "Client" at bounding box center [288, 167] width 342 height 31
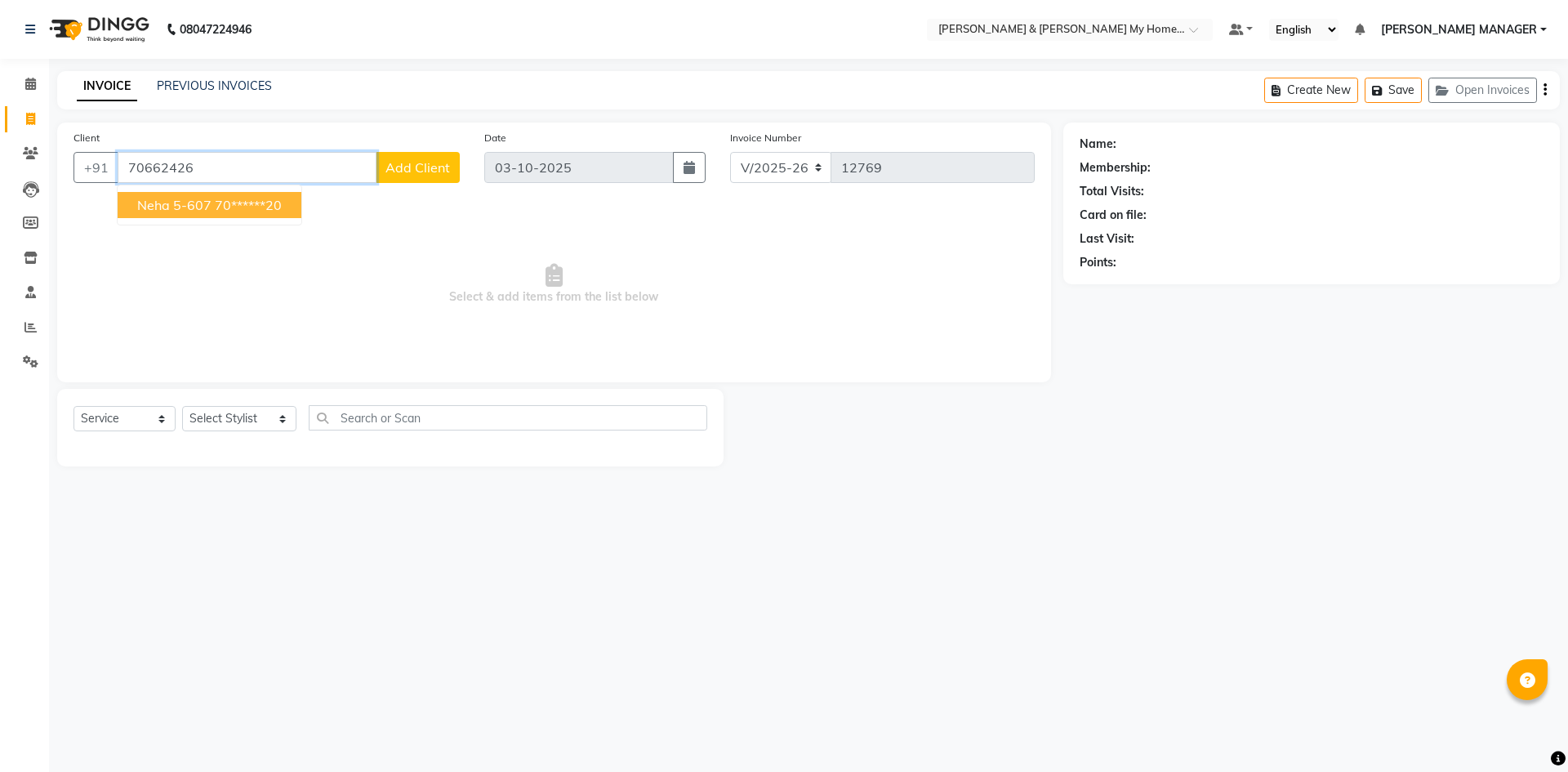
click at [176, 200] on span "neha 5-607" at bounding box center [174, 204] width 74 height 16
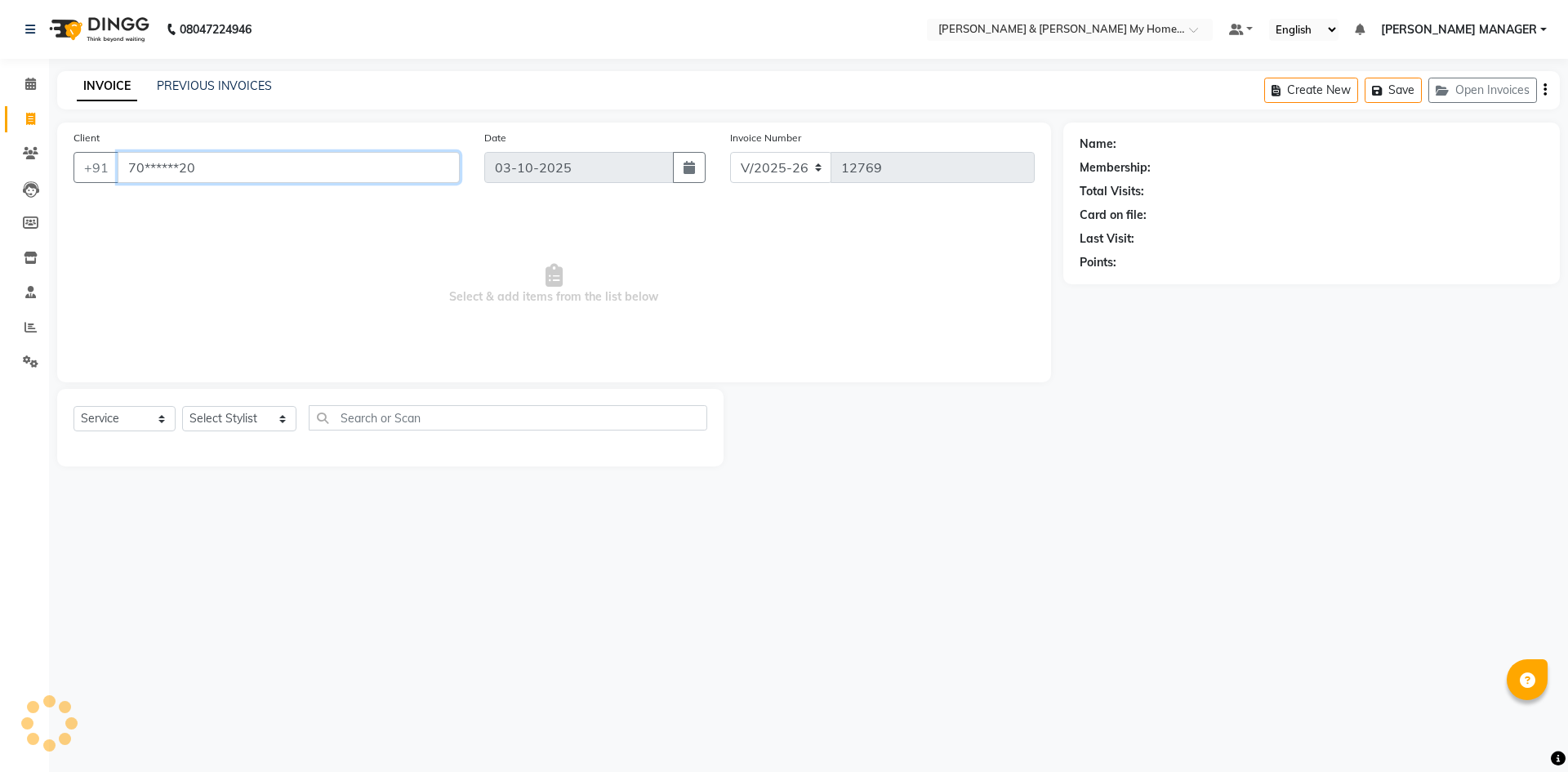
type input "70******20"
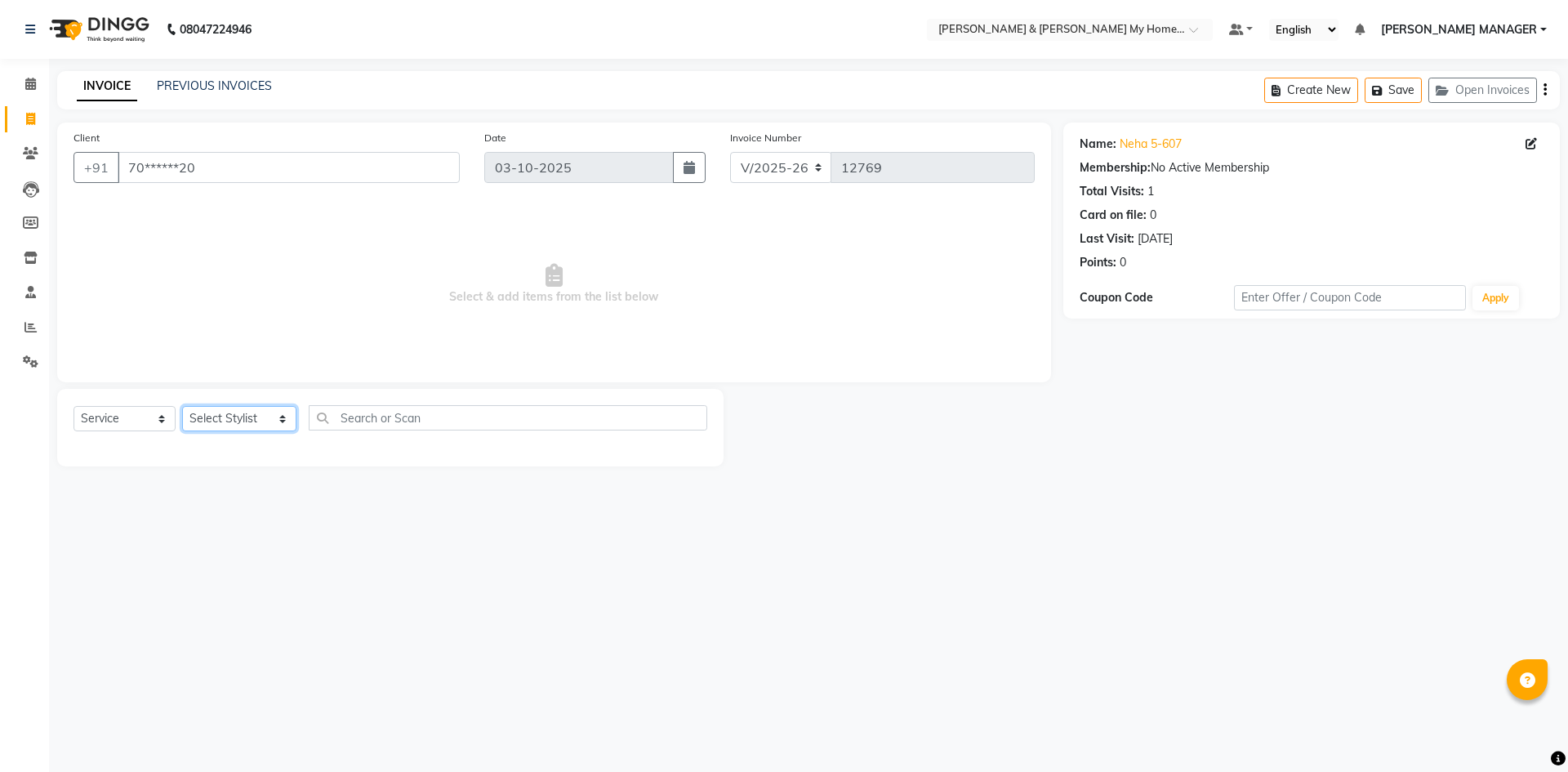
click at [229, 417] on select "Select Stylist Aarti Aarti [PERSON_NAME] Beauty [PERSON_NAME] Nail [PERSON_NAME…" at bounding box center [239, 419] width 115 height 25
select select "77343"
click at [182, 406] on select "Select Stylist Aarti Aarti [PERSON_NAME] Beauty [PERSON_NAME] Nail [PERSON_NAME…" at bounding box center [239, 419] width 115 height 25
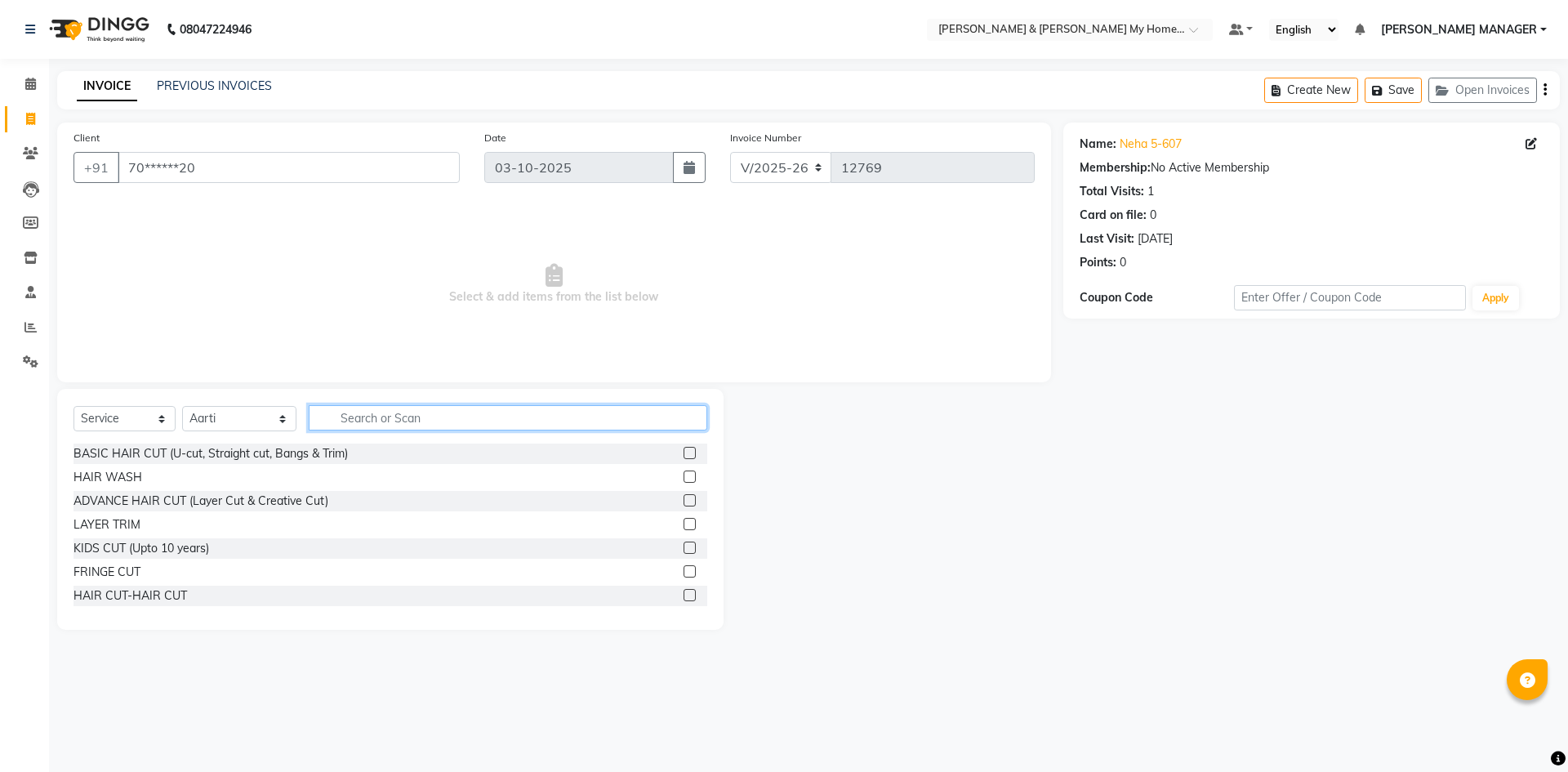
click at [349, 420] on input "text" at bounding box center [508, 418] width 398 height 25
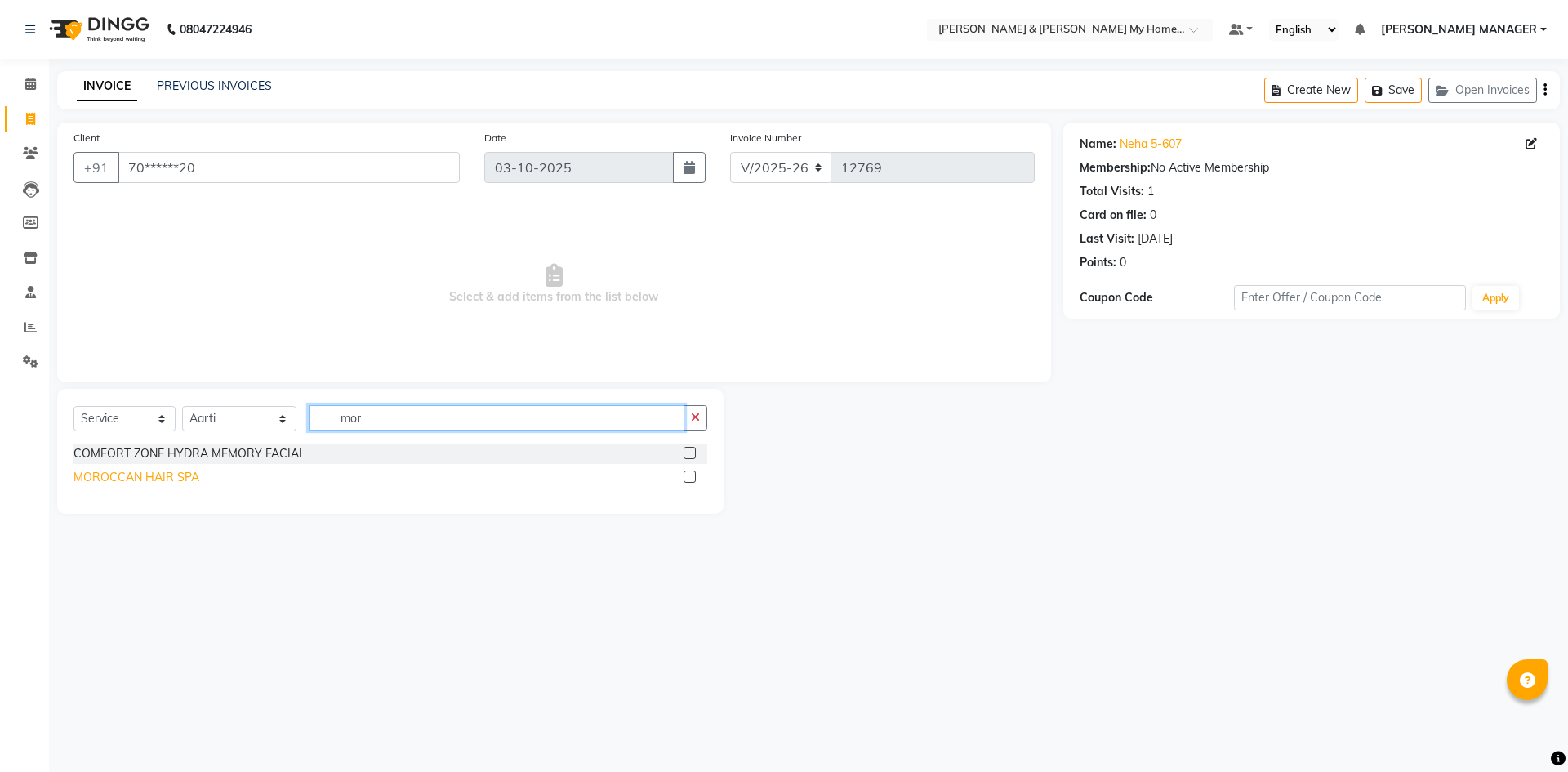
type input "mor"
click at [163, 481] on div "MOROCCAN HAIR SPA" at bounding box center [136, 477] width 126 height 17
checkbox input "false"
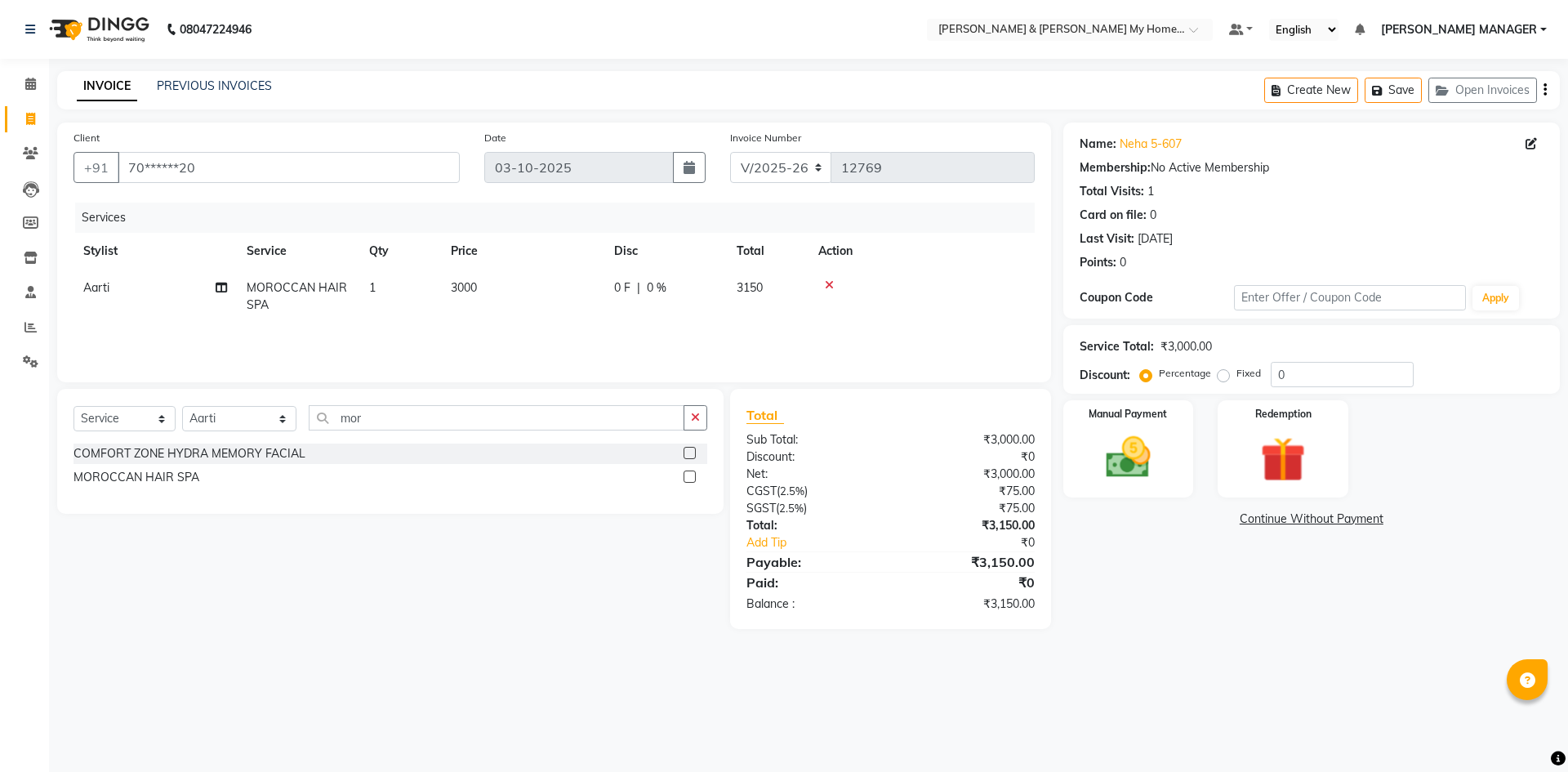
click at [826, 286] on icon at bounding box center [829, 285] width 9 height 12
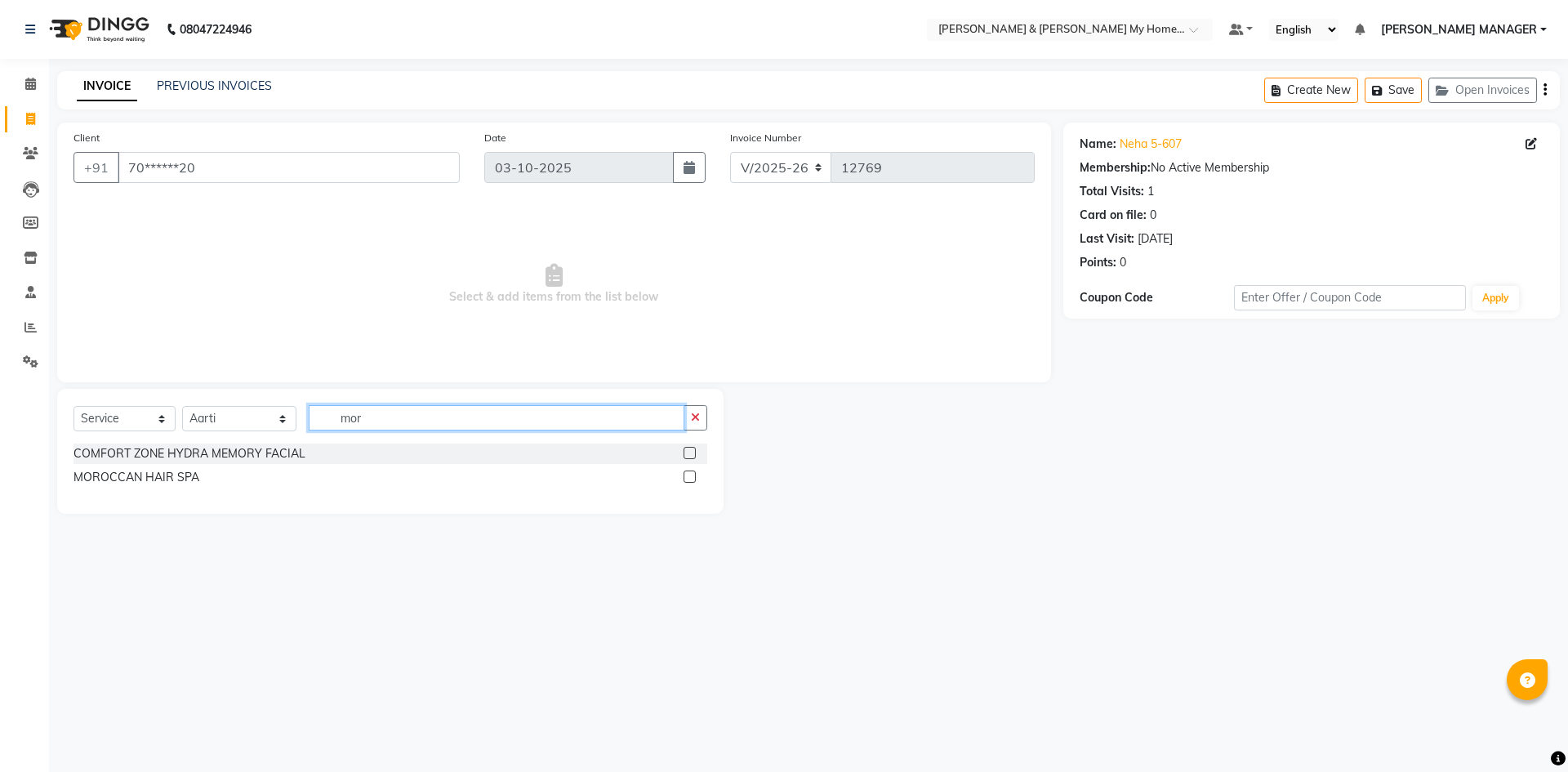
click at [378, 418] on input "mor" at bounding box center [497, 418] width 375 height 25
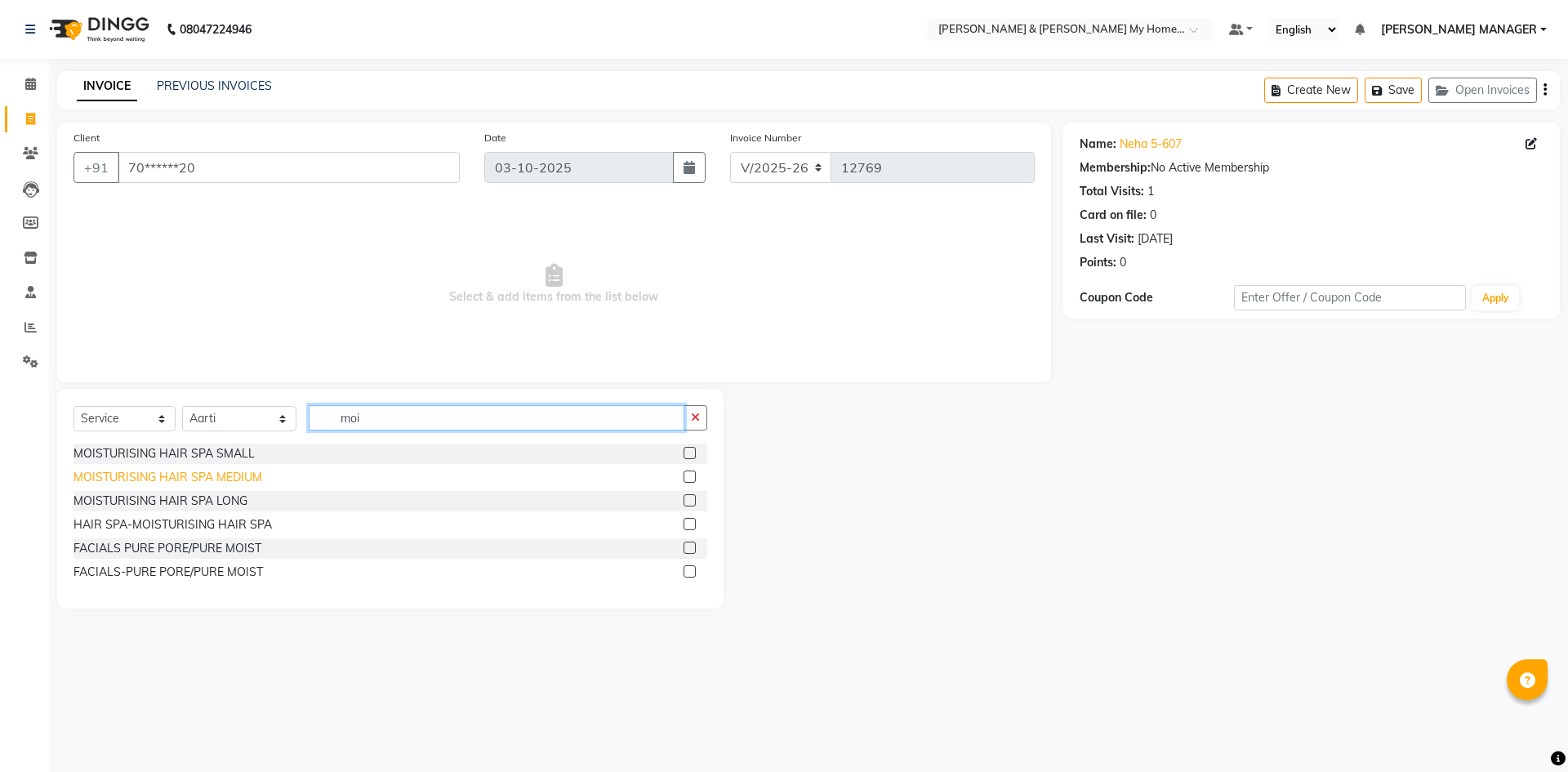
type input "moi"
click at [207, 478] on div "MOISTURISING HAIR SPA MEDIUM" at bounding box center [167, 477] width 189 height 17
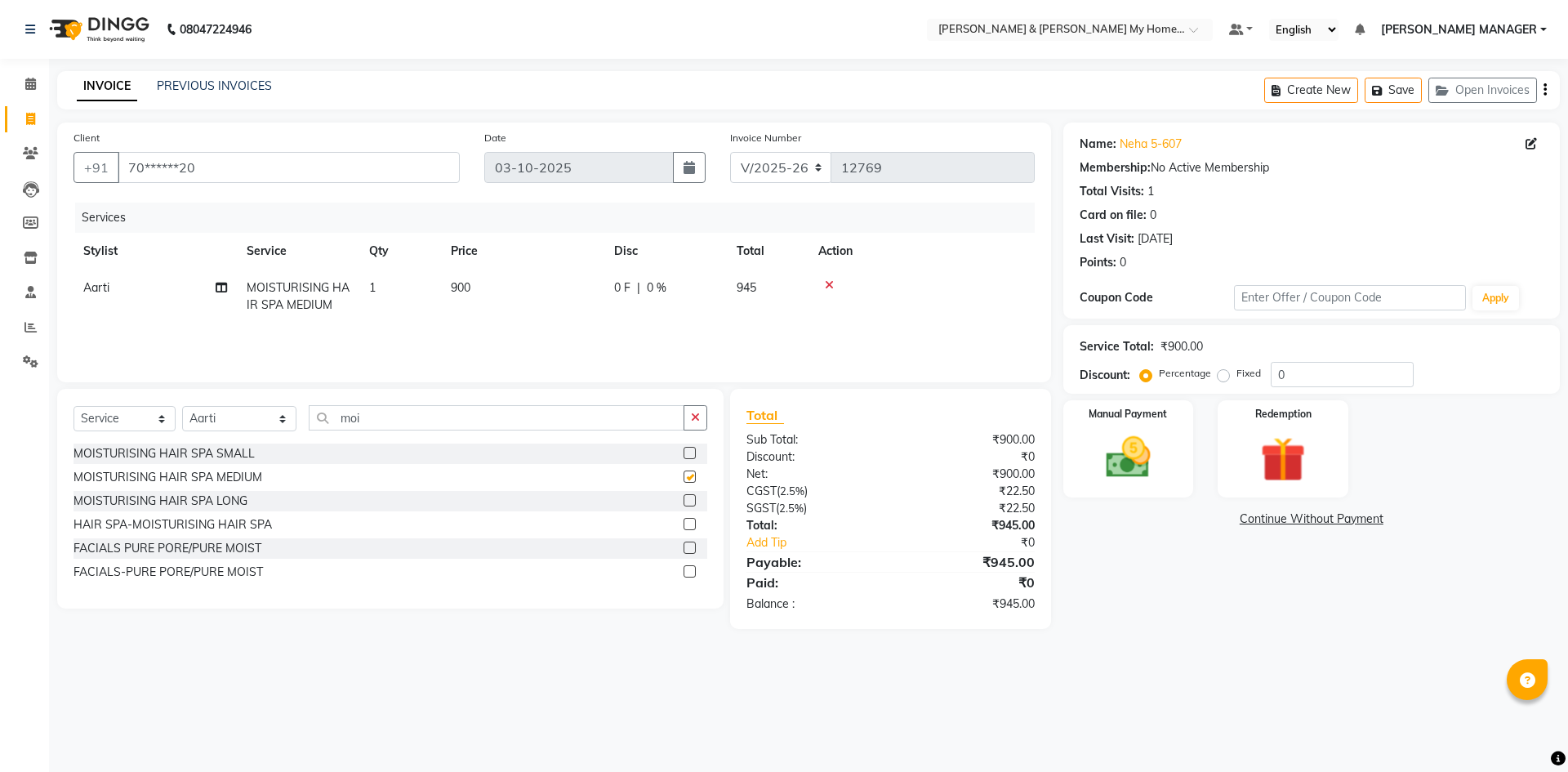
checkbox input "false"
click at [141, 424] on div "Select Service Product Membership Package Voucher Prepaid Gift Card Select Styl…" at bounding box center [390, 425] width 633 height 39
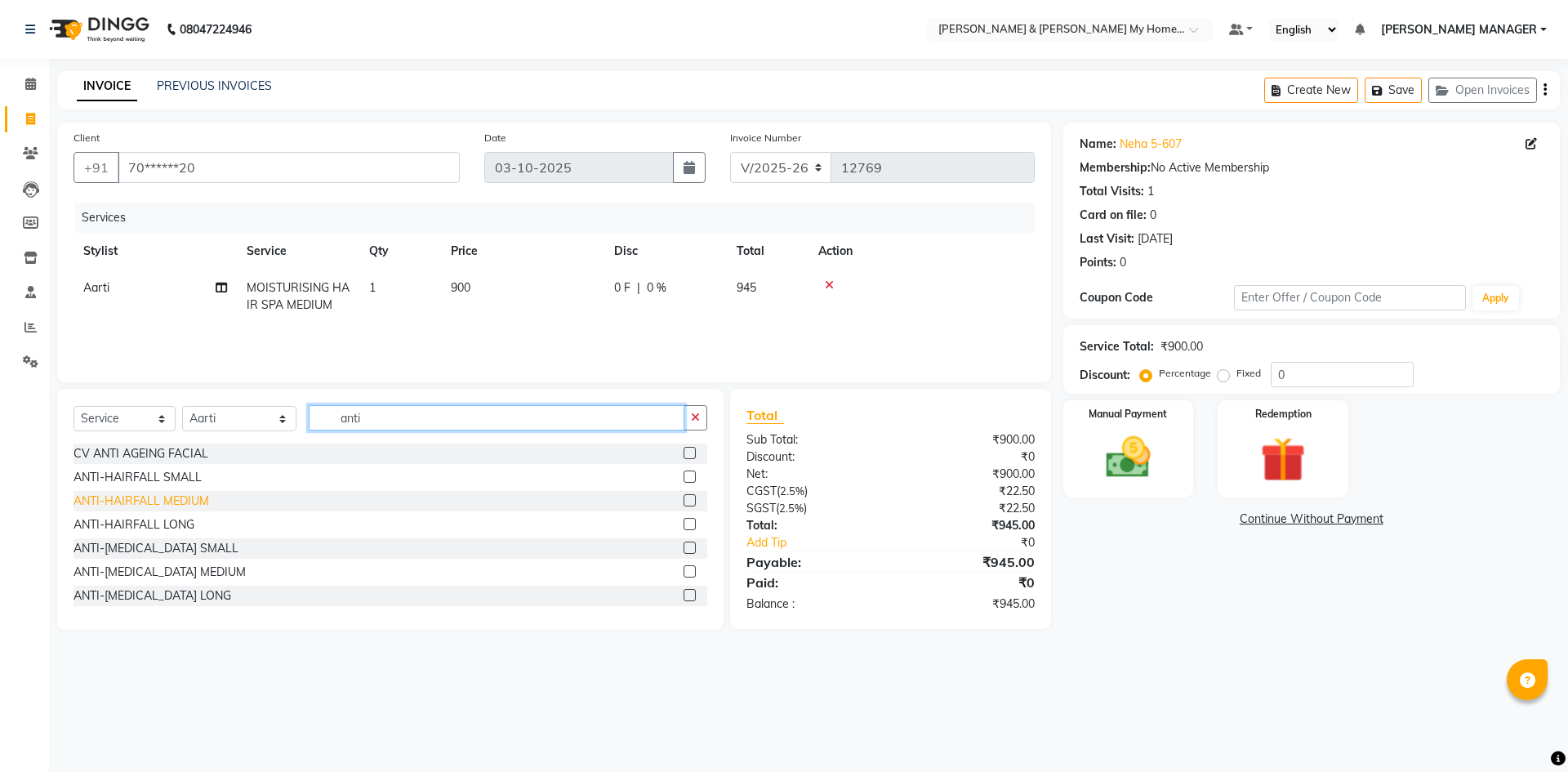
type input "anti"
click at [169, 502] on div "ANTI-HAIRFALL MEDIUM" at bounding box center [141, 502] width 136 height 17
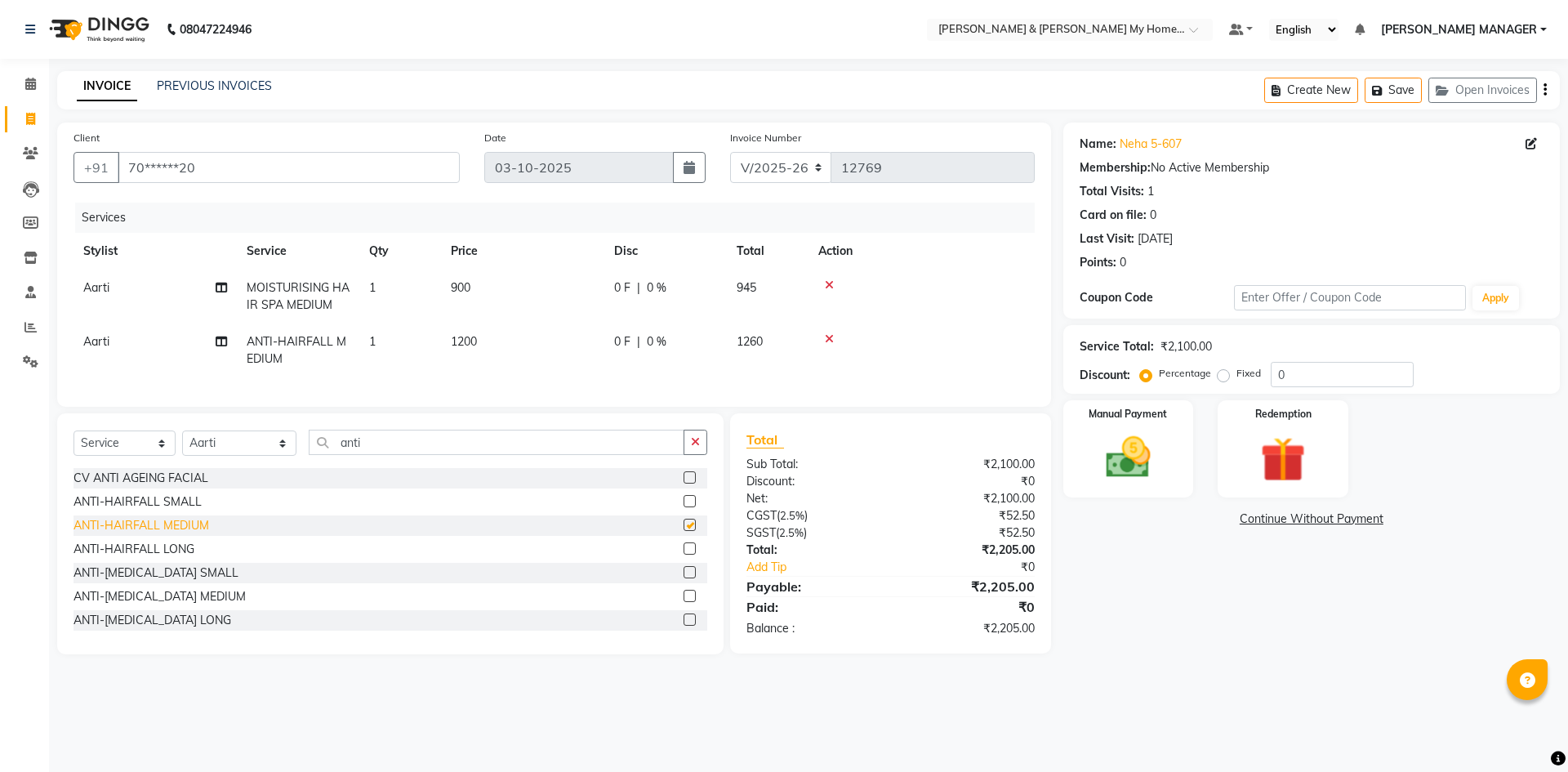
checkbox input "false"
click at [1176, 654] on div "Name: Neha 5-607 Membership: No Active Membership Total Visits: 1 Card on file:…" at bounding box center [1317, 388] width 508 height 531
click at [1181, 140] on div "Name: [PERSON_NAME] 5-607" at bounding box center [1311, 144] width 464 height 17
drag, startPoint x: 1187, startPoint y: 145, endPoint x: 1152, endPoint y: 142, distance: 35.1
click at [1152, 142] on div "Name: [PERSON_NAME] 5-607" at bounding box center [1311, 144] width 464 height 17
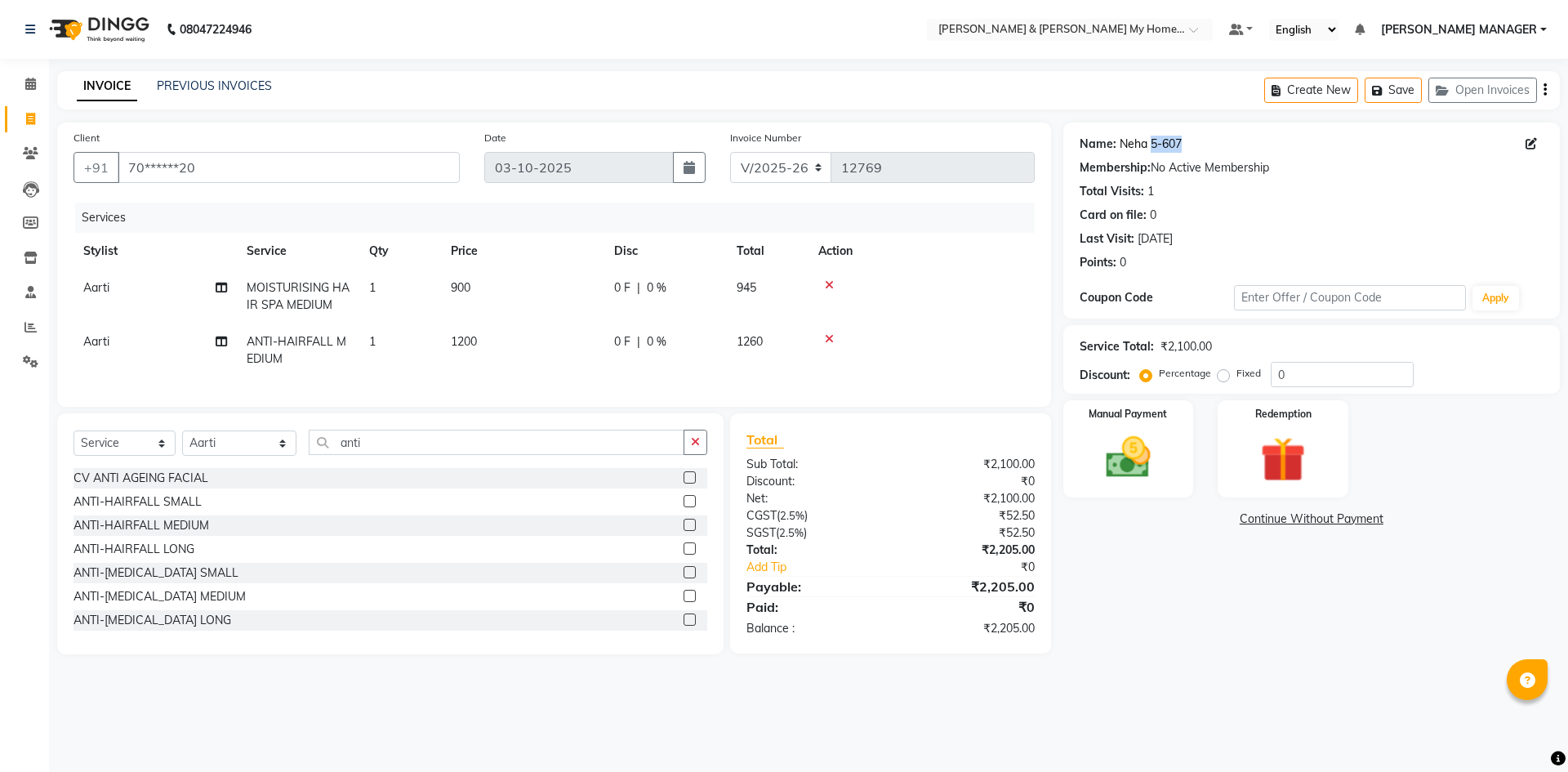
copy link "5-607"
click at [451, 346] on span "1200" at bounding box center [463, 341] width 26 height 14
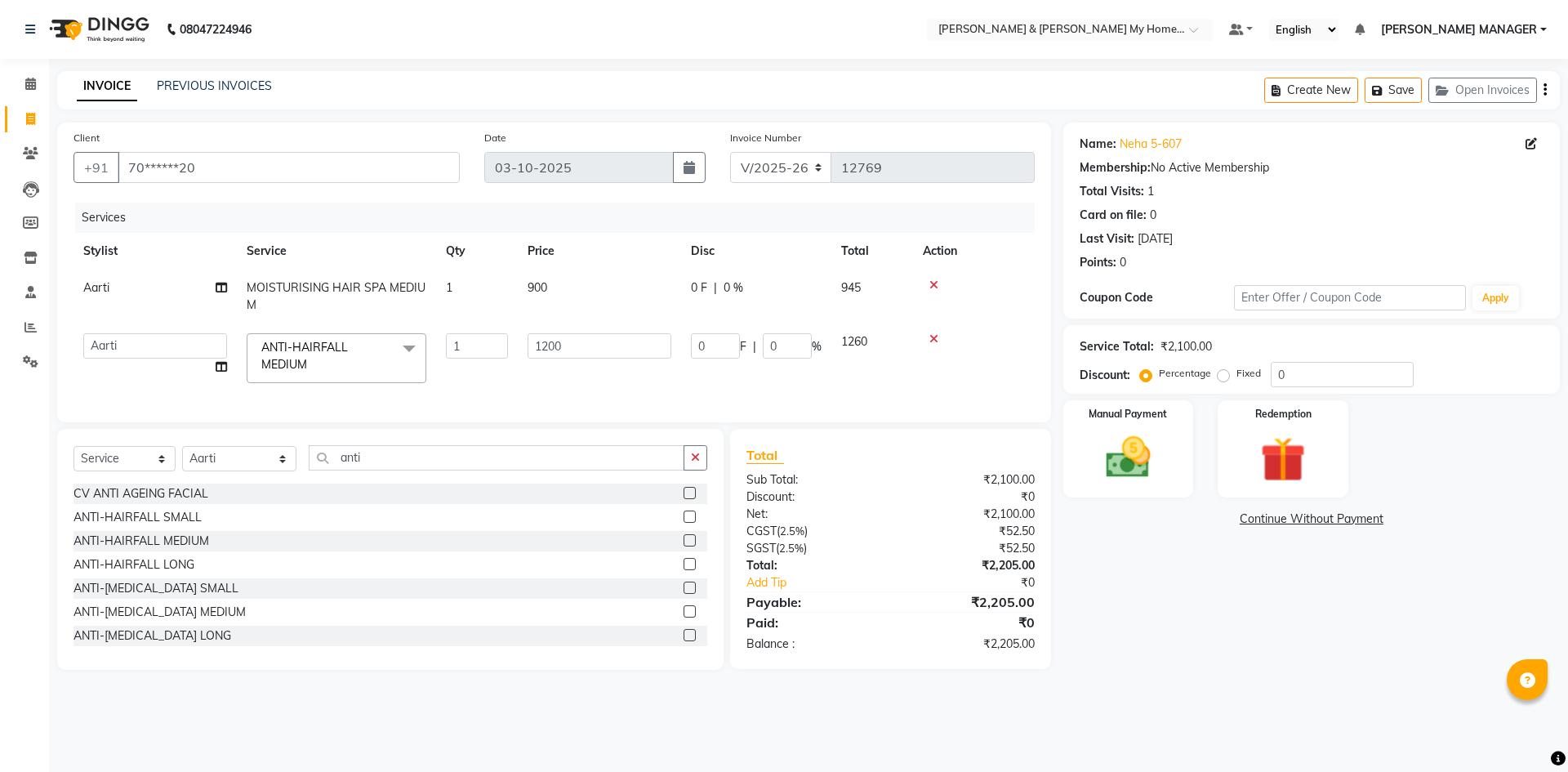
click at [1143, 587] on div "Name: Neha 5-607 Membership: No Active Membership Total Visits: 1 Card on file:…" at bounding box center [1317, 396] width 508 height 547
click at [543, 296] on td "900" at bounding box center [600, 296] width 164 height 54
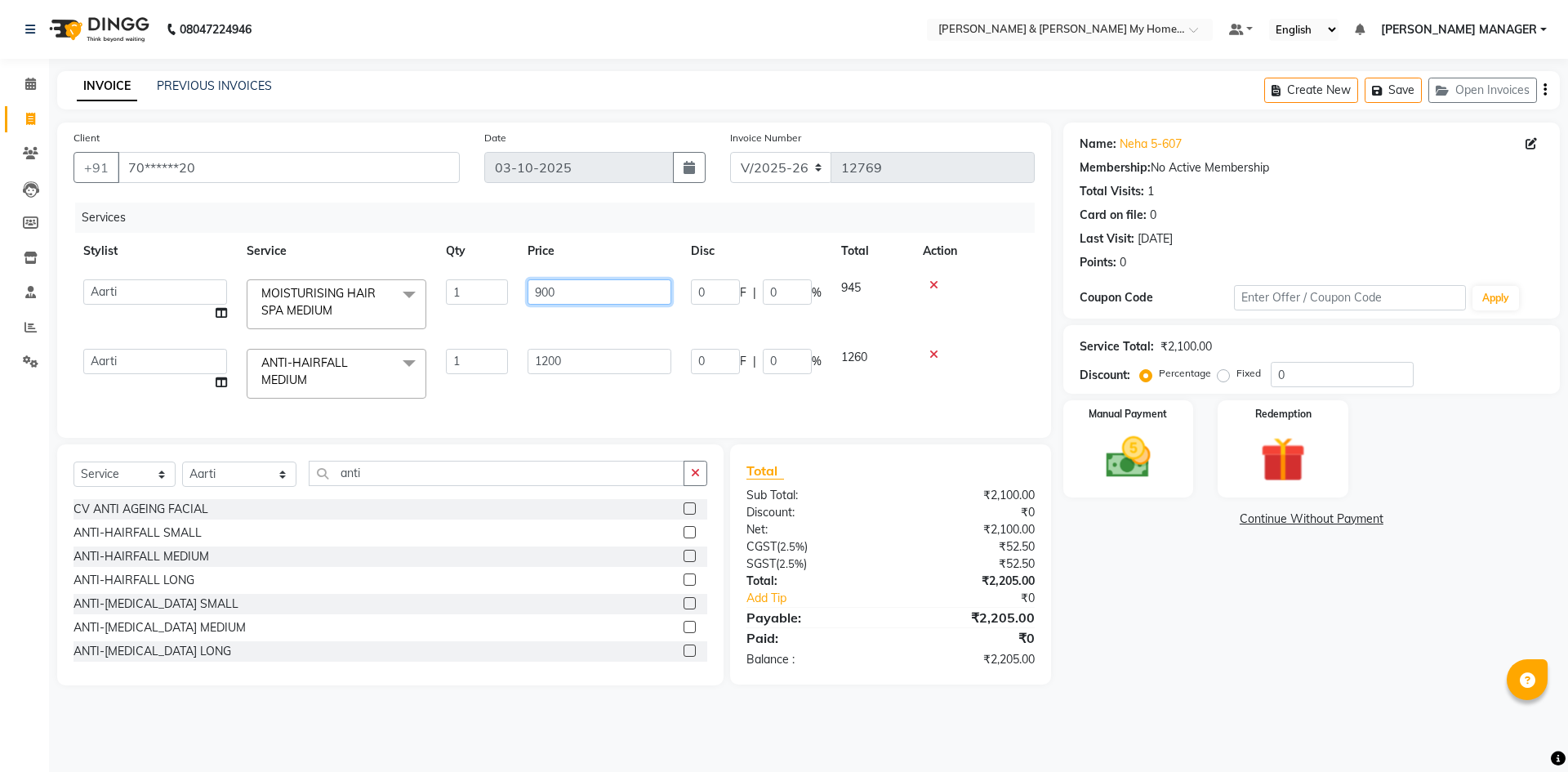
drag, startPoint x: 602, startPoint y: 294, endPoint x: 371, endPoint y: 288, distance: 231.1
click at [374, 291] on tr "Aarti Aarti [PERSON_NAME] Beauty [PERSON_NAME] Nail [PERSON_NAME] [PERSON_NAME]…" at bounding box center [553, 304] width 961 height 69
type input "100"
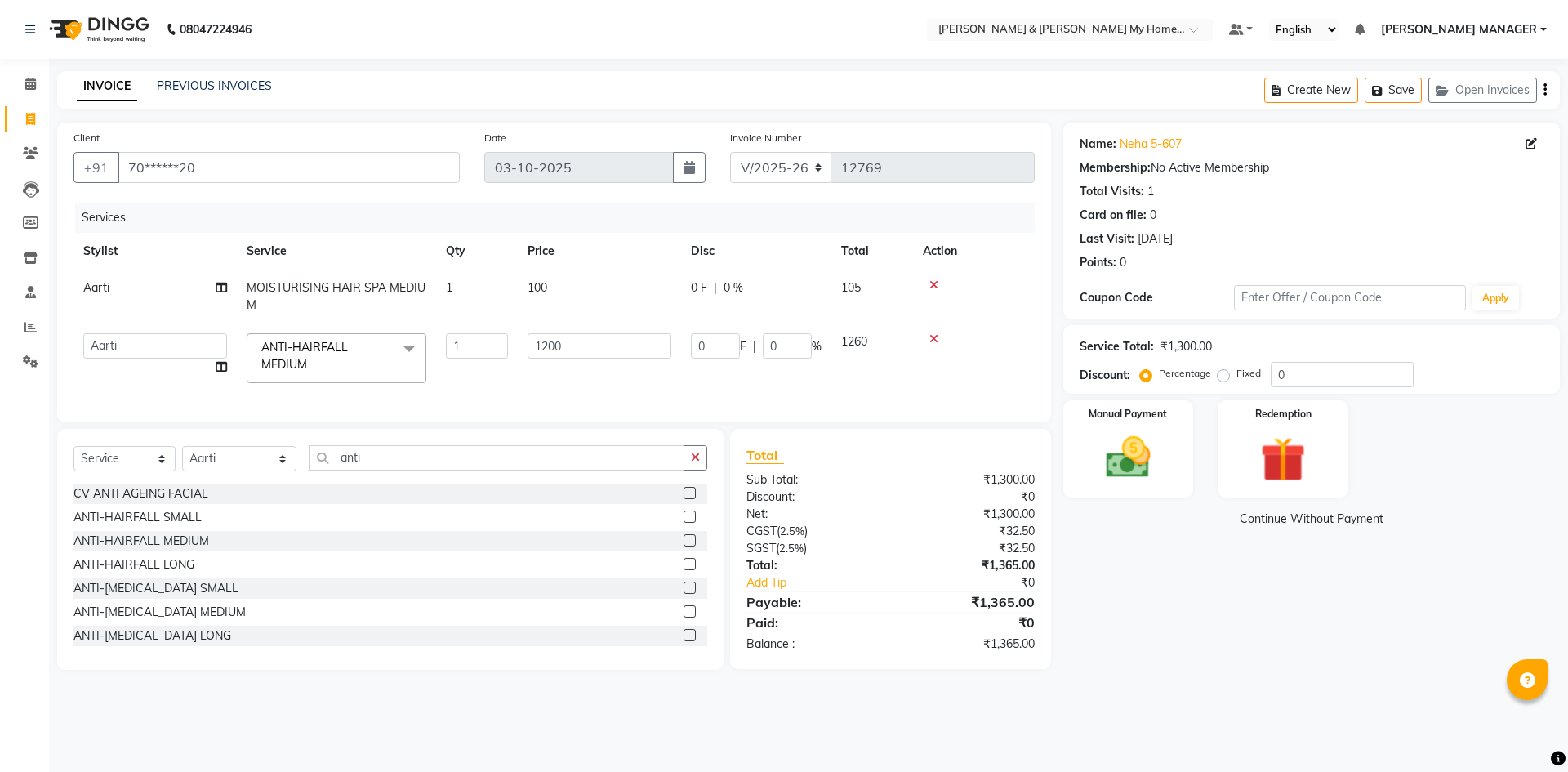
click at [545, 286] on span "100" at bounding box center [537, 287] width 19 height 14
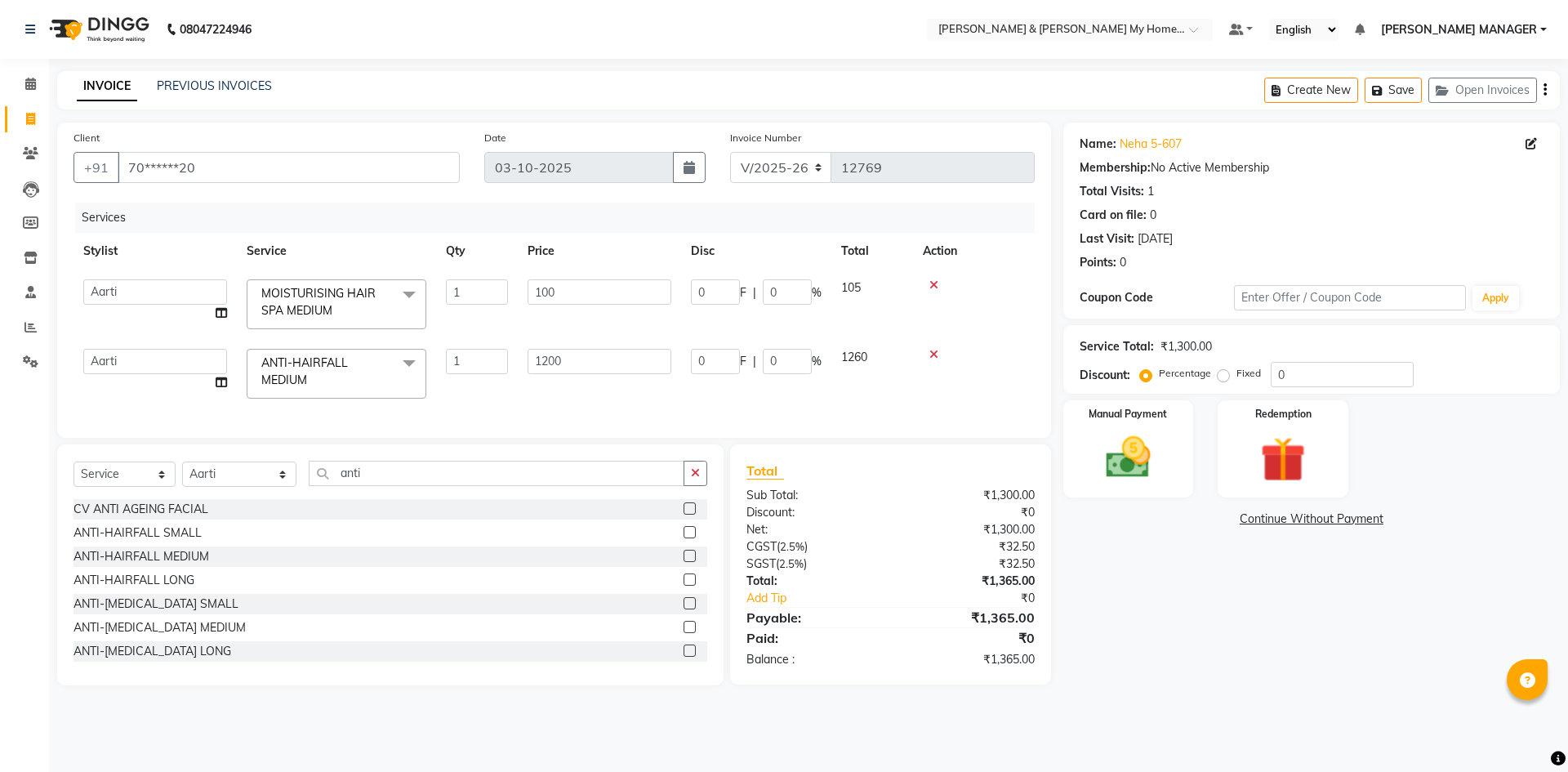
click at [554, 289] on input "100" at bounding box center [599, 292] width 143 height 25
type input "1000"
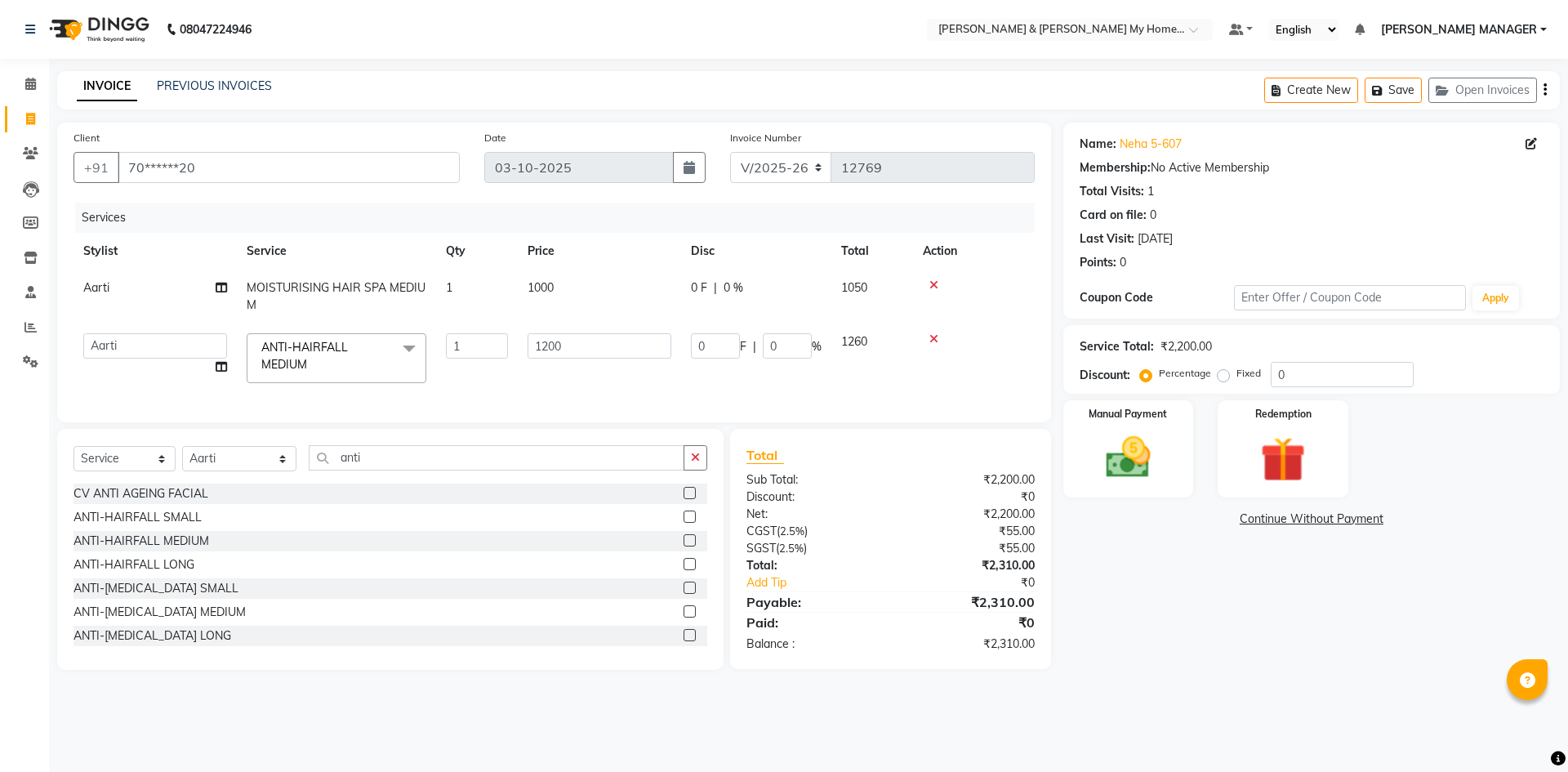
click at [1154, 647] on div "Name: Neha 5-607 Membership: No Active Membership Total Visits: 1 Card on file:…" at bounding box center [1317, 396] width 508 height 547
click at [694, 463] on icon "button" at bounding box center [695, 457] width 9 height 12
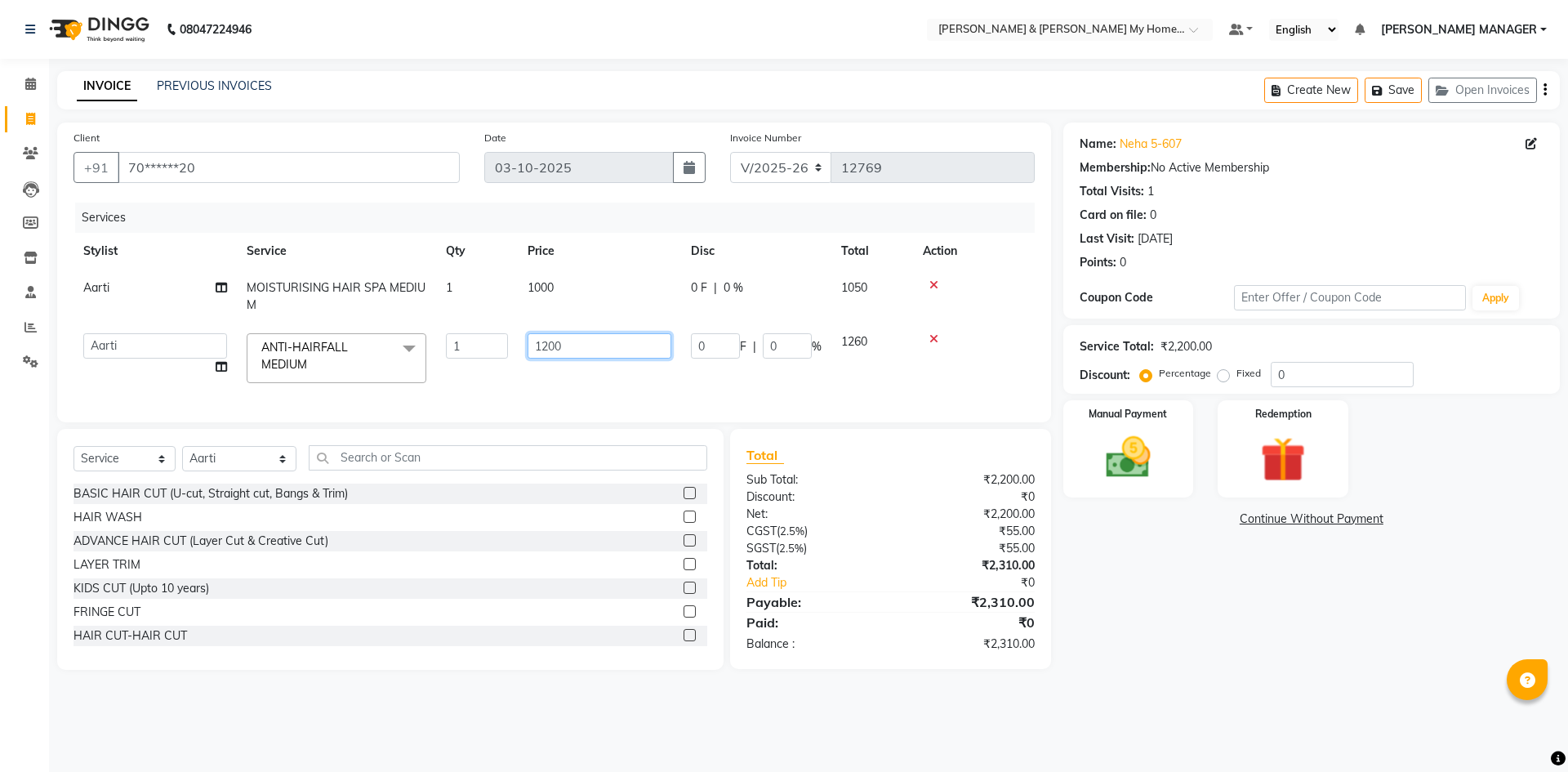
click at [587, 343] on input "1200" at bounding box center [599, 346] width 143 height 25
drag, startPoint x: 586, startPoint y: 343, endPoint x: 467, endPoint y: 346, distance: 119.0
click at [467, 346] on tr "Aarti Aarti [PERSON_NAME] Beauty [PERSON_NAME] Nail [PERSON_NAME] [PERSON_NAME]…" at bounding box center [553, 358] width 961 height 69
type input "1300"
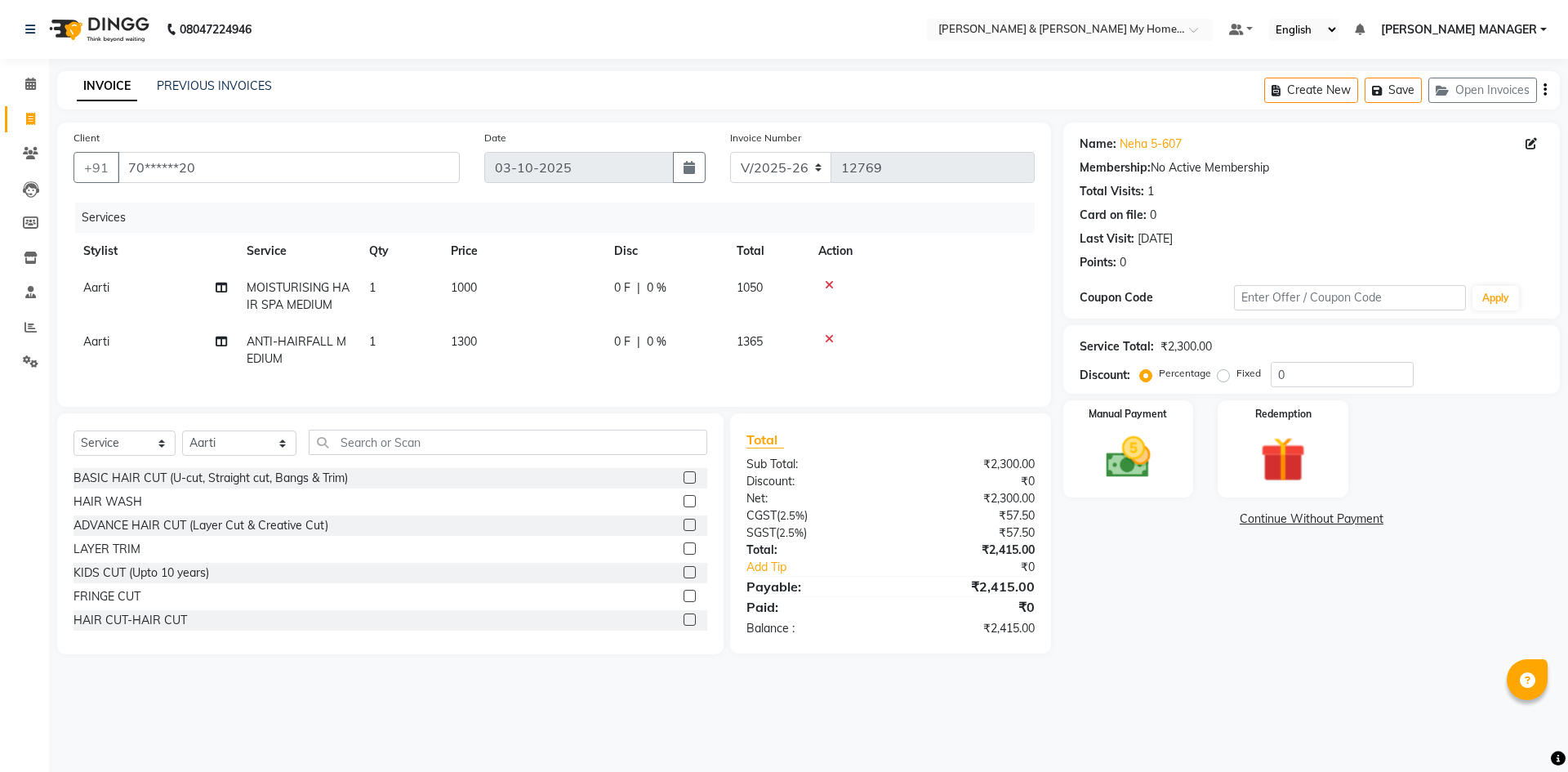
click at [1214, 765] on div "08047224946 Select Location × [PERSON_NAME] & Guy My Home Avatar, [PERSON_NAME]…" at bounding box center [784, 386] width 1568 height 772
click at [1134, 468] on img at bounding box center [1127, 457] width 76 height 54
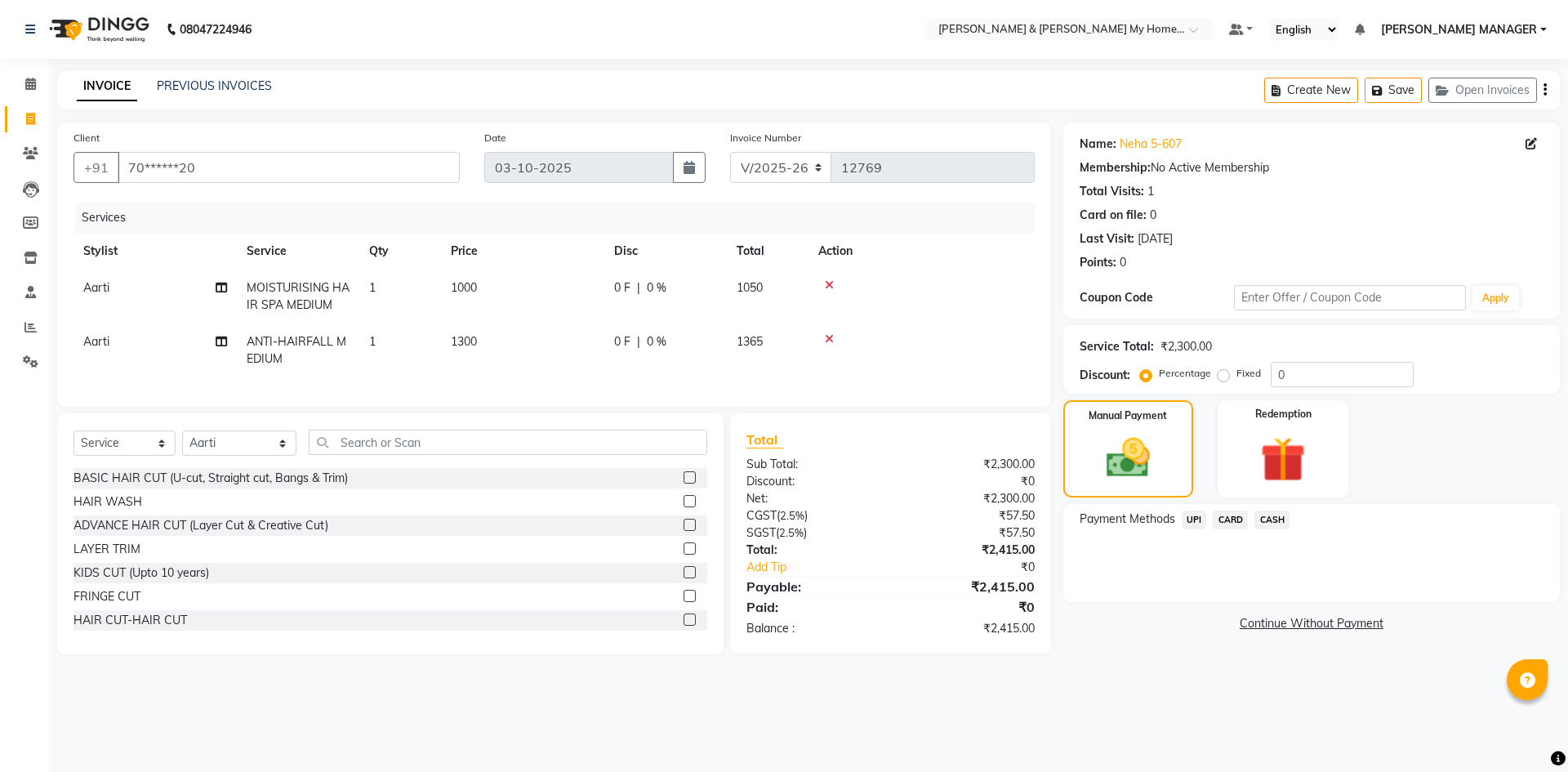
click at [1198, 522] on span "UPI" at bounding box center [1194, 520] width 25 height 19
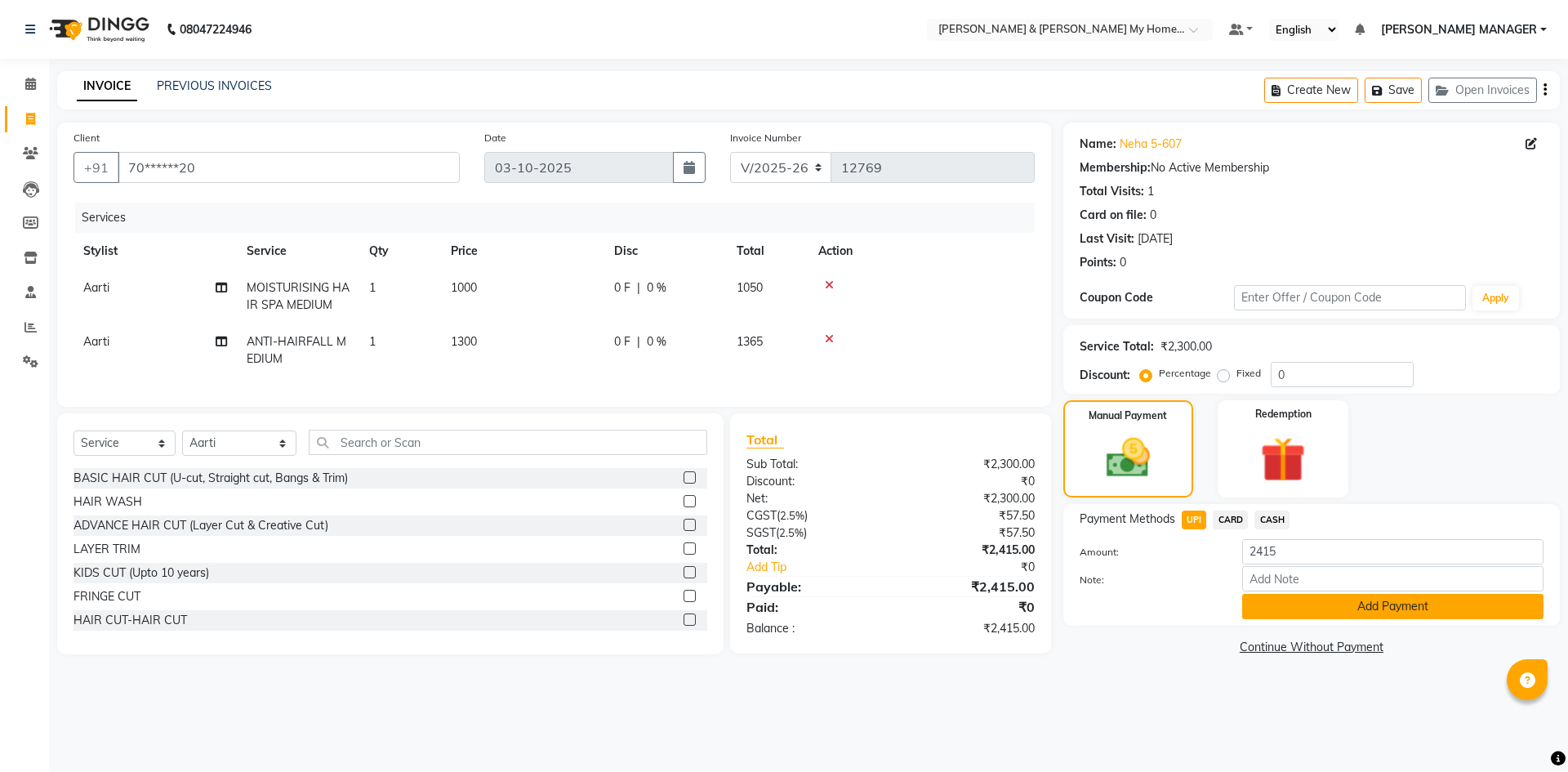
click at [1289, 602] on button "Add Payment" at bounding box center [1392, 606] width 301 height 25
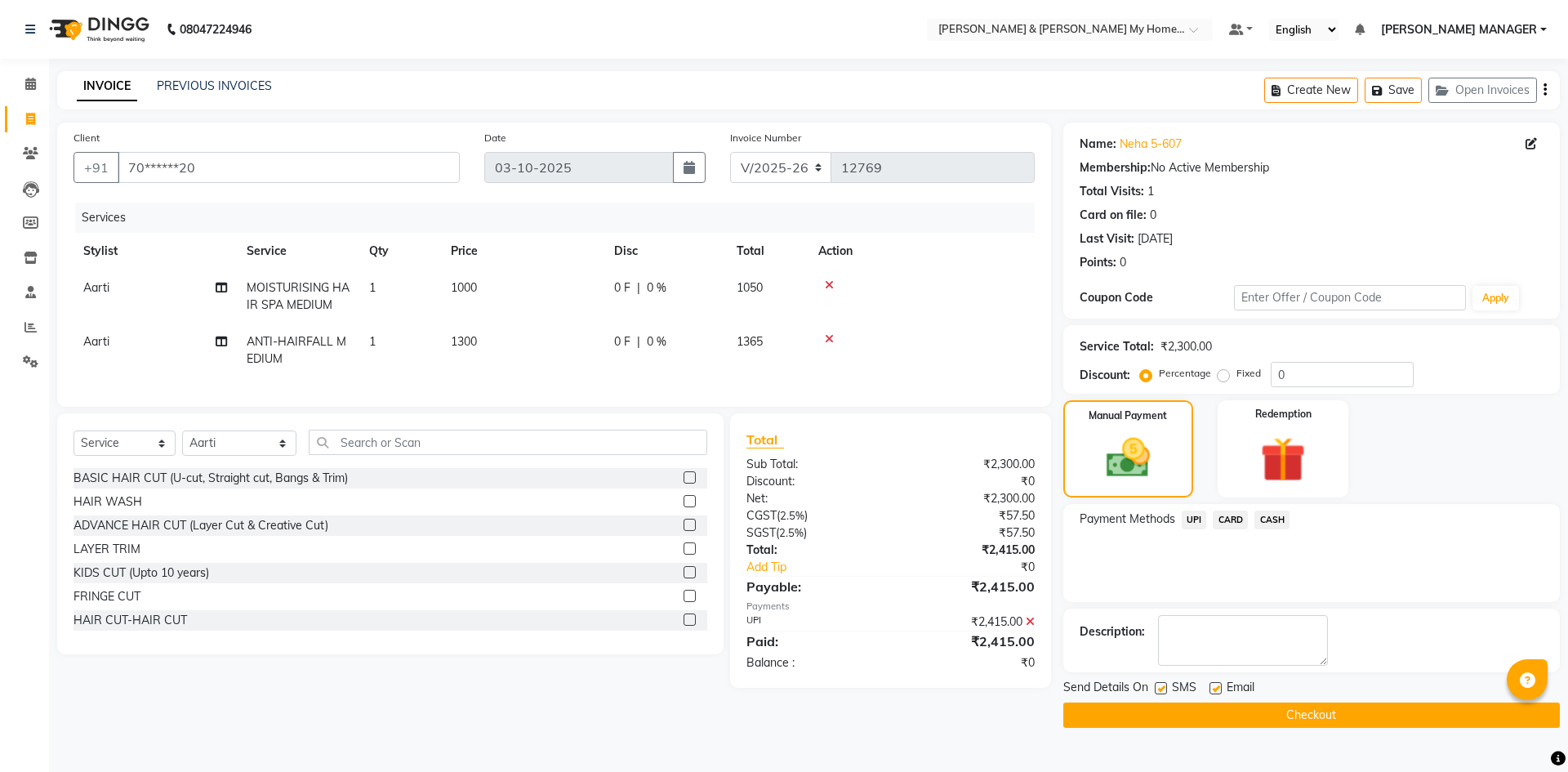
click at [1305, 720] on button "Checkout" at bounding box center [1311, 715] width 497 height 25
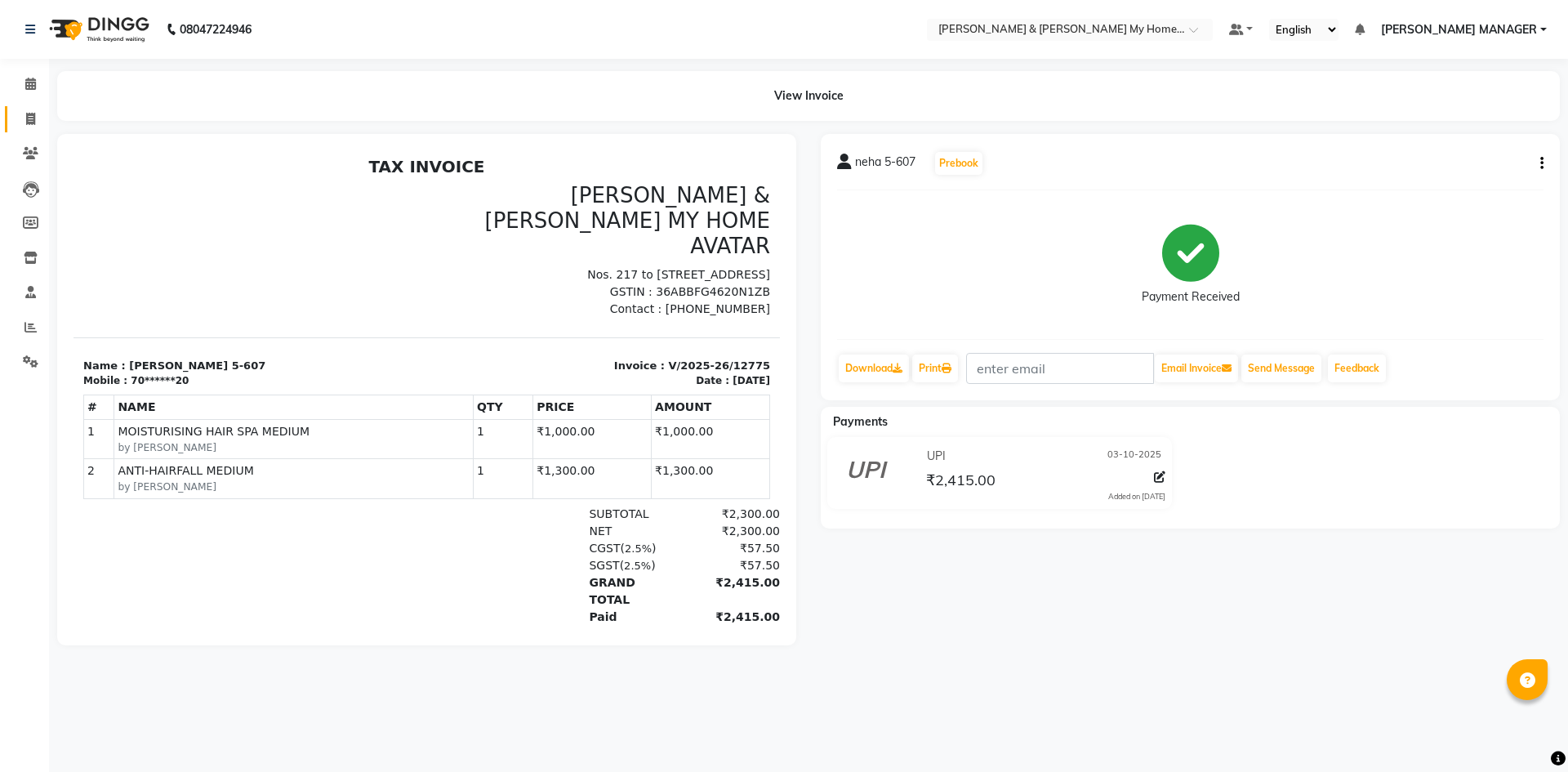
click at [11, 114] on link "Invoice" at bounding box center [24, 119] width 39 height 27
select select "8193"
select select "service"
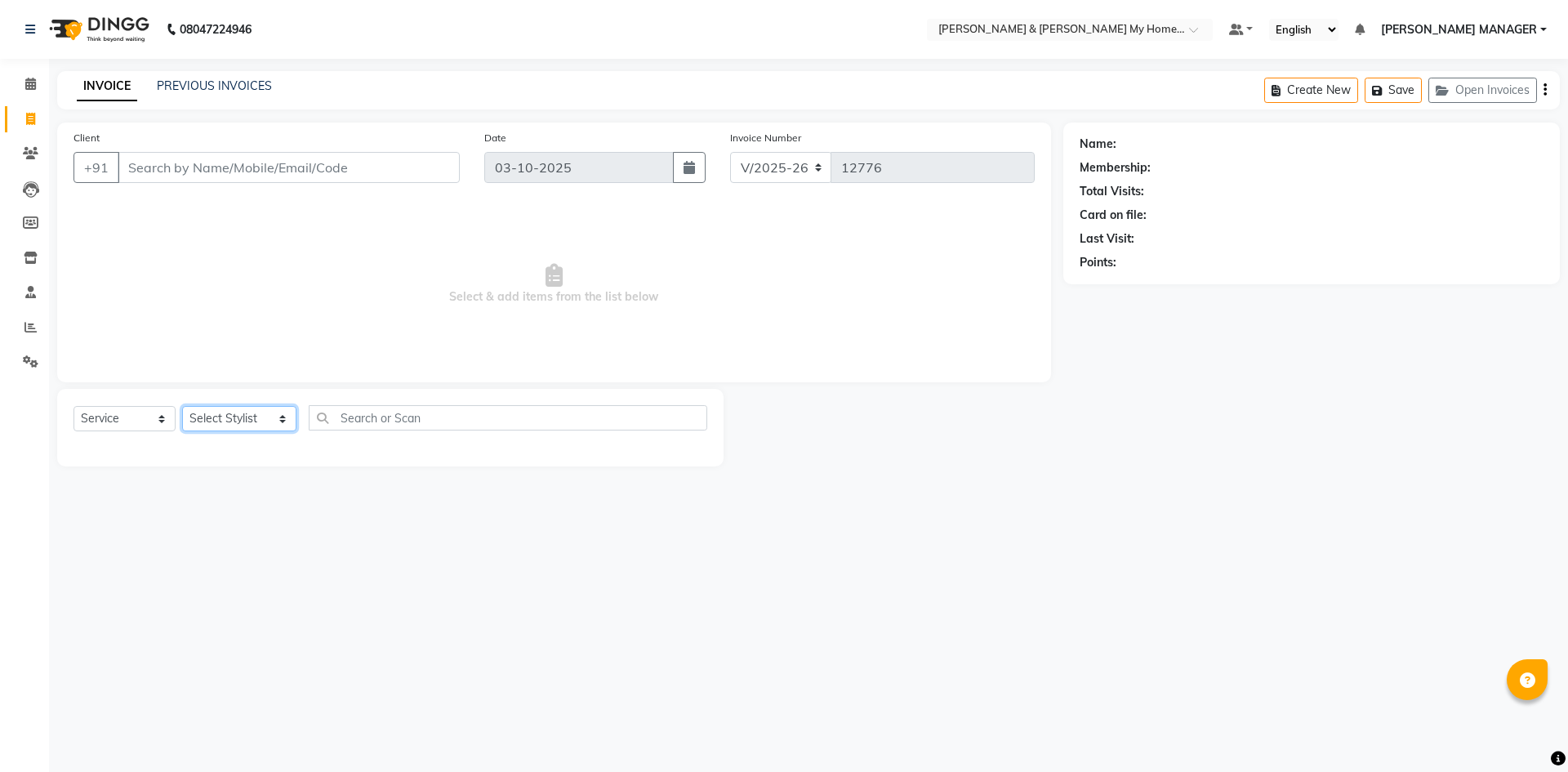
click at [248, 422] on select "Select Stylist Aarti Aarti [PERSON_NAME] Beauty [PERSON_NAME] Nail [PERSON_NAME…" at bounding box center [239, 419] width 115 height 25
select select "86173"
click at [182, 406] on select "Select Stylist Aarti Aarti [PERSON_NAME] Beauty [PERSON_NAME] Nail [PERSON_NAME…" at bounding box center [239, 419] width 115 height 25
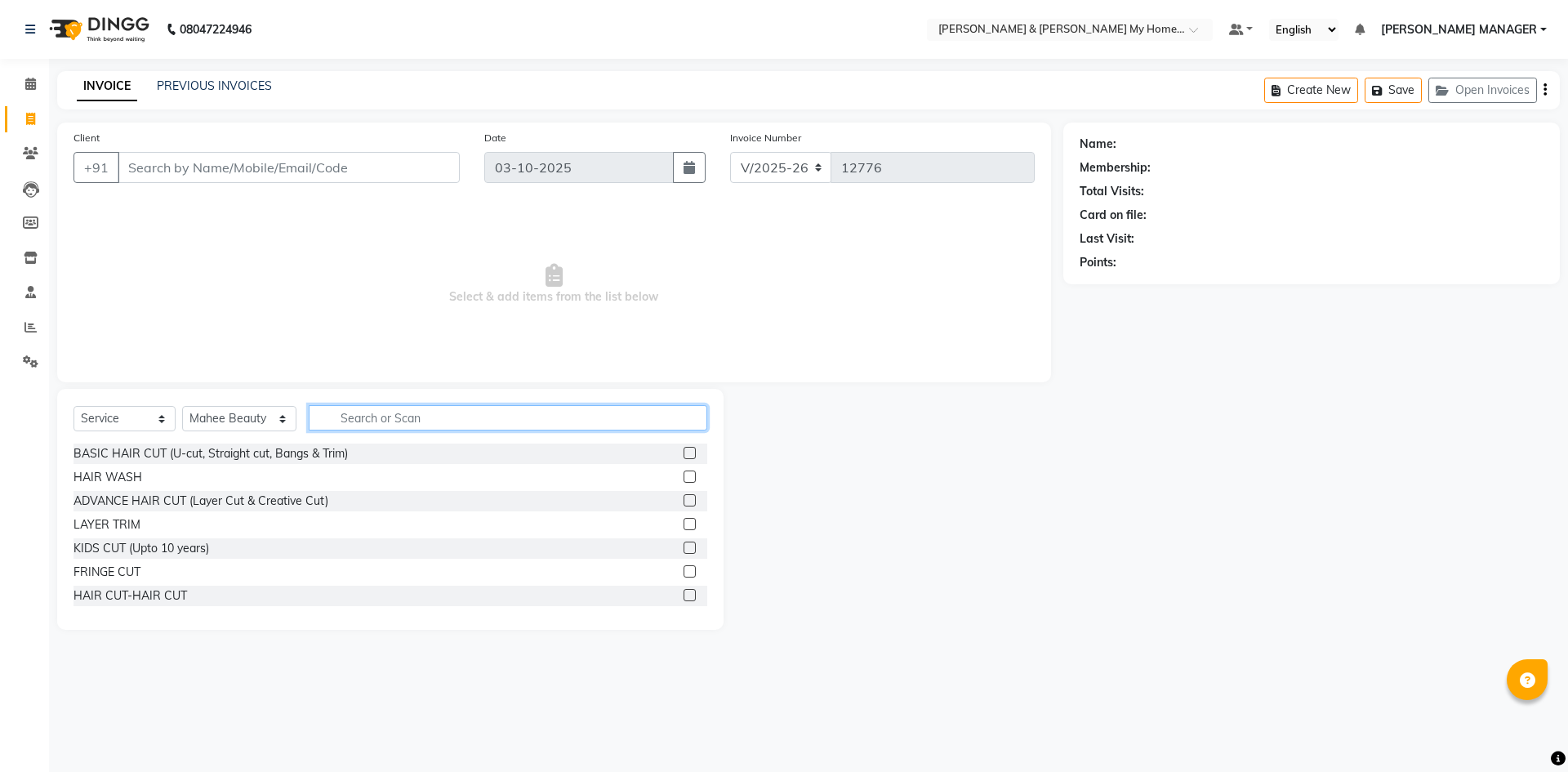
click at [361, 419] on input "text" at bounding box center [508, 418] width 398 height 25
type input "under"
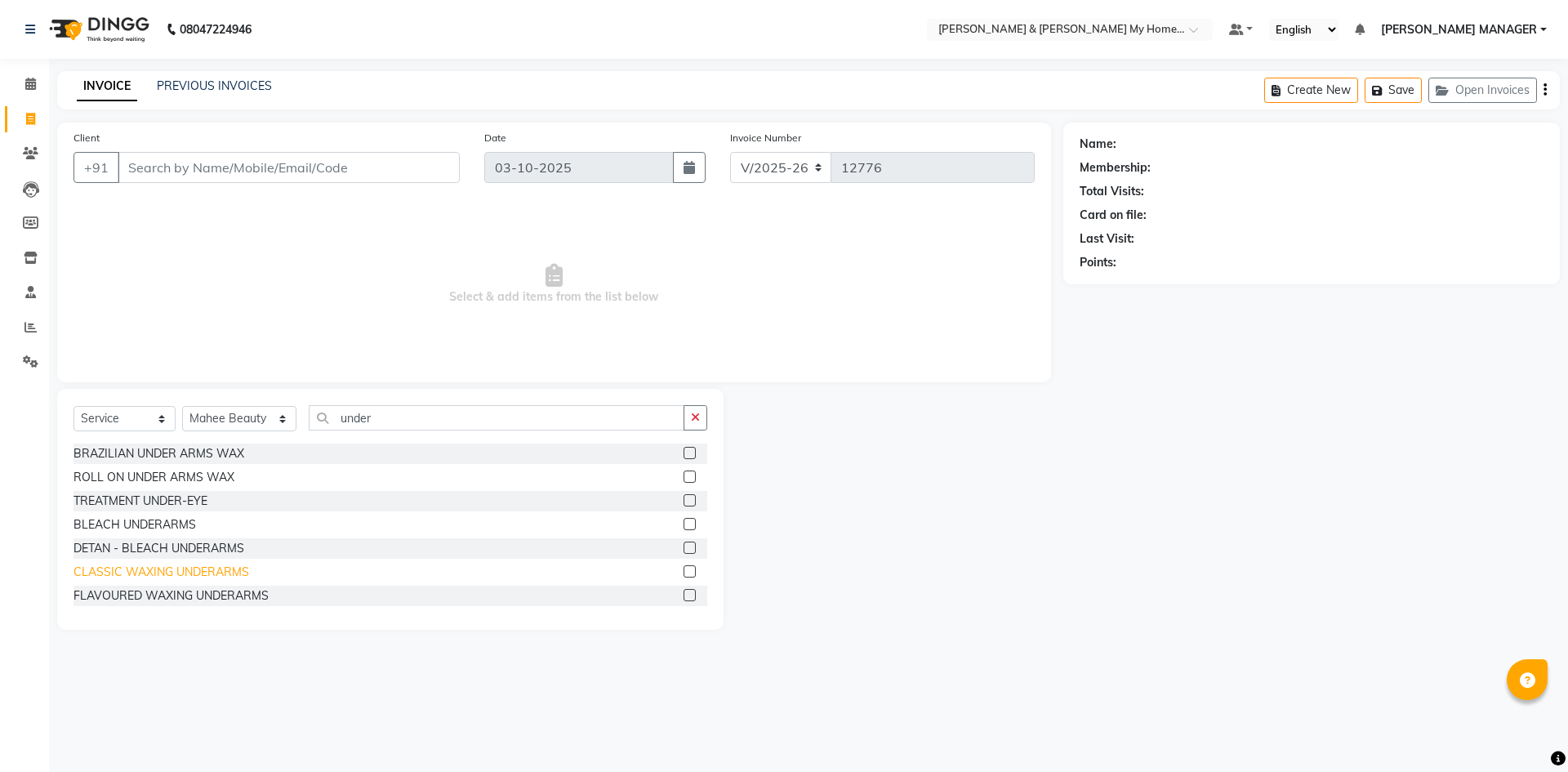
click at [204, 574] on div "CLASSIC WAXING UNDERARMS" at bounding box center [161, 572] width 175 height 17
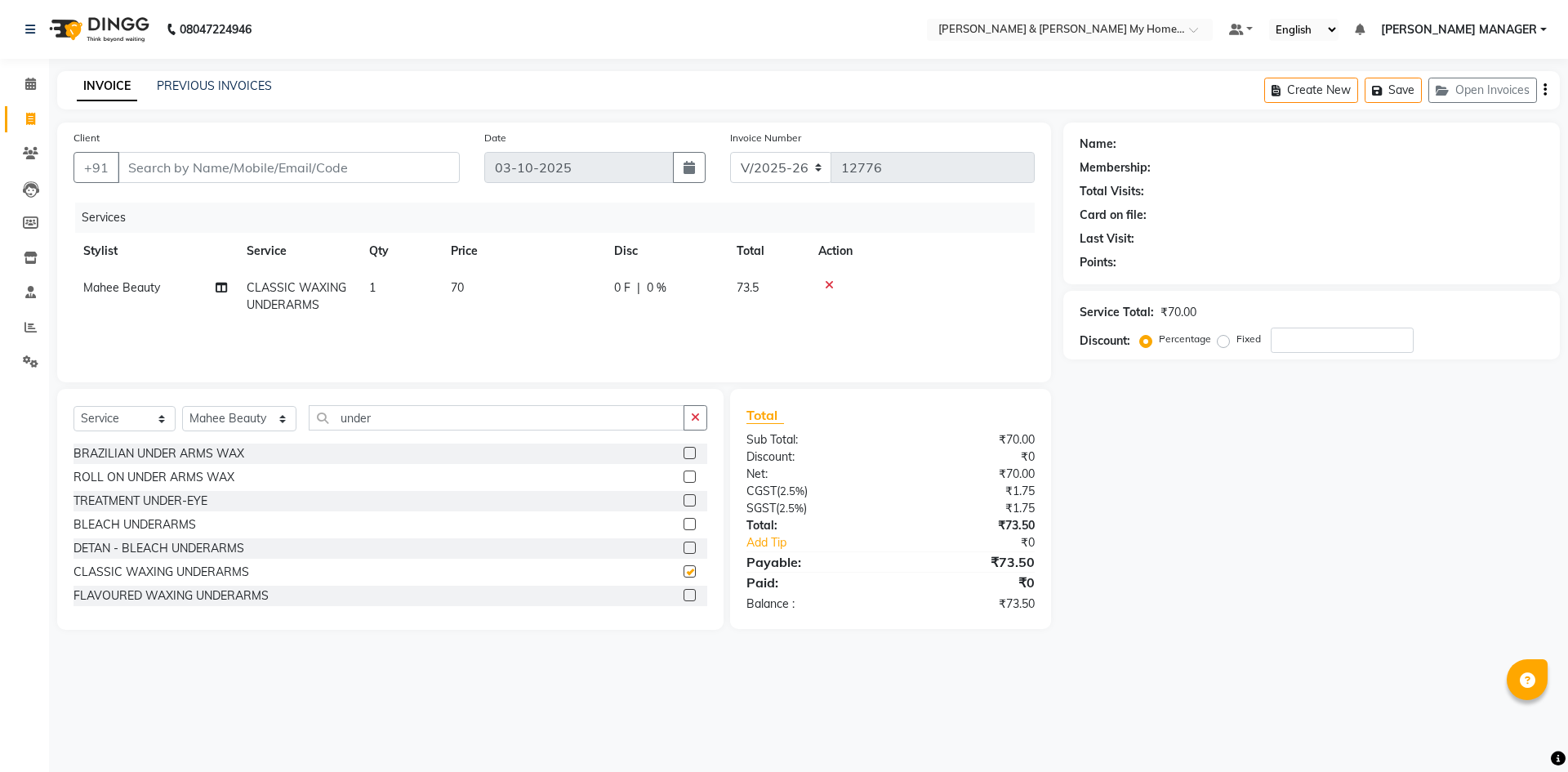
checkbox input "false"
drag, startPoint x: 373, startPoint y: 422, endPoint x: 111, endPoint y: 360, distance: 269.2
click at [131, 372] on div "Client +91 Date [DATE] Invoice Number V/2025 V/[PHONE_NUMBER] Services Stylist …" at bounding box center [554, 375] width 1018 height 507
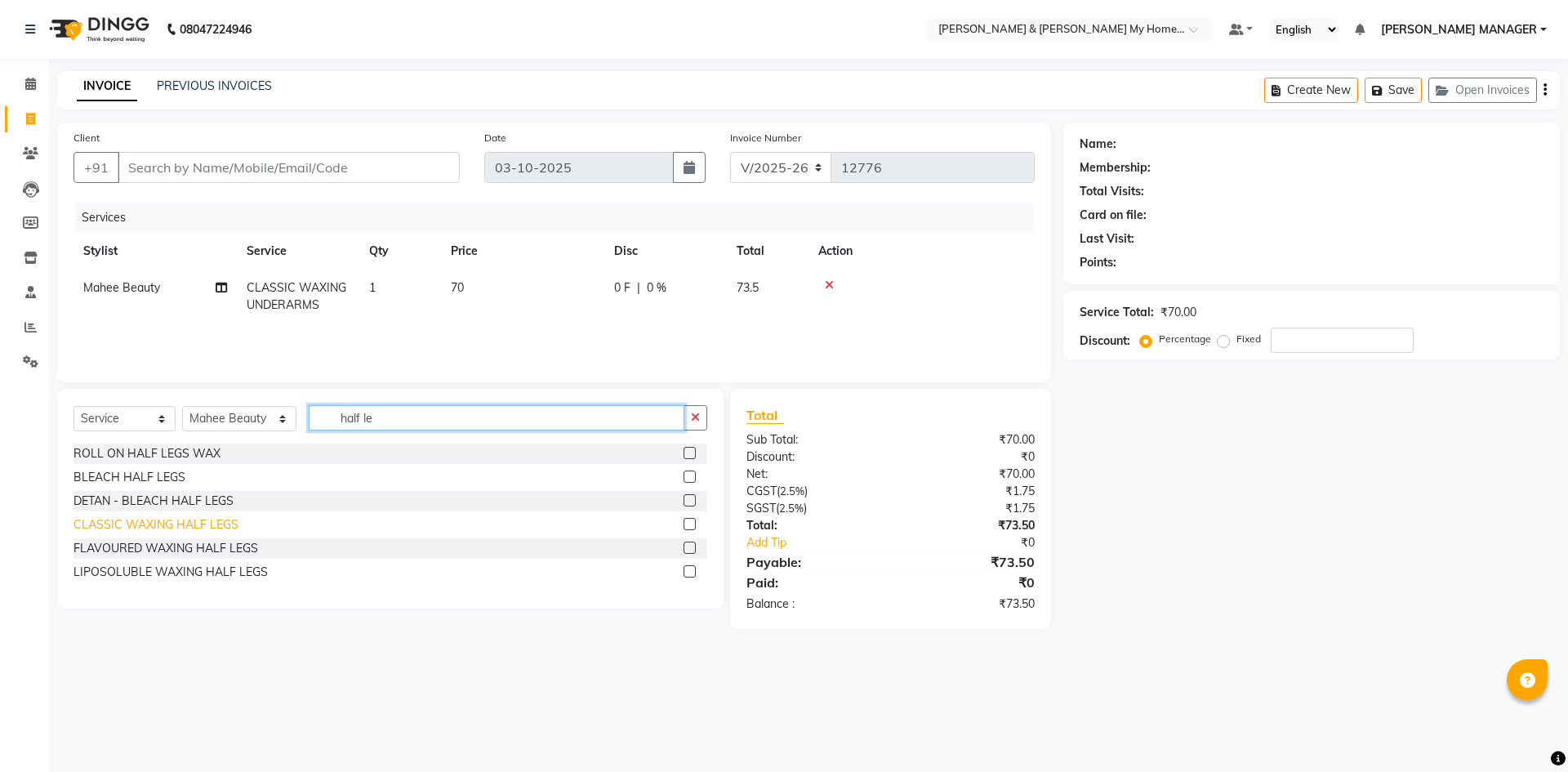
type input "half le"
click at [99, 530] on div "CLASSIC WAXING HALF LEGS" at bounding box center [155, 525] width 165 height 17
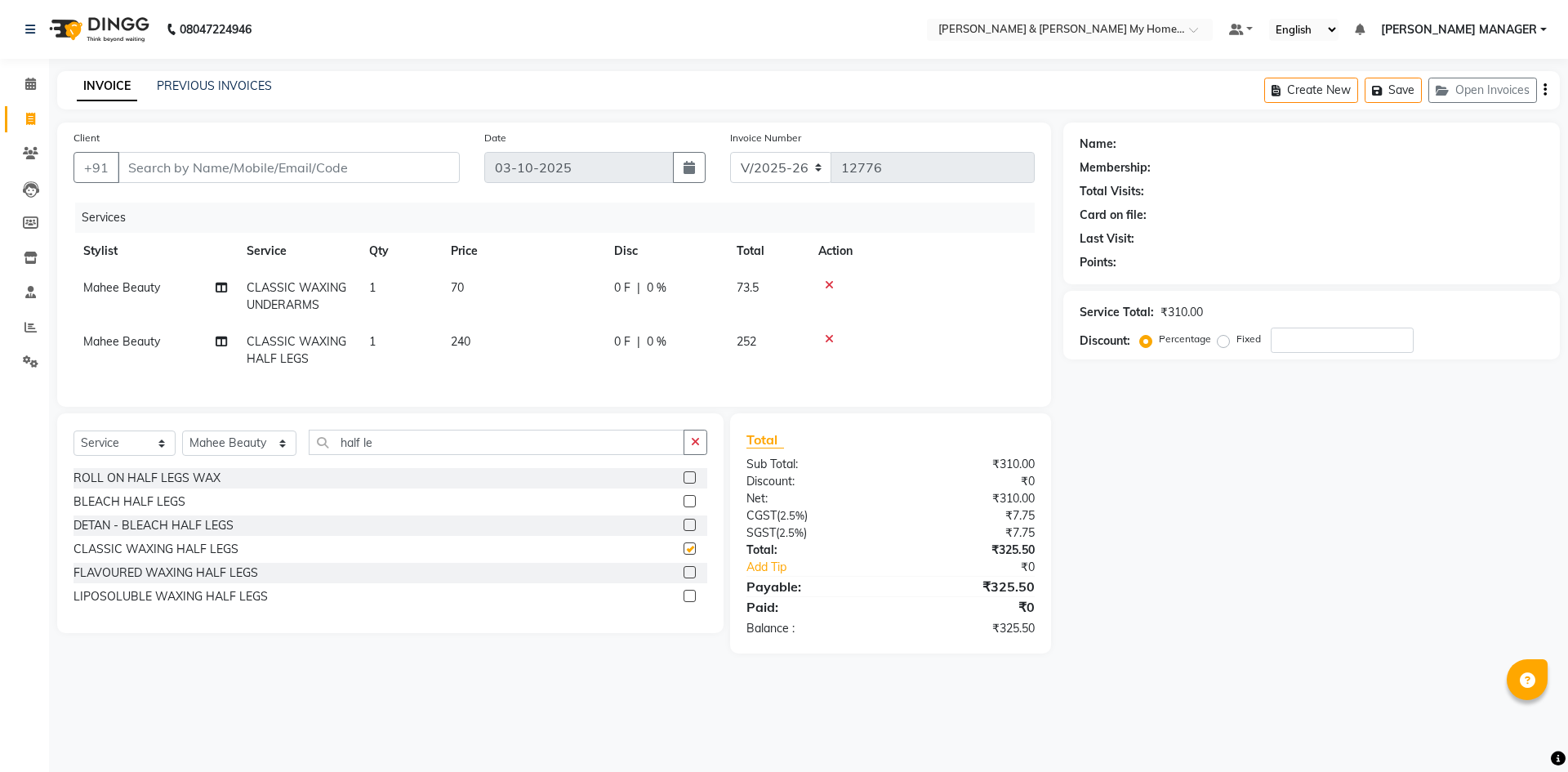
checkbox input "false"
click at [1134, 562] on div "Name: Membership: Total Visits: Card on file: Last Visit: Points: Service Total…" at bounding box center [1317, 387] width 508 height 530
click at [234, 453] on select "Select Stylist Aarti Aarti [PERSON_NAME] Beauty [PERSON_NAME] Nail [PERSON_NAME…" at bounding box center [239, 443] width 115 height 25
select select "87484"
click at [182, 443] on select "Select Stylist Aarti Aarti [PERSON_NAME] Beauty [PERSON_NAME] Nail [PERSON_NAME…" at bounding box center [239, 443] width 115 height 25
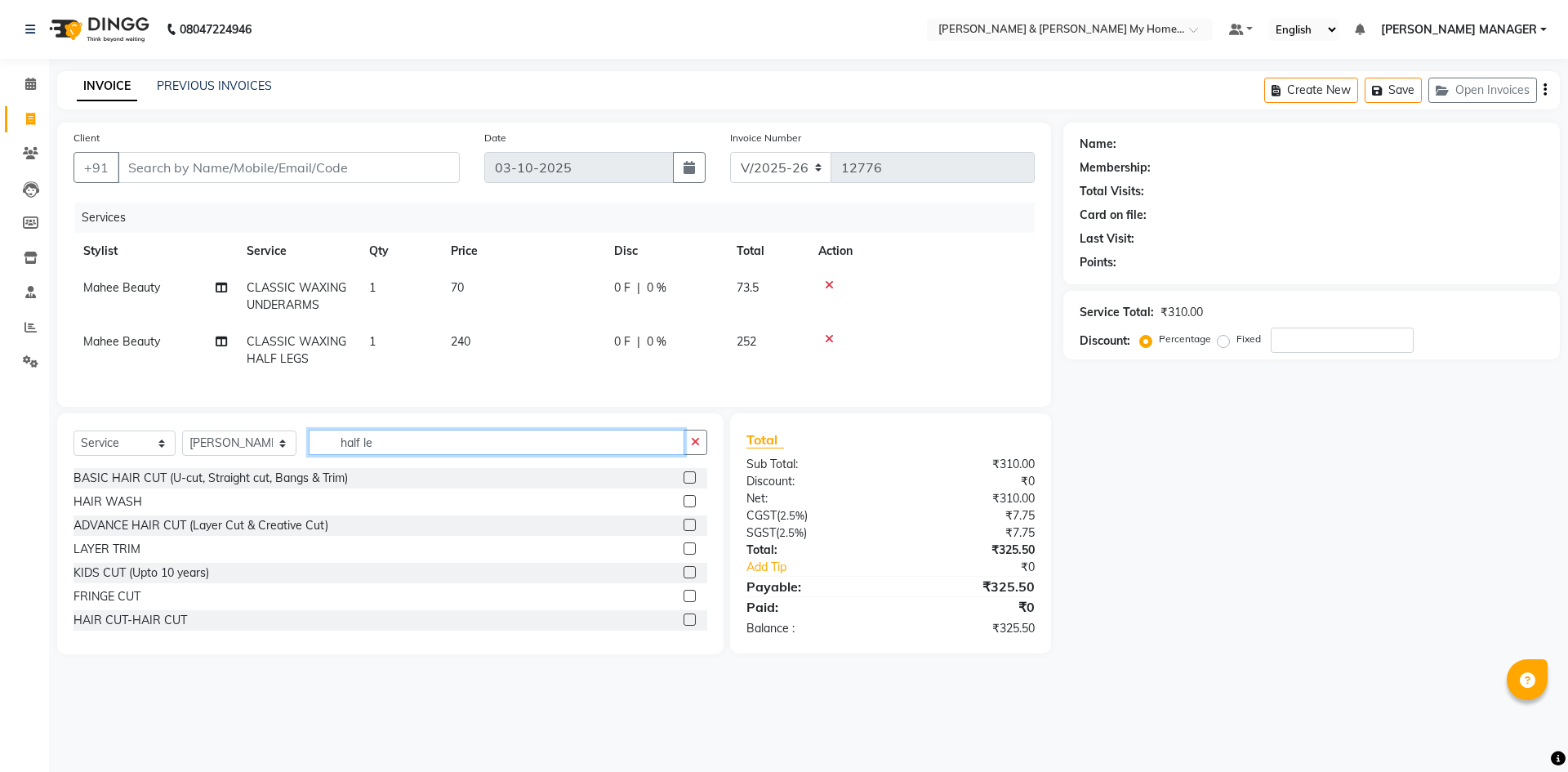
drag, startPoint x: 379, startPoint y: 458, endPoint x: 311, endPoint y: 458, distance: 68.0
click at [311, 454] on input "half le" at bounding box center [497, 442] width 375 height 25
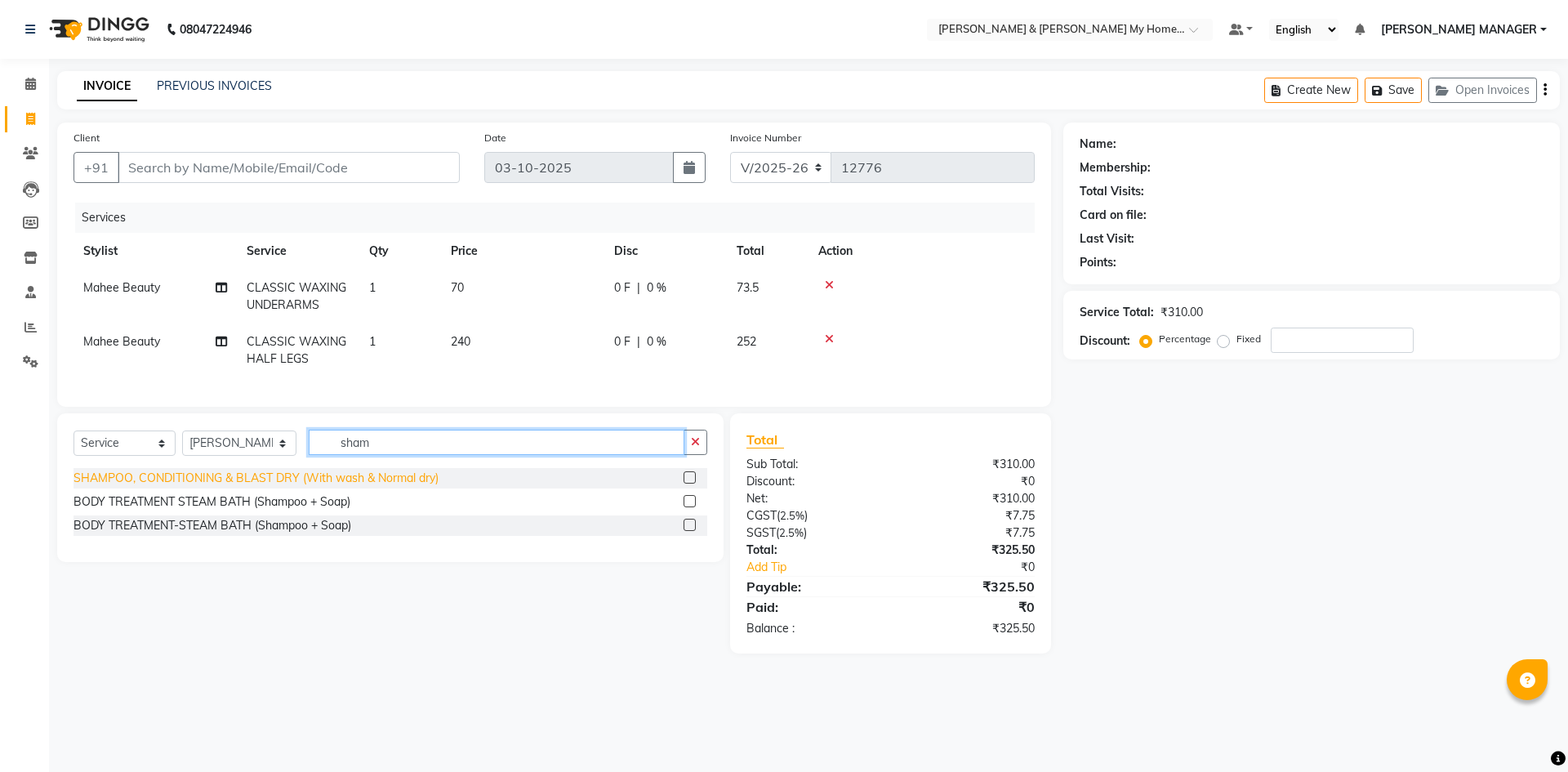
type input "sham"
click at [321, 486] on div "SHAMPOO, CONDITIONING & BLAST DRY (With wash & Normal dry)" at bounding box center [255, 478] width 365 height 17
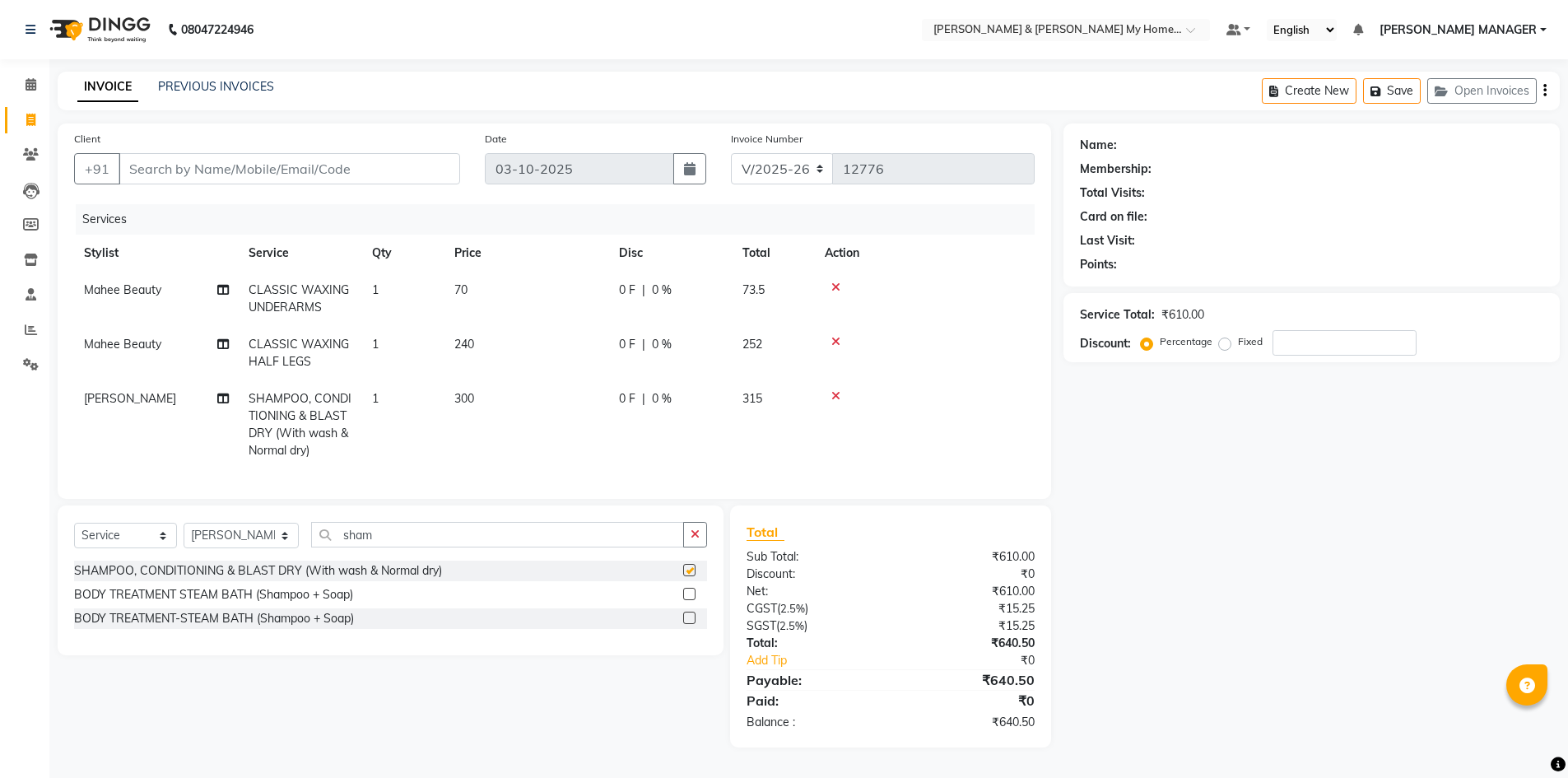
checkbox input "false"
click at [1309, 611] on div "Name: Membership: Total Visits: Card on file: Last Visit: Points: Service Total…" at bounding box center [1318, 435] width 508 height 624
